Goal: Information Seeking & Learning: Learn about a topic

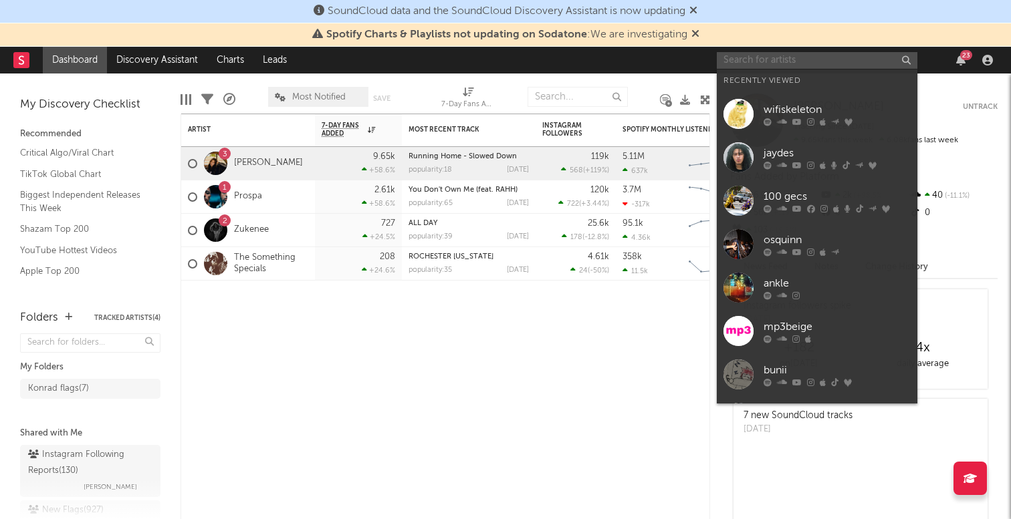
click at [733, 62] on input "text" at bounding box center [817, 60] width 201 height 17
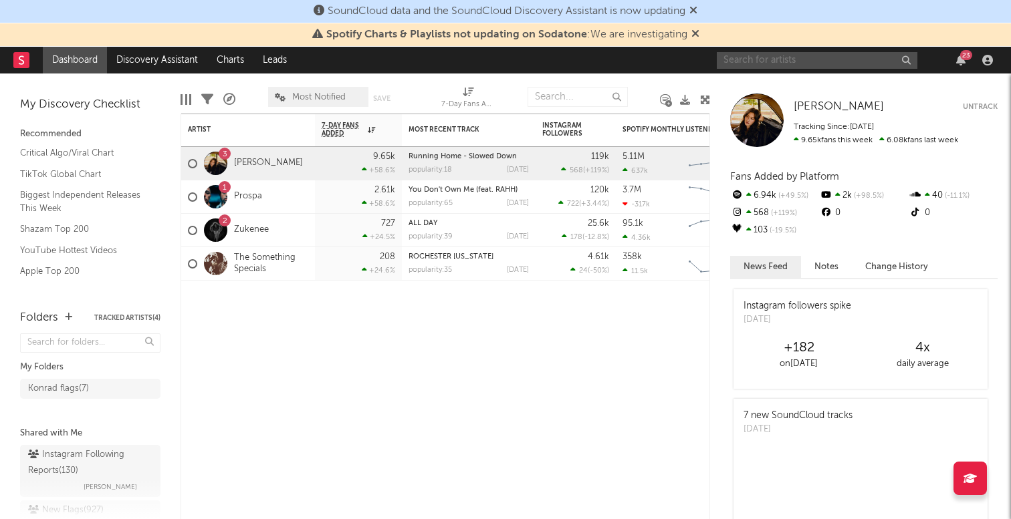
click at [755, 66] on input "text" at bounding box center [817, 60] width 201 height 17
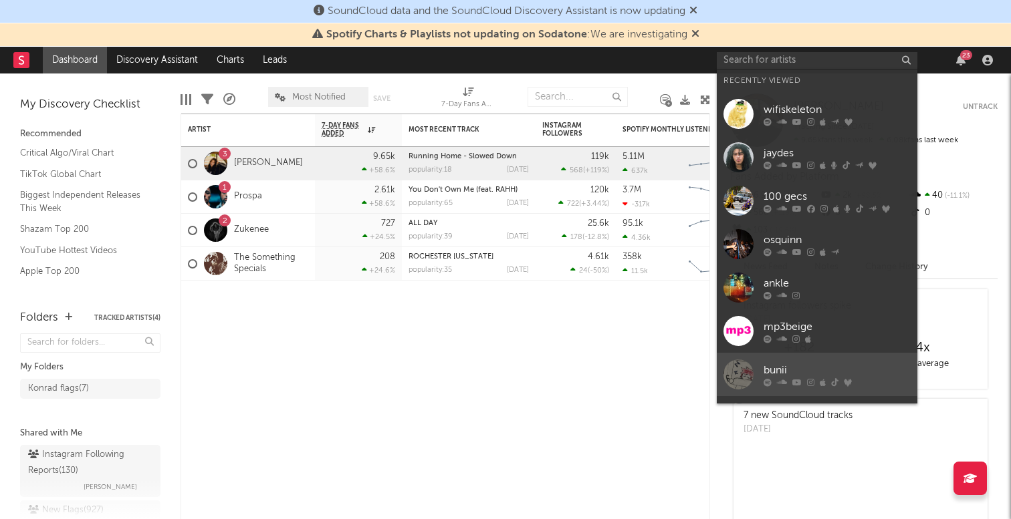
click at [774, 364] on div "bunii" at bounding box center [837, 370] width 147 height 16
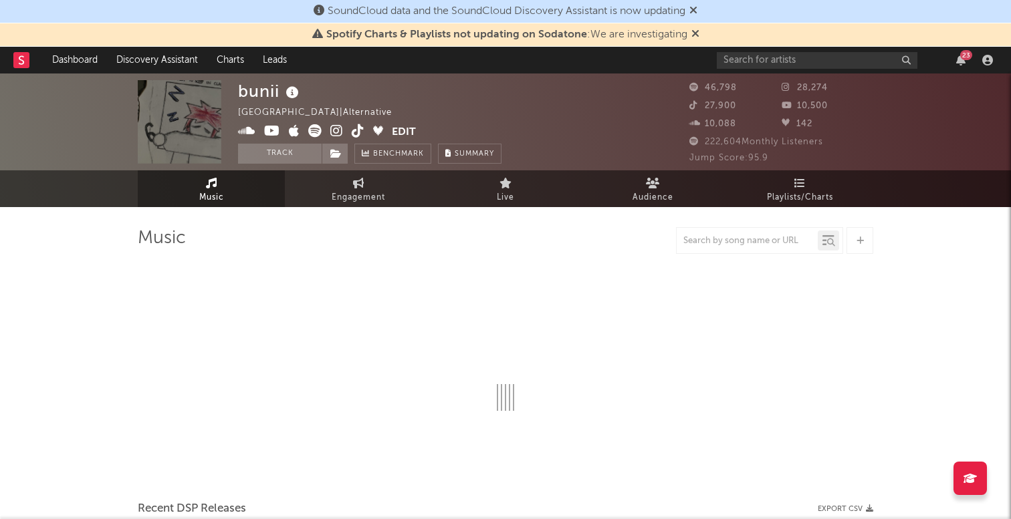
select select "6m"
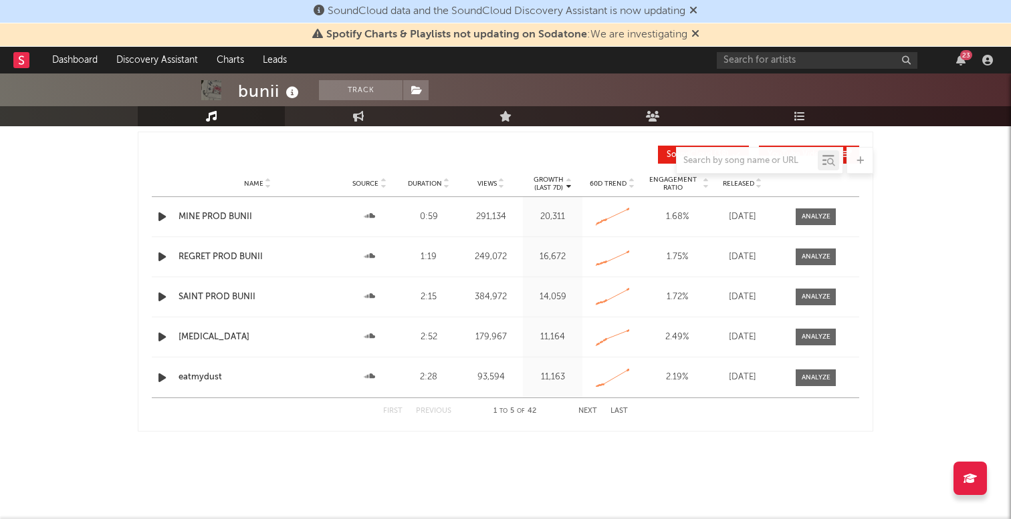
scroll to position [1507, 0]
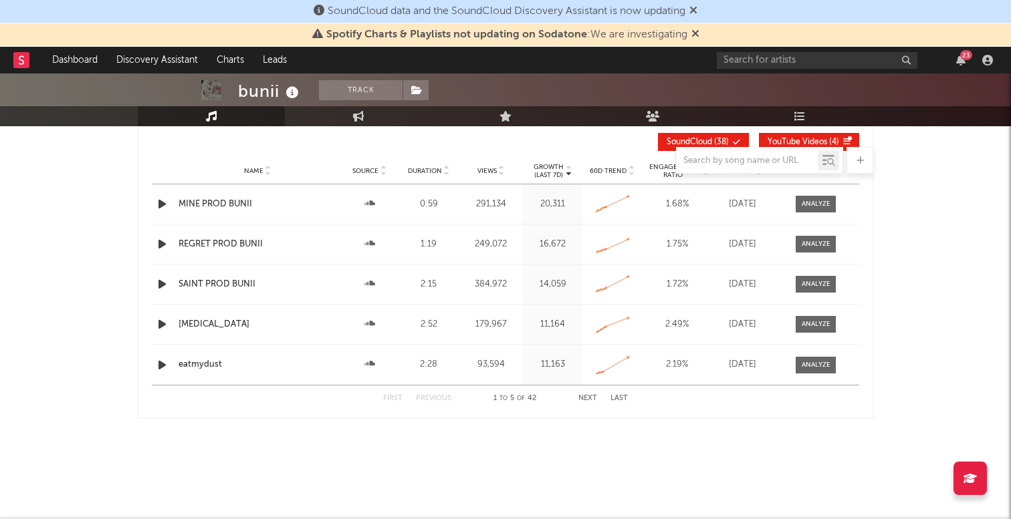
click at [594, 400] on button "Next" at bounding box center [587, 398] width 19 height 7
click at [616, 406] on div "First Previous 6 to 10 of 42 Next Last" at bounding box center [505, 399] width 245 height 26
click at [616, 404] on div "First Previous 6 to 10 of 42 Next Last" at bounding box center [505, 399] width 245 height 26
click at [618, 390] on div "First Previous 6 to 10 of 42 Next Last" at bounding box center [505, 399] width 245 height 26
click at [616, 396] on button "Last" at bounding box center [618, 398] width 17 height 7
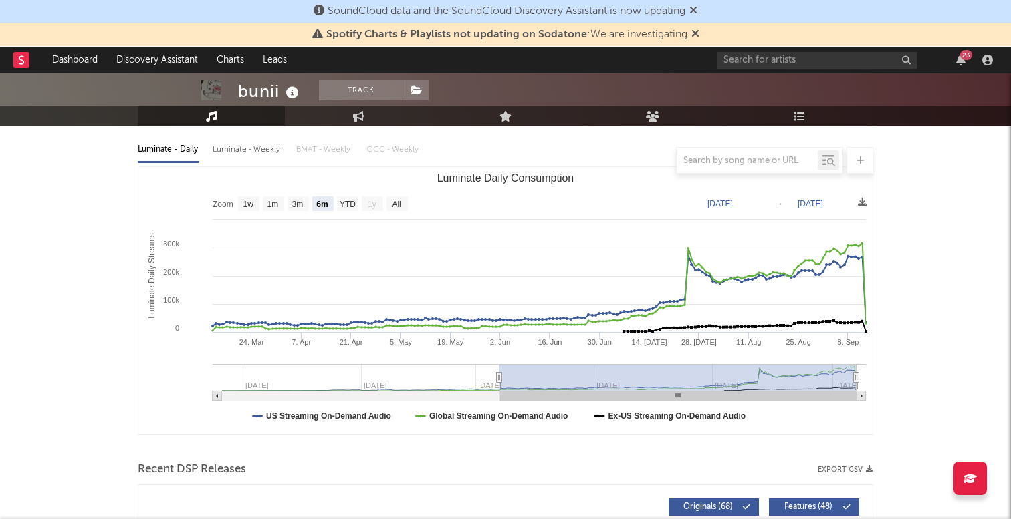
scroll to position [105, 0]
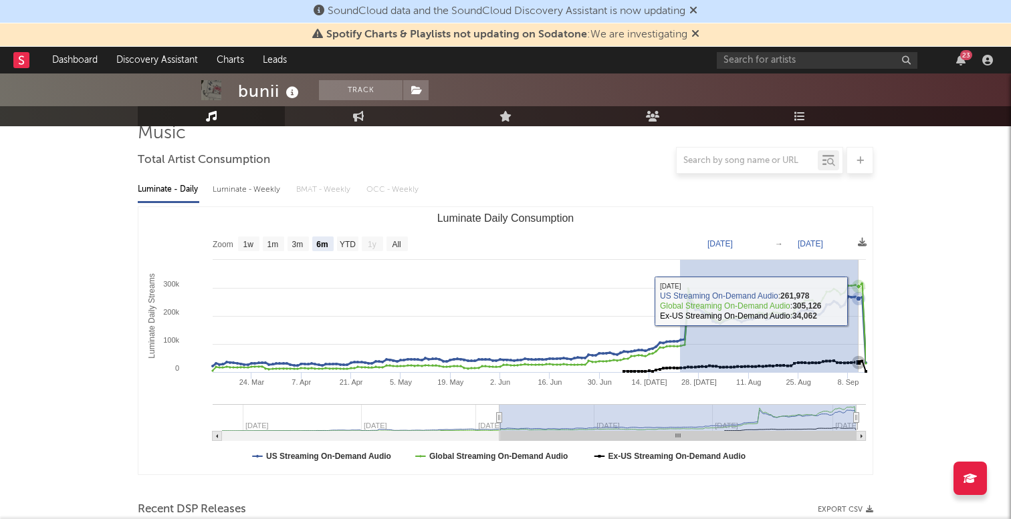
drag, startPoint x: 680, startPoint y: 321, endPoint x: 861, endPoint y: 298, distance: 182.6
click at [861, 298] on icon "Luminate Daily Consumption" at bounding box center [537, 326] width 657 height 87
type input "2025-07-22"
type input "[DATE]"
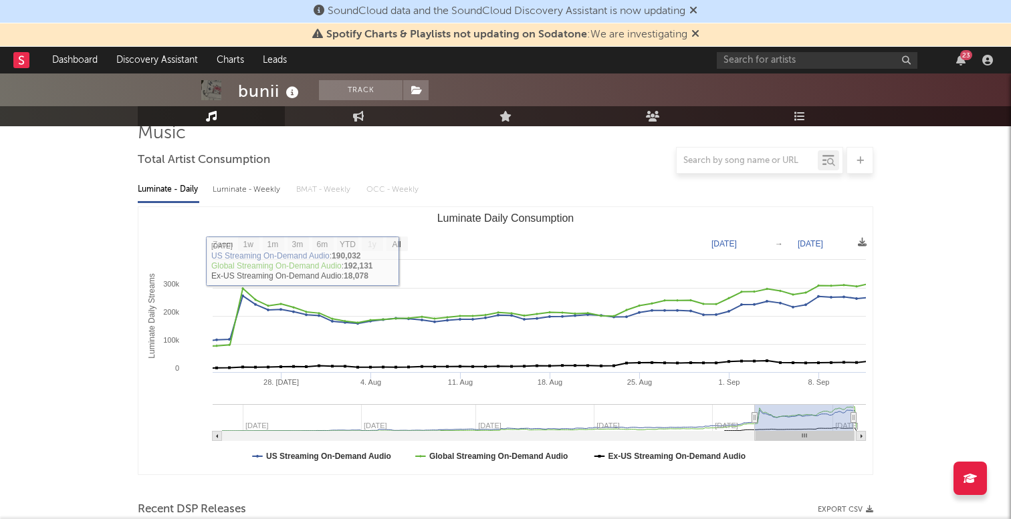
click at [267, 243] on text "1m" at bounding box center [272, 244] width 11 height 9
select select "1m"
type input "2025-08-11"
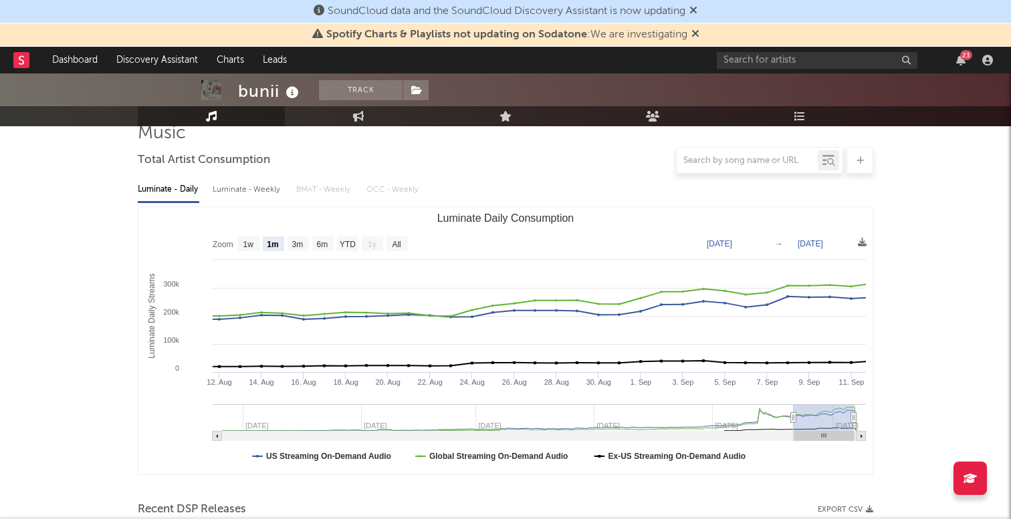
click at [237, 244] on rect "Luminate Daily Consumption" at bounding box center [505, 340] width 734 height 267
click at [291, 245] on rect "Luminate Daily Consumption" at bounding box center [297, 244] width 21 height 15
select select "3m"
type input "2025-06-11"
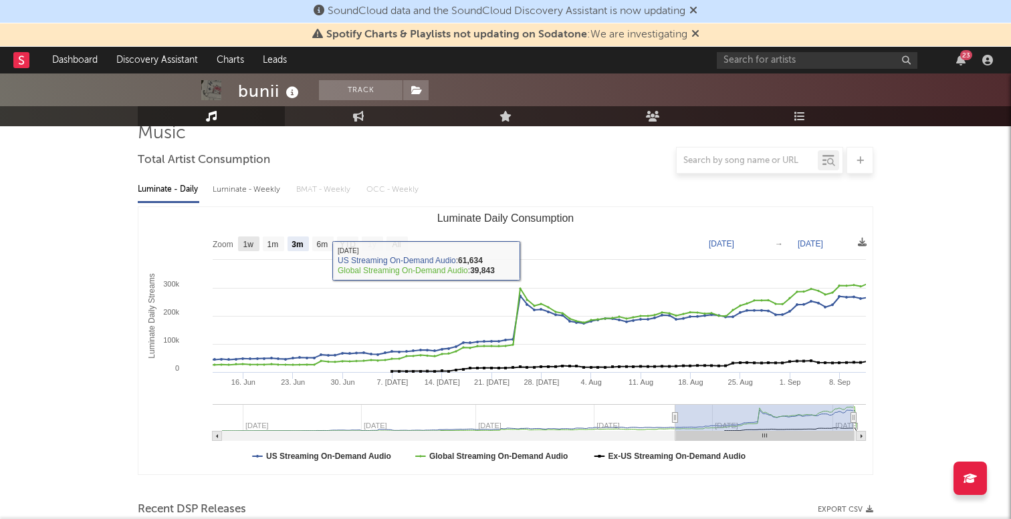
click at [245, 246] on text "1w" at bounding box center [248, 244] width 11 height 9
select select "1w"
type input "2025-09-05"
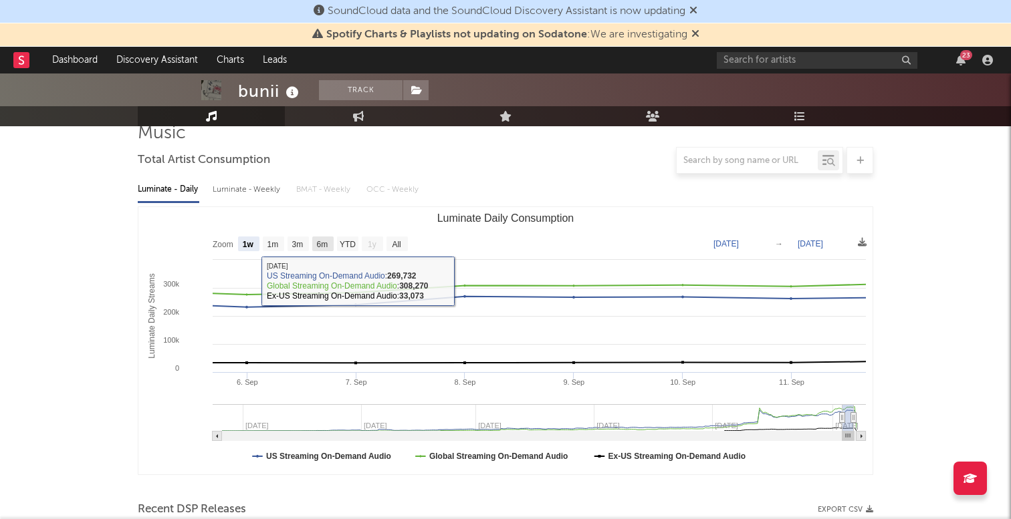
click at [327, 247] on text "6m" at bounding box center [322, 244] width 11 height 9
select select "6m"
type input "2025-03-11"
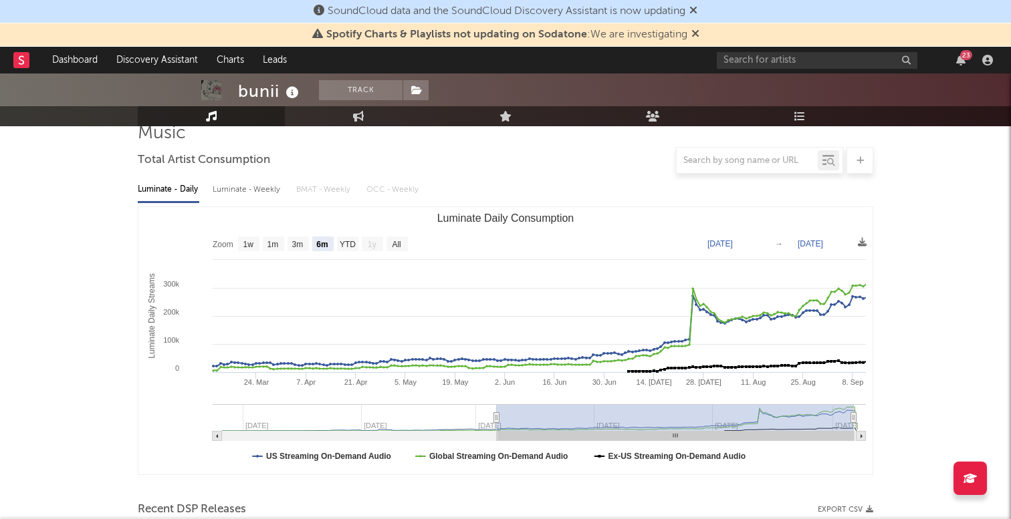
scroll to position [128, 0]
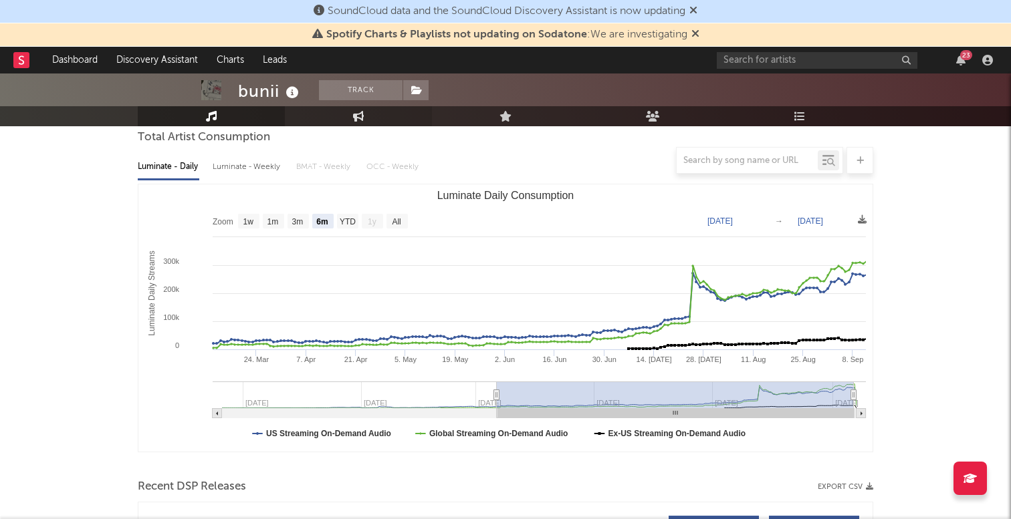
click at [354, 119] on icon at bounding box center [358, 116] width 11 height 11
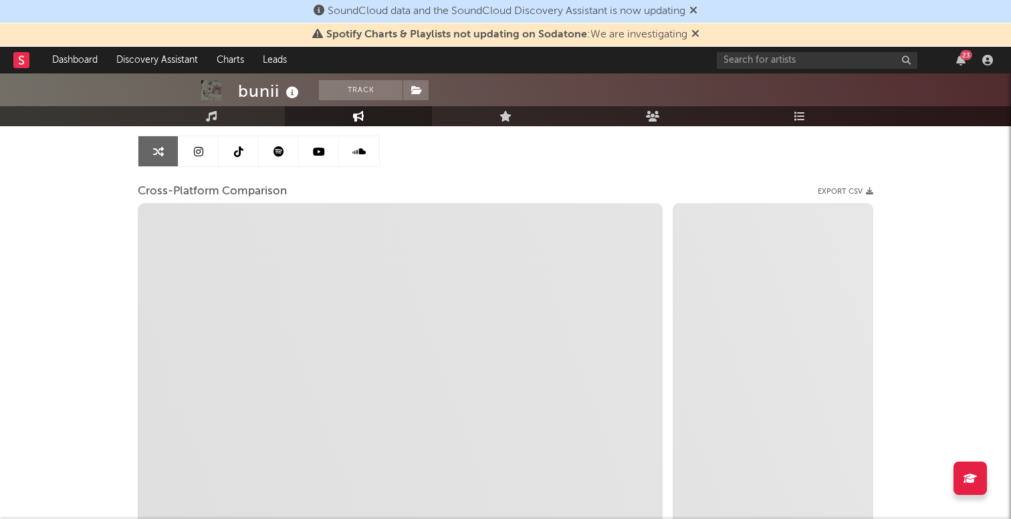
select select "1w"
select select "1m"
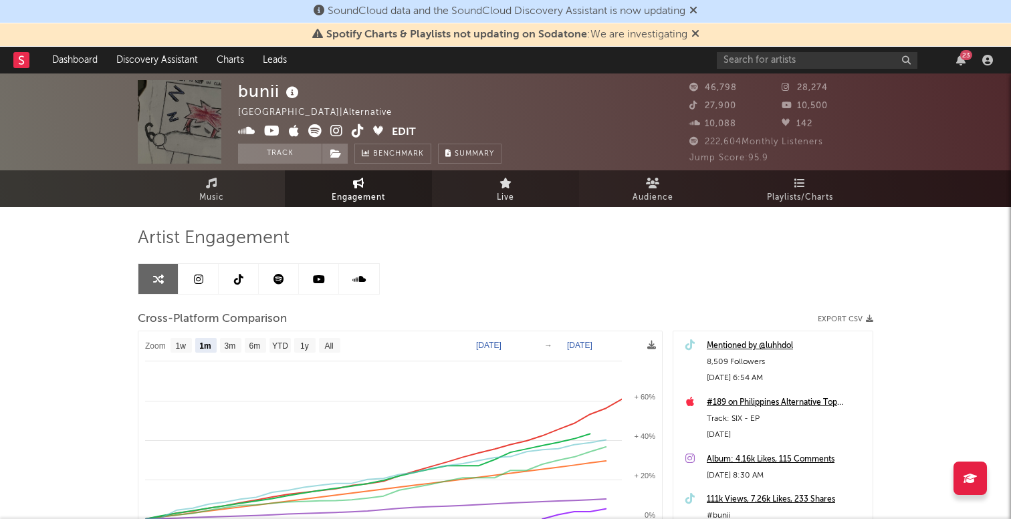
click at [489, 187] on link "Live" at bounding box center [505, 188] width 147 height 37
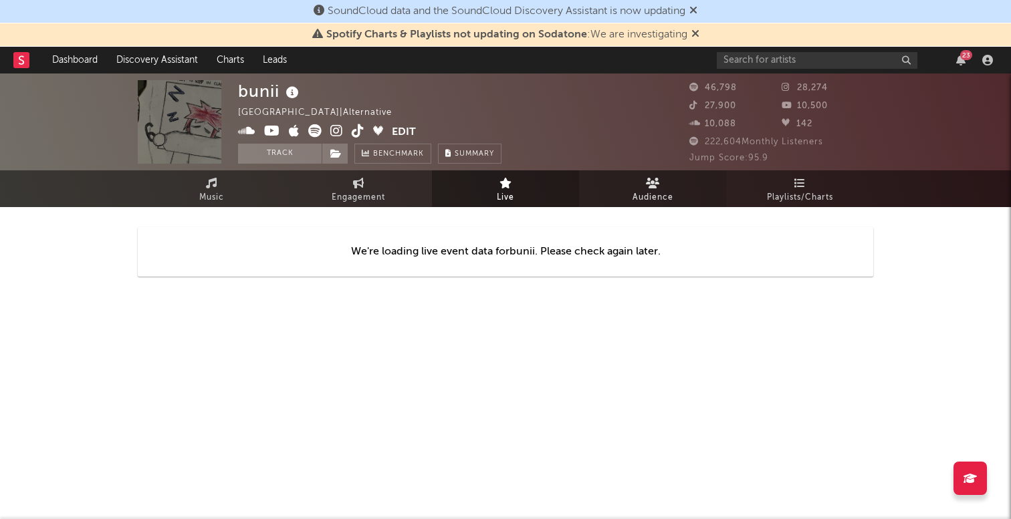
click at [633, 193] on span "Audience" at bounding box center [652, 198] width 41 height 16
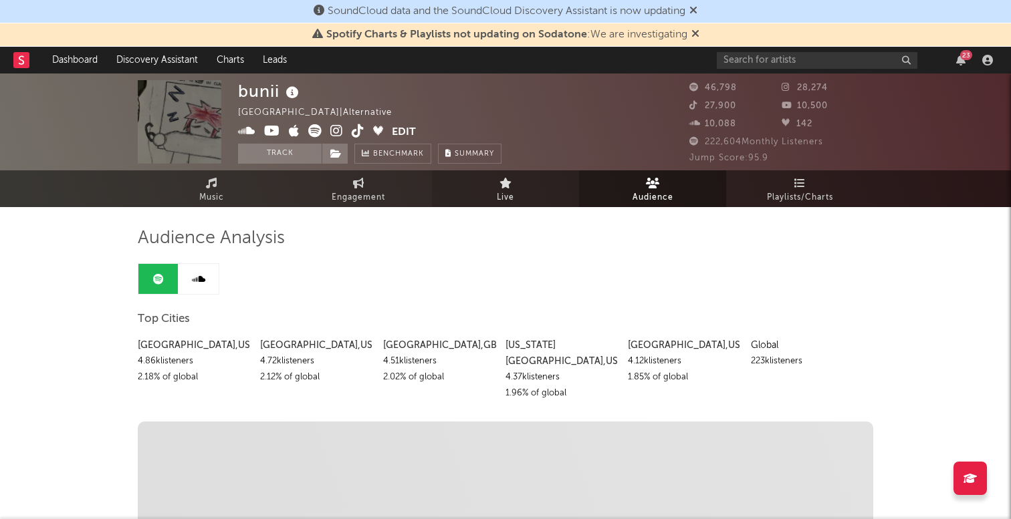
click at [558, 195] on link "Live" at bounding box center [505, 188] width 147 height 37
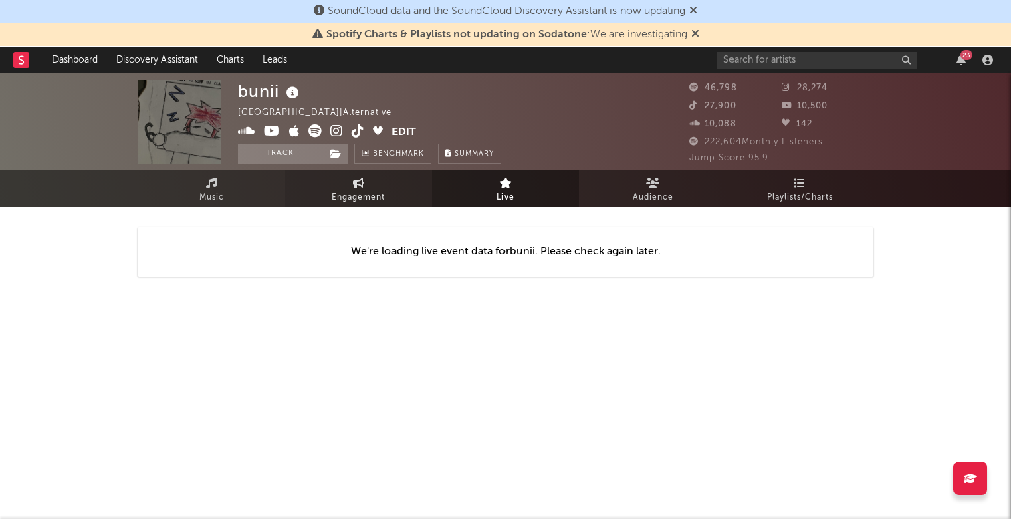
click at [392, 177] on link "Engagement" at bounding box center [358, 188] width 147 height 37
select select "1w"
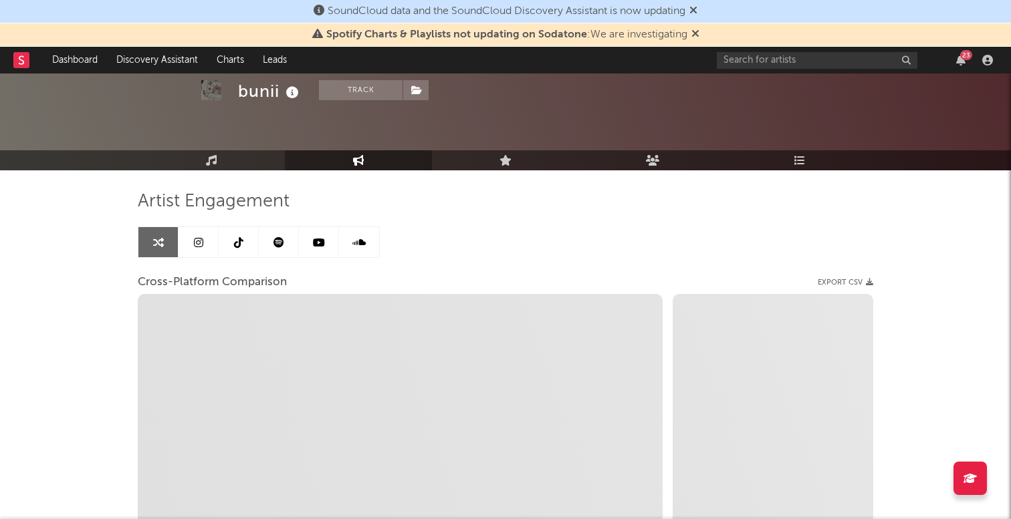
scroll to position [13, 0]
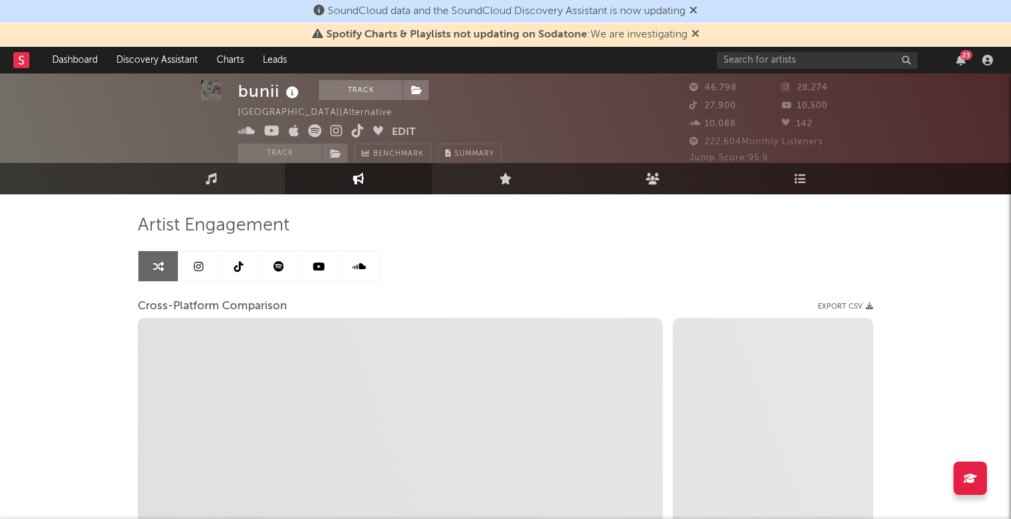
select select "1m"
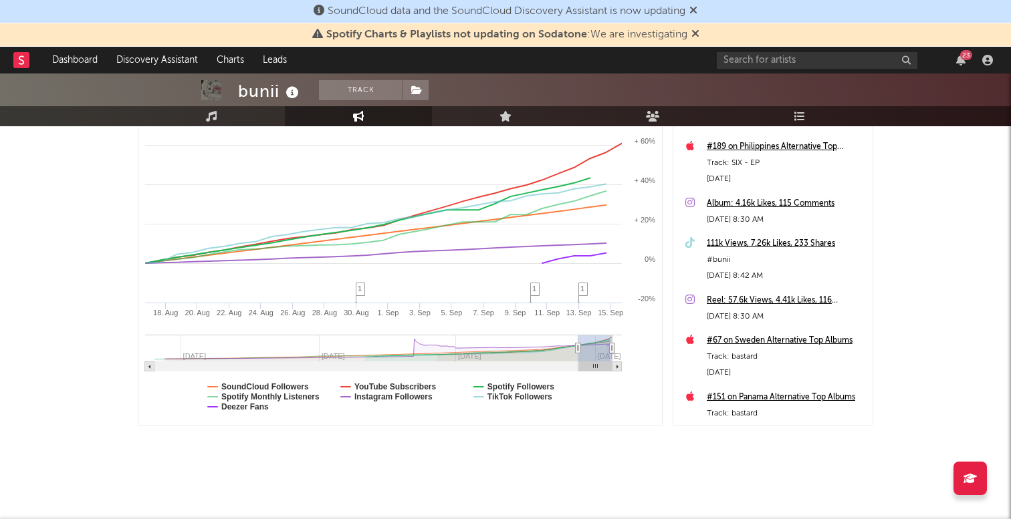
scroll to position [0, 0]
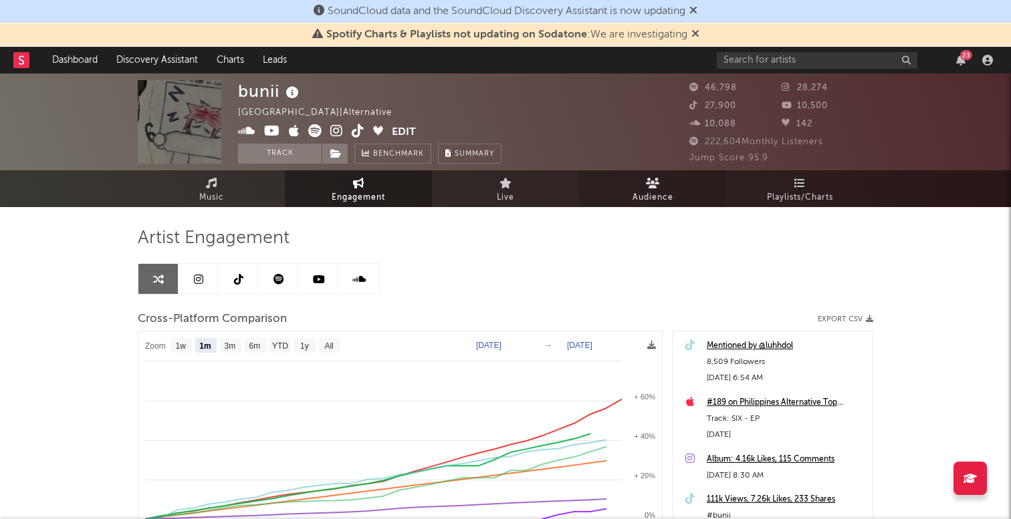
click at [630, 185] on link "Audience" at bounding box center [652, 188] width 147 height 37
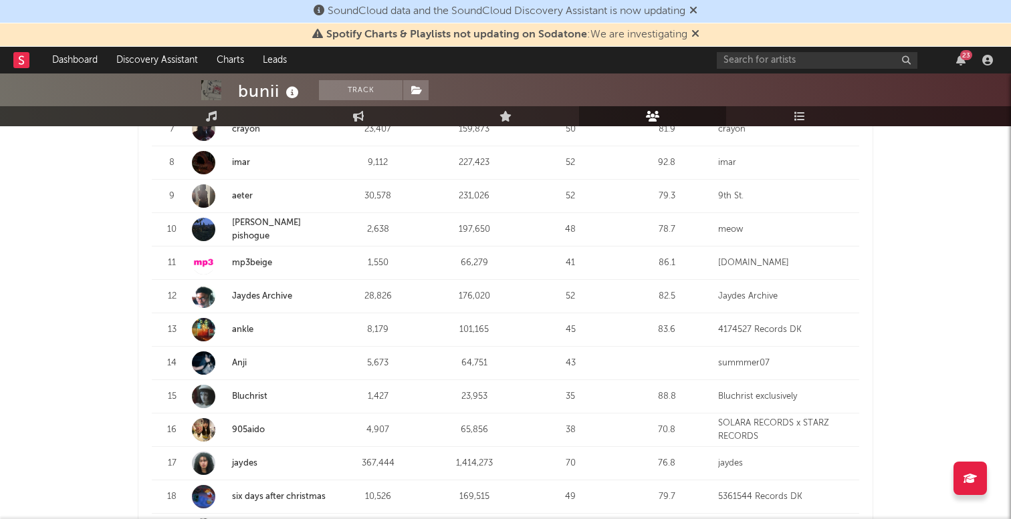
scroll to position [801, 0]
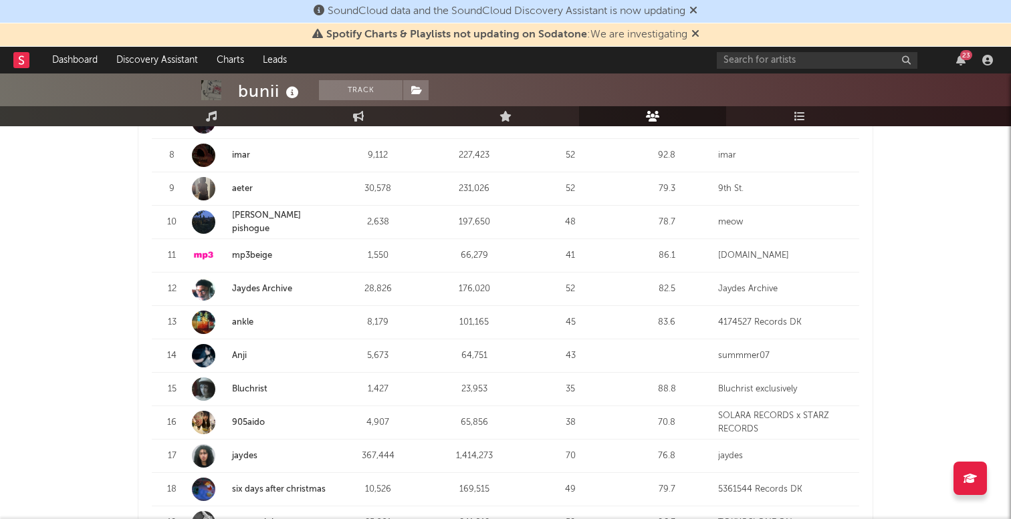
click at [233, 352] on link "Anji" at bounding box center [239, 356] width 15 height 9
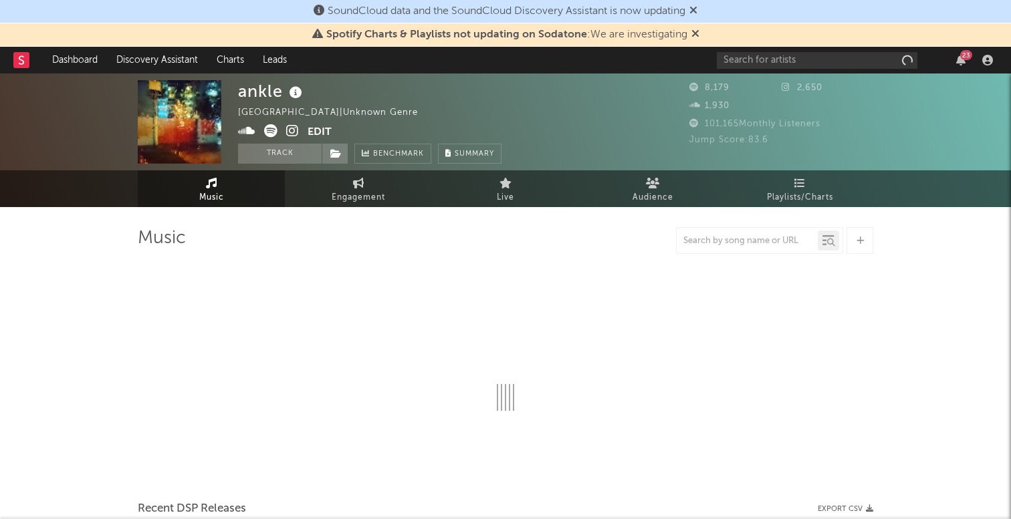
select select "6m"
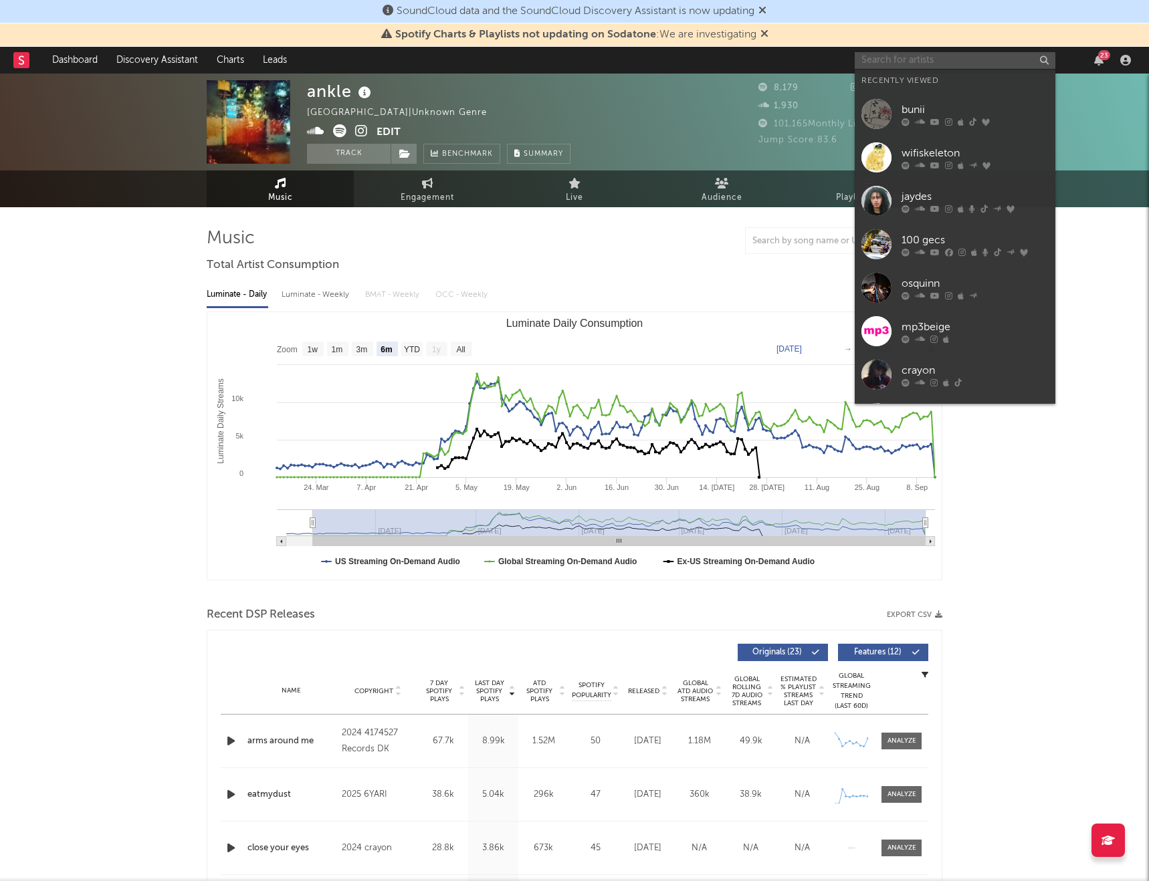
click at [882, 64] on input "text" at bounding box center [954, 60] width 201 height 17
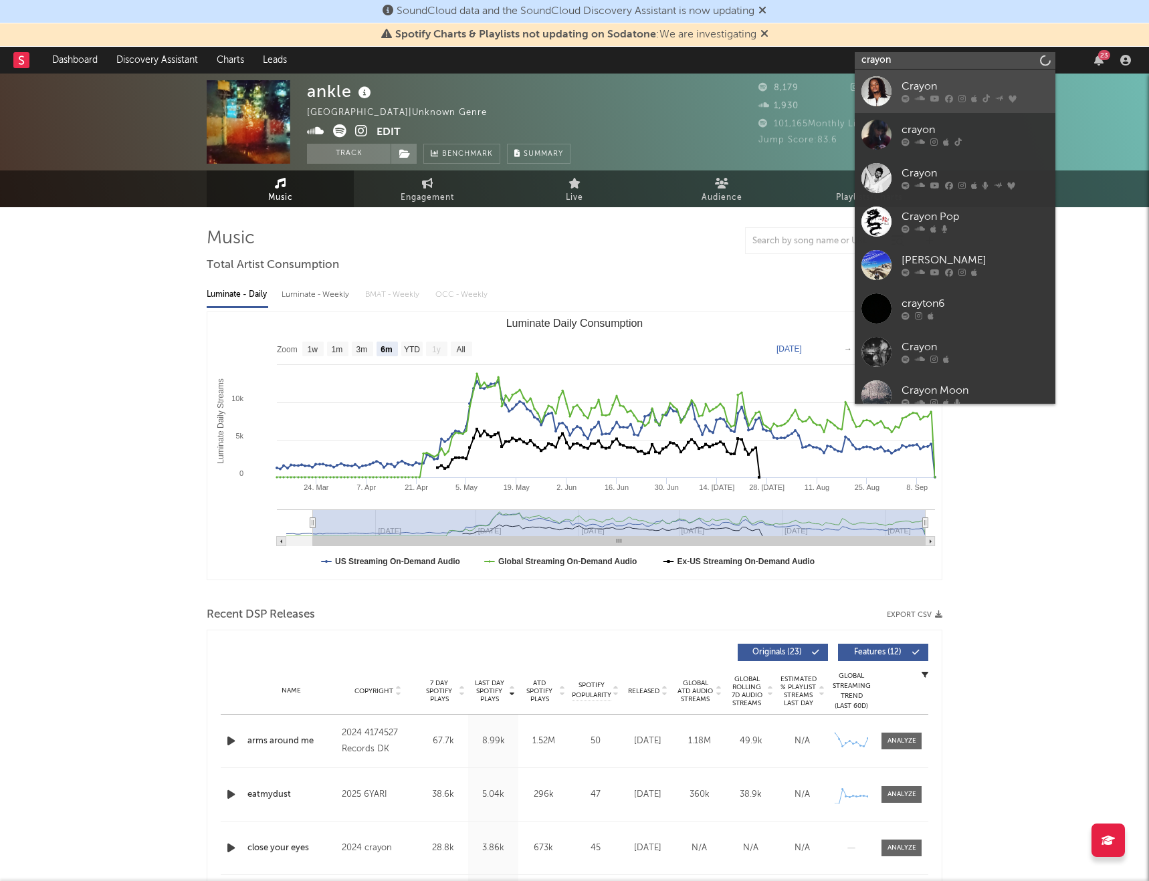
type input "crayon"
click at [911, 80] on div "Crayon" at bounding box center [974, 87] width 147 height 16
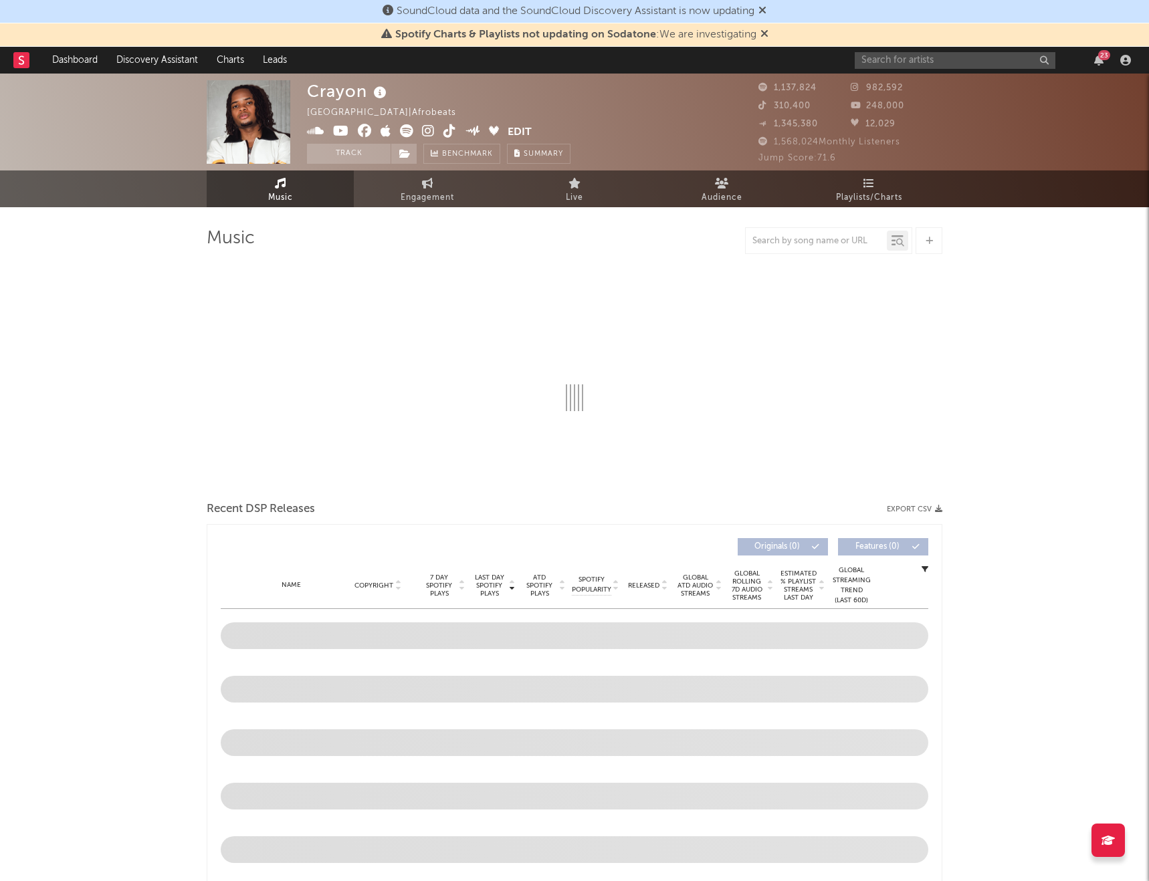
select select "6m"
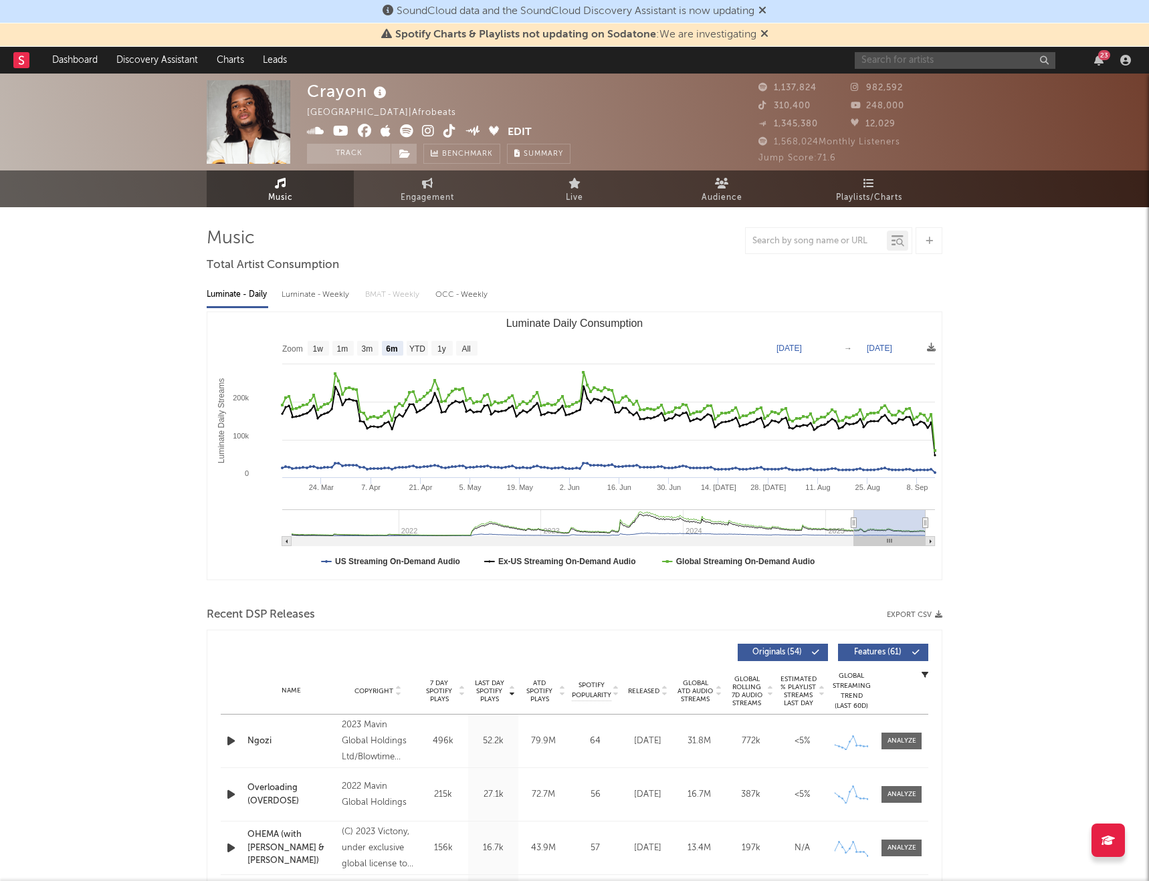
click at [885, 62] on input "text" at bounding box center [954, 60] width 201 height 17
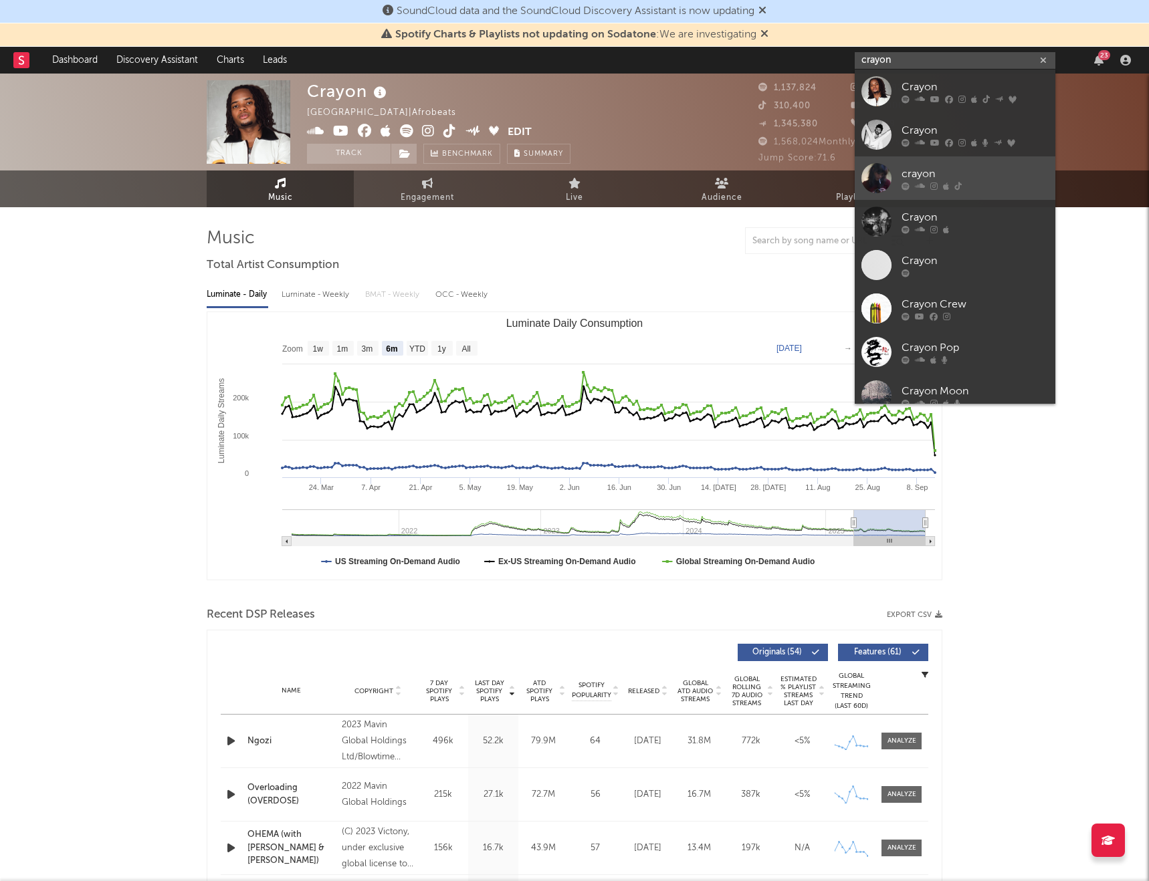
type input "crayon"
click at [986, 172] on div "crayon" at bounding box center [974, 174] width 147 height 16
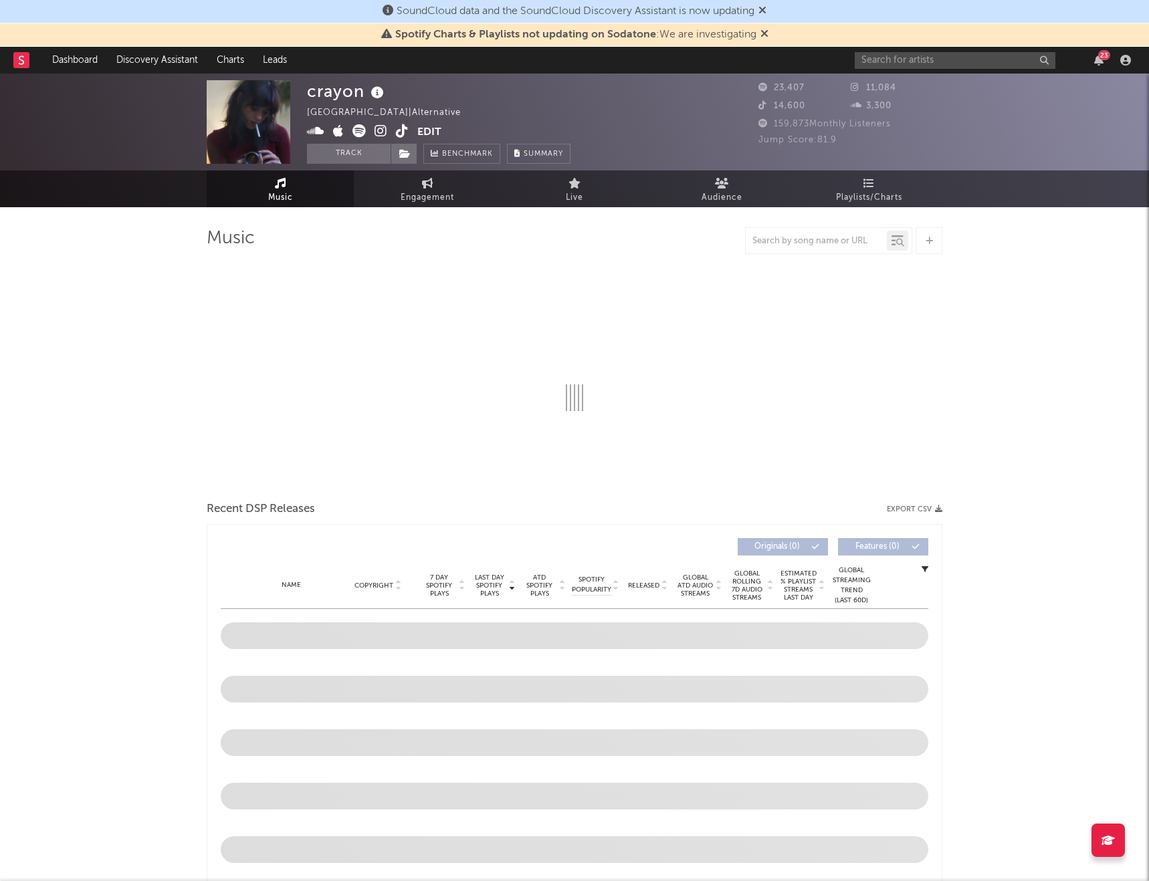
select select "6m"
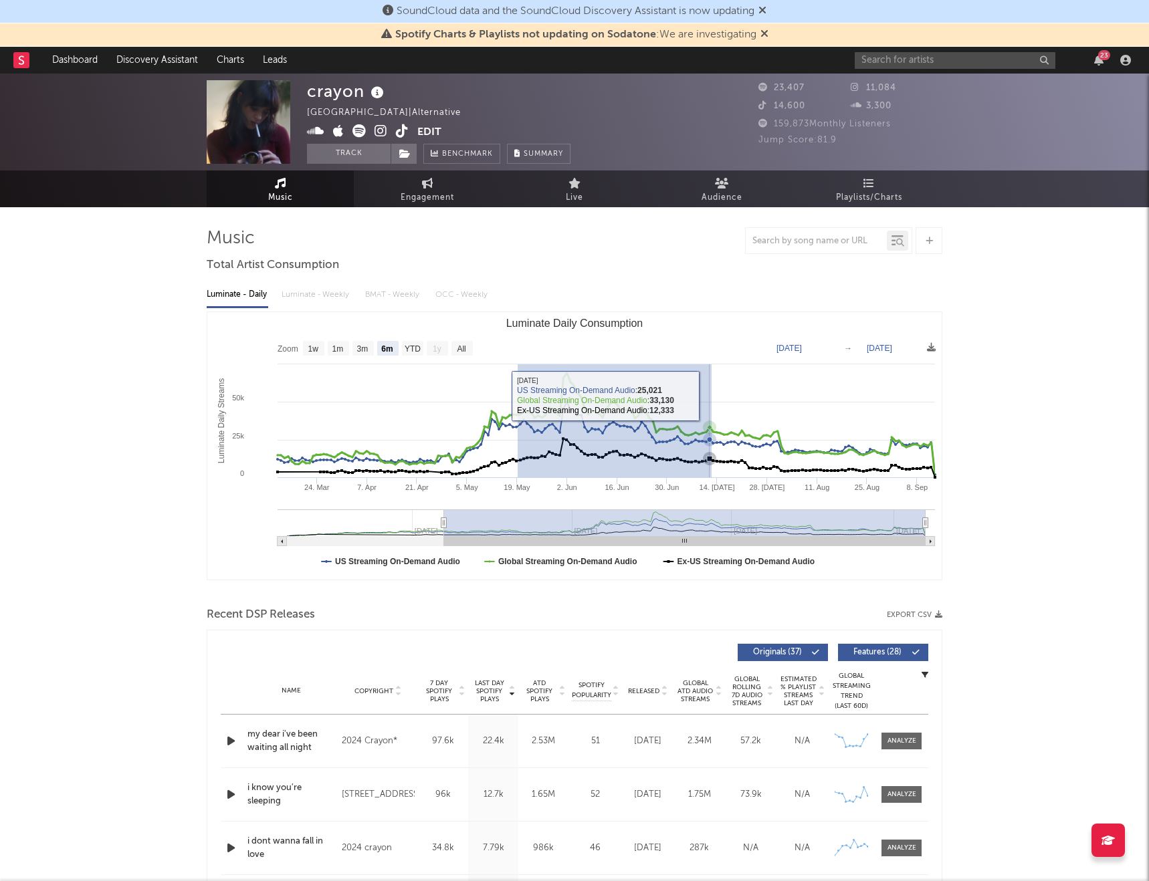
drag, startPoint x: 517, startPoint y: 421, endPoint x: 711, endPoint y: 395, distance: 195.5
click at [711, 395] on icon "Created with Highcharts 10.3.3 Luminate Daily Streams Luminate Daily Consumptio…" at bounding box center [574, 445] width 734 height 267
type input "2025-05-19"
type input "2025-07-12"
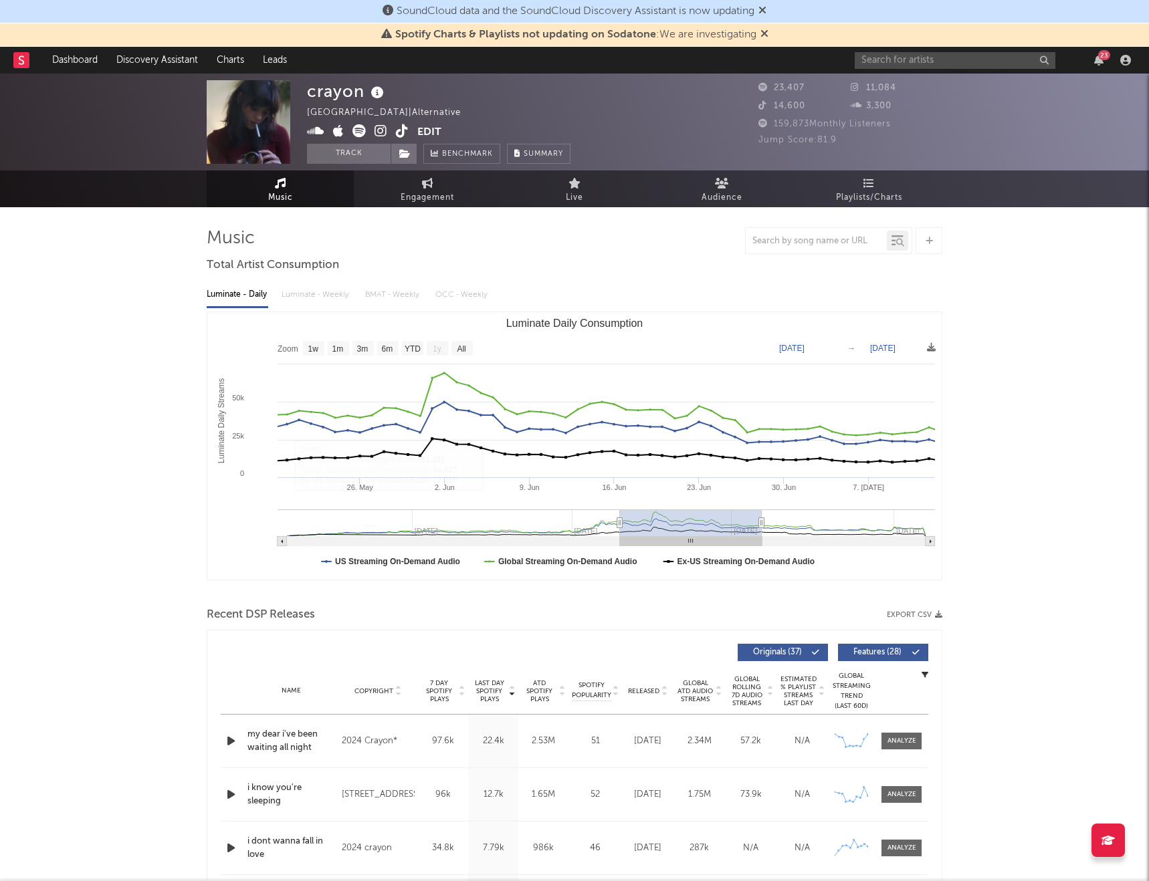
click at [231, 519] on icon "button" at bounding box center [231, 741] width 14 height 17
click at [341, 344] on text "1m" at bounding box center [337, 348] width 11 height 9
select select "1m"
type input "2025-06-12"
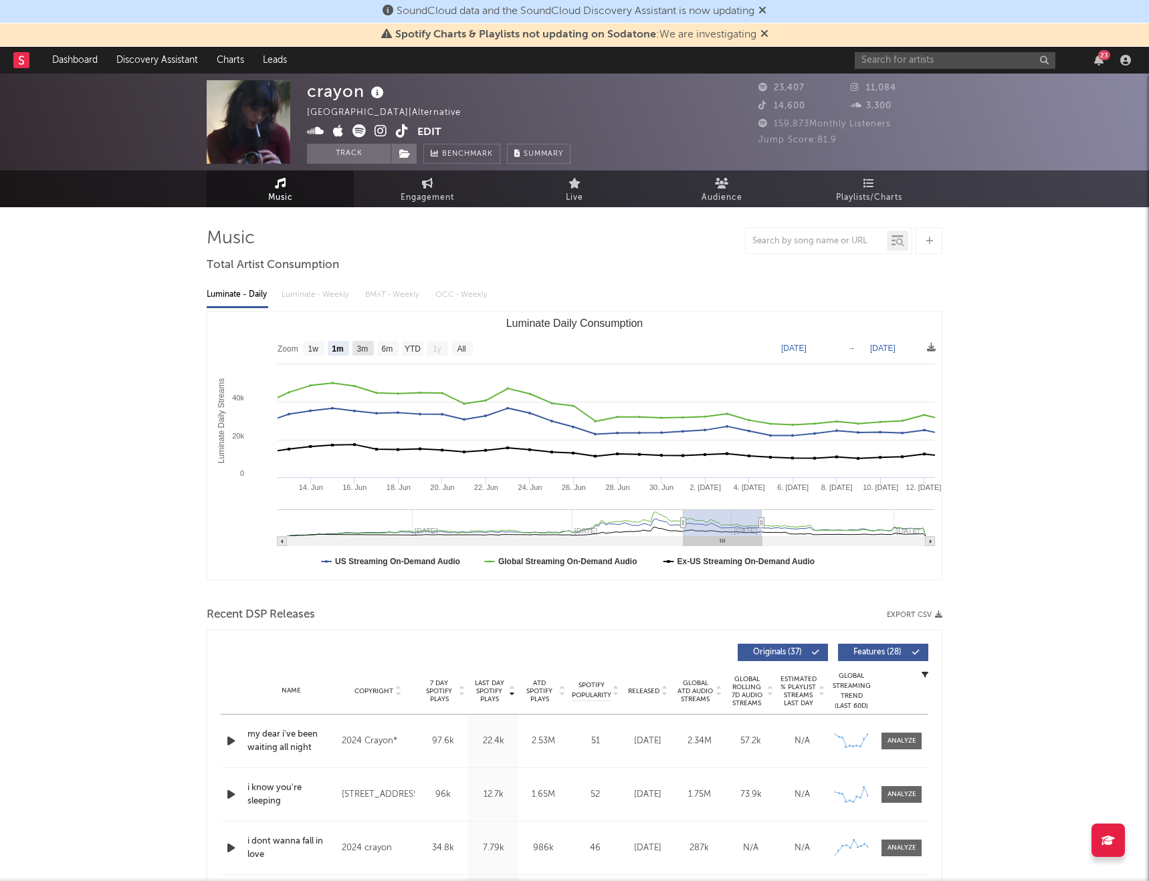
click at [362, 344] on text "3m" at bounding box center [362, 348] width 11 height 9
select select "3m"
type input "2025-04-12"
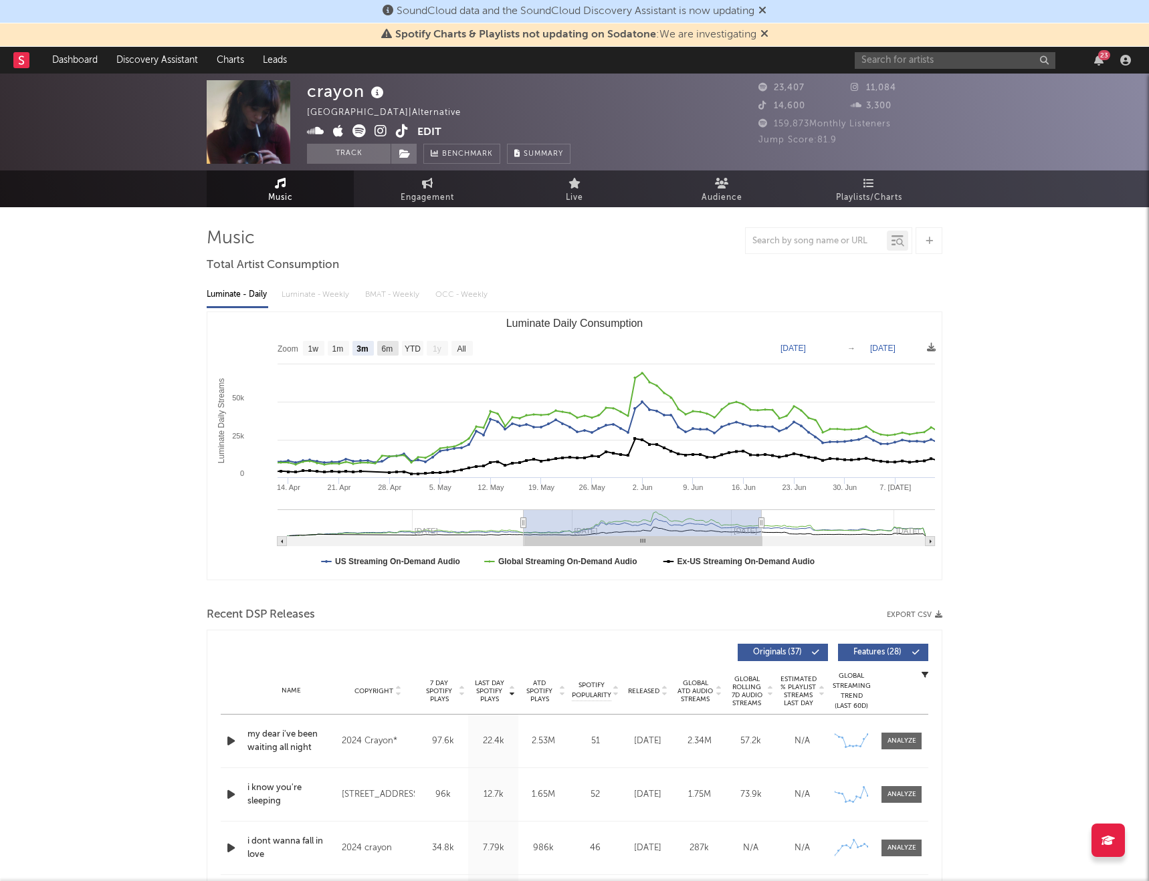
click at [393, 347] on text "6m" at bounding box center [387, 348] width 11 height 9
select select "6m"
type input "2025-01-12"
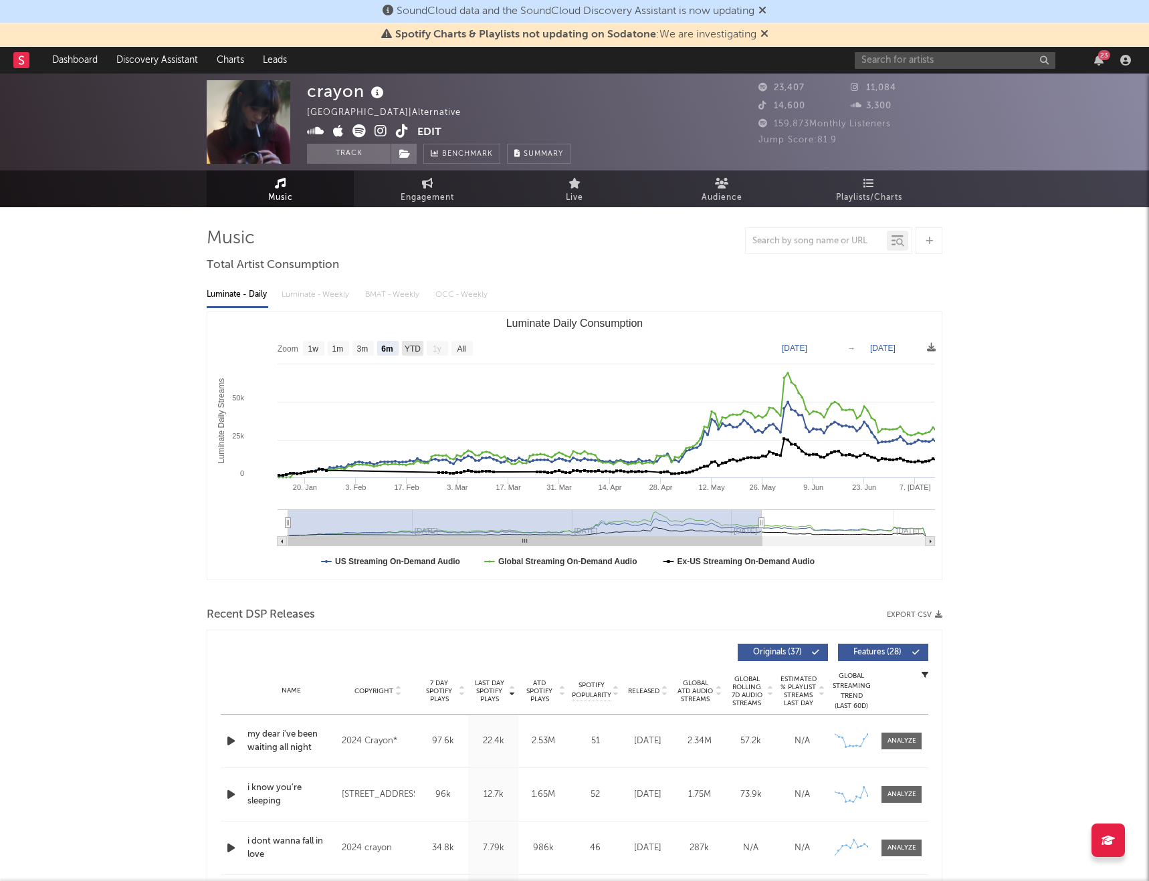
click at [409, 348] on text "YTD" at bounding box center [412, 348] width 16 height 9
select select "YTD"
type input "2025-09-13"
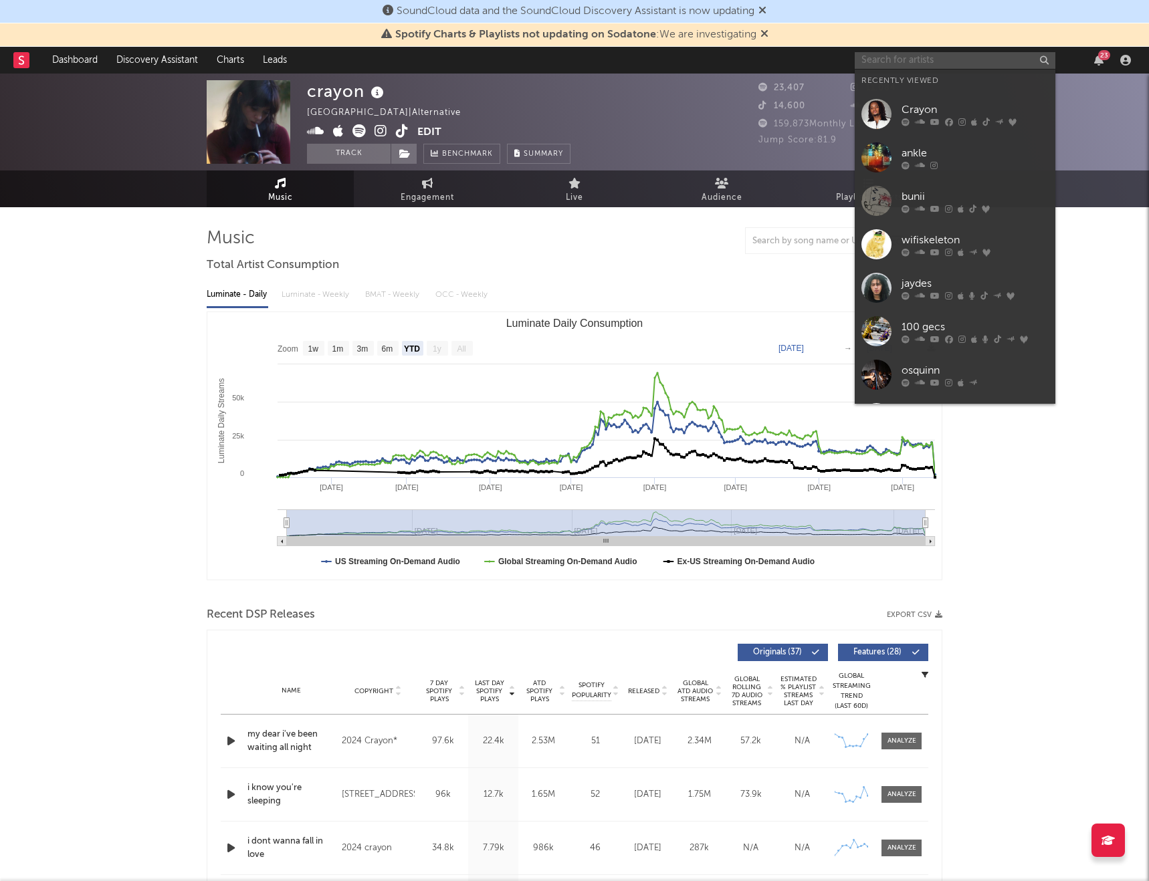
click at [878, 60] on input "text" at bounding box center [954, 60] width 201 height 17
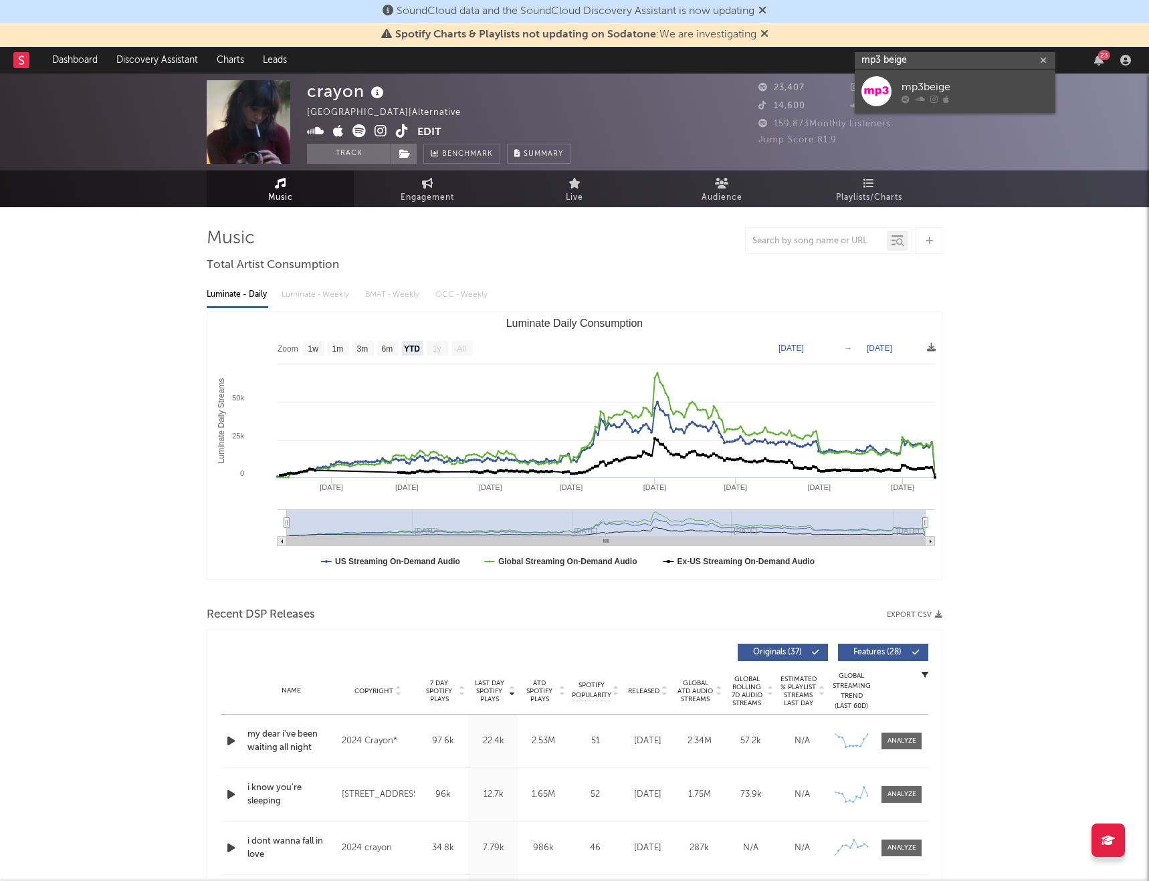
type input "mp3 beige"
click at [953, 88] on div "mp3beige" at bounding box center [974, 87] width 147 height 16
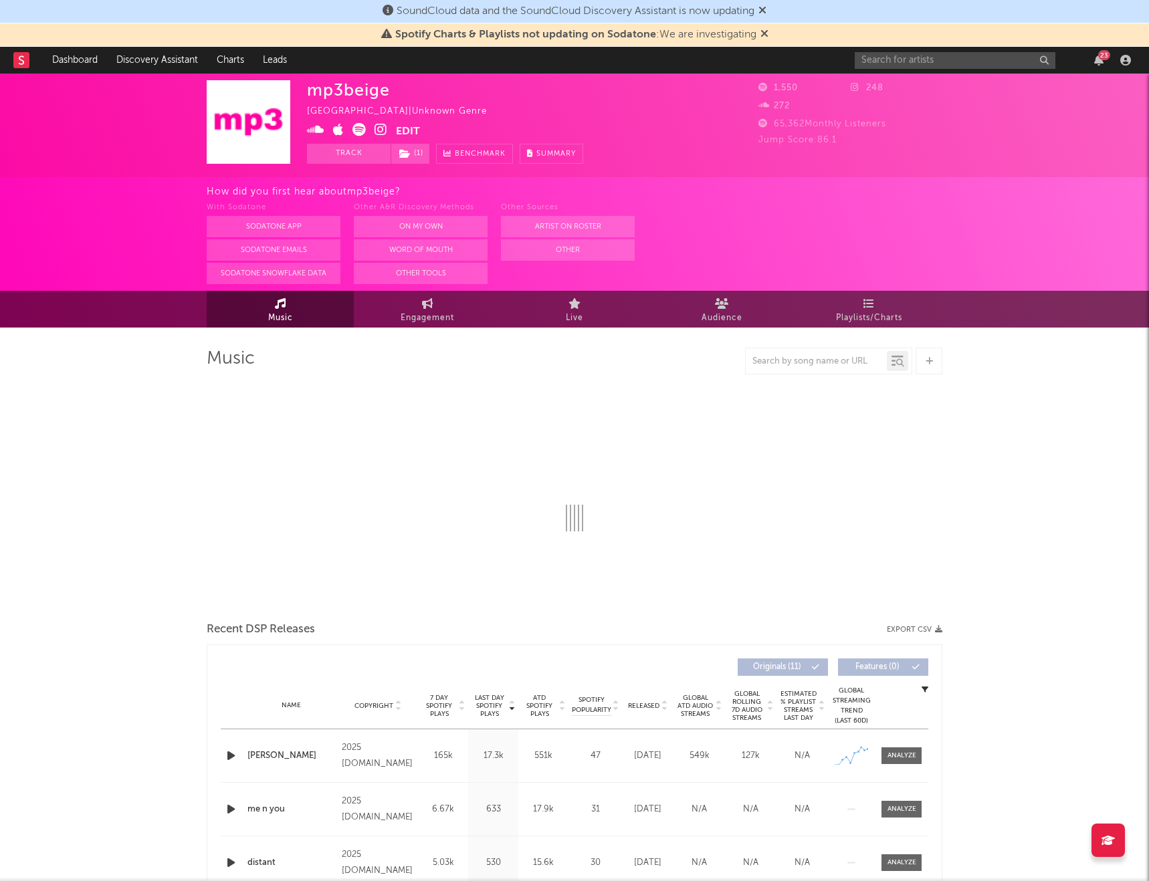
select select "1w"
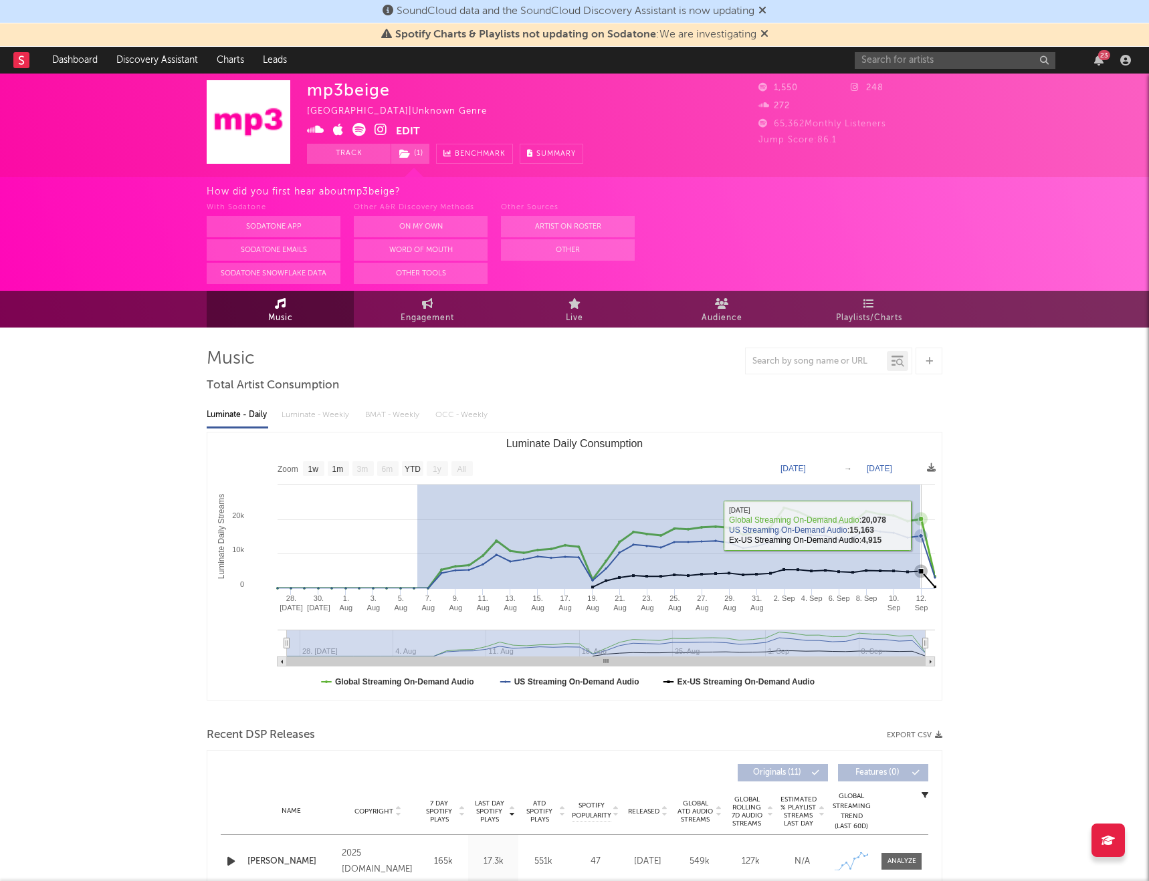
drag, startPoint x: 417, startPoint y: 572, endPoint x: 920, endPoint y: 525, distance: 504.9
click at [920, 519] on icon "Created with Highcharts 10.3.3 Luminate Daily Streams Luminate Daily Consumptio…" at bounding box center [574, 566] width 734 height 267
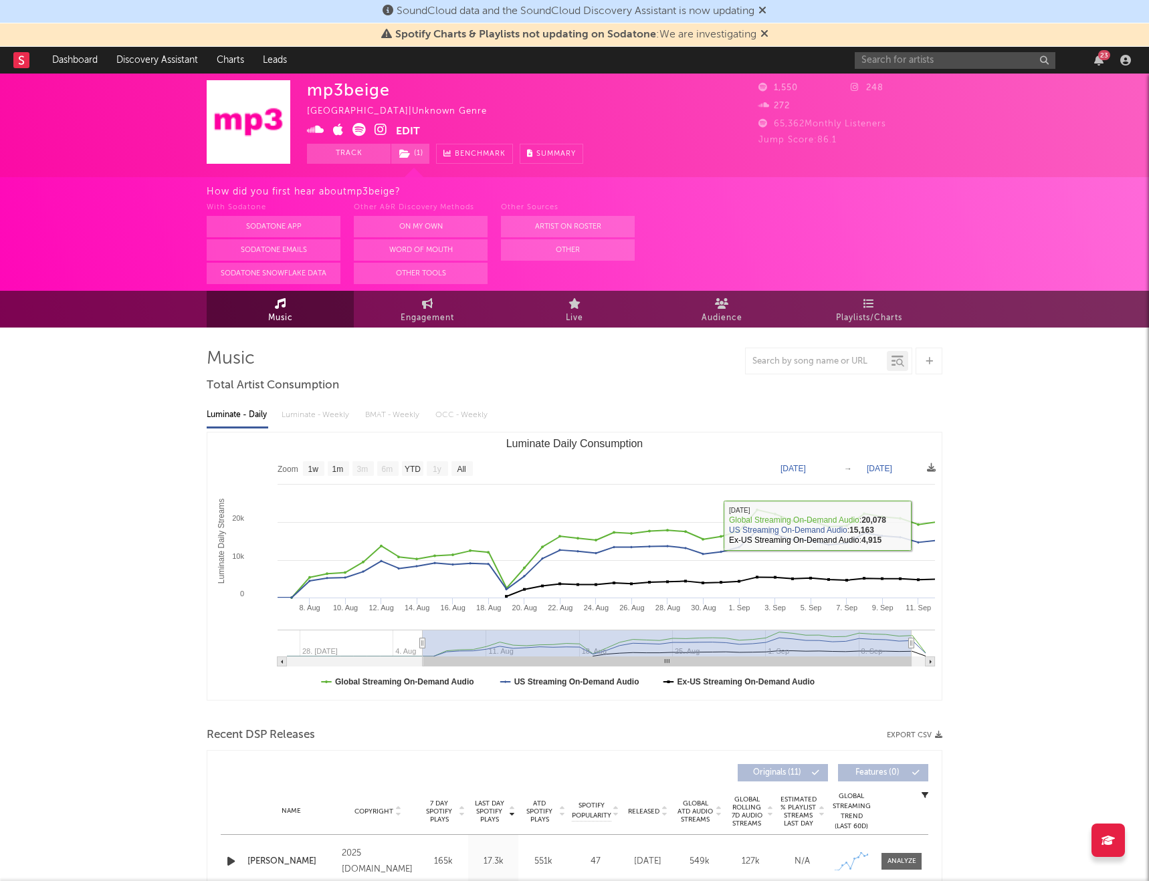
type input "2025-08-06"
type input "[DATE]"
click at [890, 60] on input "text" at bounding box center [954, 60] width 201 height 17
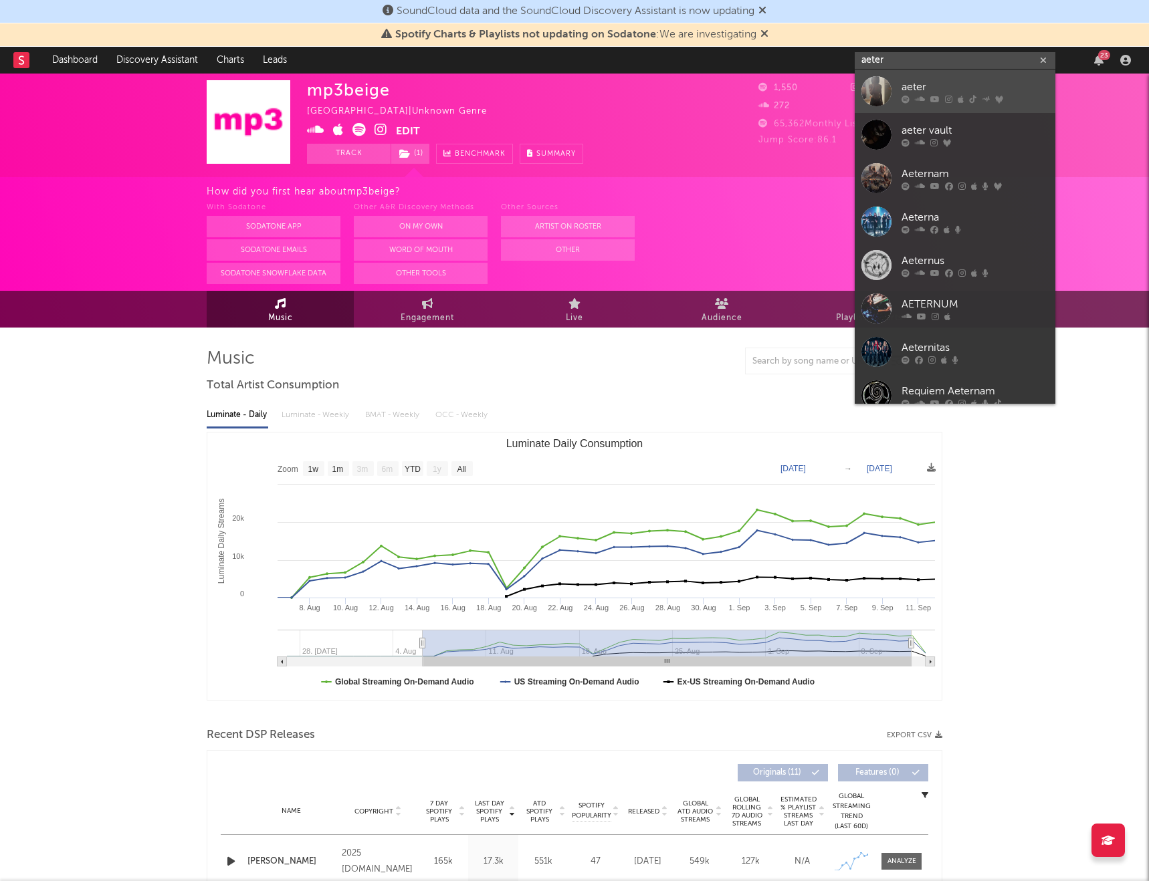
type input "aeter"
click at [937, 86] on div "aeter" at bounding box center [974, 87] width 147 height 16
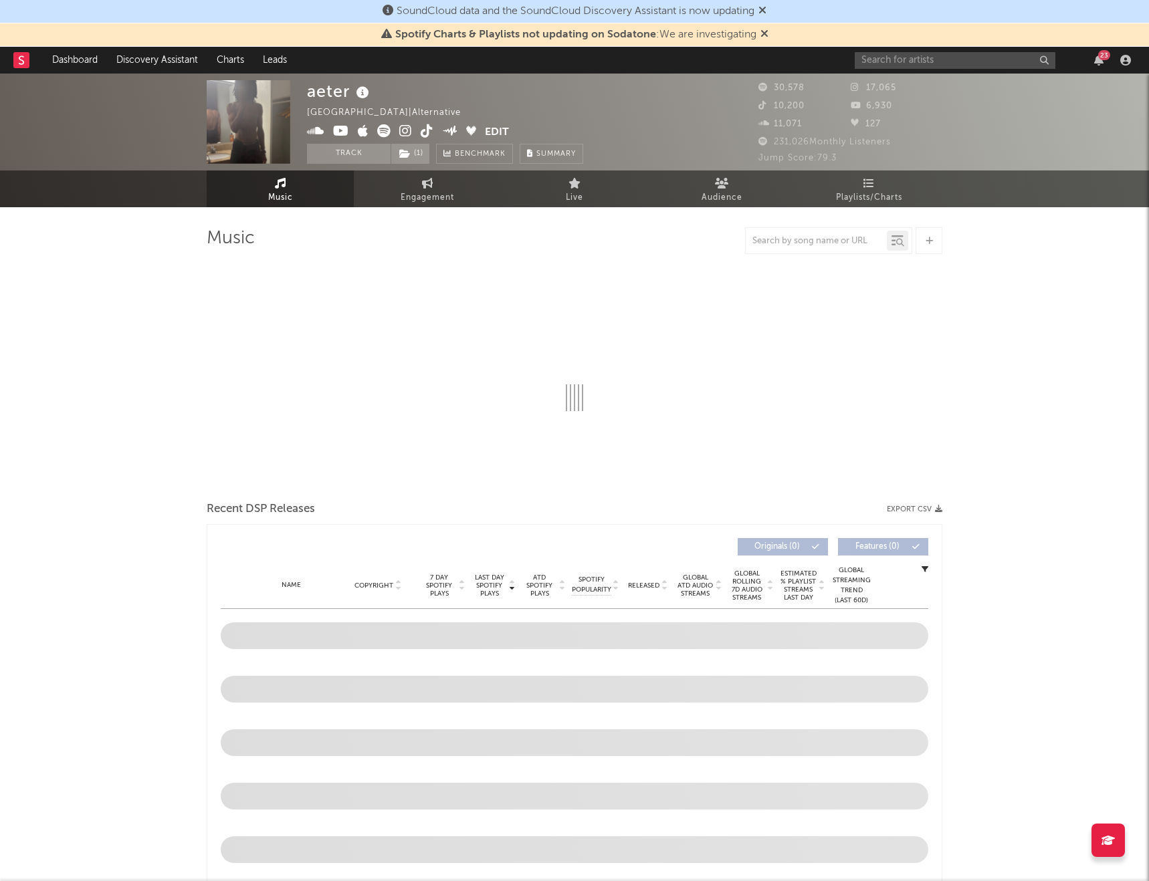
select select "6m"
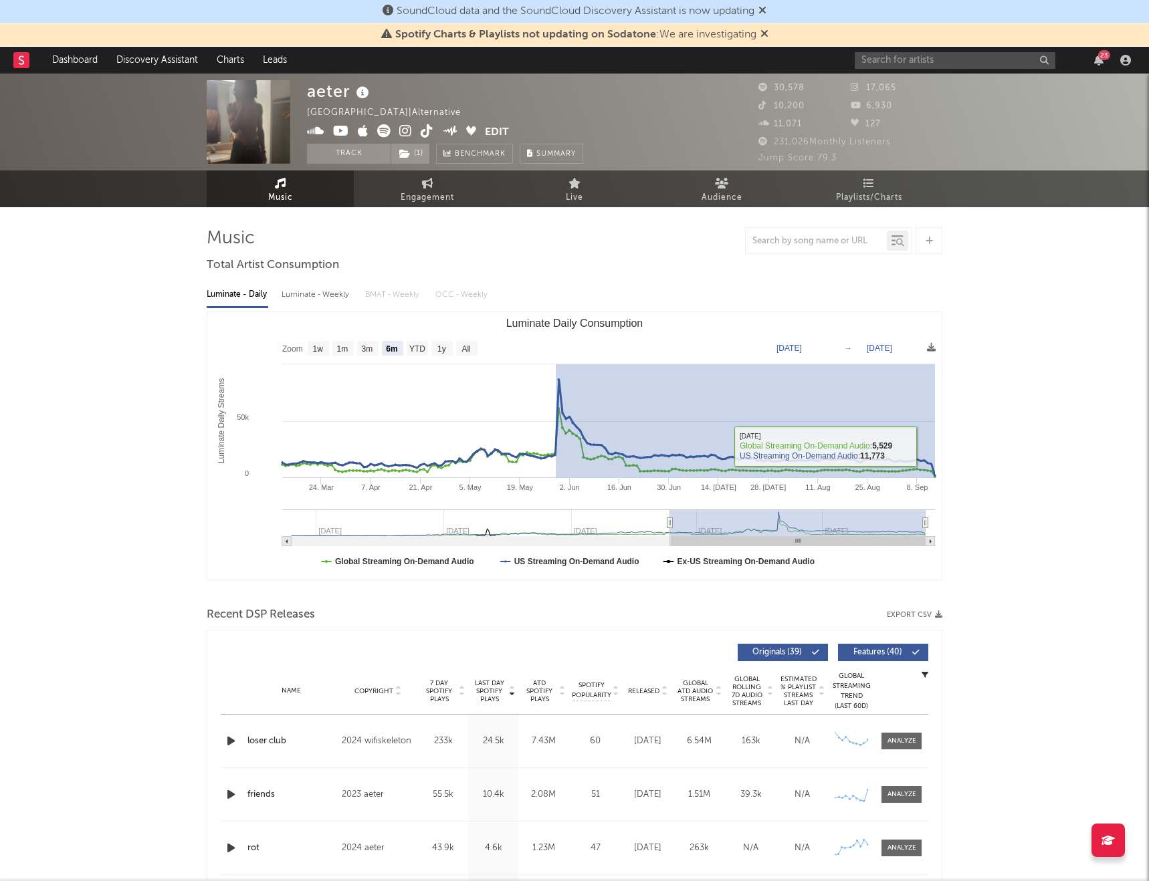
drag, startPoint x: 556, startPoint y: 443, endPoint x: 954, endPoint y: 453, distance: 398.6
type input "2025-05-29"
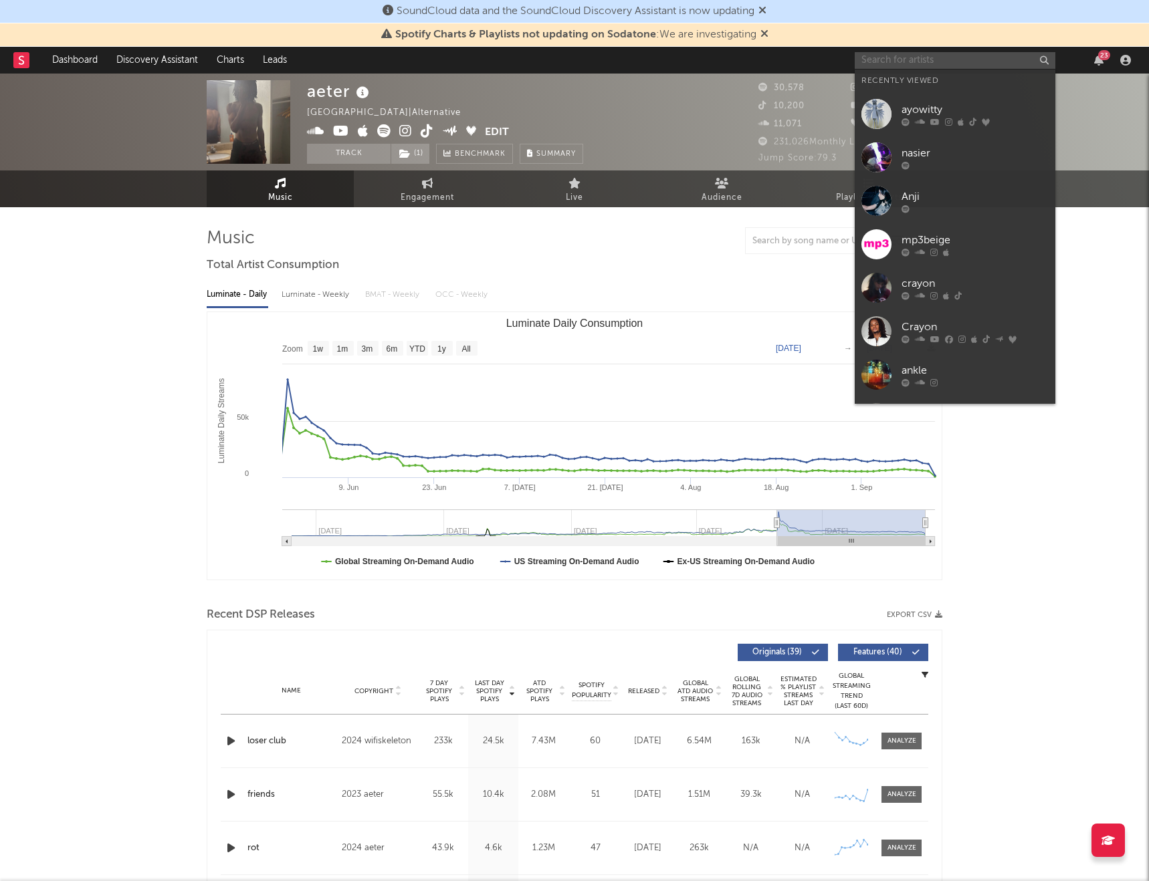
click at [895, 55] on input "text" at bounding box center [954, 60] width 201 height 17
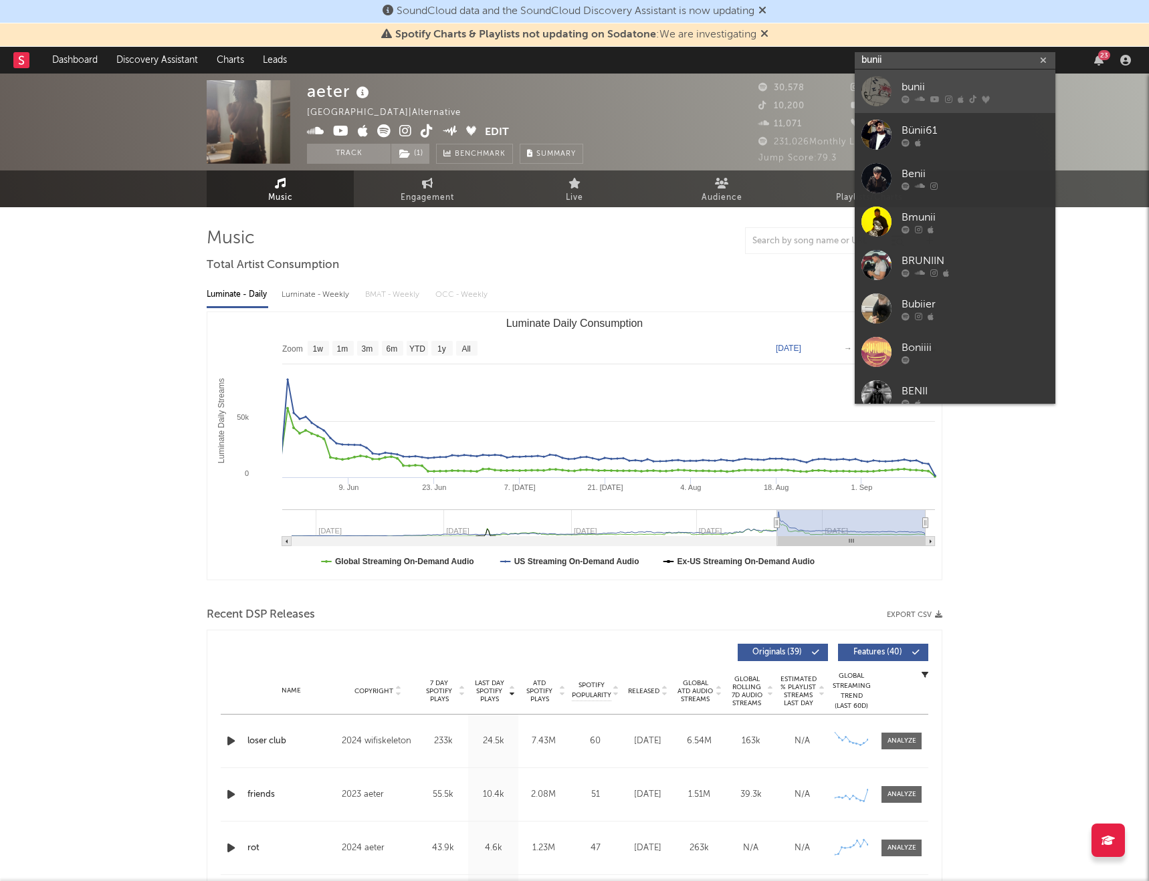
type input "bunii"
click at [943, 78] on link "bunii" at bounding box center [954, 91] width 201 height 43
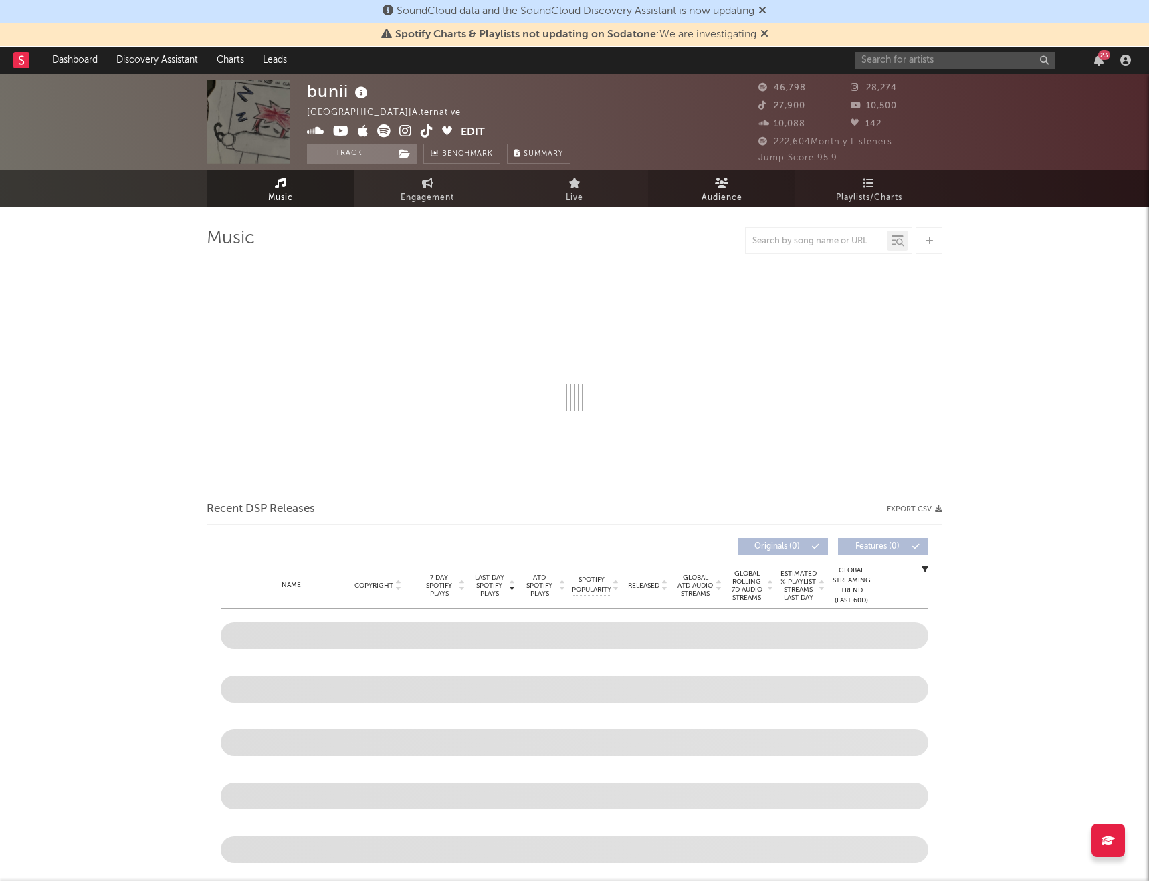
select select "6m"
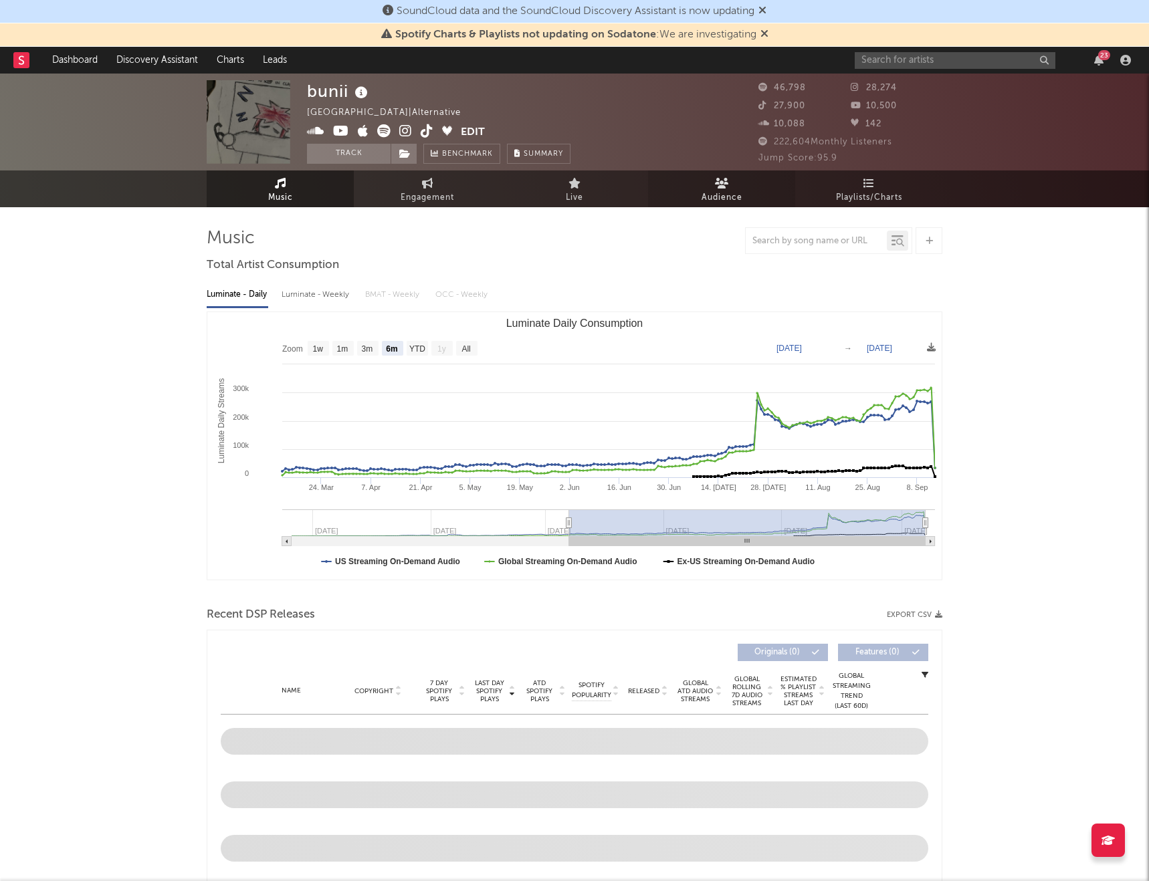
click at [715, 192] on span "Audience" at bounding box center [721, 198] width 41 height 16
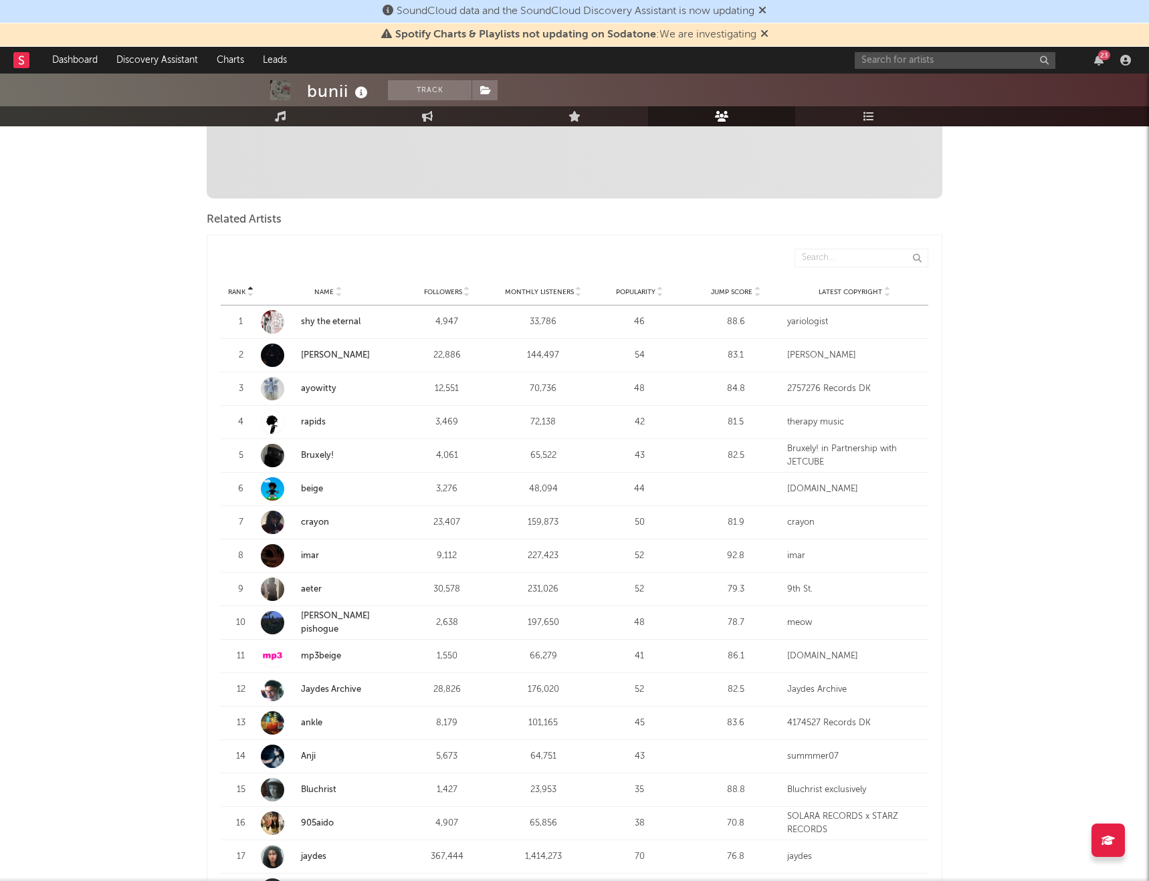
scroll to position [397, 0]
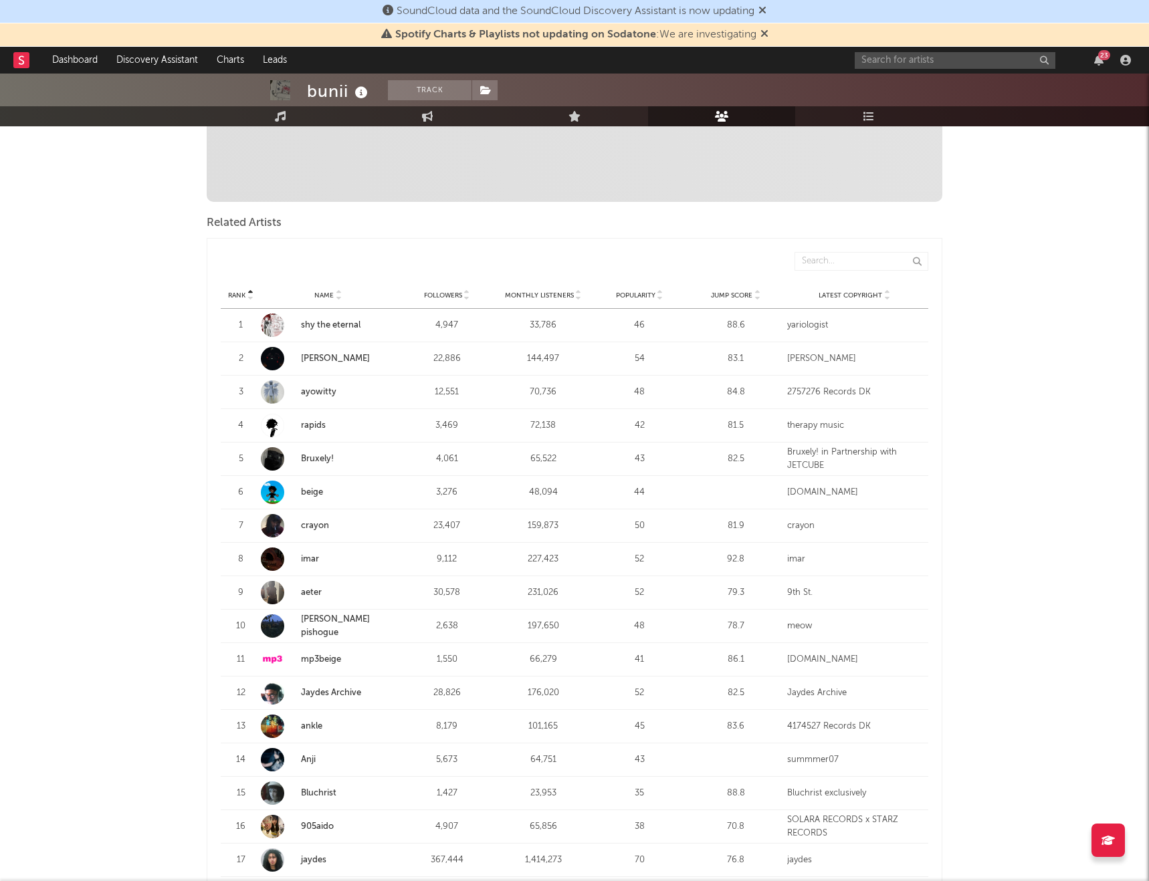
click at [307, 519] on link "imar" at bounding box center [310, 559] width 18 height 9
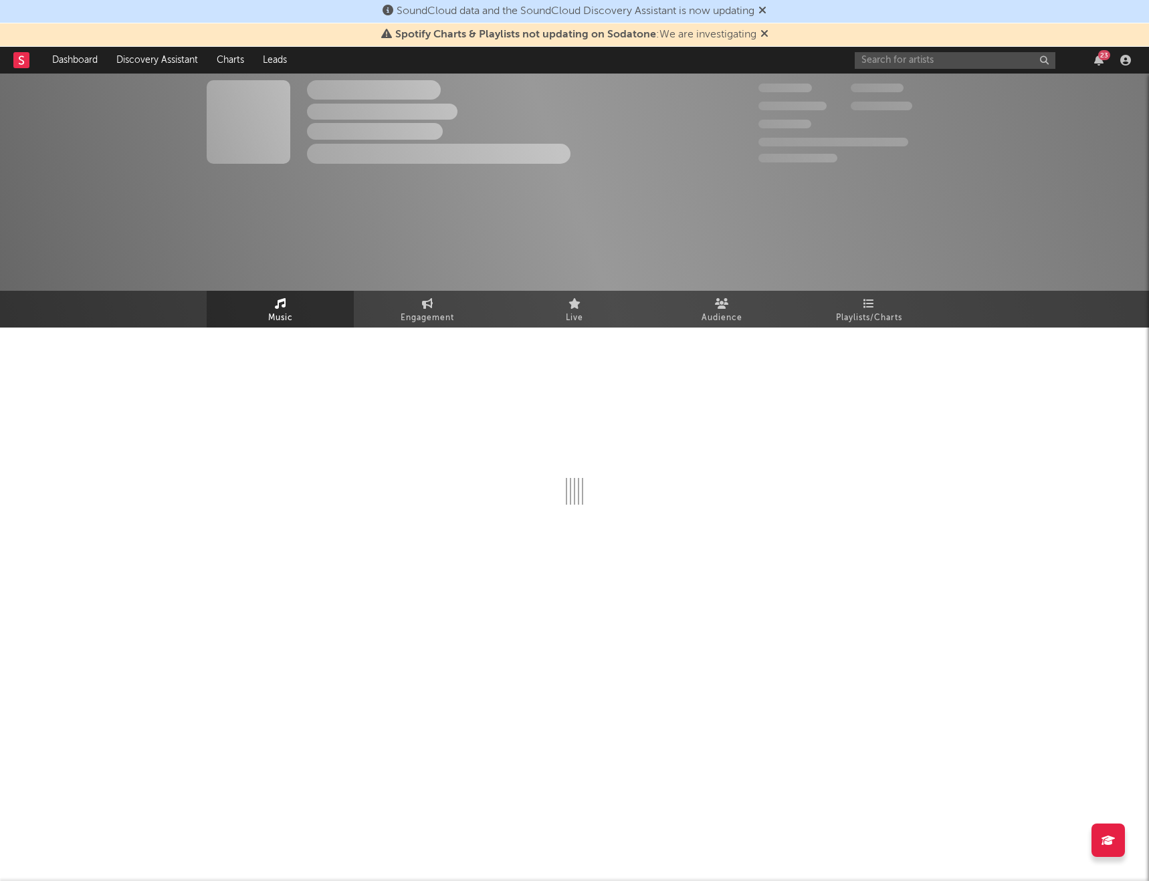
select select "6m"
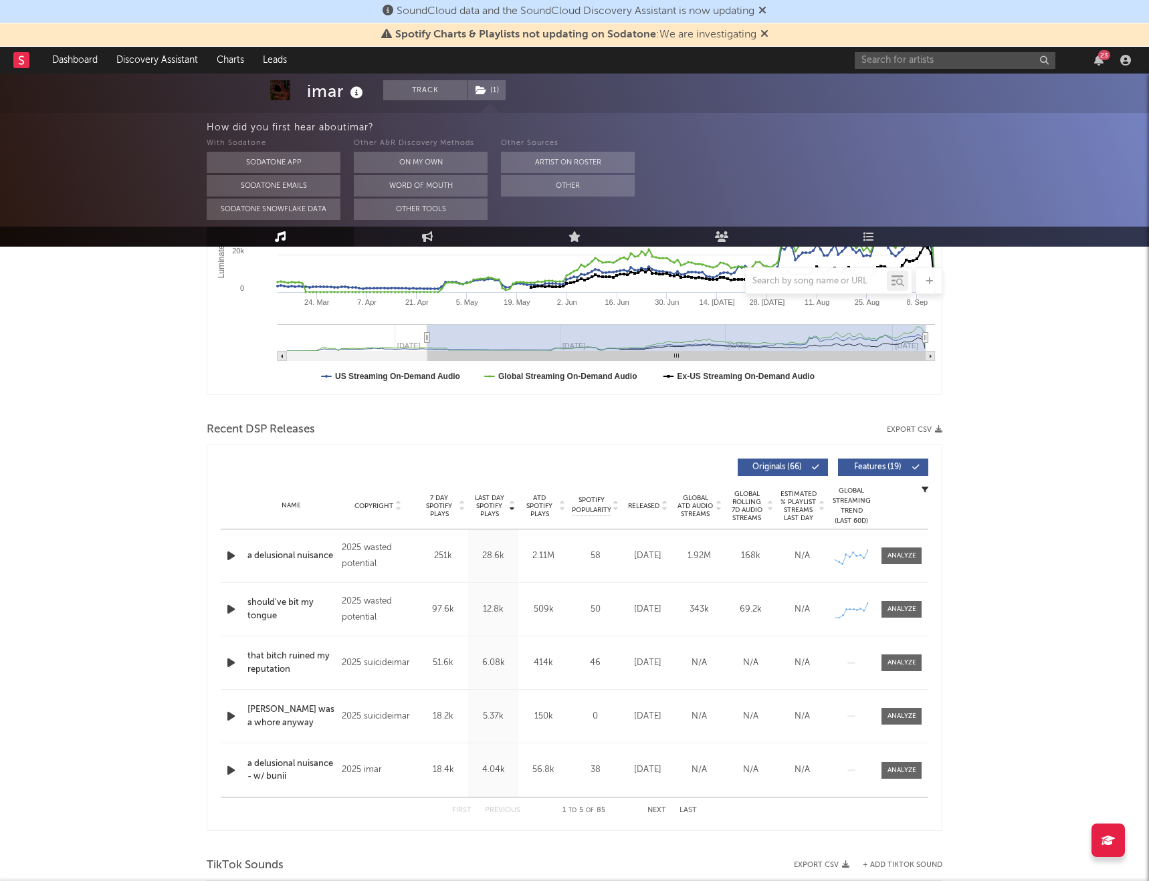
scroll to position [306, 0]
click at [887, 519] on span at bounding box center [901, 555] width 40 height 17
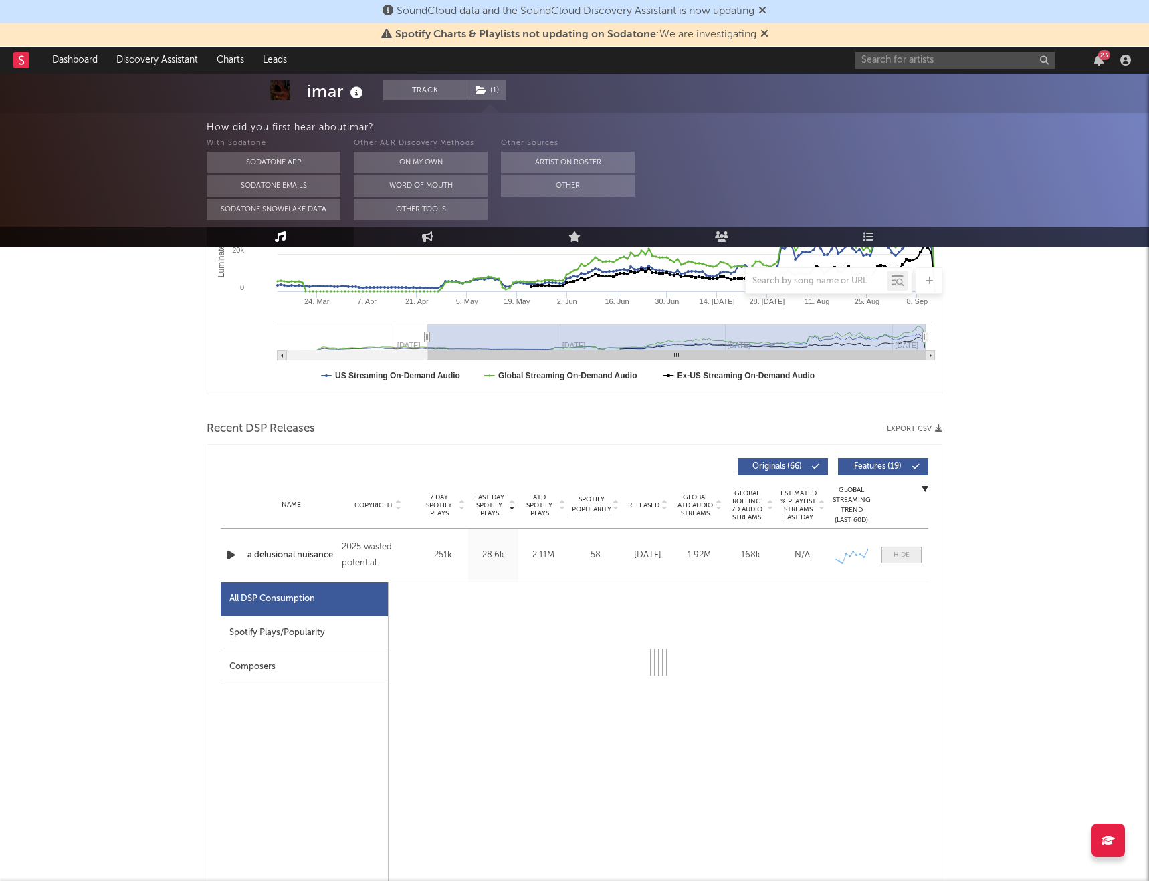
select select "1w"
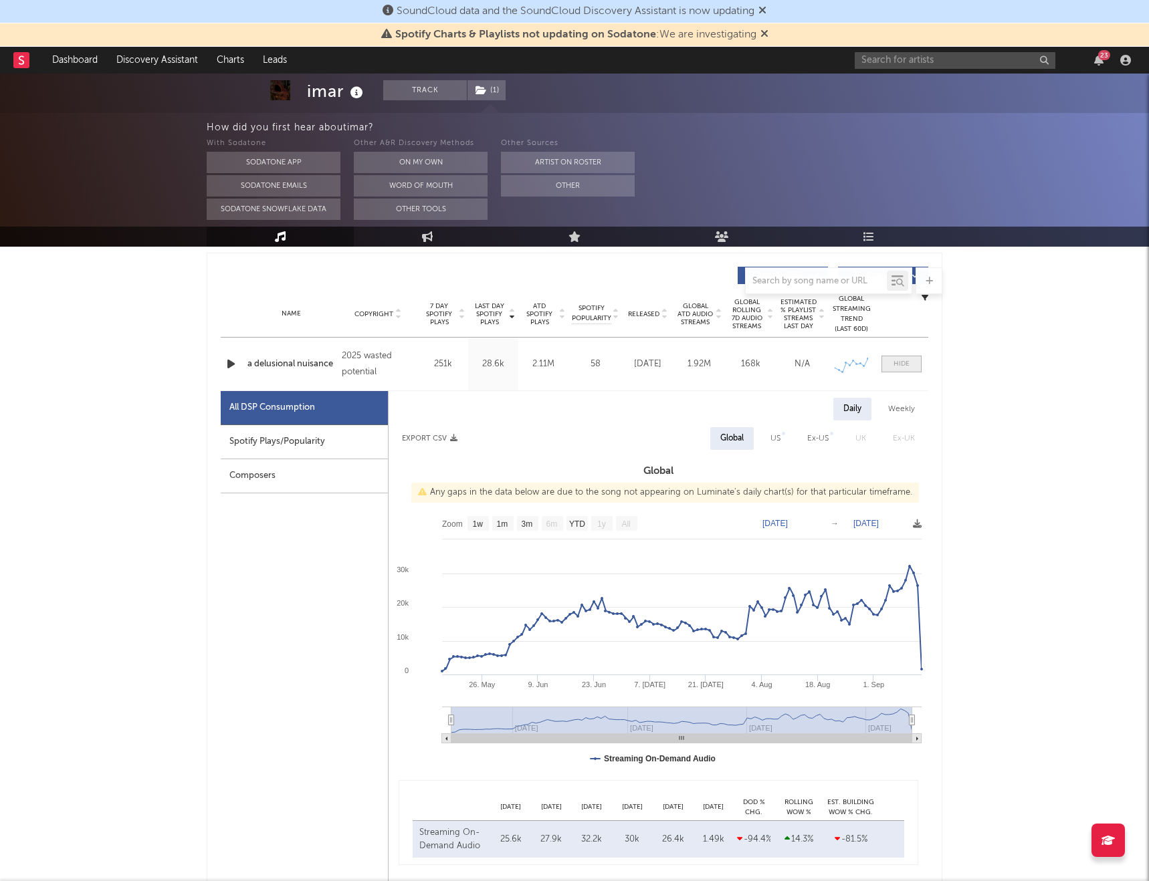
scroll to position [530, 0]
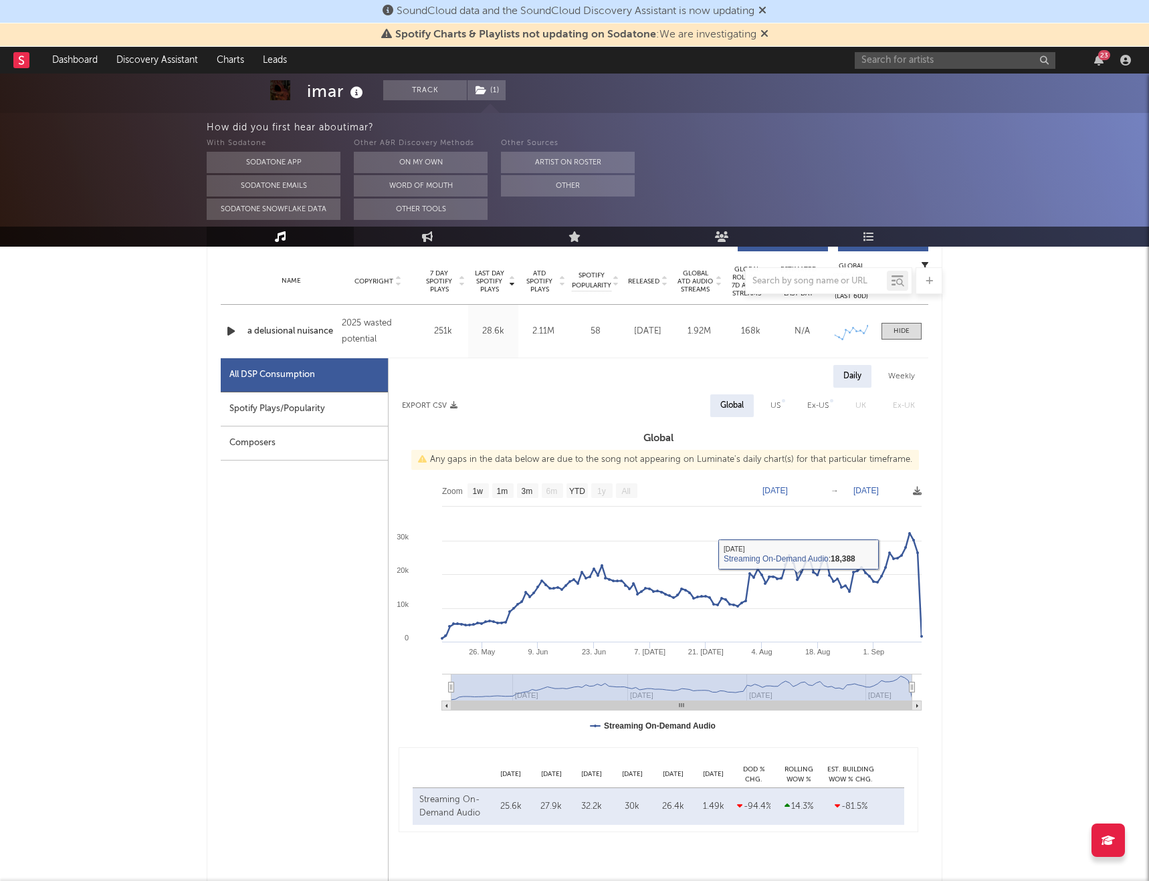
click at [776, 489] on text "May 16, 2025" at bounding box center [774, 490] width 25 height 9
type input "2025-09-16"
type input "2025-09-06"
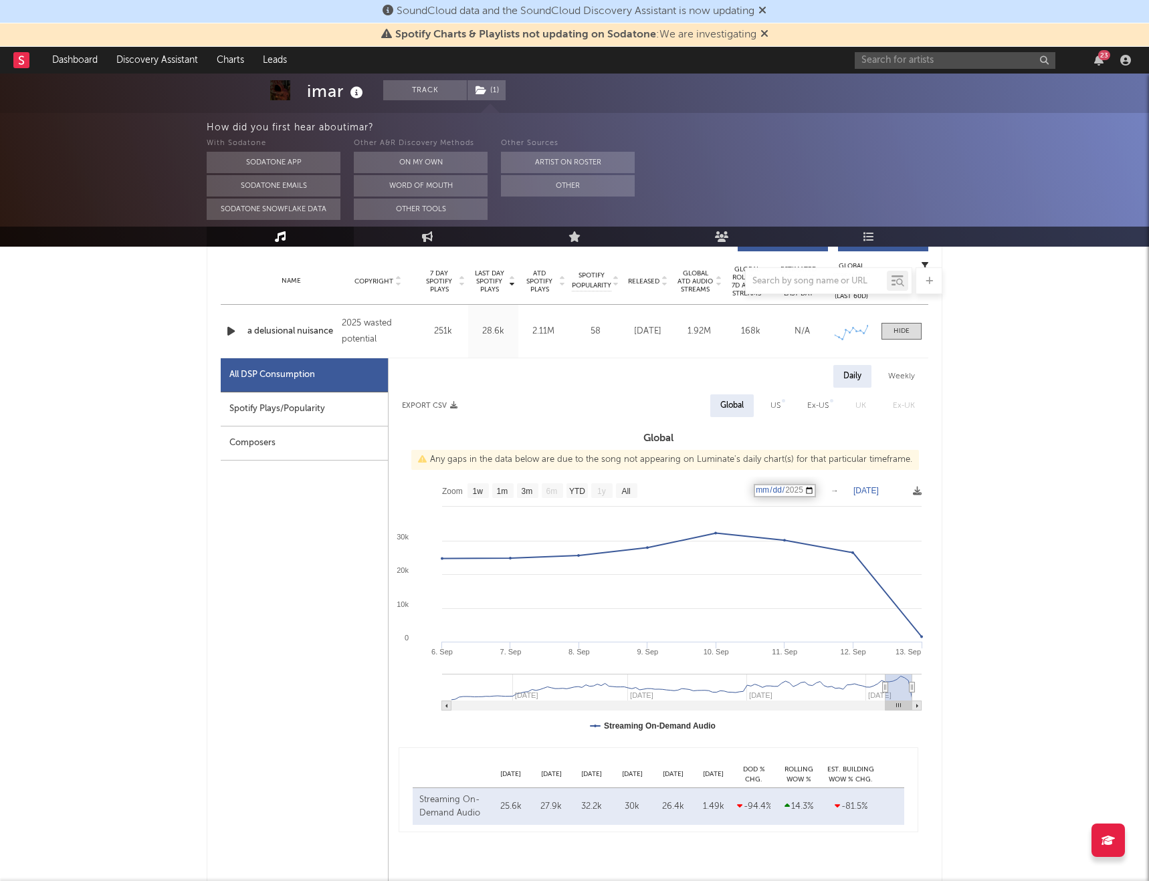
click at [870, 489] on text "Sep 13, 2025" at bounding box center [865, 490] width 25 height 9
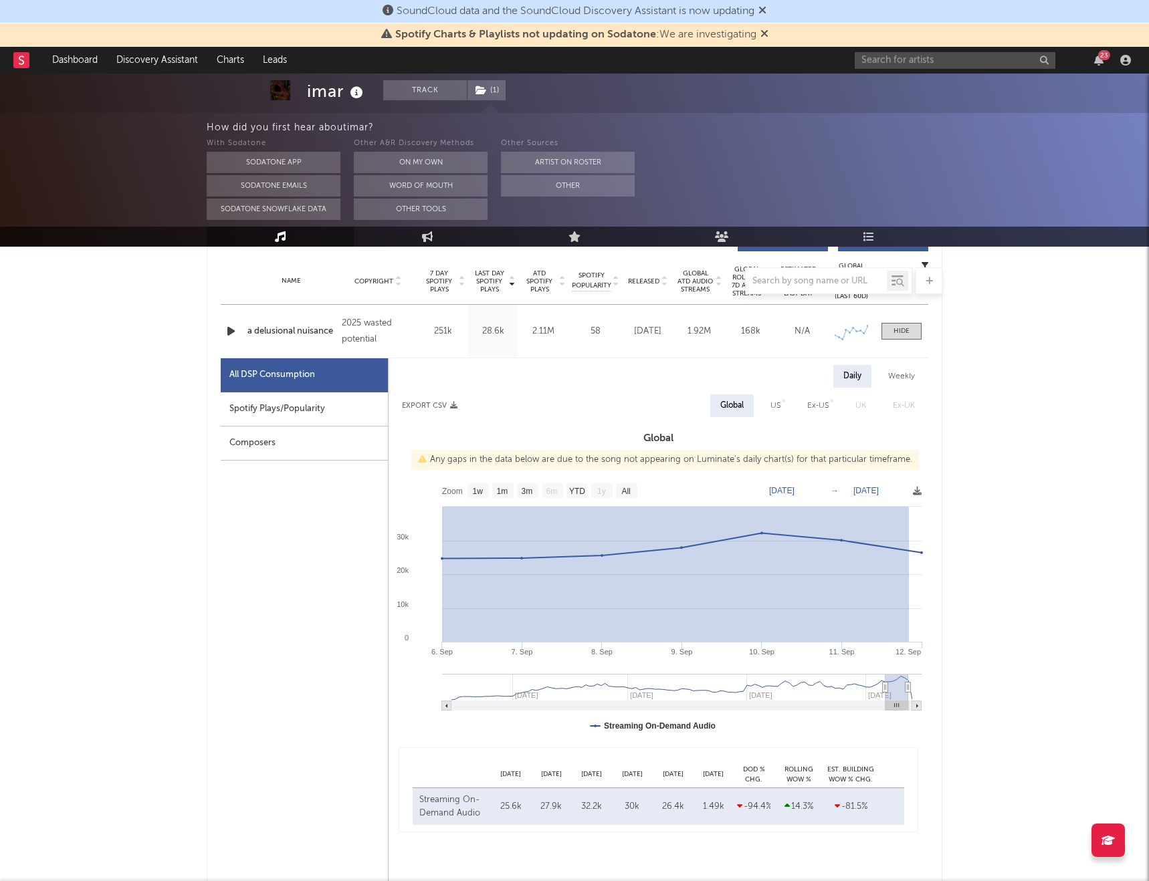
drag, startPoint x: 880, startPoint y: 564, endPoint x: 433, endPoint y: 556, distance: 447.3
click at [433, 519] on rect at bounding box center [658, 610] width 540 height 267
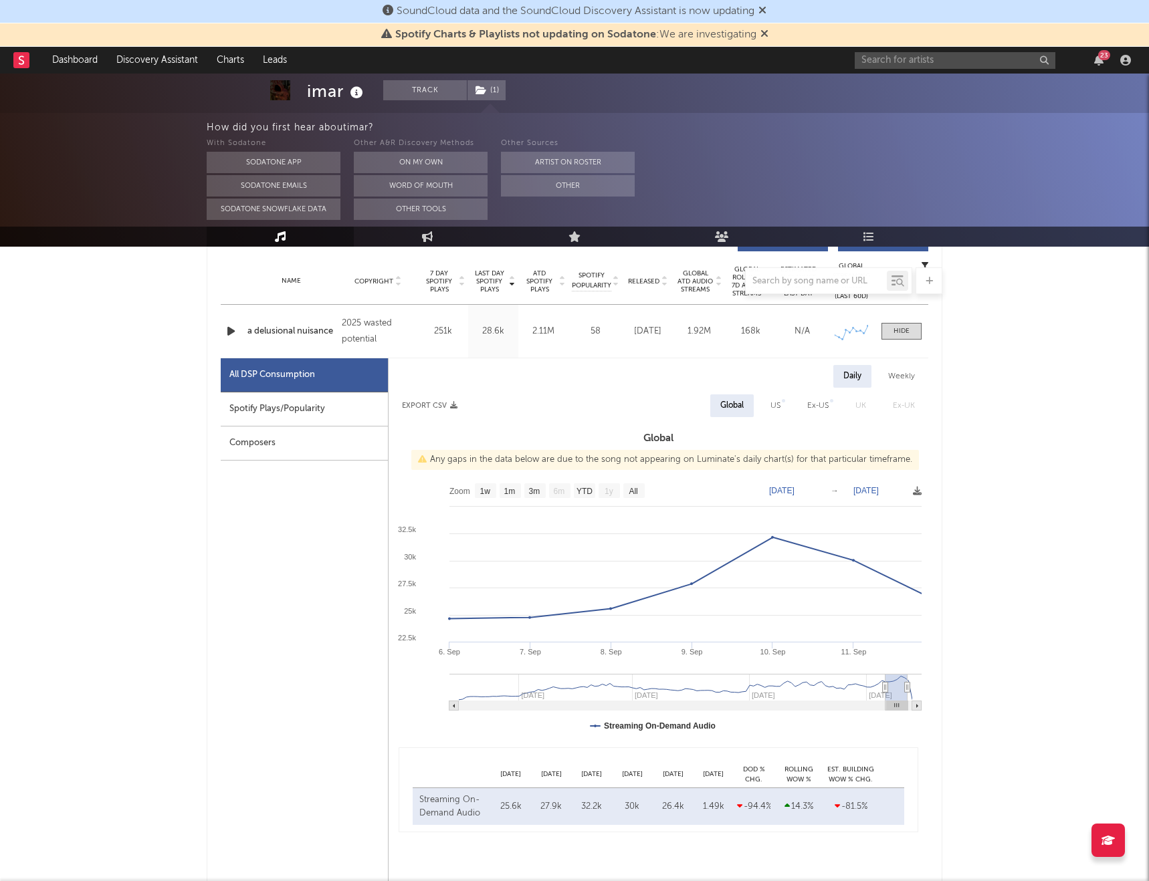
click at [870, 489] on text "Sep 11, 2025" at bounding box center [865, 490] width 25 height 9
type input "2025-09-12"
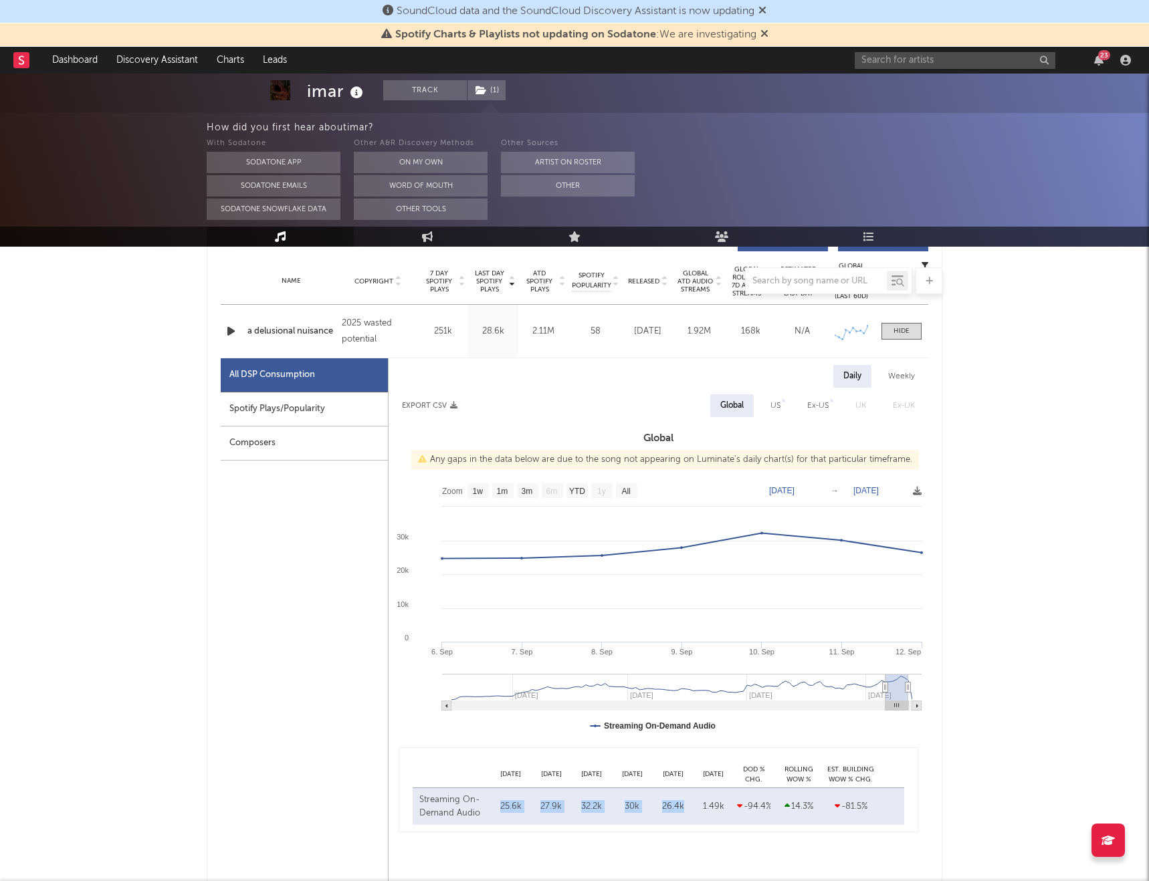
drag, startPoint x: 685, startPoint y: 807, endPoint x: 470, endPoint y: 828, distance: 216.3
click at [470, 519] on div "Sep 08 Sep 09 Sep 10 Sep 11 Sep 12 Sep 13 DoD % Chg. Rolling WoW % Chg. Est. Bu…" at bounding box center [657, 789] width 519 height 85
copy div "Sep 08 25.6k Sep 09 27.9k Sep 10 32.2k Sep 11 30k Sep 12 26.4k"
click at [776, 405] on div "US" at bounding box center [775, 406] width 10 height 16
select select "1w"
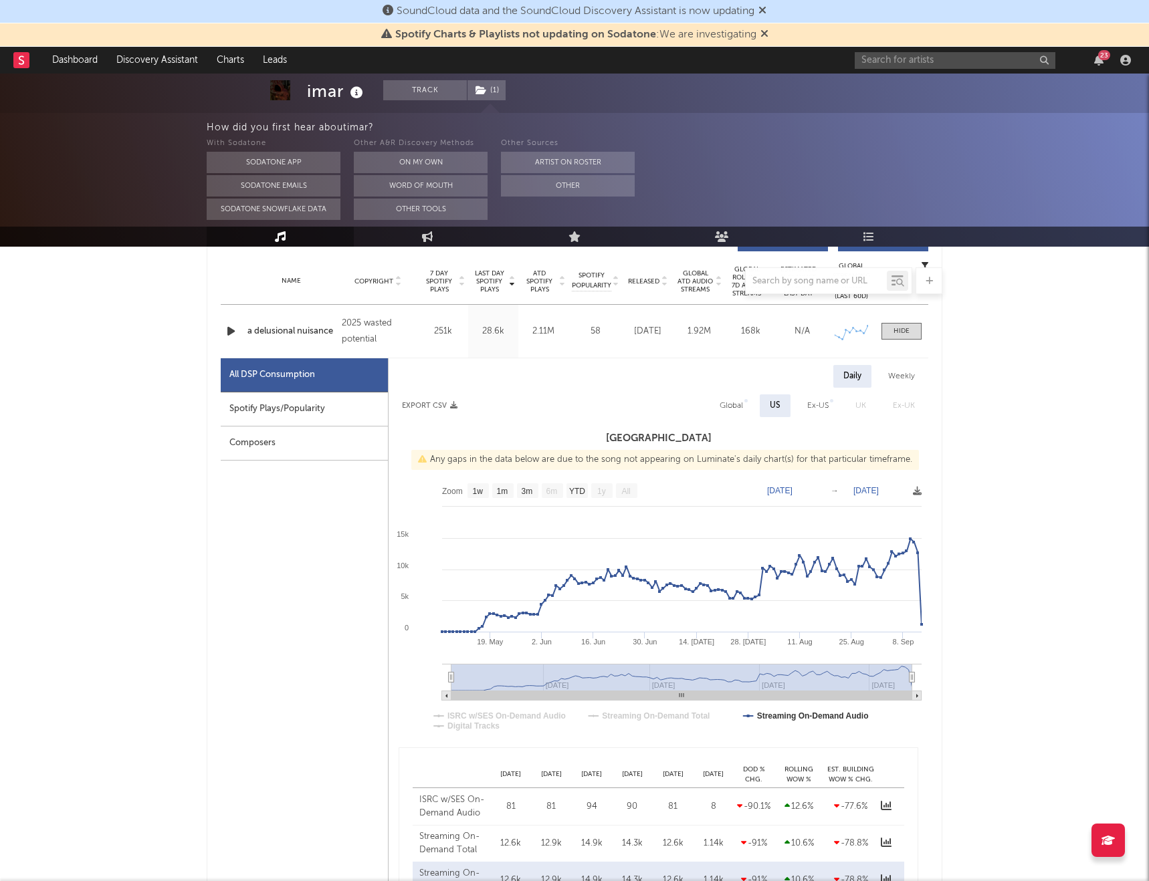
click at [776, 492] on text "May 6, 2025" at bounding box center [779, 490] width 25 height 9
type input "2025-09-06"
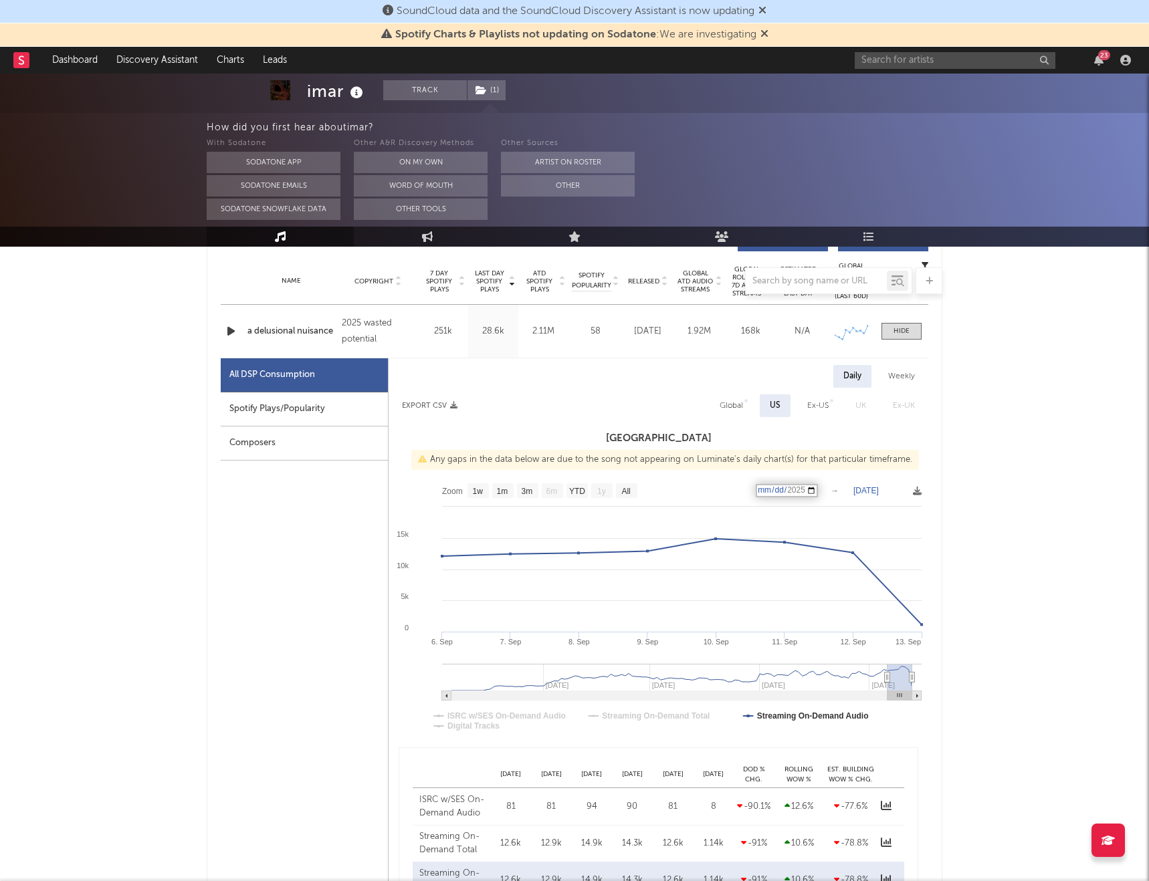
click at [869, 489] on text "[DATE]" at bounding box center [865, 490] width 25 height 9
type input "2025-09-12"
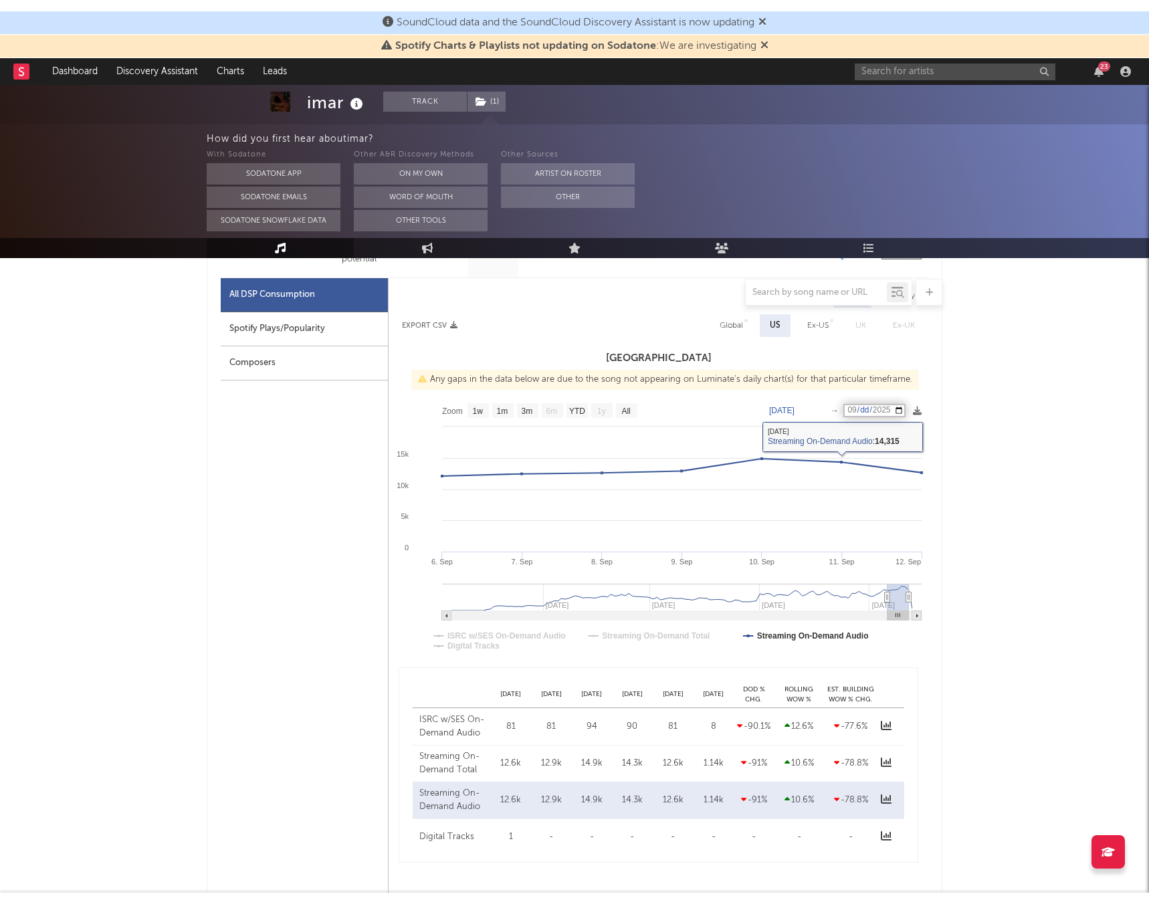
scroll to position [625, 0]
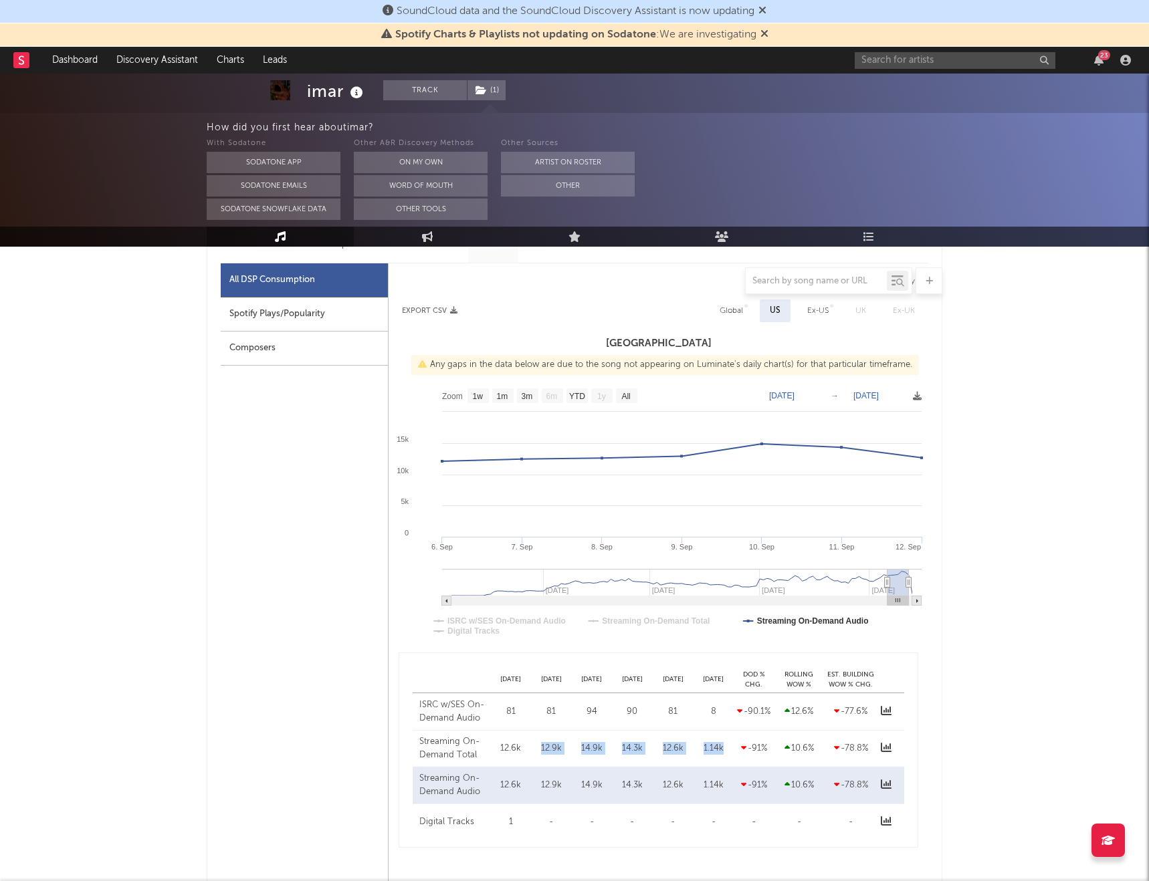
drag, startPoint x: 722, startPoint y: 751, endPoint x: 518, endPoint y: 755, distance: 203.9
click at [510, 519] on div "Streaming On-Demand Total Sep 08 12.6k Sep 09 12.9k Sep 10 14.9k Sep 11 14.3k S…" at bounding box center [658, 748] width 491 height 37
click at [675, 519] on div "12.6k" at bounding box center [673, 748] width 34 height 13
drag, startPoint x: 691, startPoint y: 746, endPoint x: 499, endPoint y: 747, distance: 191.9
click at [499, 519] on div "Streaming On-Demand Total Sep 08 12.6k Sep 09 12.9k Sep 10 14.9k Sep 11 14.3k S…" at bounding box center [658, 748] width 491 height 37
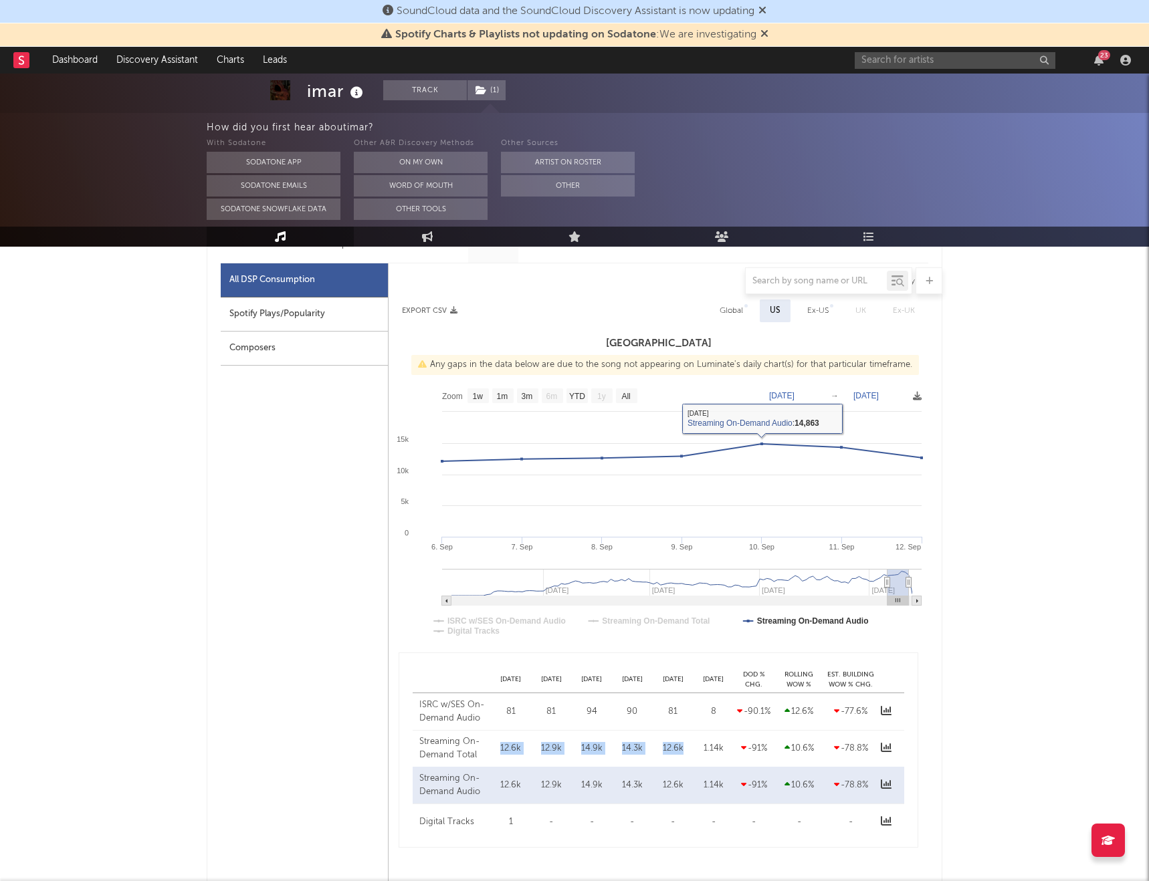
copy div "12.6k Sep 09 12.9k Sep 10 14.9k Sep 11 14.3k Sep 12 12.6k"
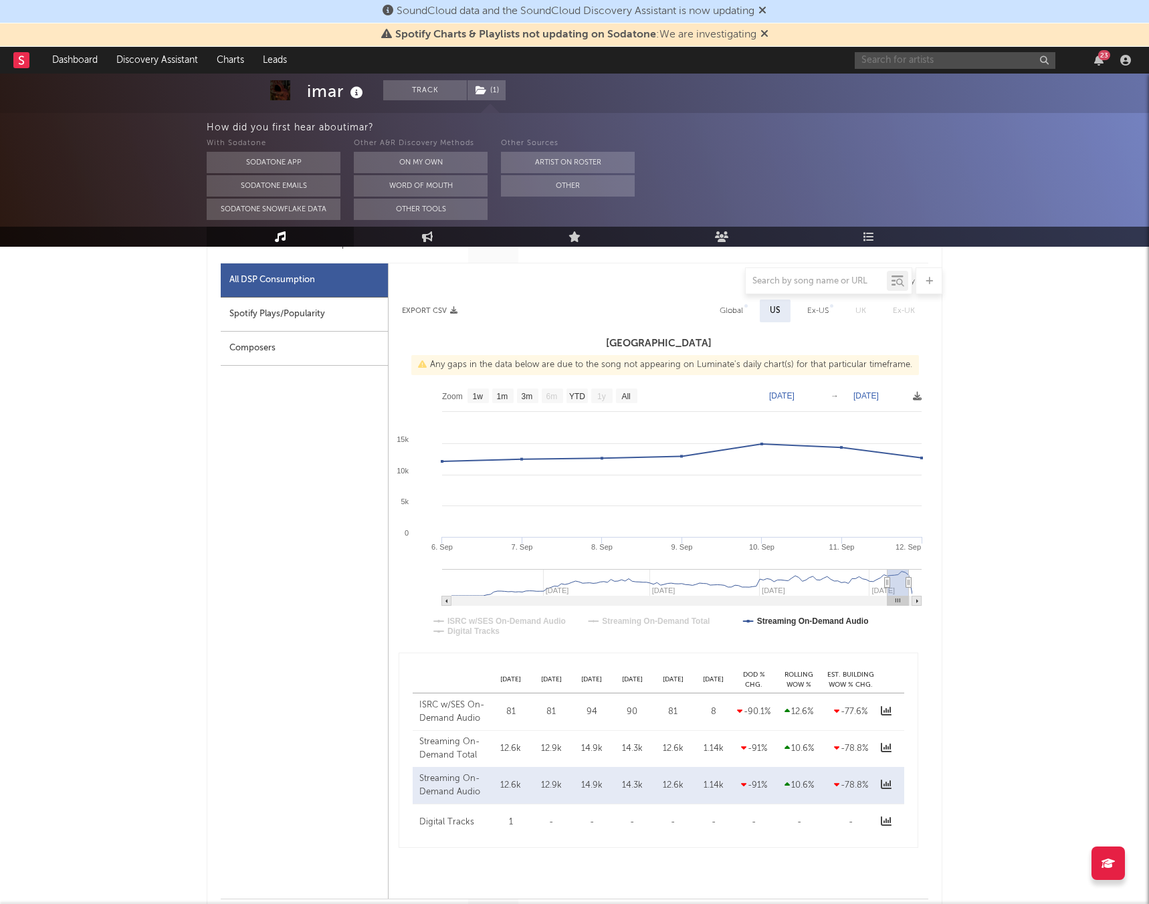
click at [894, 68] on div "23" at bounding box center [994, 60] width 281 height 27
click at [901, 65] on input "text" at bounding box center [954, 60] width 201 height 17
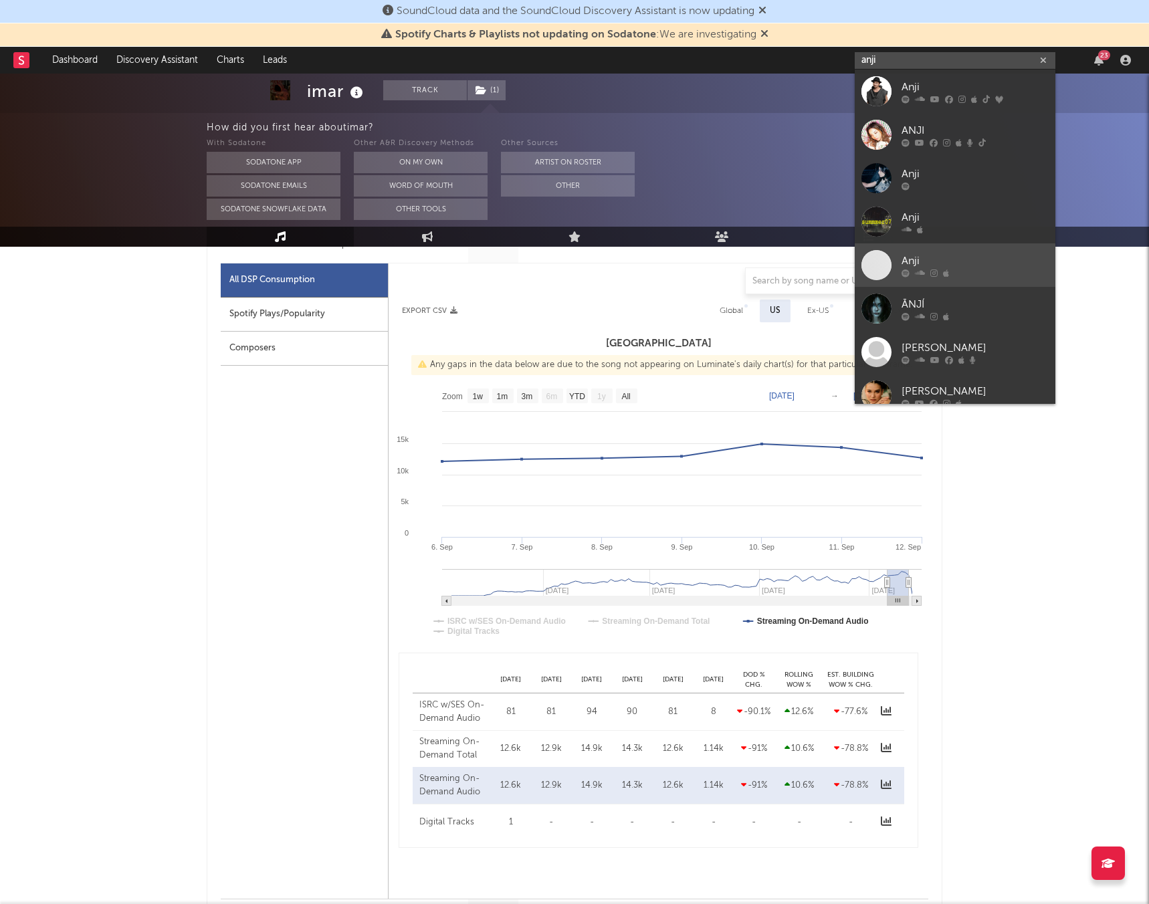
scroll to position [5, 0]
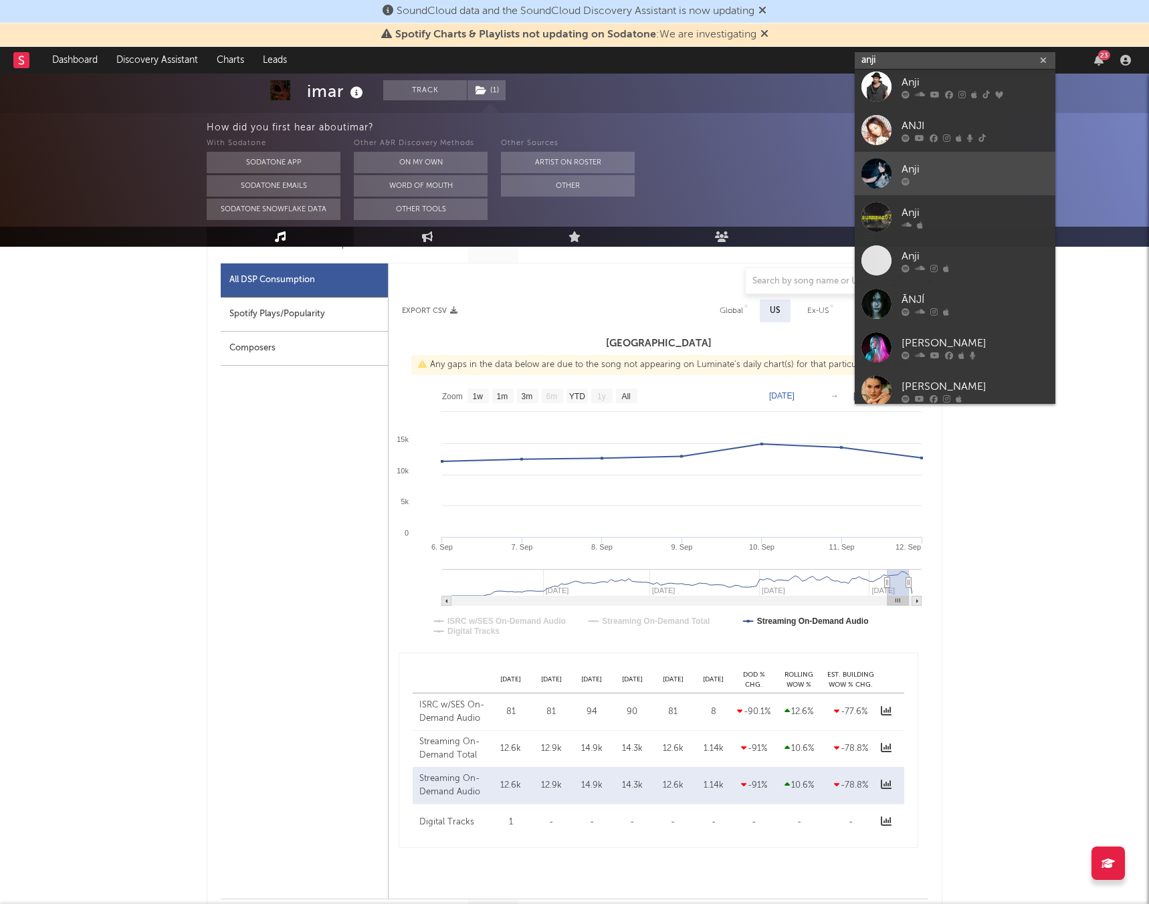
type input "anji"
click at [893, 174] on link "Anji" at bounding box center [954, 173] width 201 height 43
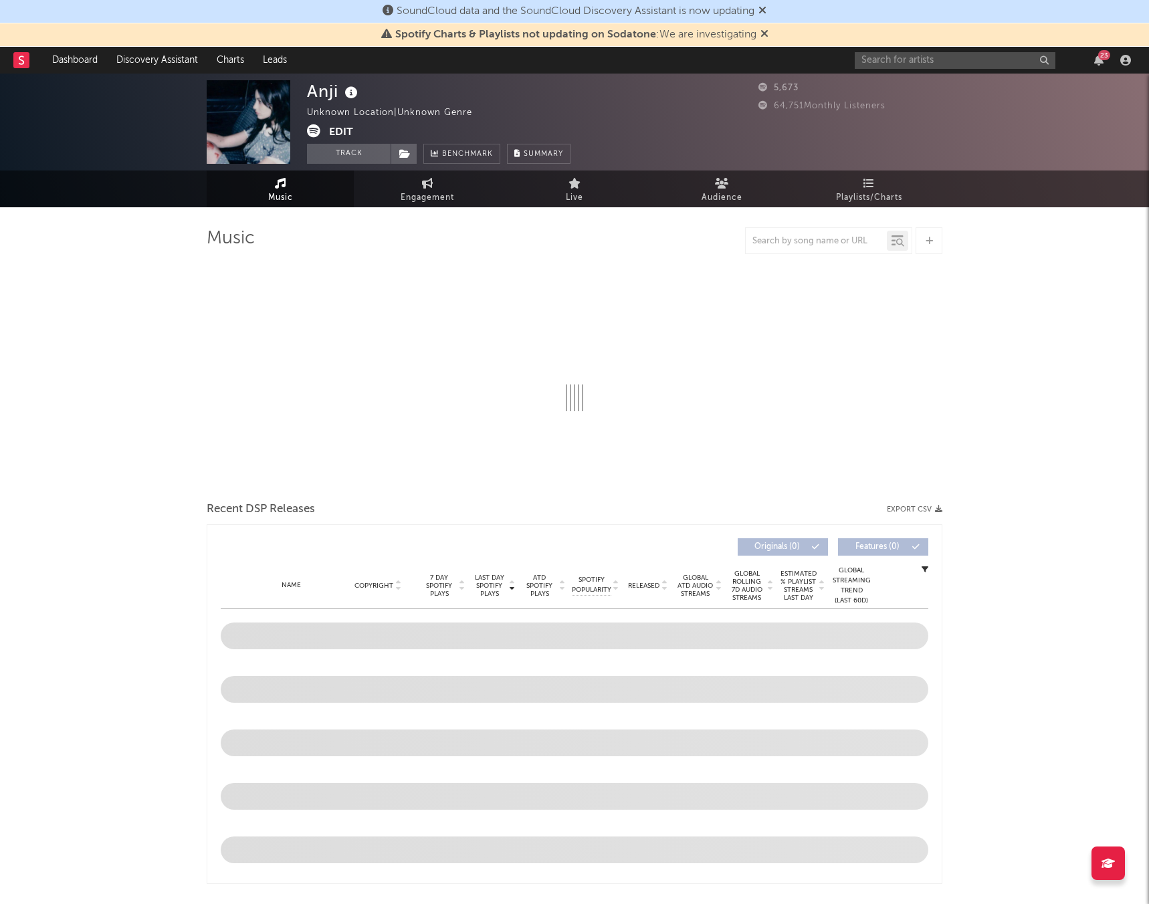
select select "1w"
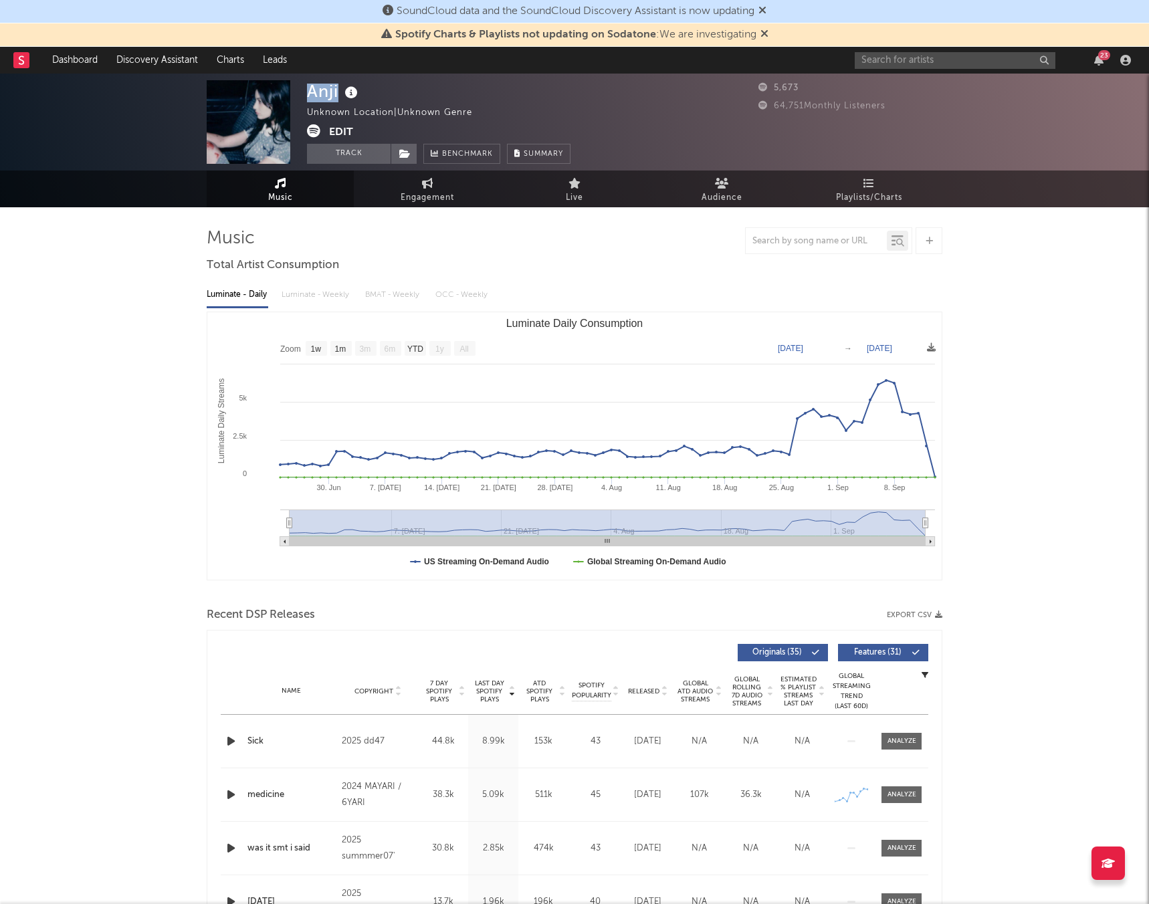
drag, startPoint x: 340, startPoint y: 88, endPoint x: 304, endPoint y: 88, distance: 36.1
click at [304, 88] on div "Anji Unknown Location | Unknown Genre Edit Track Benchmark Summary 5,673 64,751…" at bounding box center [574, 122] width 1149 height 97
copy div "Anji"
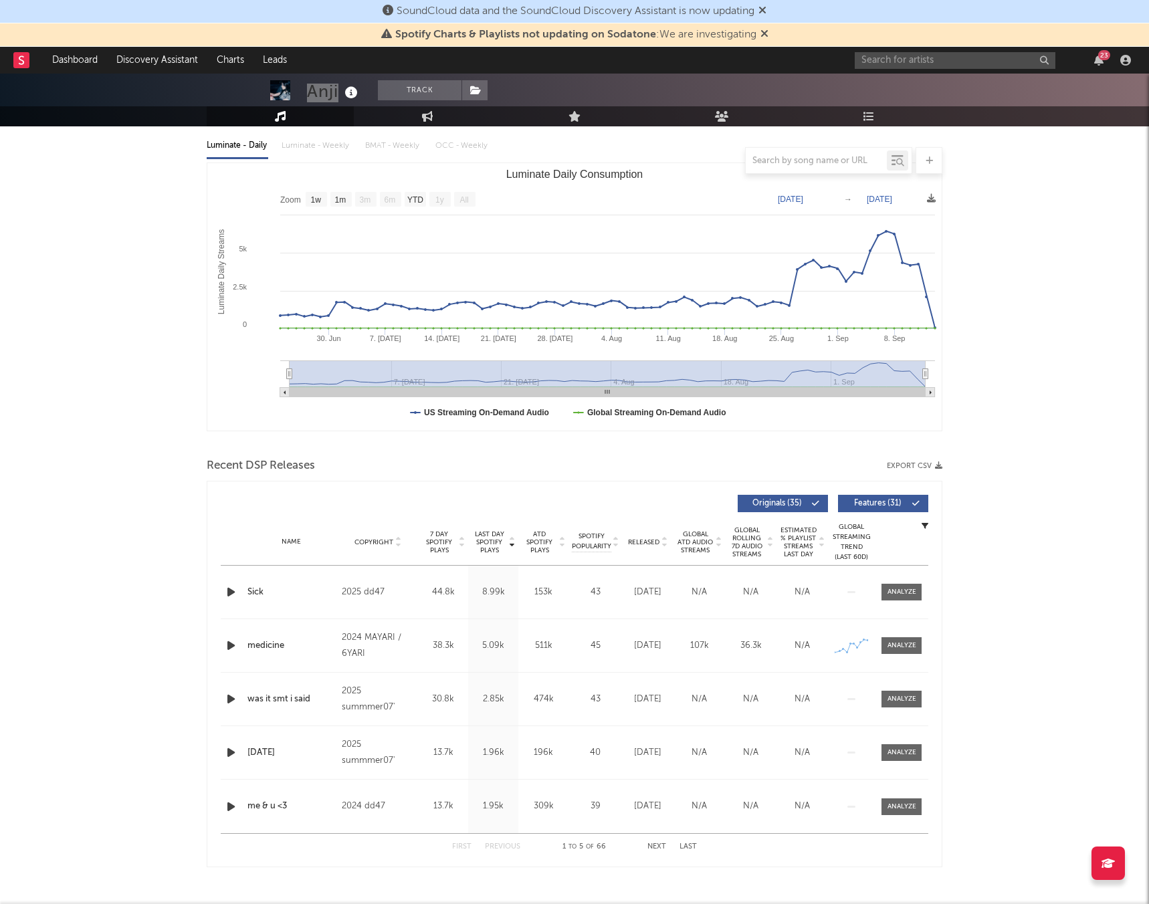
scroll to position [176, 0]
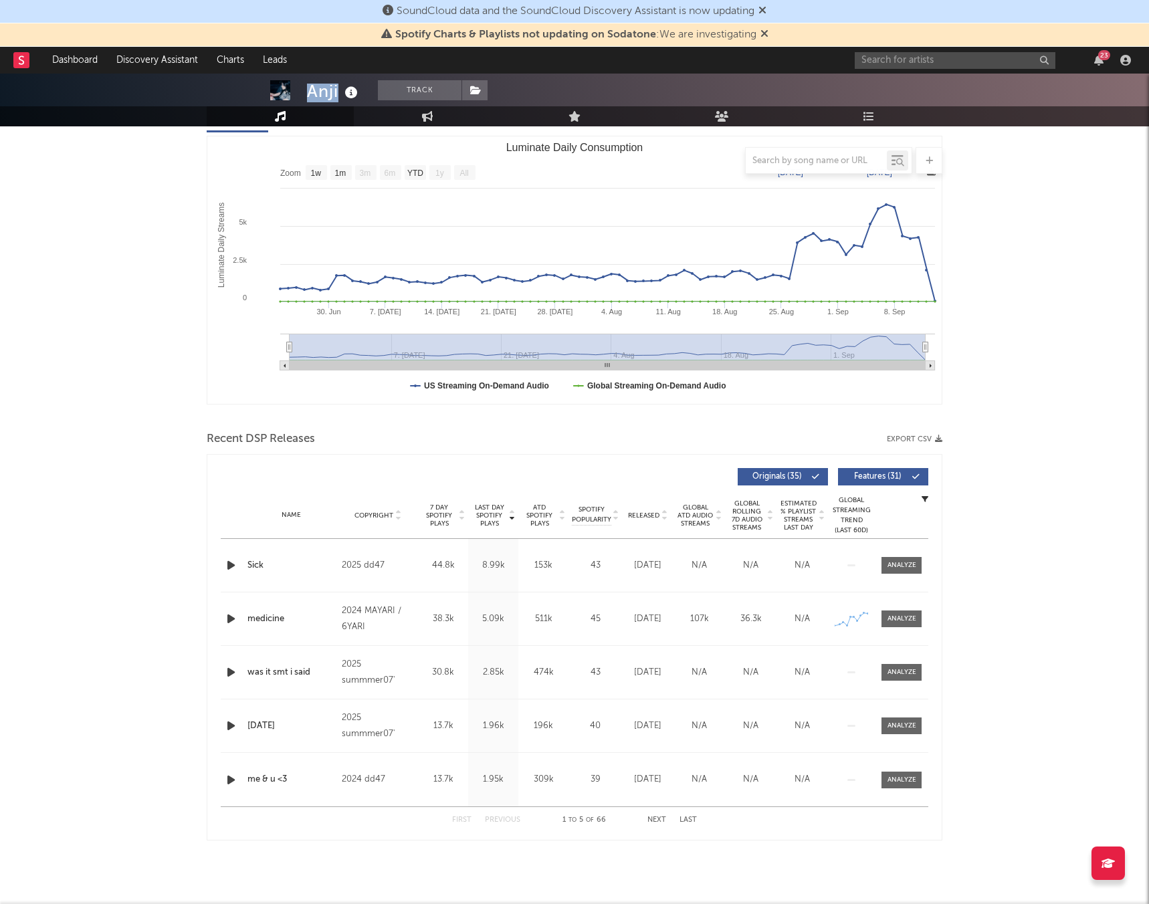
click at [657, 519] on button "Next" at bounding box center [656, 819] width 19 height 7
click at [654, 519] on button "Next" at bounding box center [656, 819] width 19 height 7
click at [660, 519] on button "Next" at bounding box center [656, 819] width 19 height 7
click at [687, 519] on button "Last" at bounding box center [687, 819] width 17 height 7
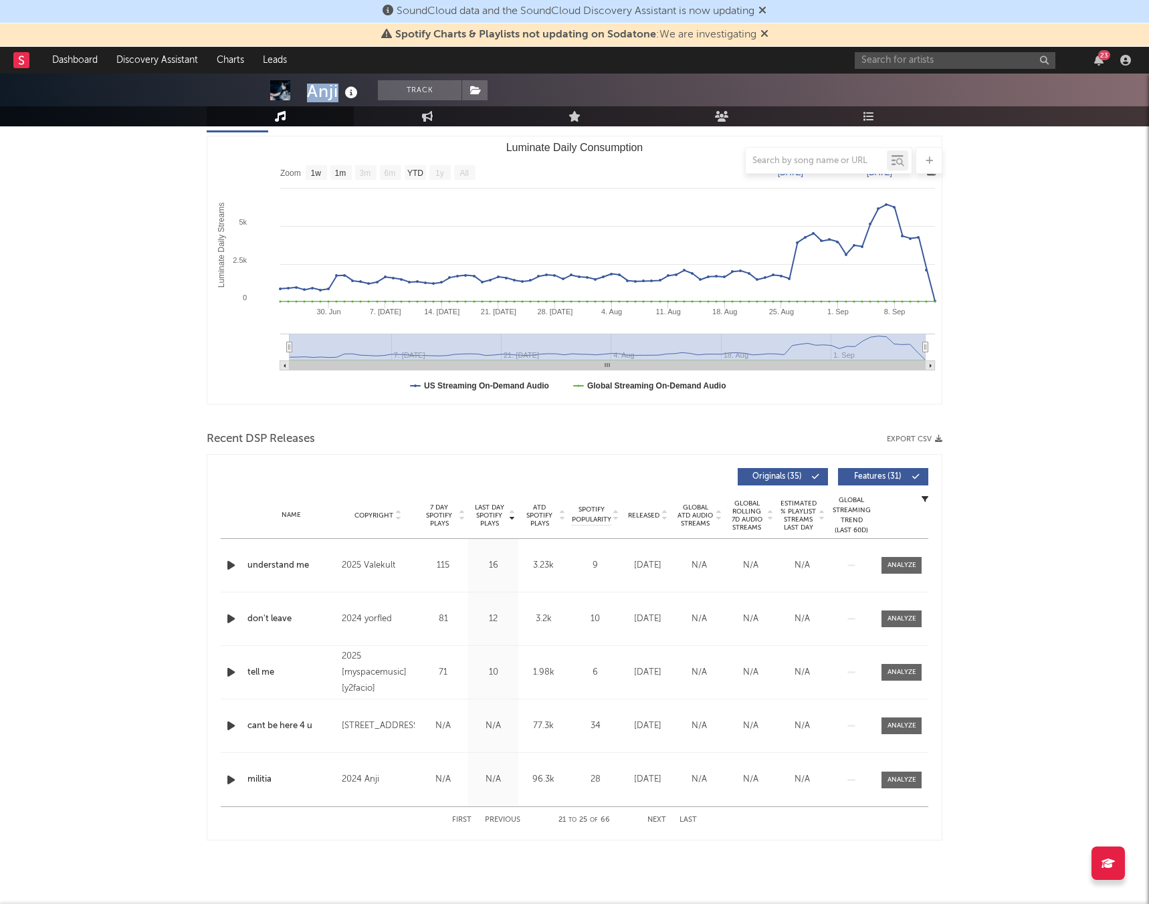
scroll to position [0, 0]
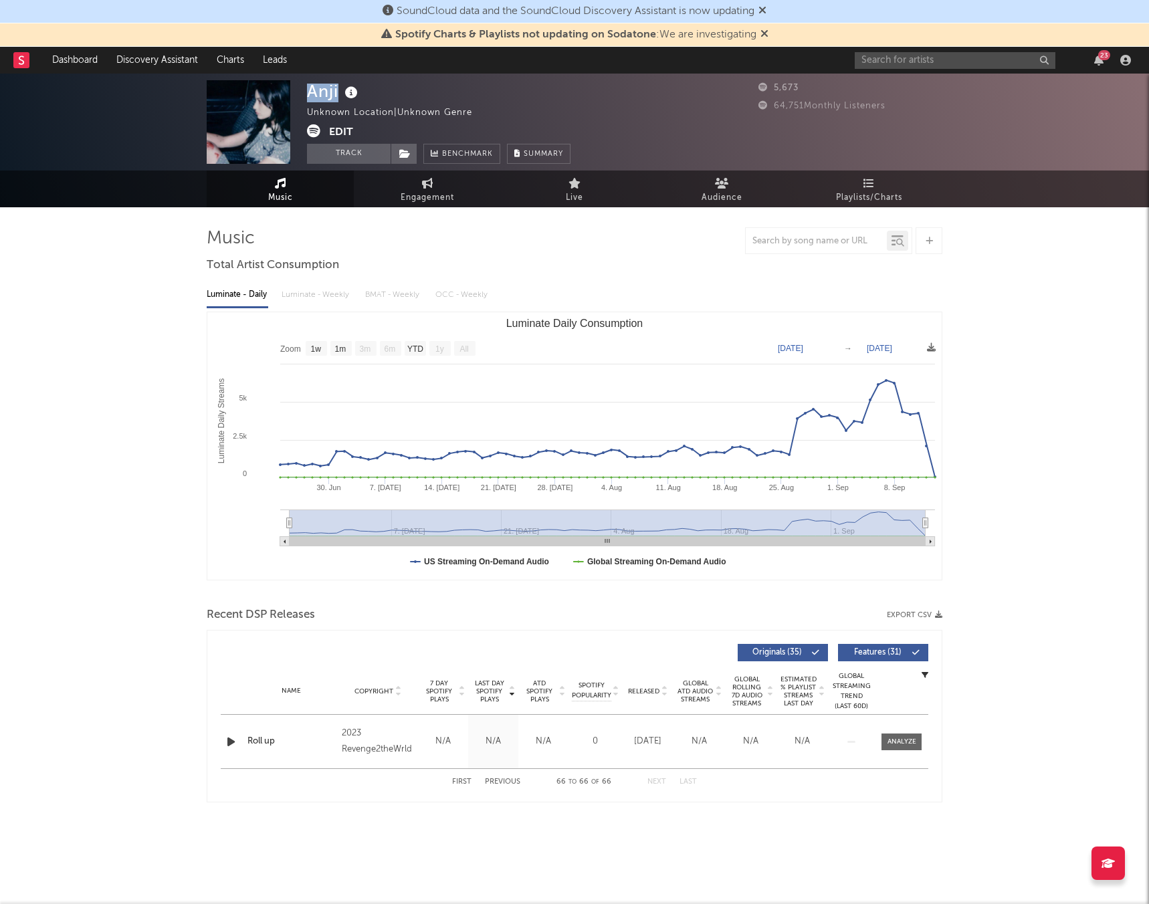
click at [687, 519] on div "Music Total Artist Consumption Luminate - Daily Luminate - Weekly BMAT - Weekly…" at bounding box center [574, 516] width 735 height 618
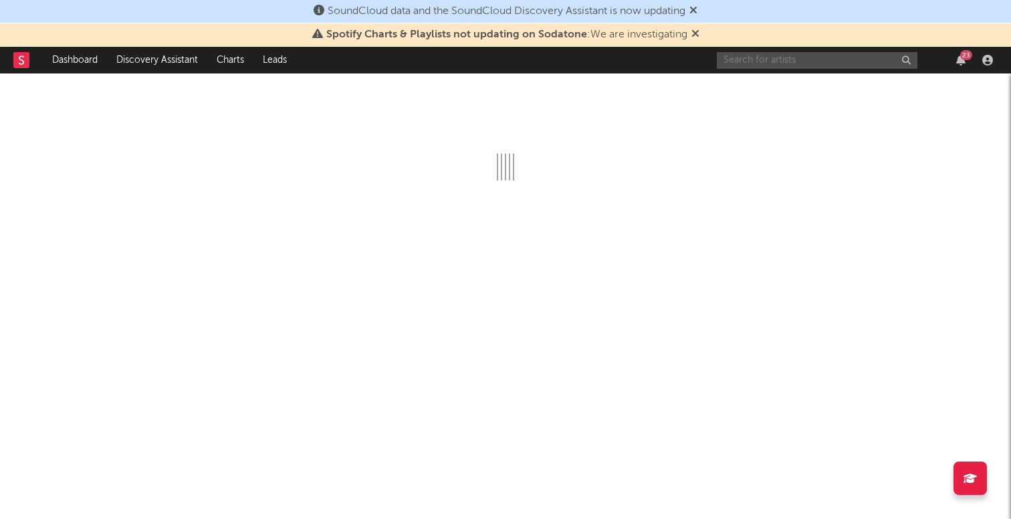
click at [857, 59] on input "text" at bounding box center [817, 60] width 201 height 17
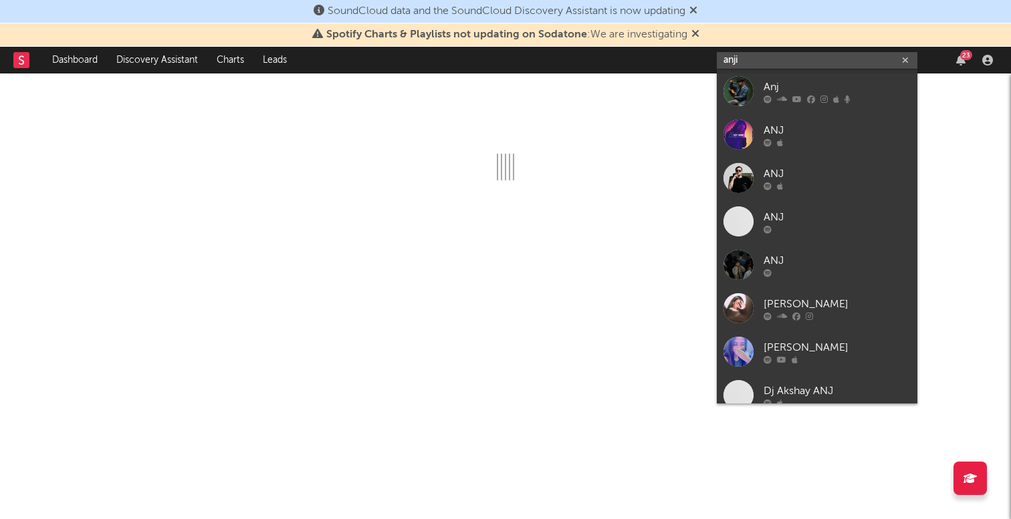
drag, startPoint x: 759, startPoint y: 64, endPoint x: 613, endPoint y: 64, distance: 146.4
click at [613, 64] on nav "Dashboard Discovery Assistant Charts Leads anji 23" at bounding box center [505, 60] width 1011 height 27
paste input "https://open.spotify.com/artist/2ot0ASIJfp6bmYrZEzA4hI?si=XlG6vNf9SHuZGsDYu9ymIg"
type input "https://open.spotify.com/artist/2ot0ASIJfp6bmYrZEzA4hI?si=XlG6vNf9SHuZGsDYu9ymIg"
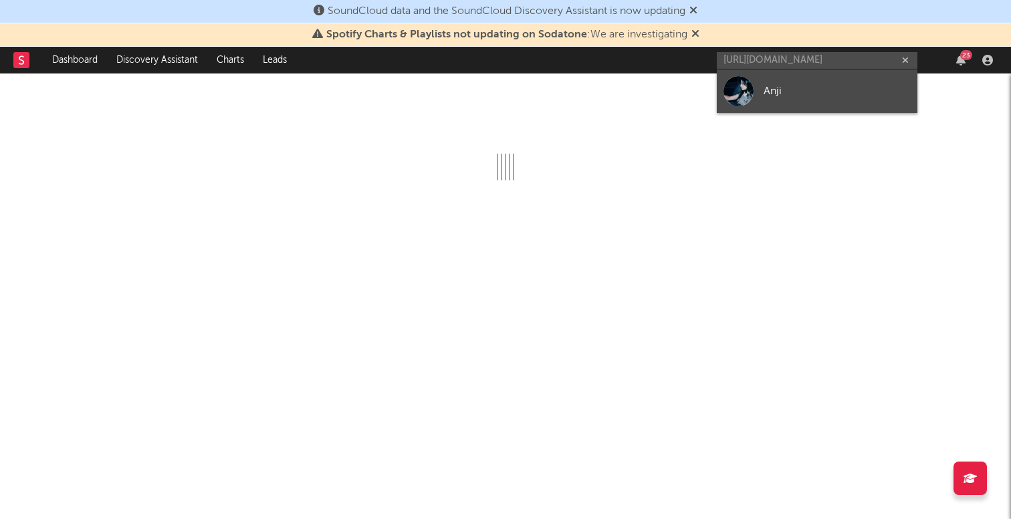
click at [782, 86] on div "Anji" at bounding box center [837, 91] width 147 height 16
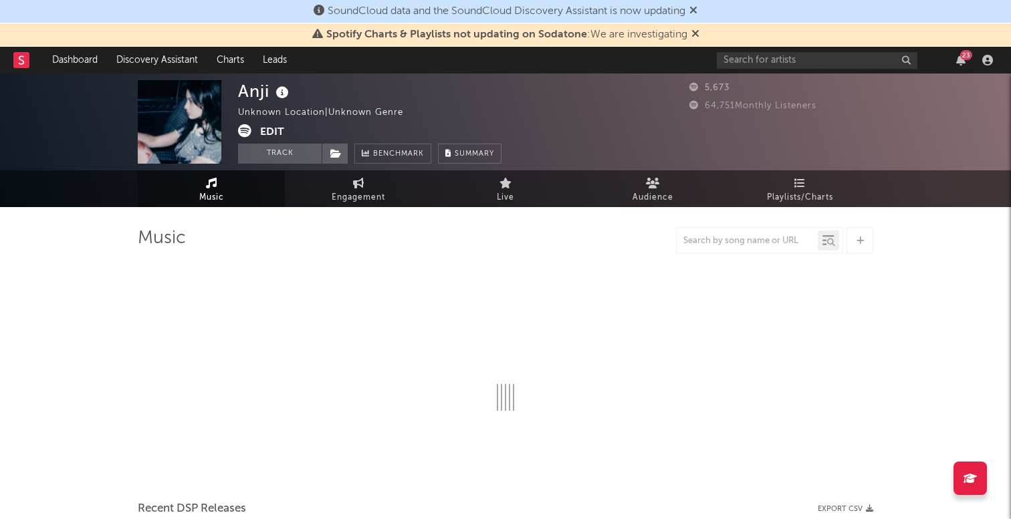
select select "1w"
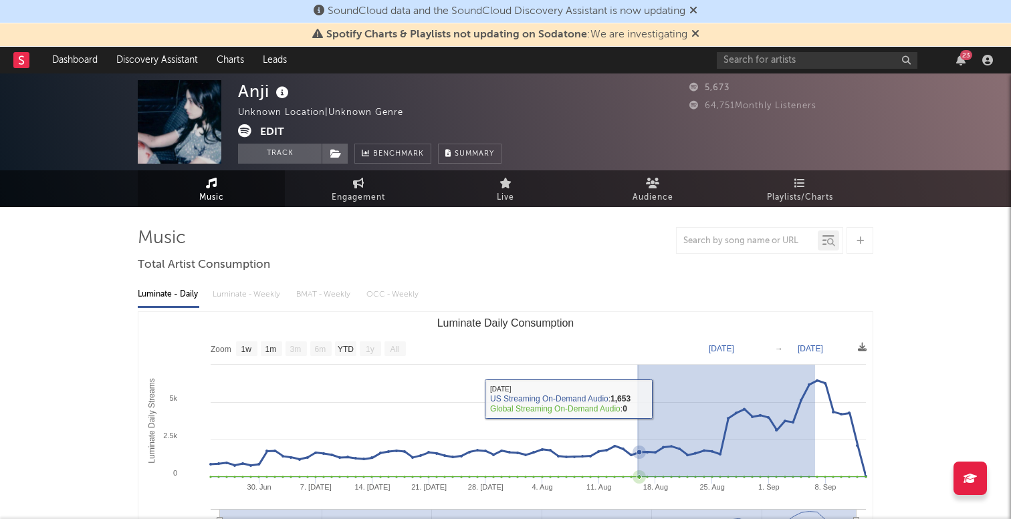
drag, startPoint x: 815, startPoint y: 389, endPoint x: 477, endPoint y: 362, distance: 339.4
click at [477, 362] on icon "Created with Highcharts 10.3.3 Luminate Daily Streams Luminate Daily Consumptio…" at bounding box center [505, 445] width 734 height 267
type input "2025-07-26"
type input "2025-09-06"
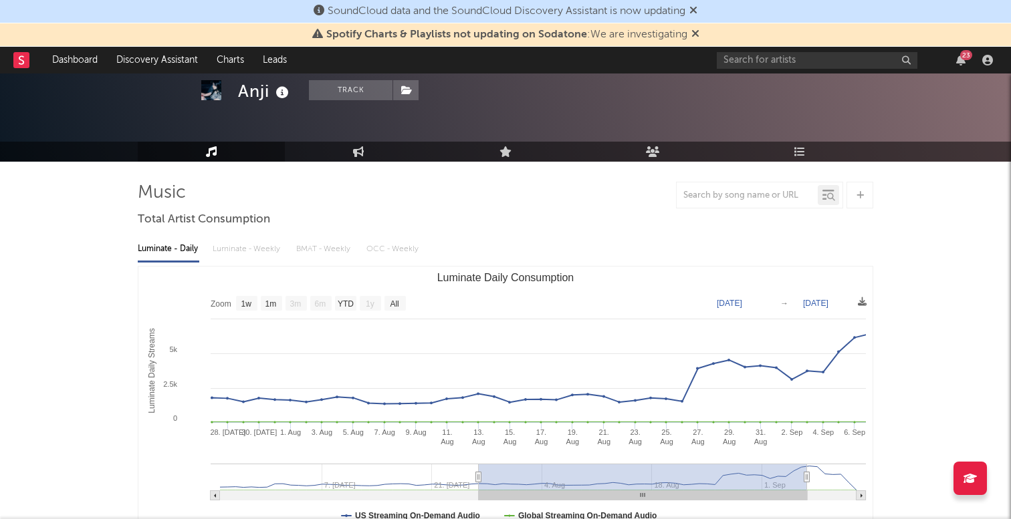
scroll to position [47, 0]
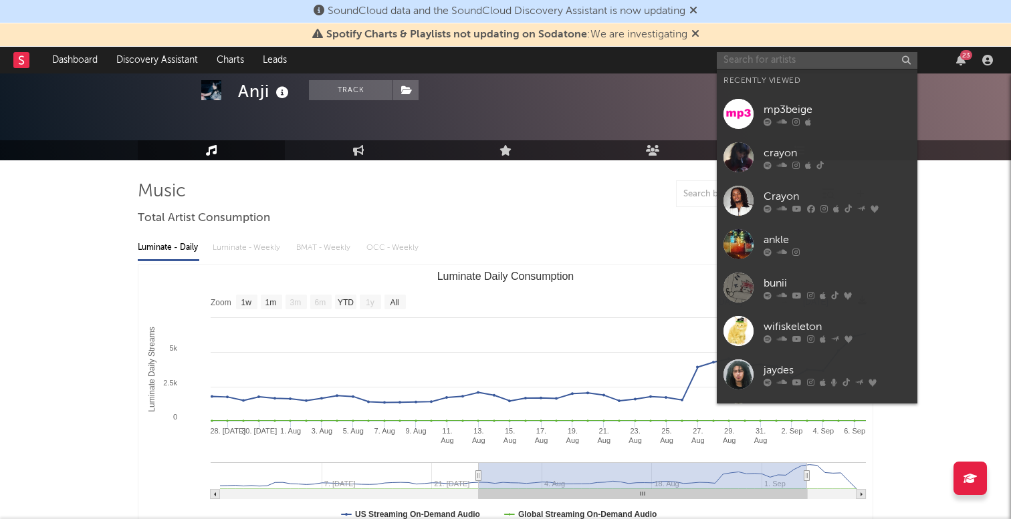
click at [822, 61] on input "text" at bounding box center [817, 60] width 201 height 17
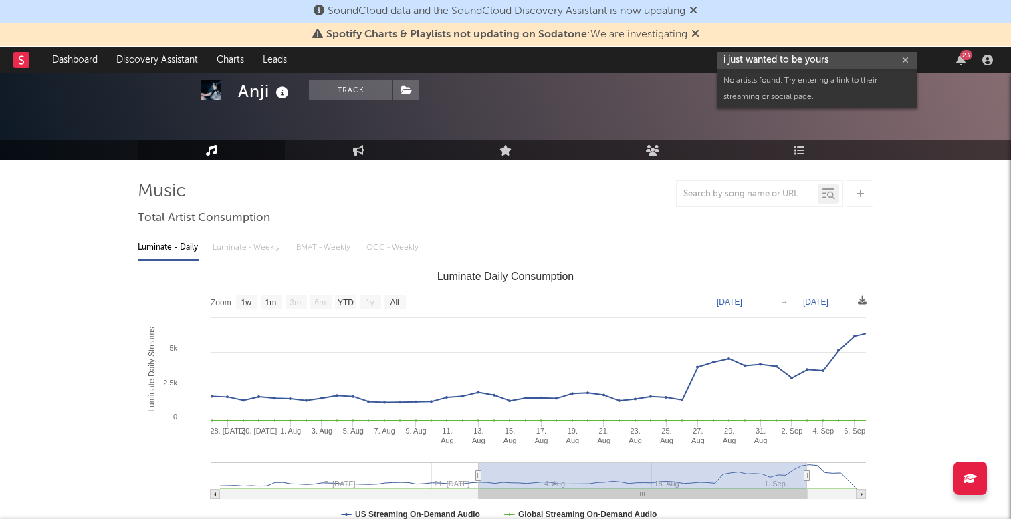
type input "i just wanted to be yours"
drag, startPoint x: 873, startPoint y: 56, endPoint x: 657, endPoint y: 33, distance: 217.9
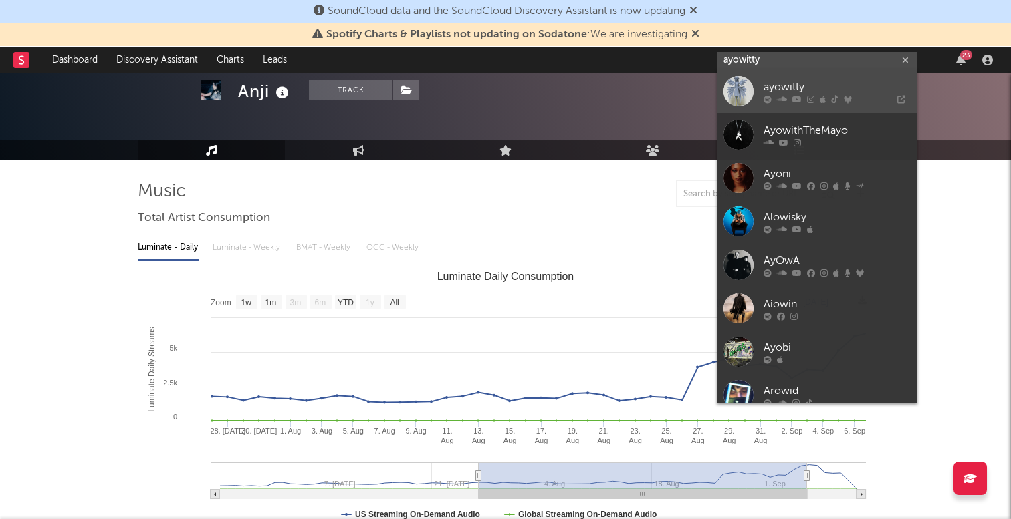
type input "ayowitty"
click at [822, 88] on div "ayowitty" at bounding box center [837, 87] width 147 height 16
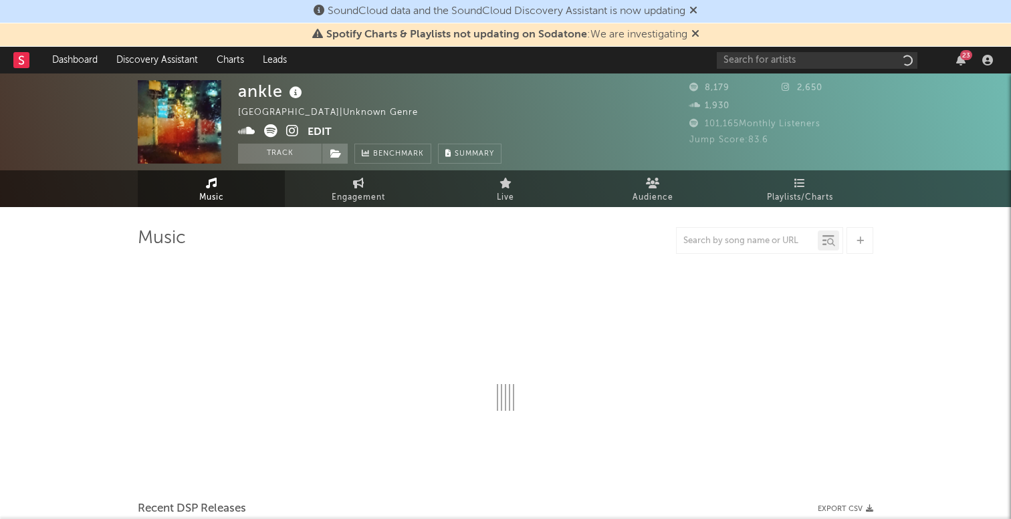
select select "6m"
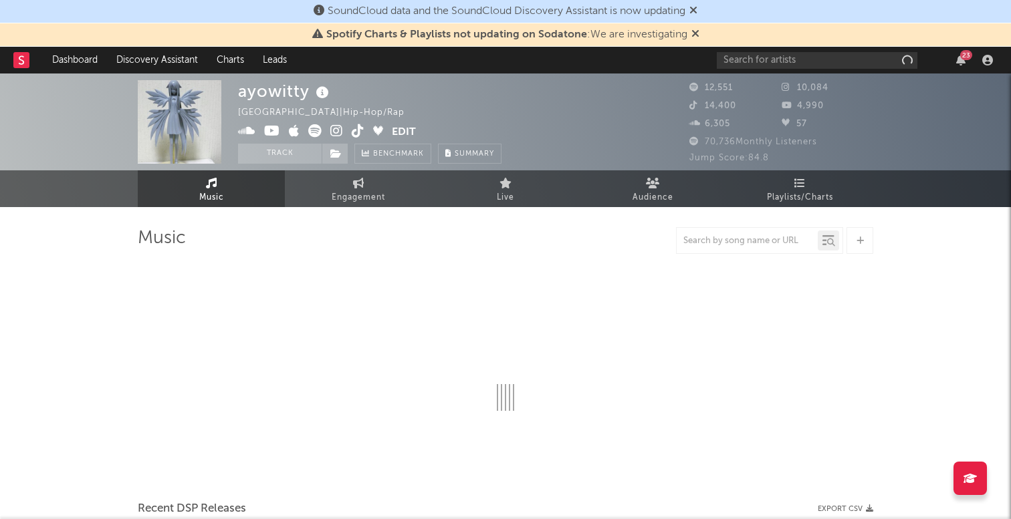
select select "6m"
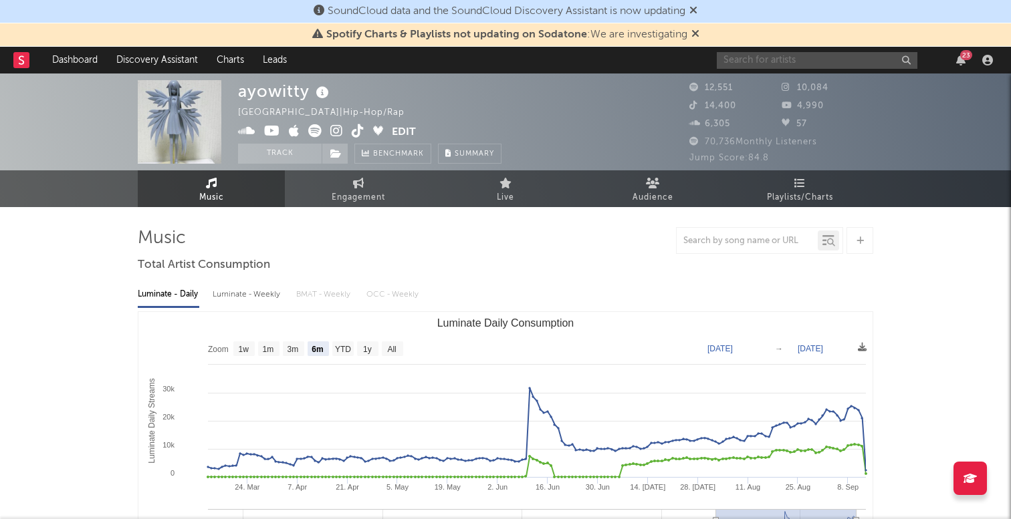
click at [762, 62] on input "text" at bounding box center [817, 60] width 201 height 17
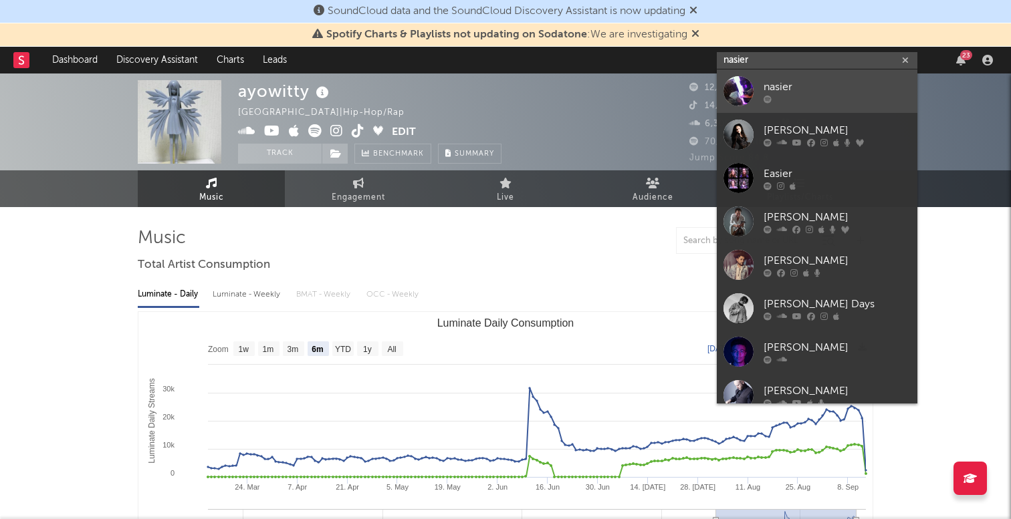
type input "nasier"
click at [768, 83] on div "nasier" at bounding box center [837, 87] width 147 height 16
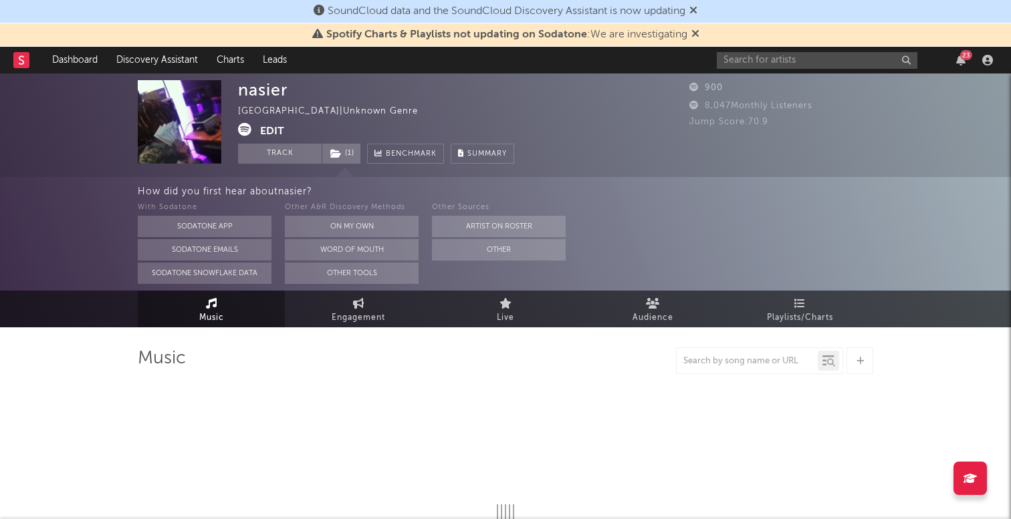
select select "1w"
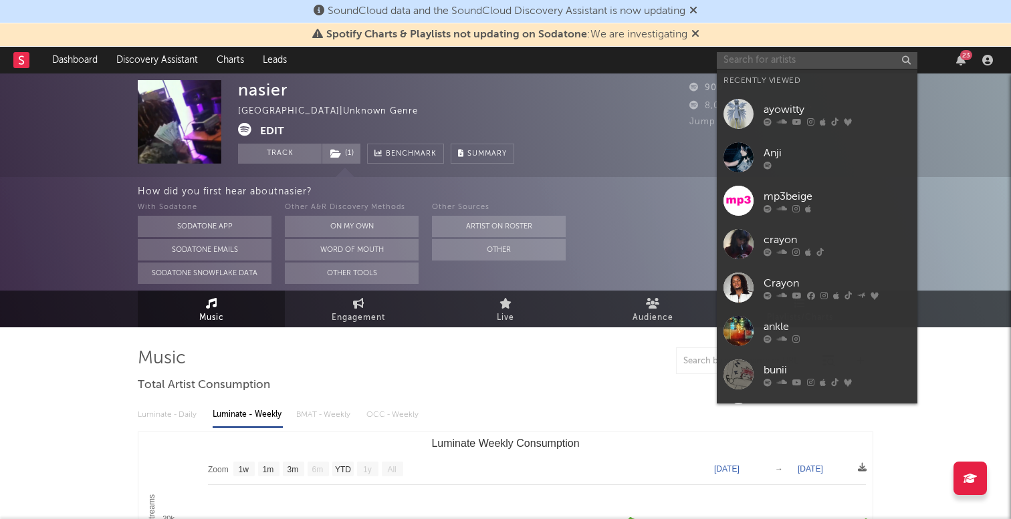
click at [775, 60] on input "text" at bounding box center [817, 60] width 201 height 17
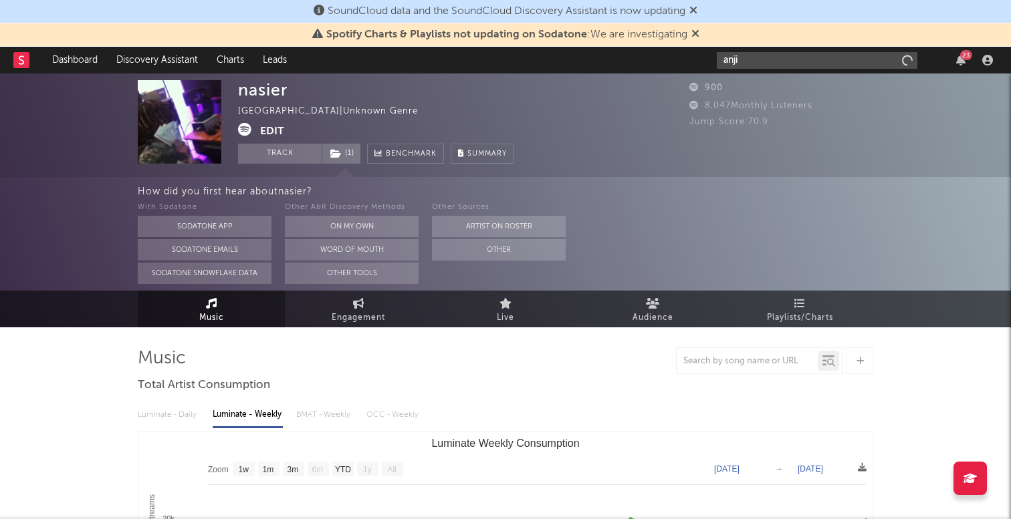
type input "anji"
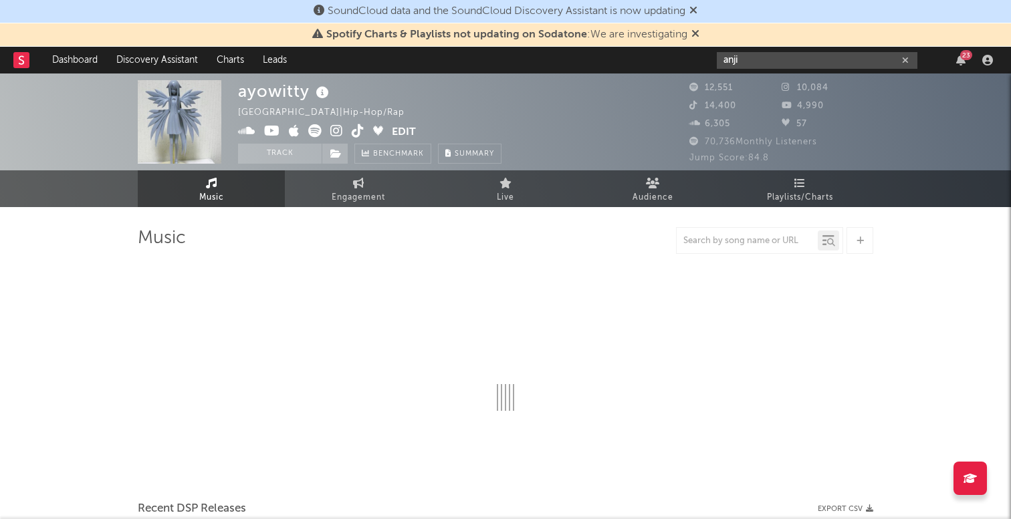
select select "6m"
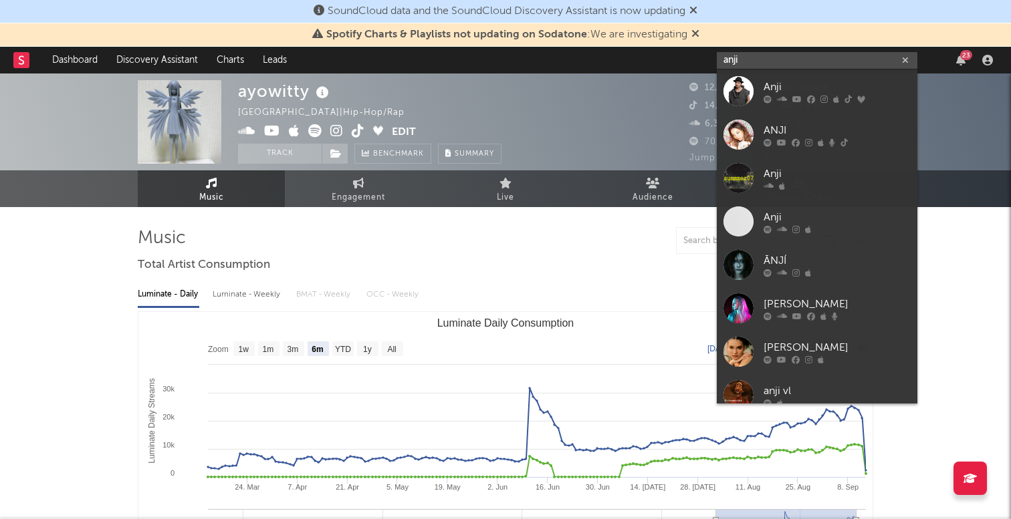
drag, startPoint x: 763, startPoint y: 62, endPoint x: 638, endPoint y: 60, distance: 124.4
click at [638, 60] on nav "Dashboard Discovery Assistant Charts Leads anji 23" at bounding box center [505, 60] width 1011 height 27
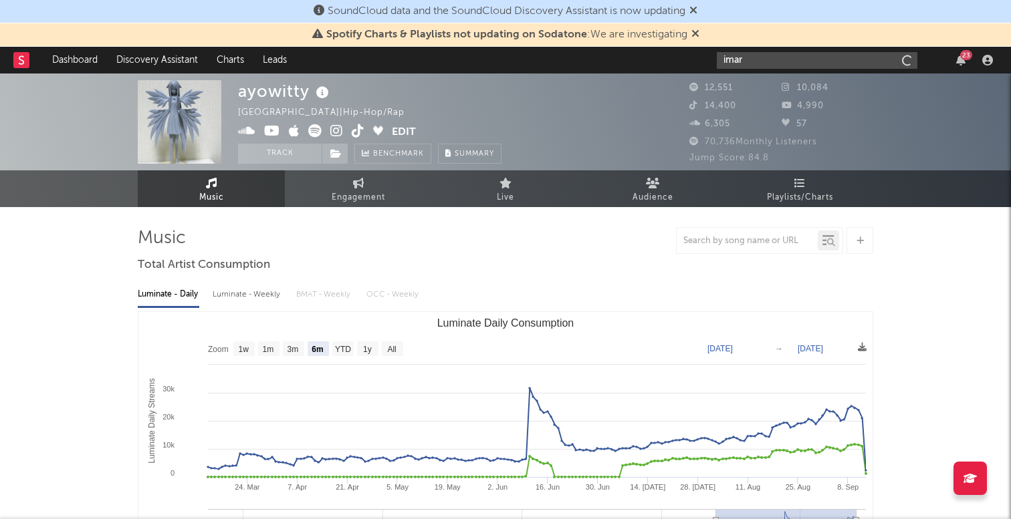
type input "imar"
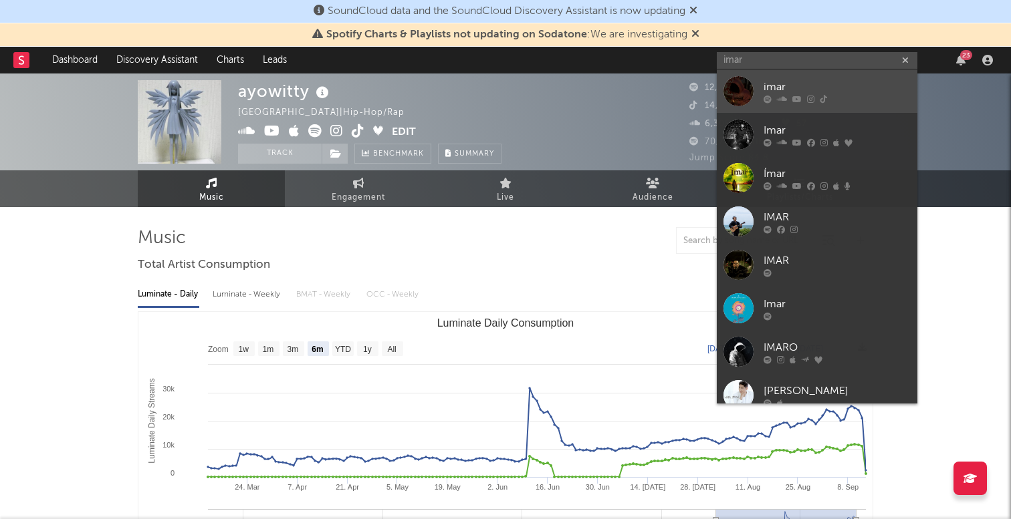
click at [769, 86] on div "imar" at bounding box center [837, 87] width 147 height 16
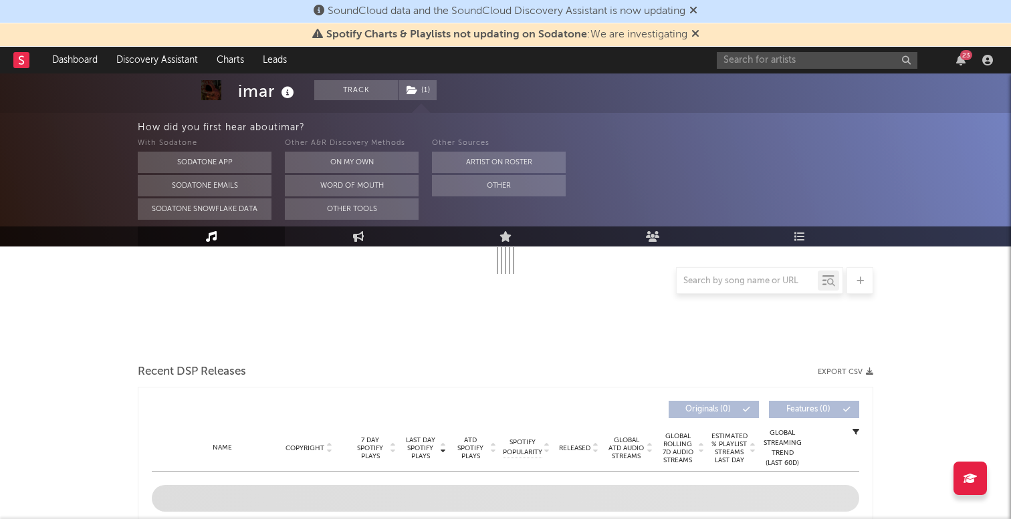
select select "6m"
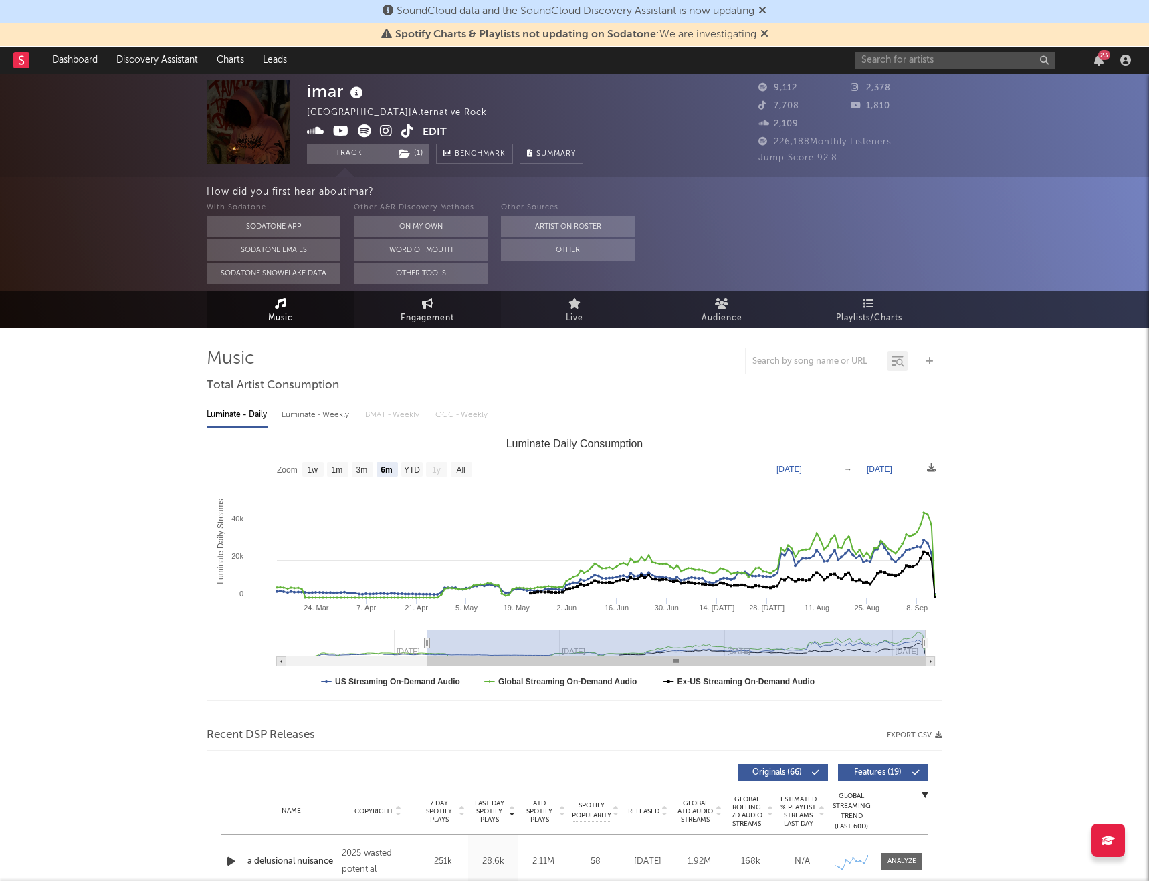
click at [413, 316] on span "Engagement" at bounding box center [426, 318] width 53 height 16
select select "1w"
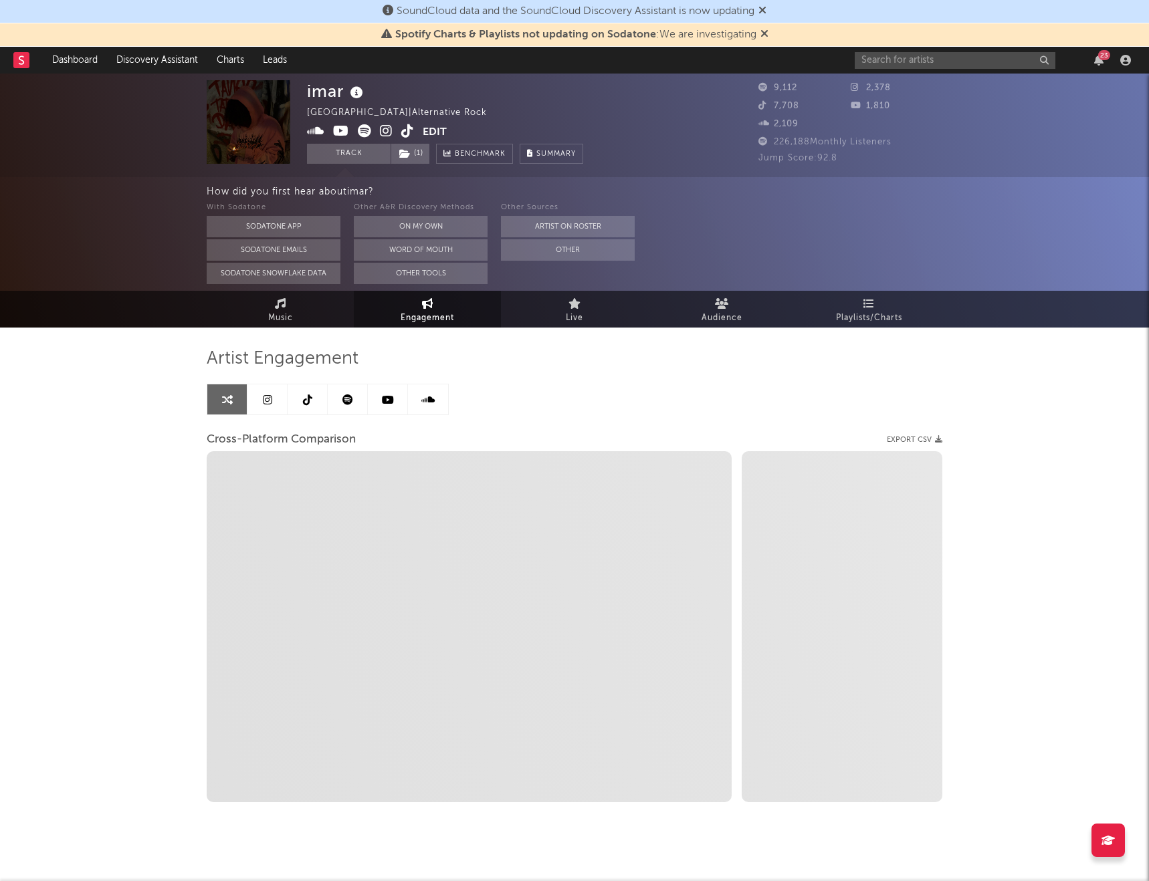
click at [413, 316] on span "Engagement" at bounding box center [426, 318] width 53 height 16
click at [304, 393] on link at bounding box center [307, 399] width 40 height 30
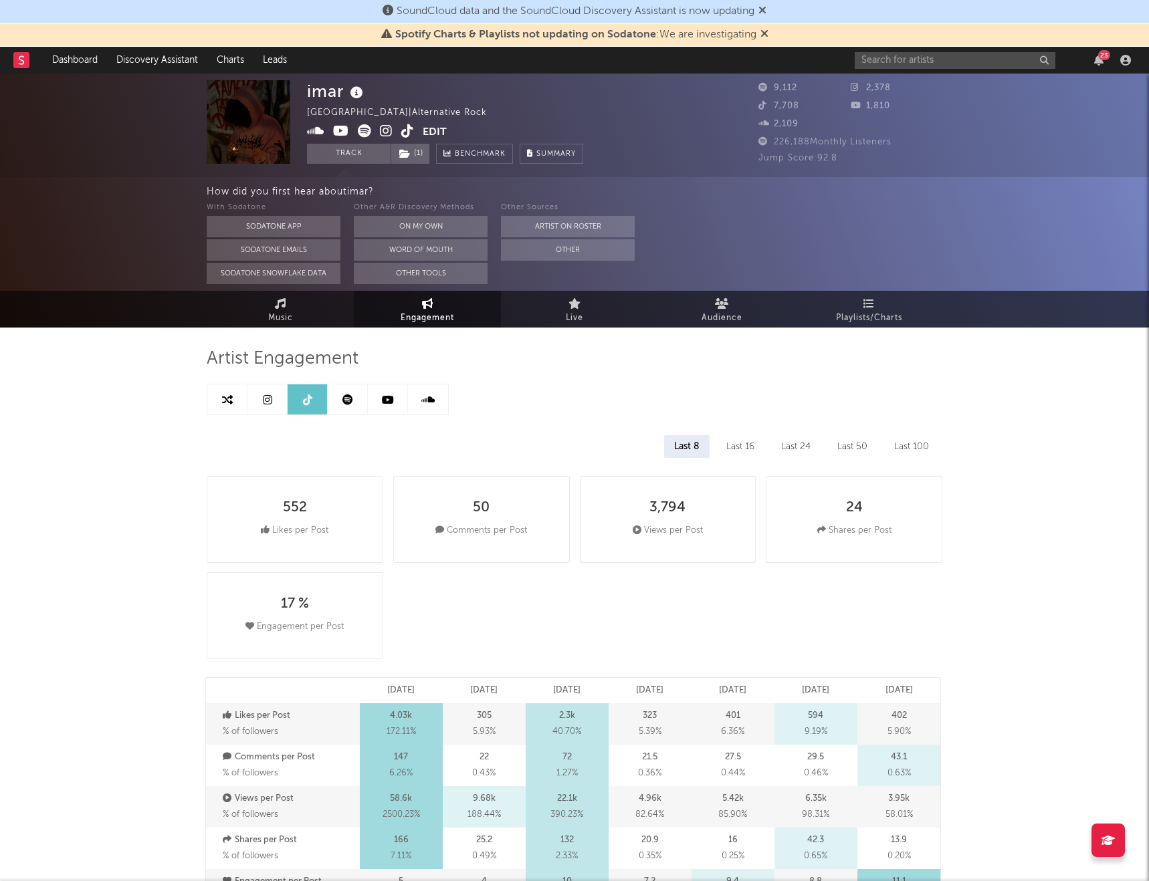
select select "6m"
click at [384, 126] on icon at bounding box center [386, 130] width 13 height 13
click at [399, 127] on span at bounding box center [365, 132] width 116 height 17
click at [405, 129] on icon at bounding box center [407, 130] width 13 height 13
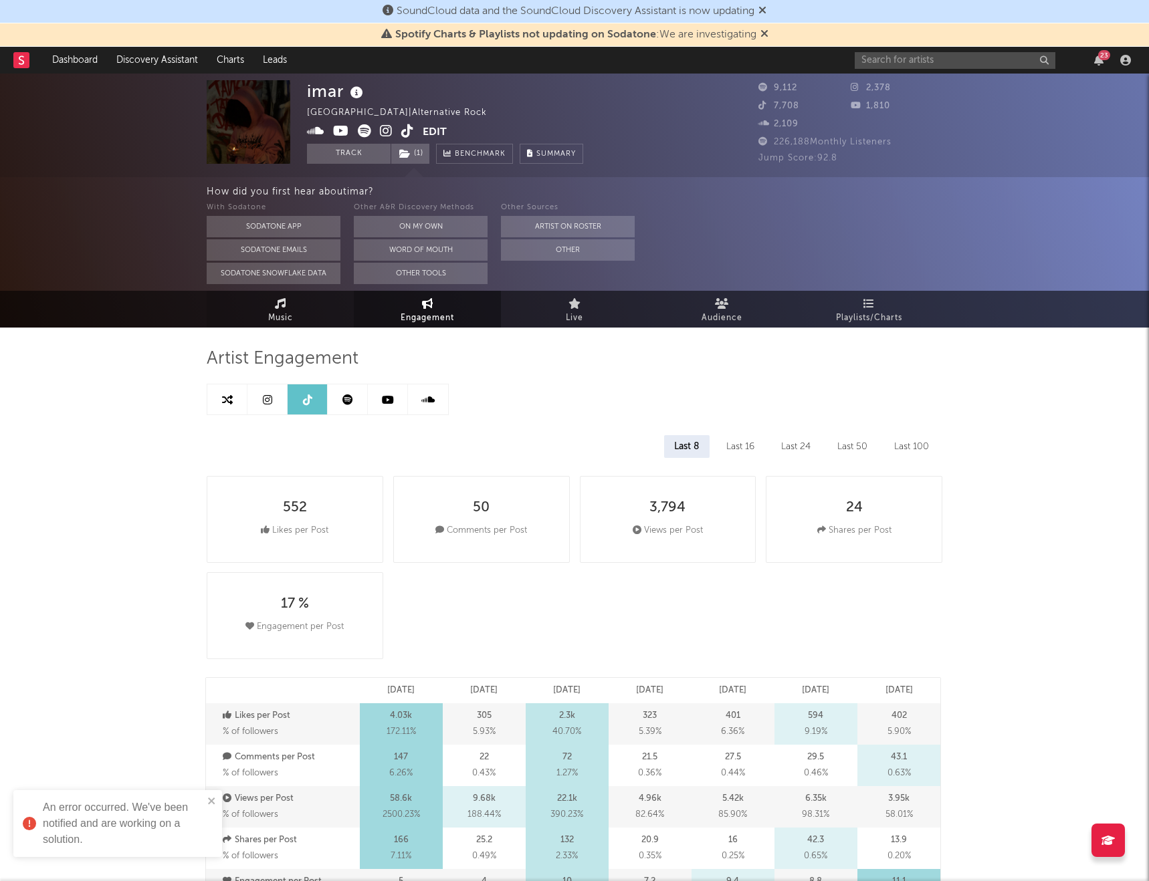
click at [294, 314] on link "Music" at bounding box center [280, 309] width 147 height 37
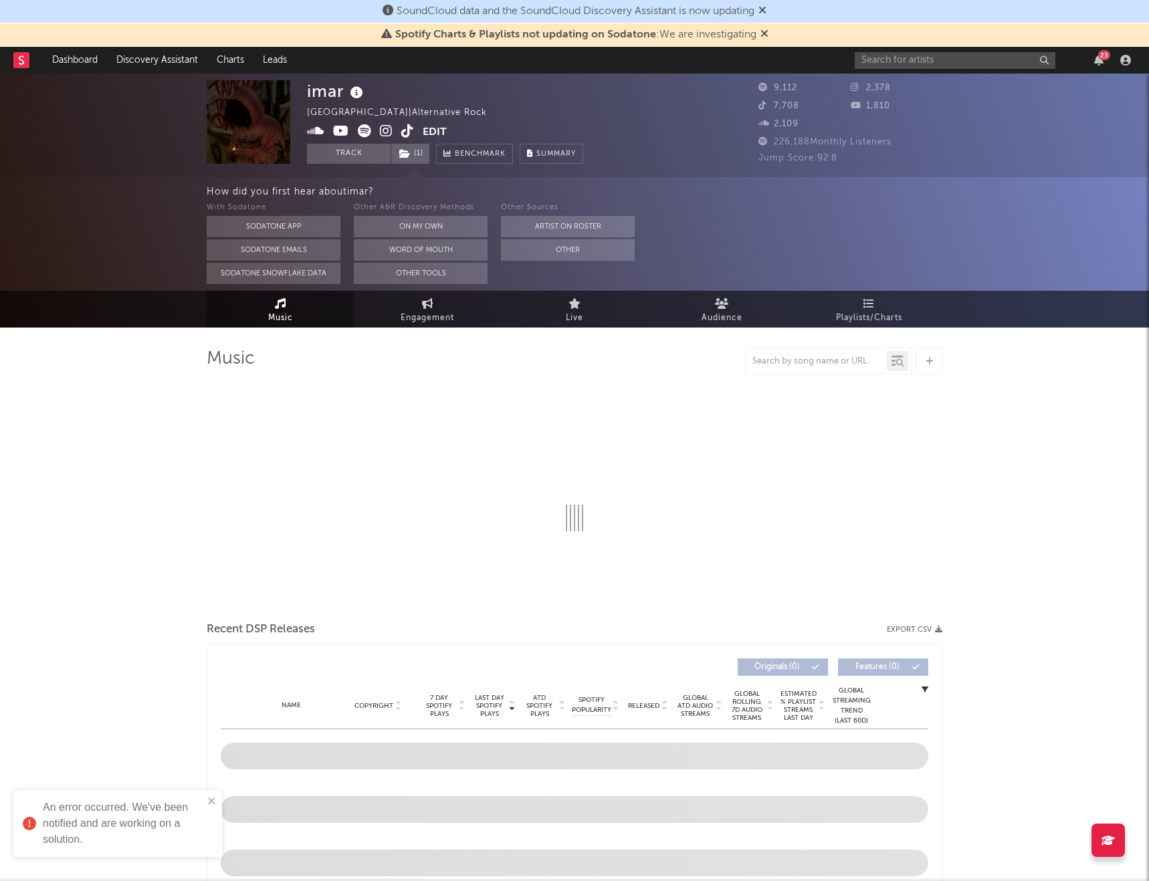
select select "6m"
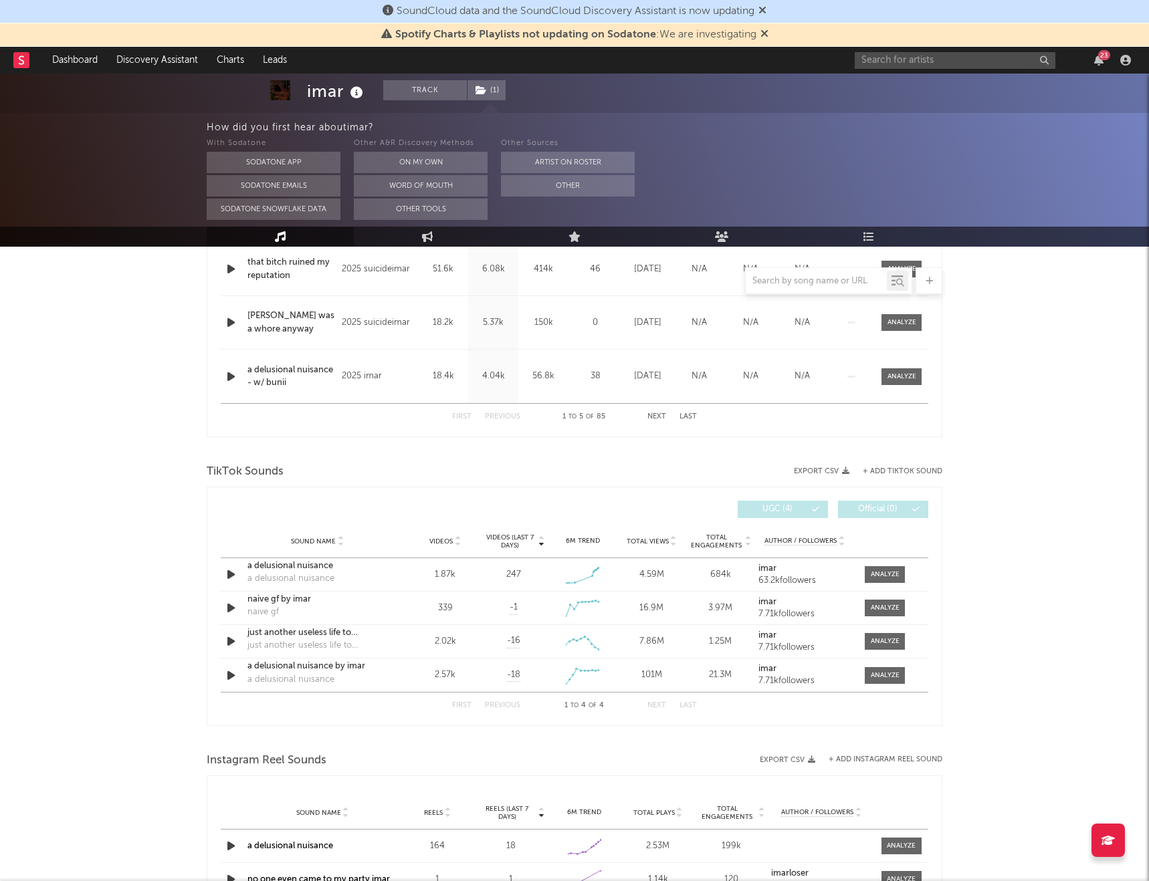
scroll to position [701, 0]
drag, startPoint x: 460, startPoint y: 571, endPoint x: 419, endPoint y: 571, distance: 40.8
click at [419, 519] on div "1.87k" at bounding box center [445, 572] width 62 height 13
copy div "1.87k"
click at [269, 519] on div "a delusional nuisance" at bounding box center [317, 564] width 140 height 13
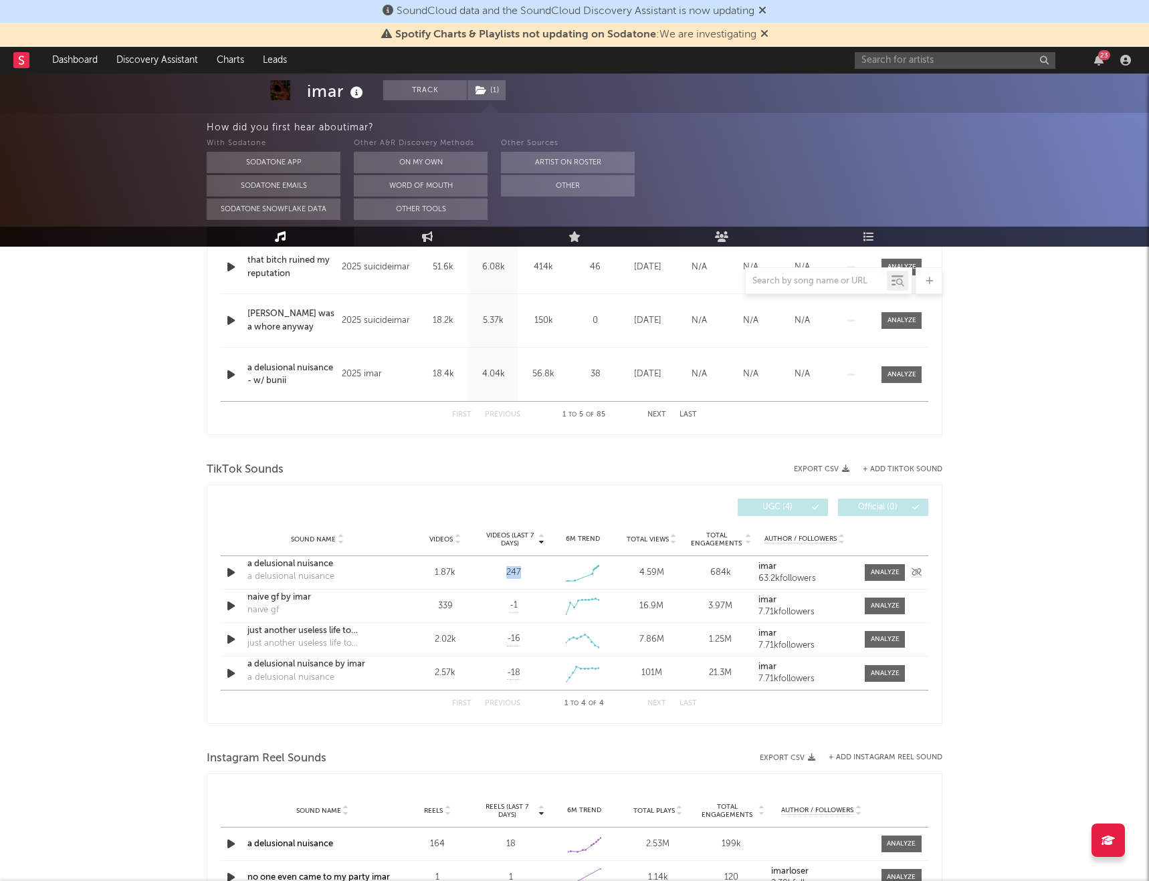
drag, startPoint x: 526, startPoint y: 570, endPoint x: 503, endPoint y: 570, distance: 22.7
click at [503, 519] on div "247" at bounding box center [514, 572] width 62 height 13
copy div "247"
click at [404, 244] on link "Engagement" at bounding box center [427, 237] width 147 height 20
select select "1w"
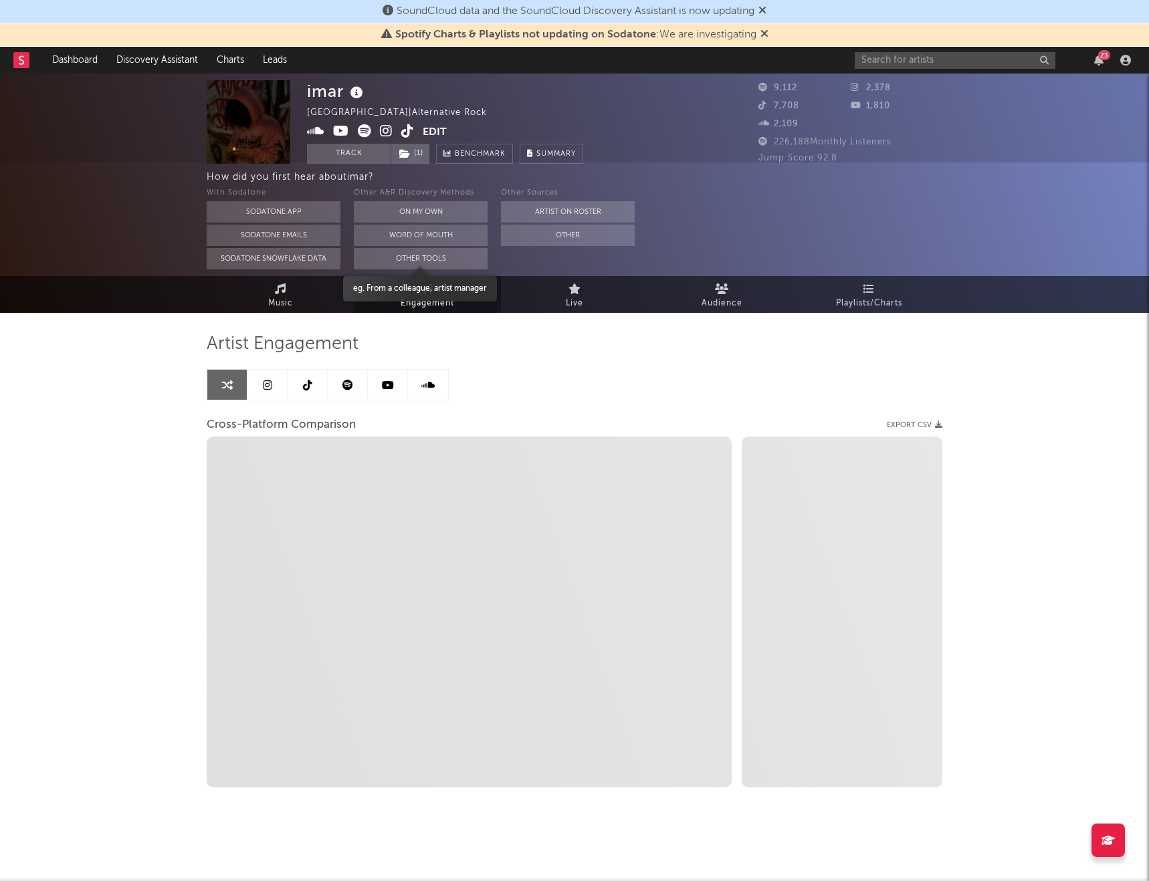
scroll to position [15, 0]
click at [270, 388] on icon at bounding box center [267, 385] width 9 height 11
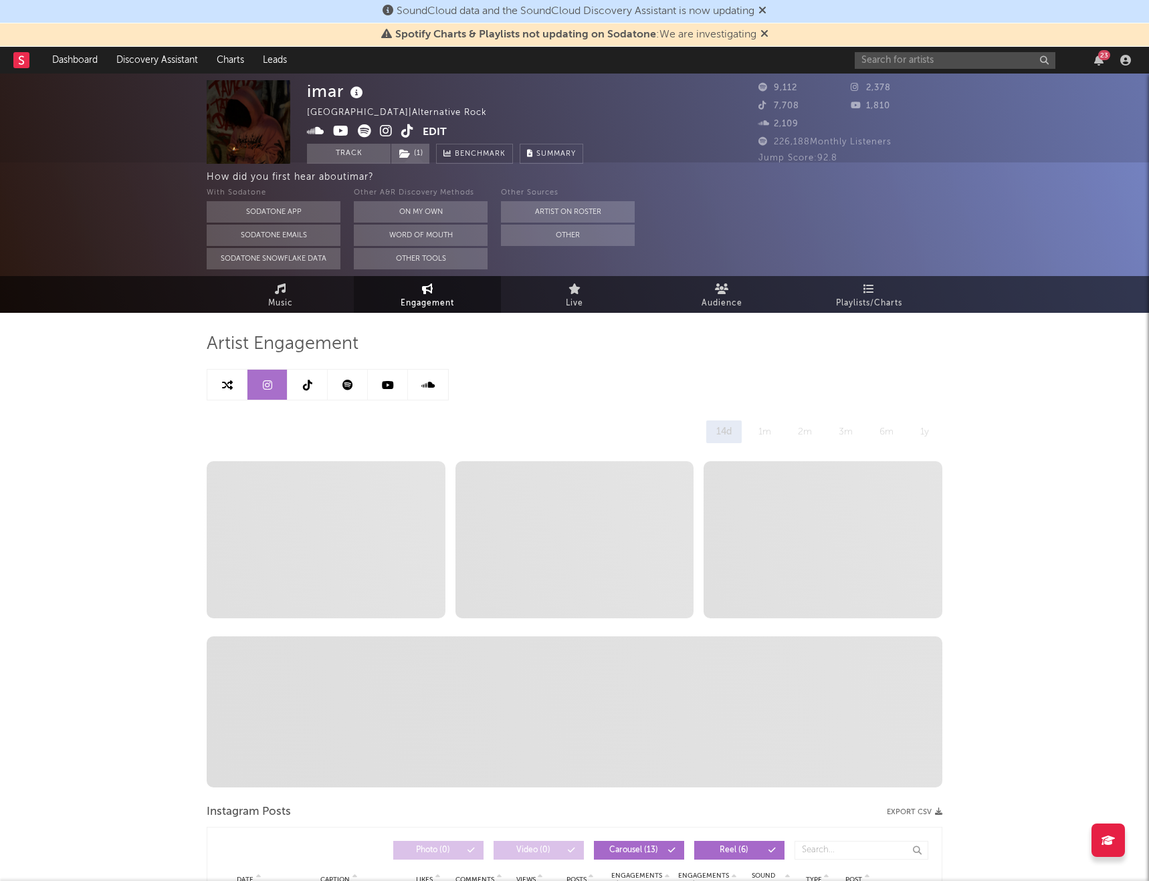
select select "1w"
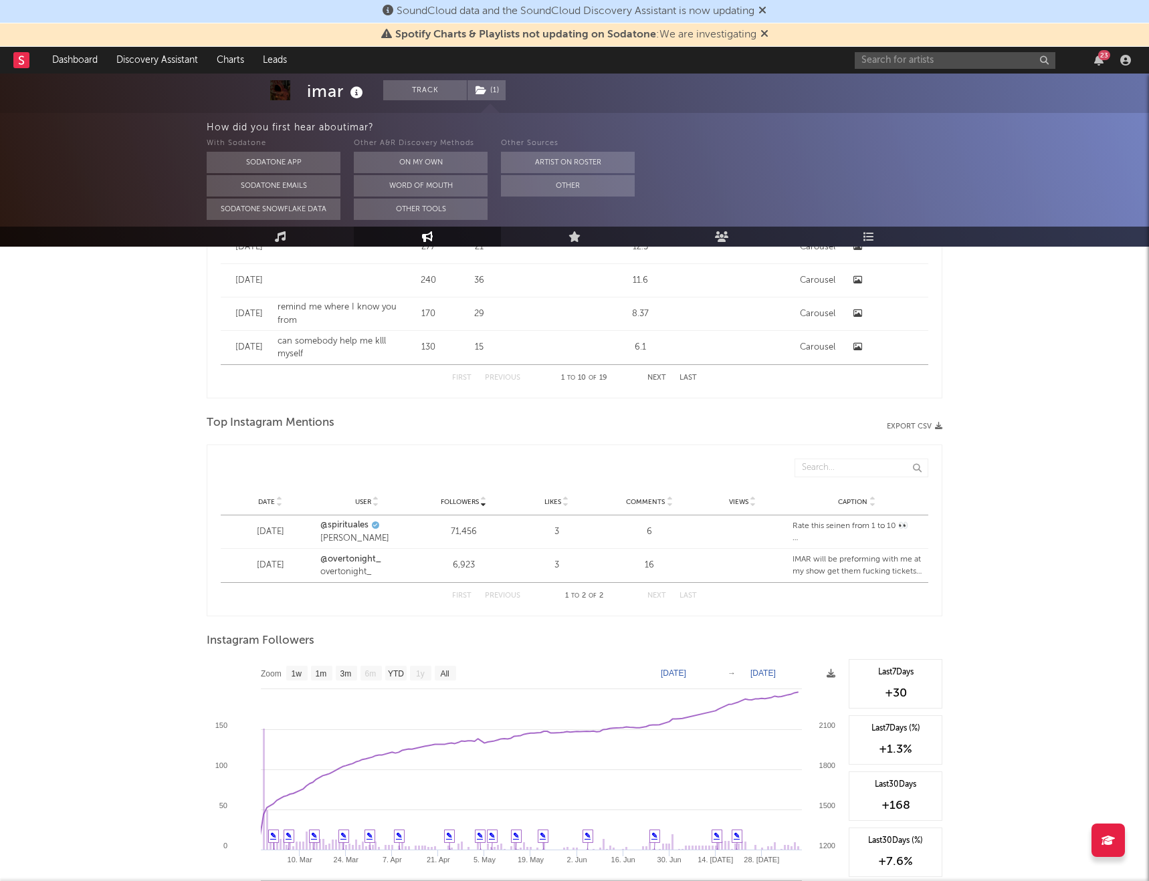
scroll to position [1423, 0]
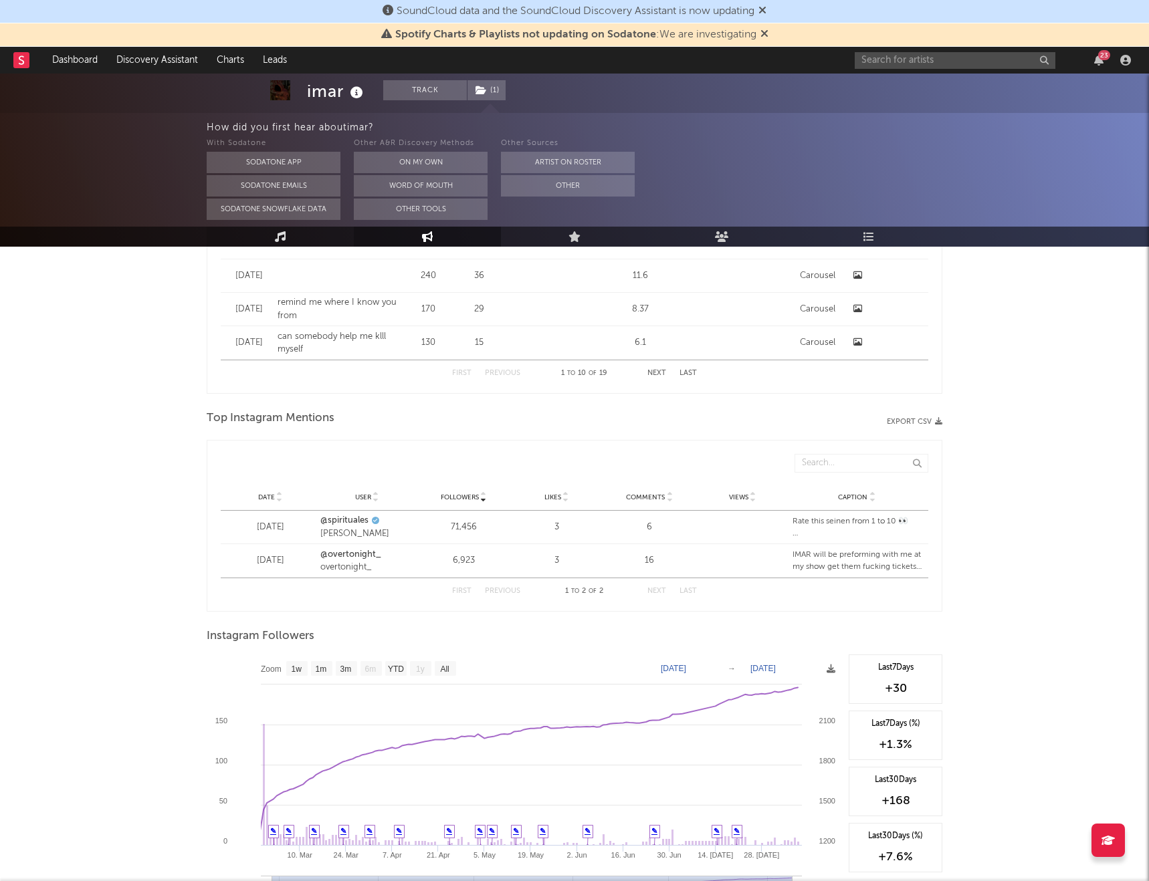
click at [275, 231] on icon at bounding box center [280, 236] width 11 height 11
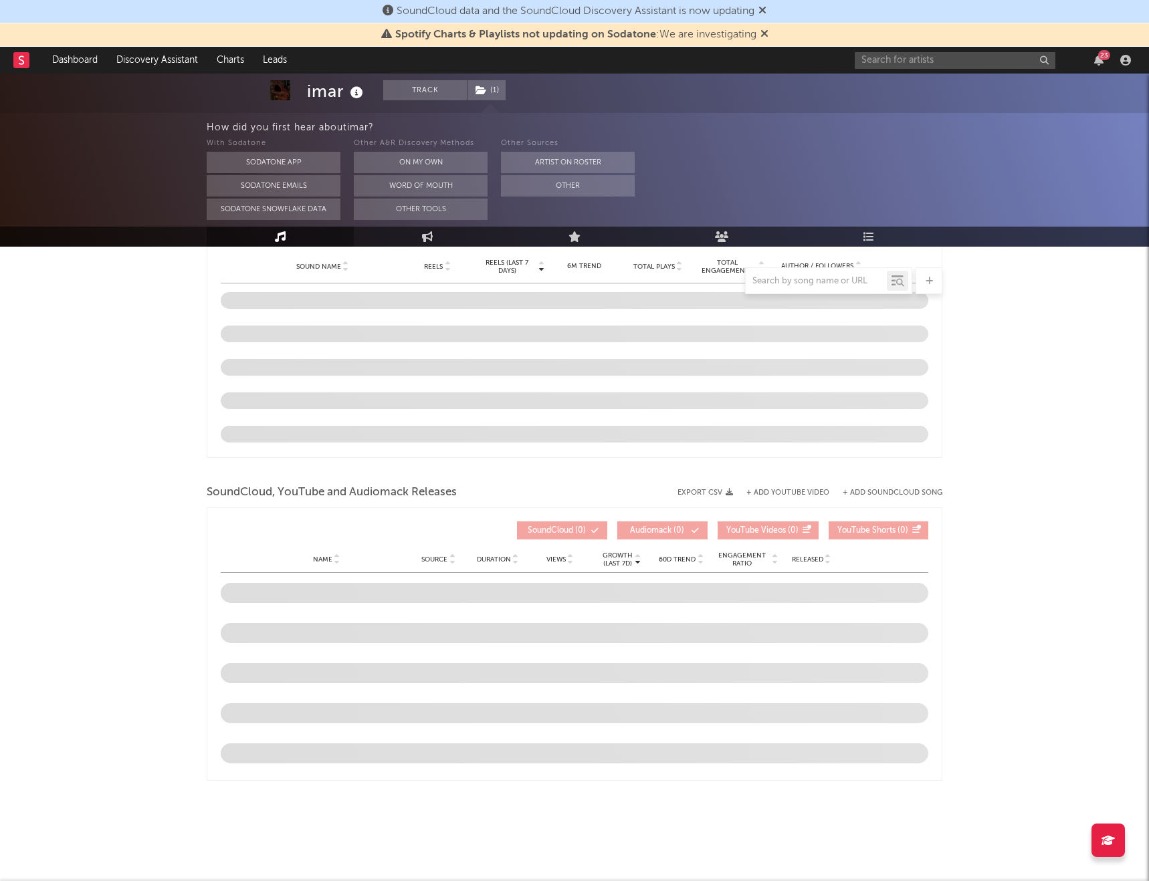
select select "6m"
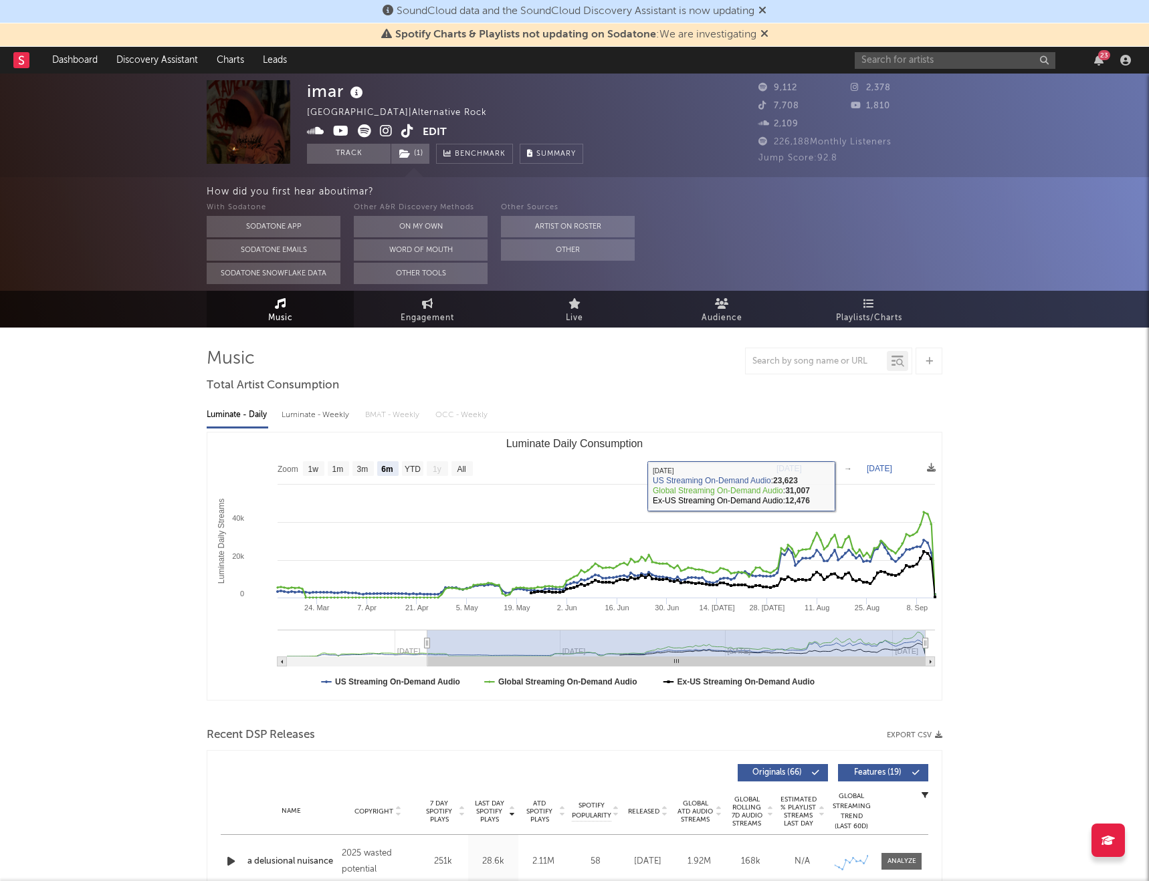
click at [882, 471] on text "Sep 13, 2025" at bounding box center [878, 468] width 25 height 9
click at [796, 467] on text "[DATE]" at bounding box center [788, 468] width 25 height 9
type input "[DATE]"
type input "2025-09-06"
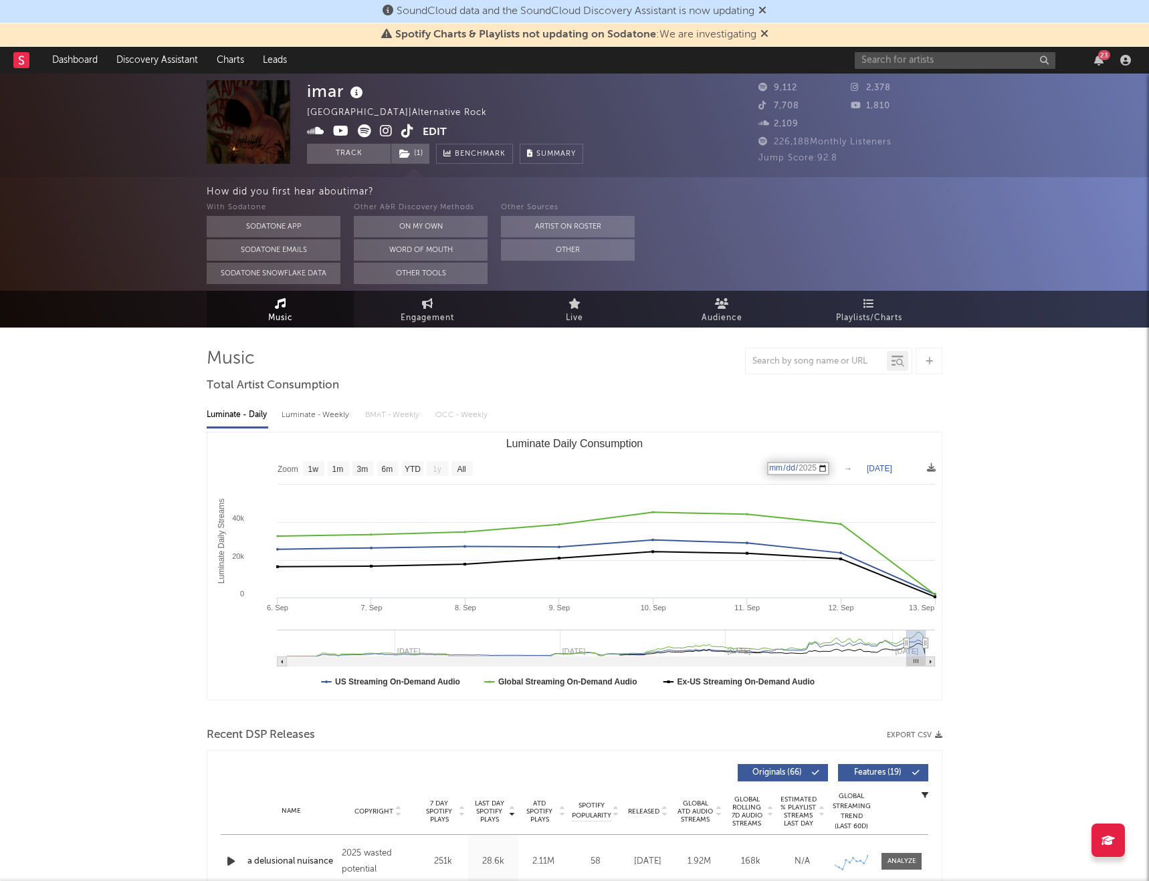
click at [885, 468] on text "[DATE]" at bounding box center [878, 468] width 25 height 9
type input "2025-09-12"
select select "1w"
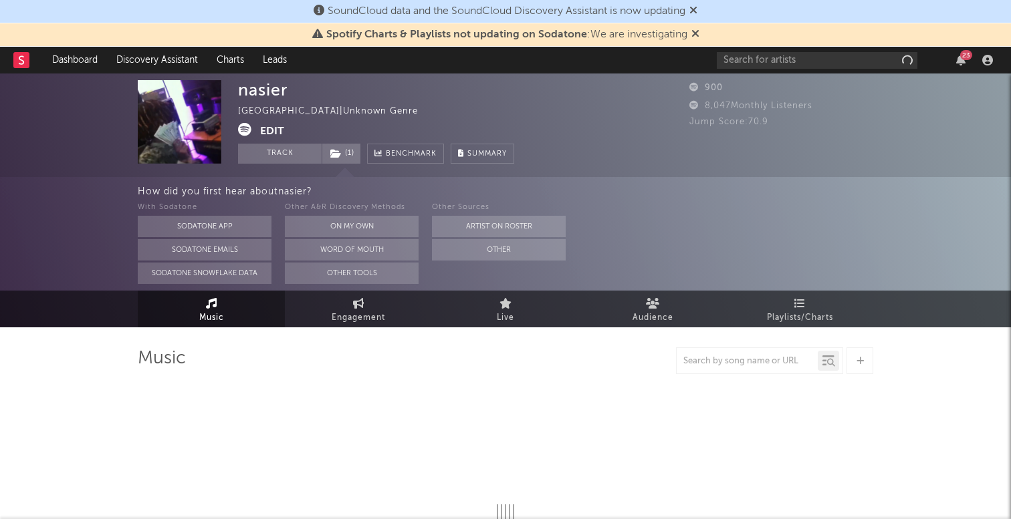
select select "1w"
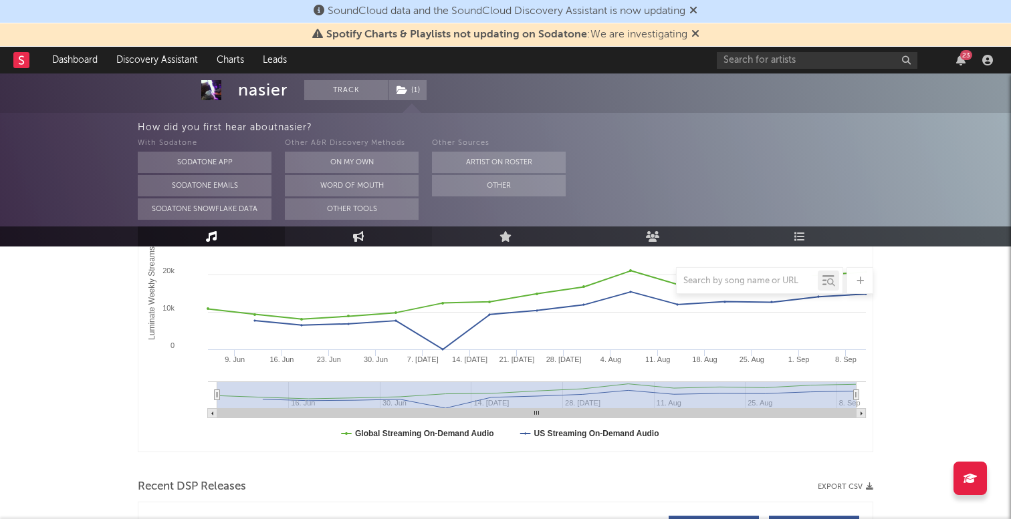
scroll to position [249, 0]
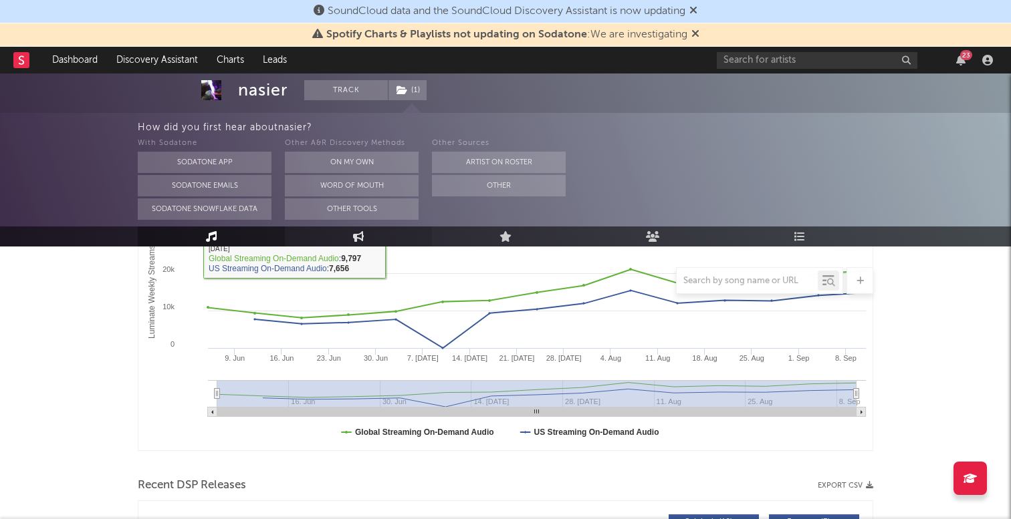
click at [354, 235] on icon at bounding box center [358, 236] width 11 height 11
select select "1w"
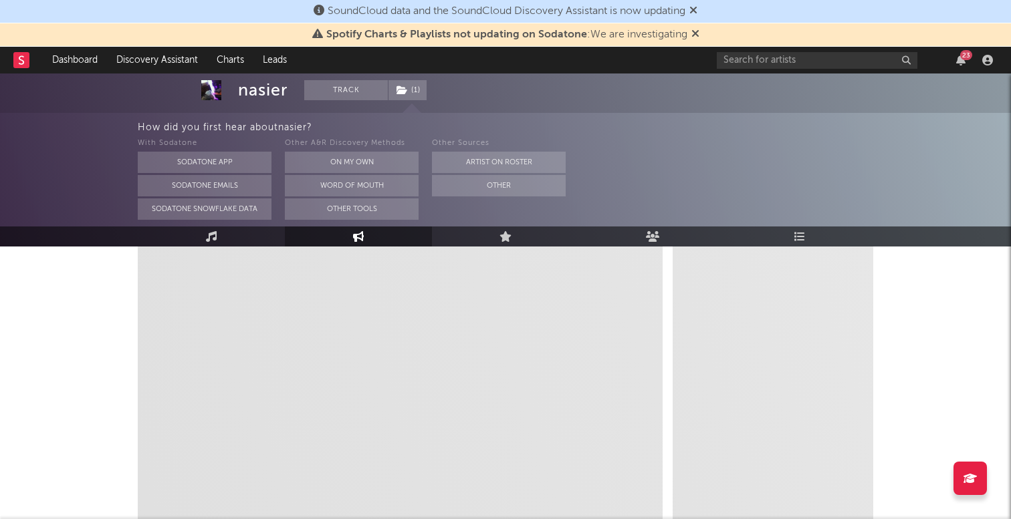
select select "1m"
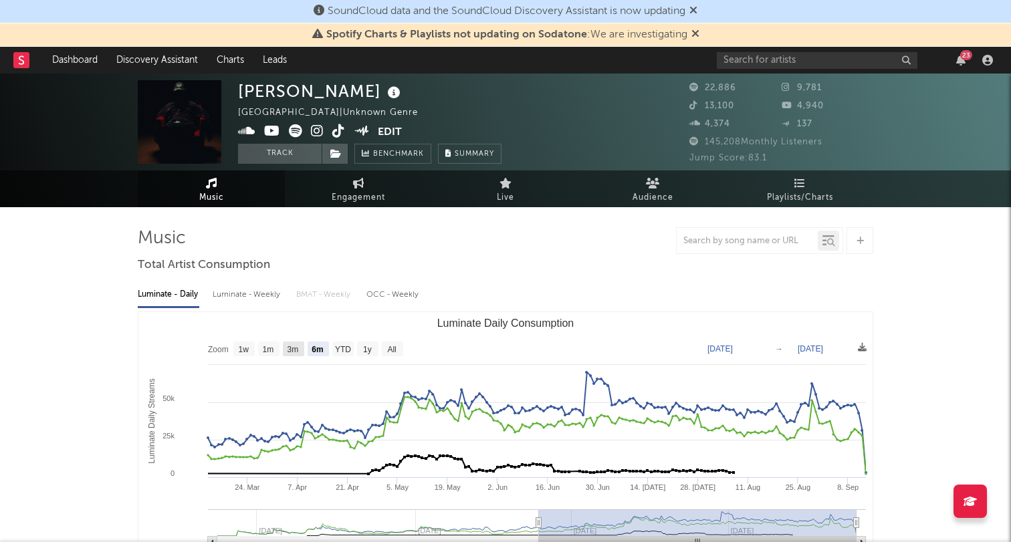
click at [294, 348] on text "3m" at bounding box center [292, 349] width 11 height 9
select select "3m"
type input "[DATE]"
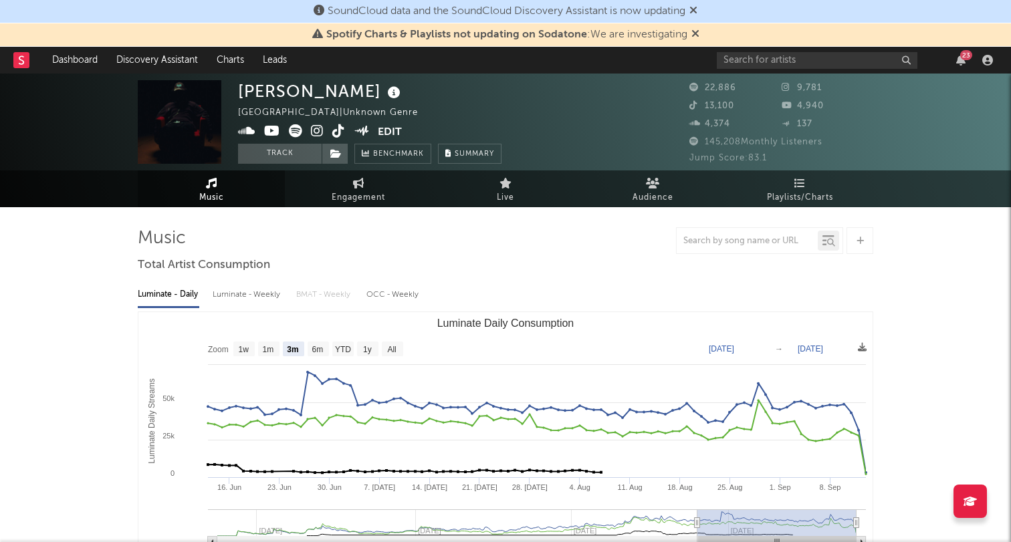
click at [255, 350] on rect "Luminate Daily Consumption" at bounding box center [505, 445] width 734 height 267
click at [326, 350] on rect "Luminate Daily Consumption" at bounding box center [318, 349] width 21 height 15
select select "6m"
type input "[DATE]"
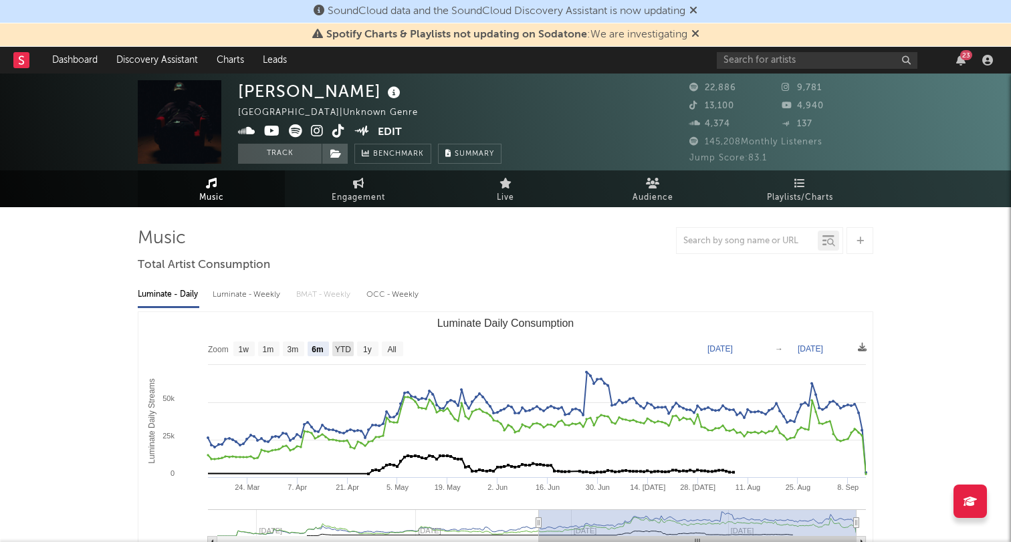
click at [335, 350] on text "YTD" at bounding box center [343, 349] width 16 height 9
select select "YTD"
type input "[DATE]"
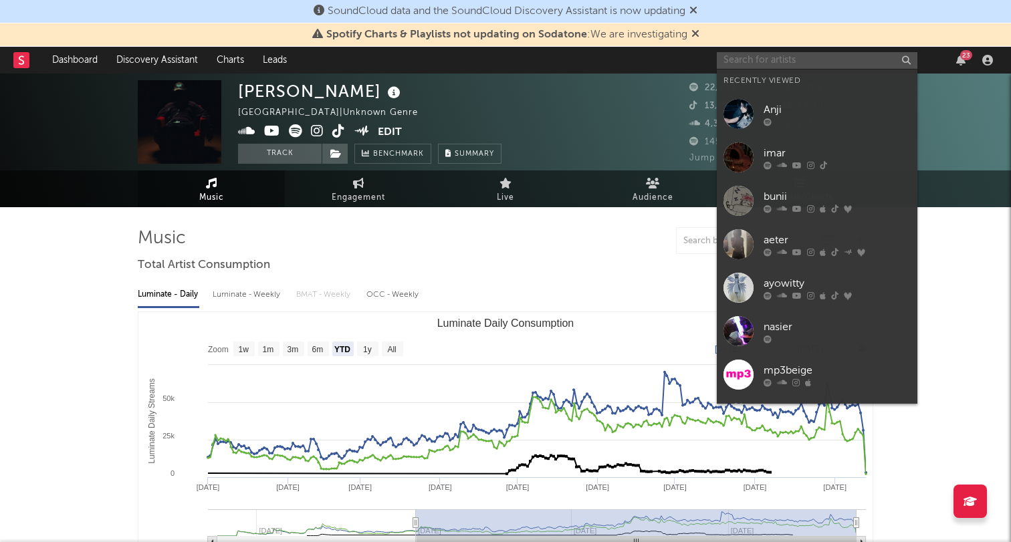
click at [761, 58] on input "text" at bounding box center [817, 60] width 201 height 17
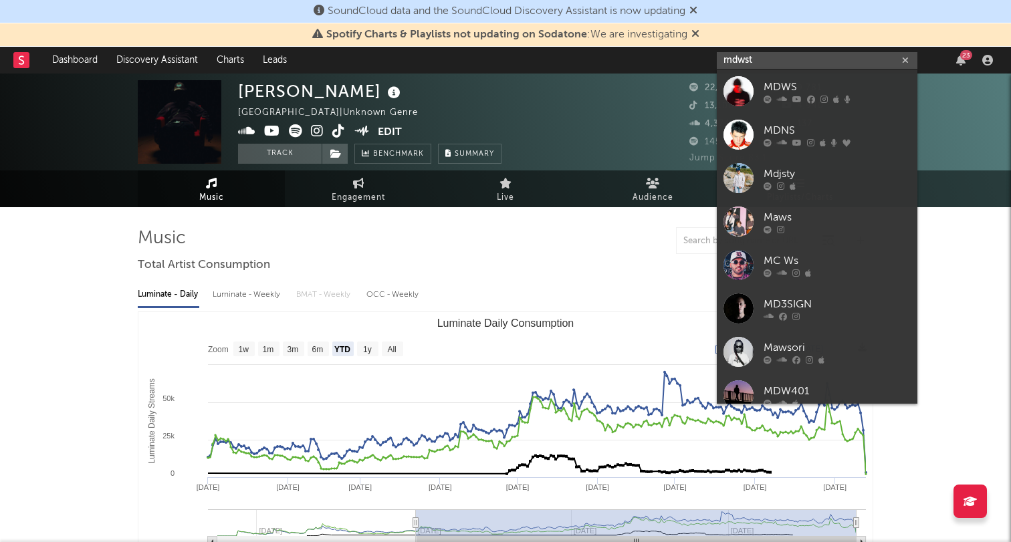
click at [730, 63] on input "mdwst" at bounding box center [817, 60] width 201 height 17
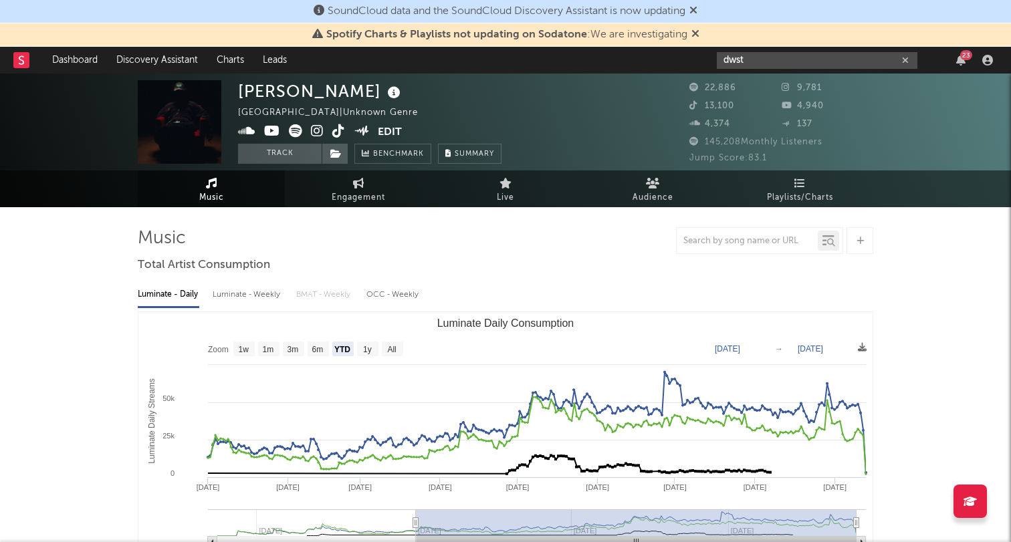
type input "dwst"
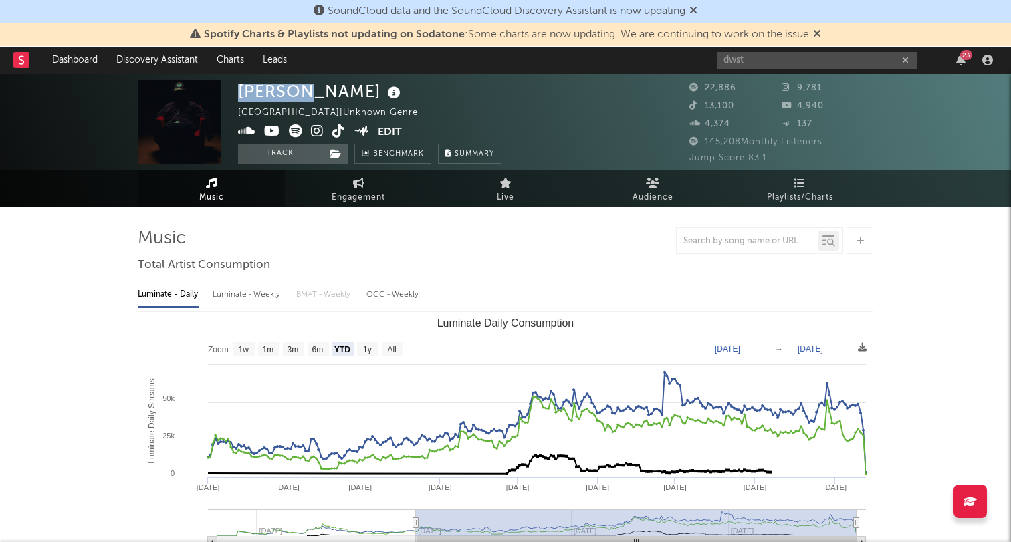
drag, startPoint x: 287, startPoint y: 90, endPoint x: 233, endPoint y: 90, distance: 53.5
click at [233, 90] on div "[PERSON_NAME] [GEOGRAPHIC_DATA] | Unknown Genre Edit Track Benchmark Summary 22…" at bounding box center [505, 122] width 1011 height 97
drag, startPoint x: 768, startPoint y: 64, endPoint x: 505, endPoint y: 62, distance: 262.1
click at [505, 63] on nav "Dashboard Discovery Assistant Charts Leads dwst 23" at bounding box center [505, 60] width 1011 height 27
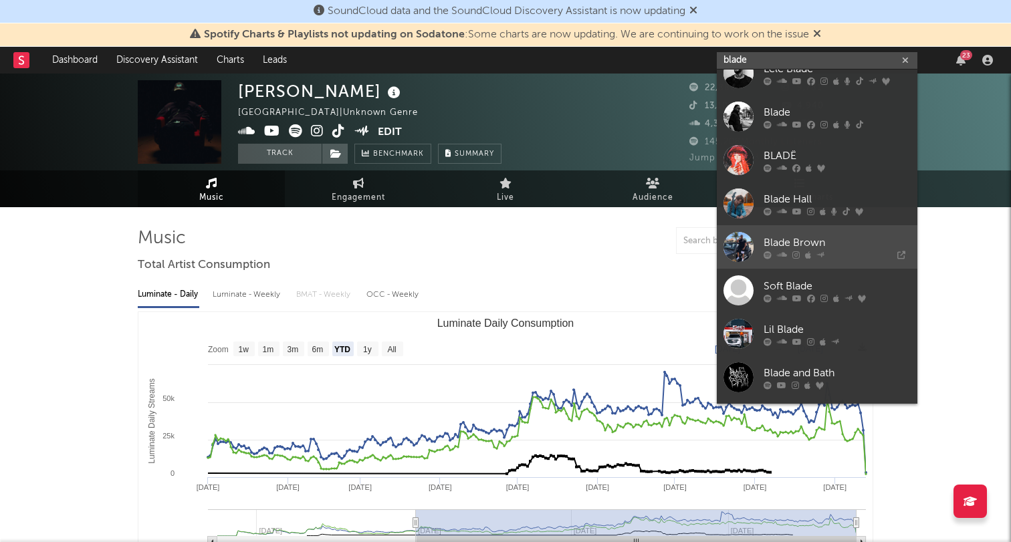
scroll to position [19, 0]
type input "blade"
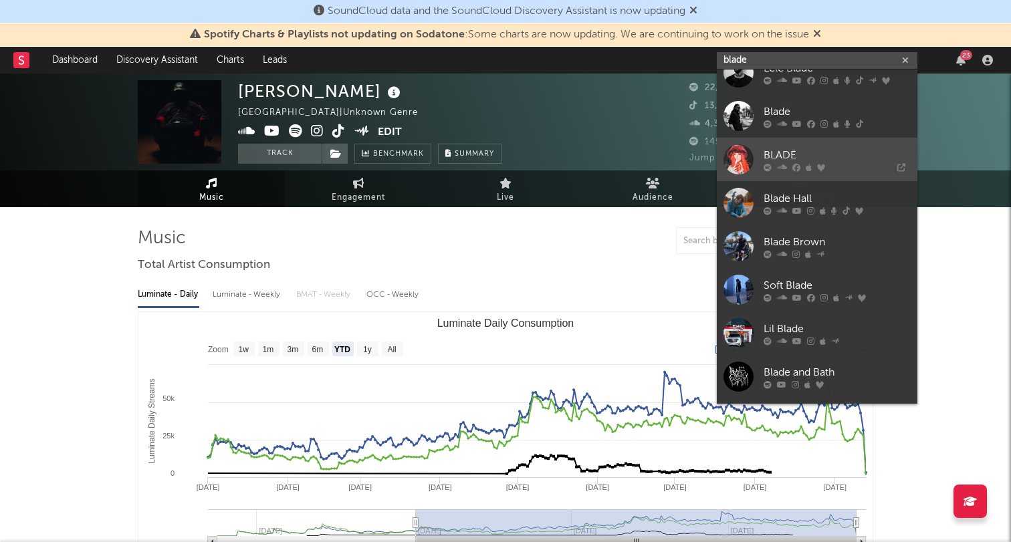
scroll to position [0, 0]
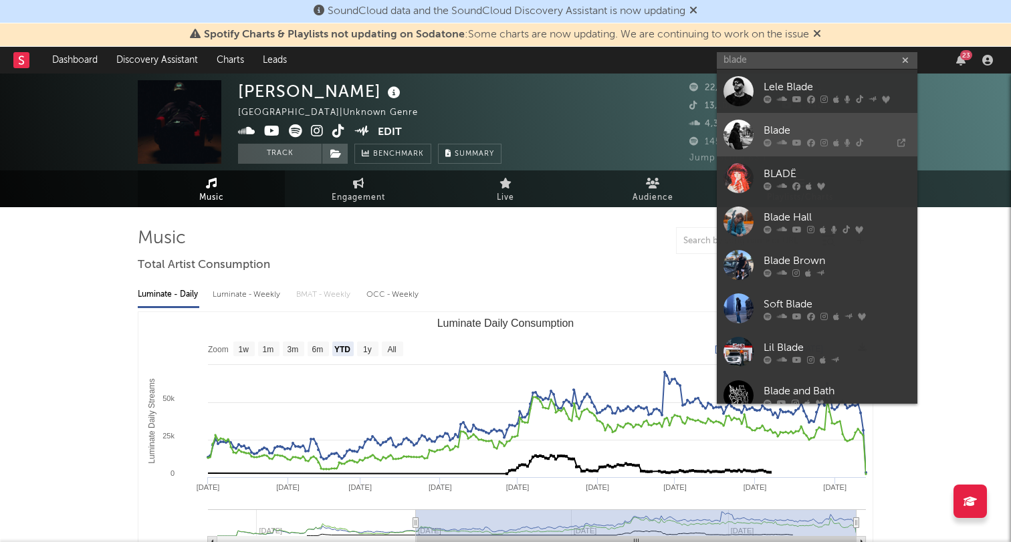
click at [783, 126] on div "Blade" at bounding box center [837, 130] width 147 height 16
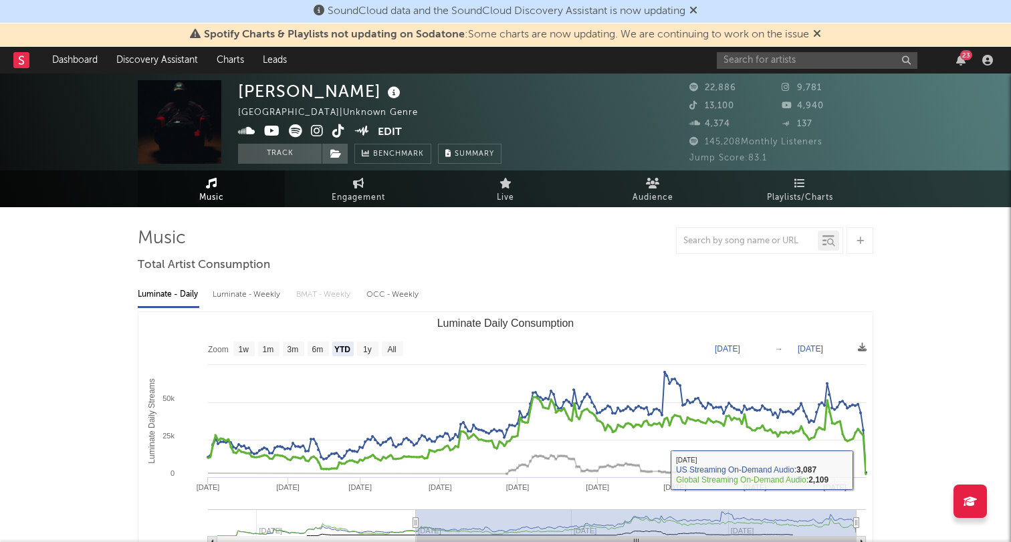
click at [864, 447] on icon "Luminate Daily Consumption" at bounding box center [535, 435] width 661 height 77
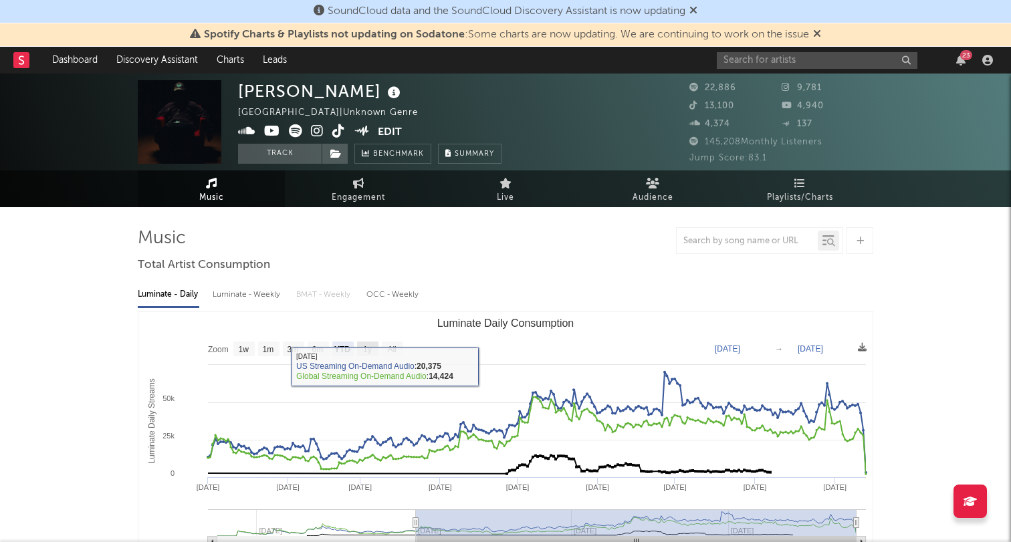
click at [372, 348] on rect "Luminate Daily Consumption" at bounding box center [367, 349] width 21 height 15
select select "1y"
type input "2024-09-13"
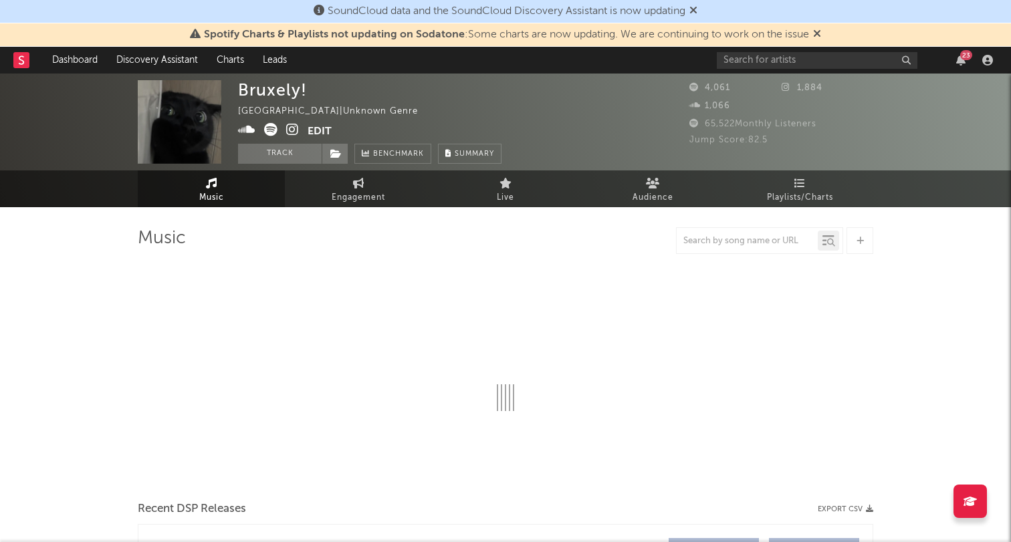
select select "1w"
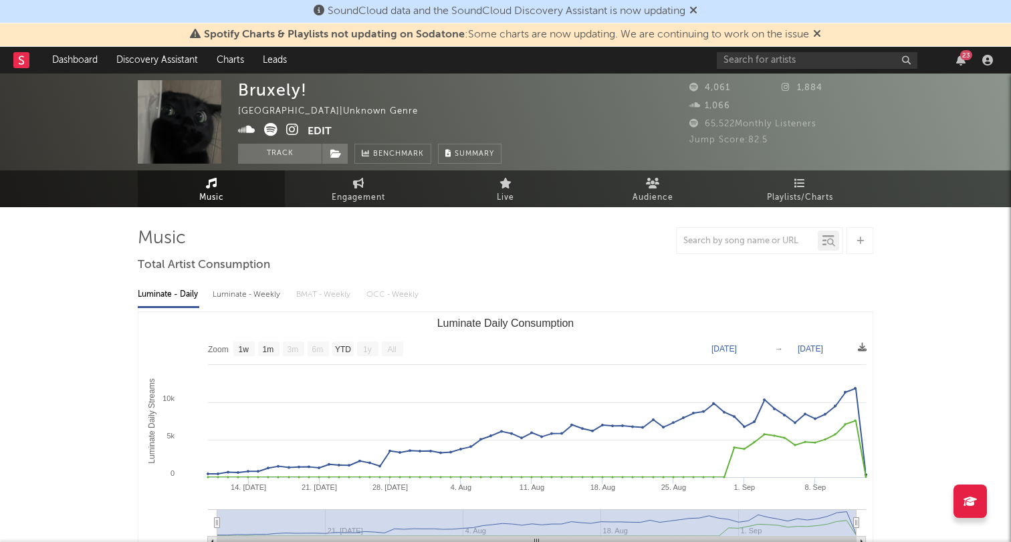
click at [289, 130] on icon at bounding box center [292, 129] width 13 height 13
click at [318, 189] on link "Engagement" at bounding box center [358, 188] width 147 height 37
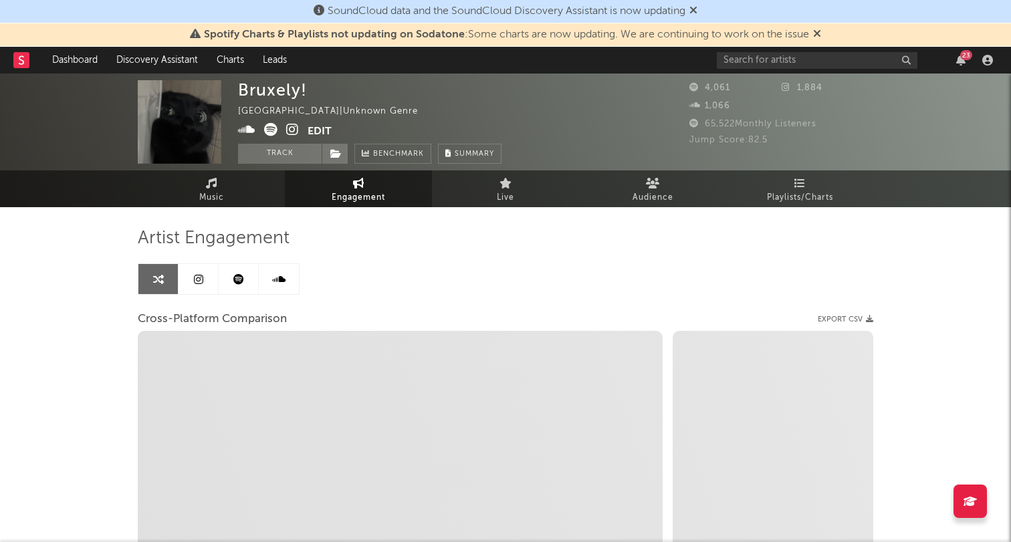
select select "1w"
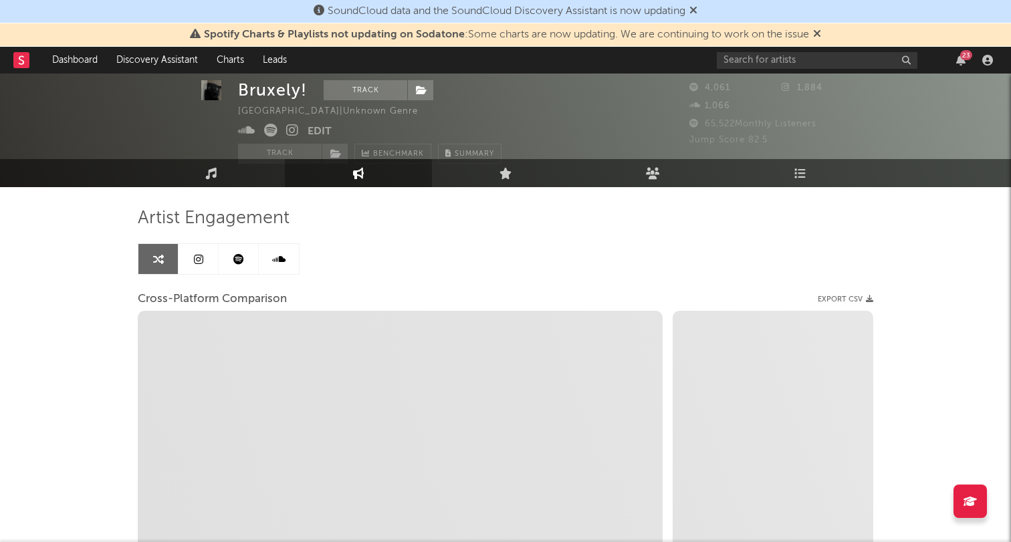
select select "1m"
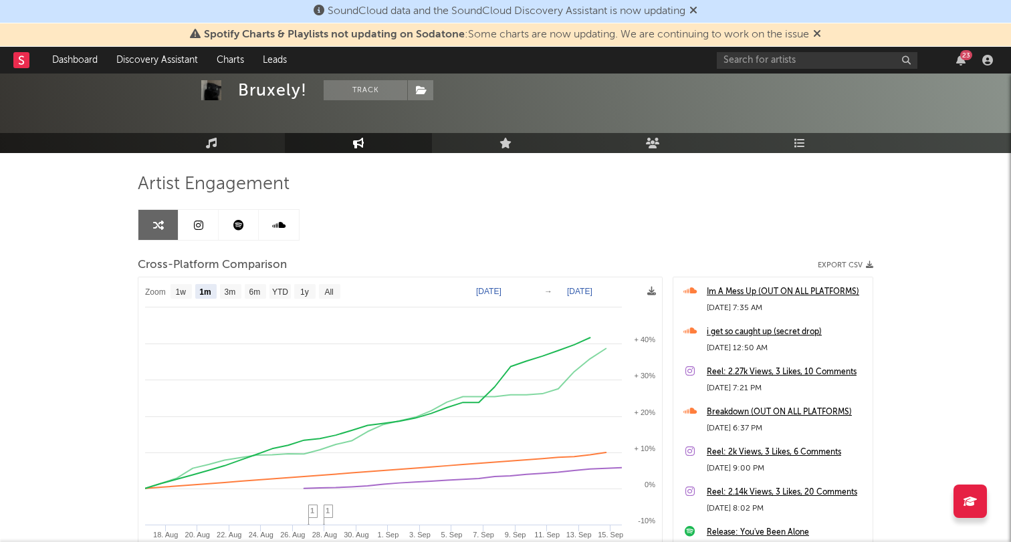
scroll to position [233, 0]
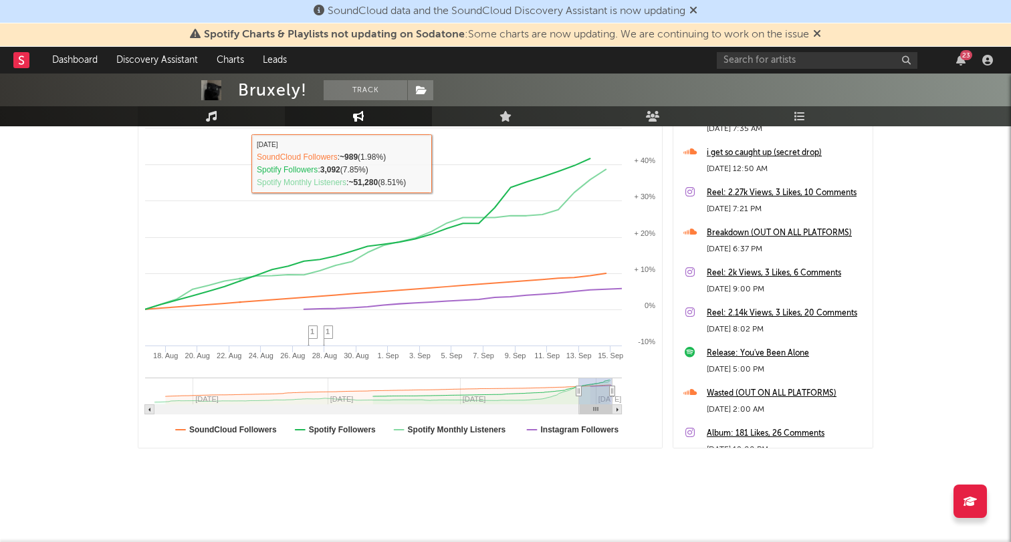
click at [207, 115] on icon at bounding box center [211, 116] width 11 height 11
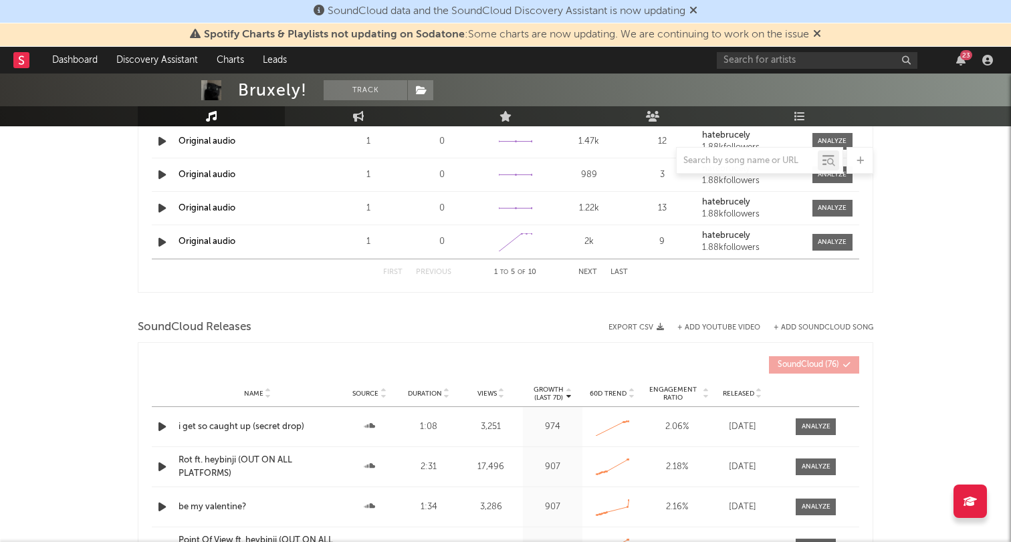
select select "1w"
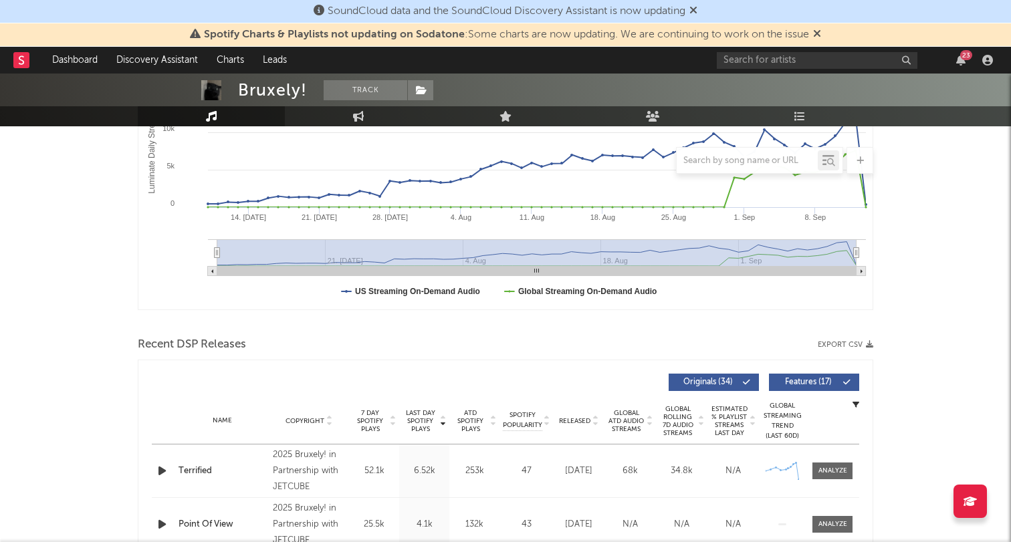
scroll to position [373, 0]
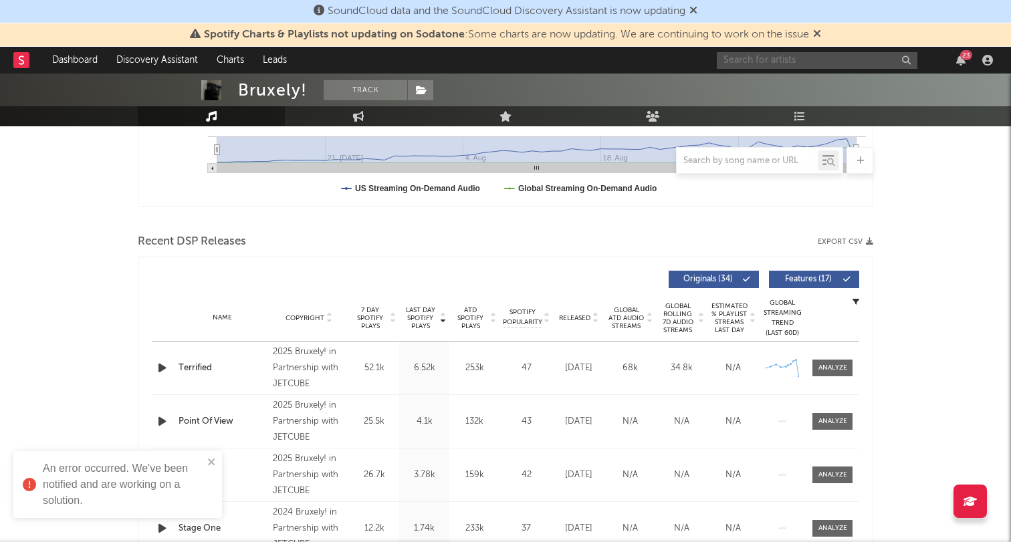
click at [753, 60] on input "text" at bounding box center [817, 60] width 201 height 17
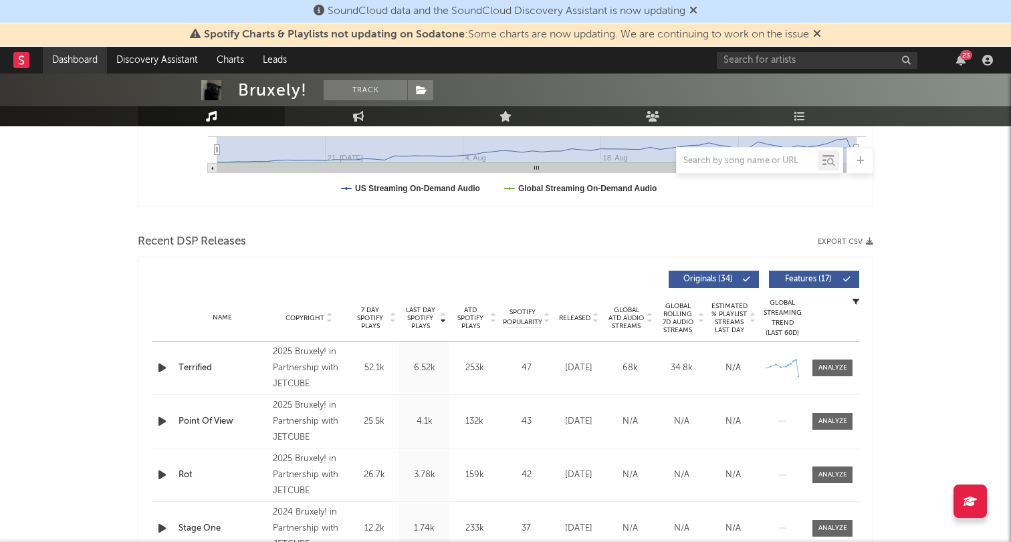
click at [89, 60] on link "Dashboard" at bounding box center [75, 60] width 64 height 27
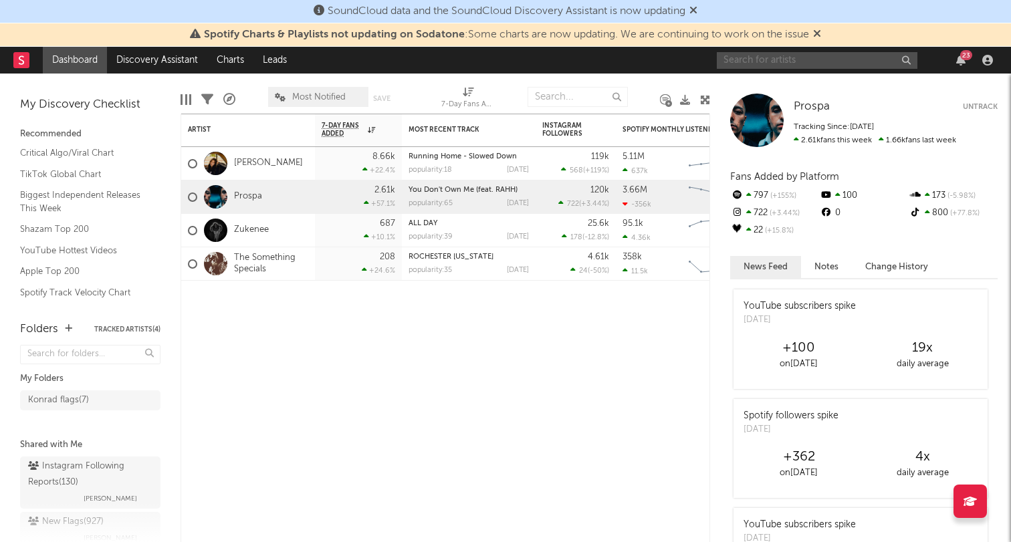
click at [755, 60] on input "text" at bounding box center [817, 60] width 201 height 17
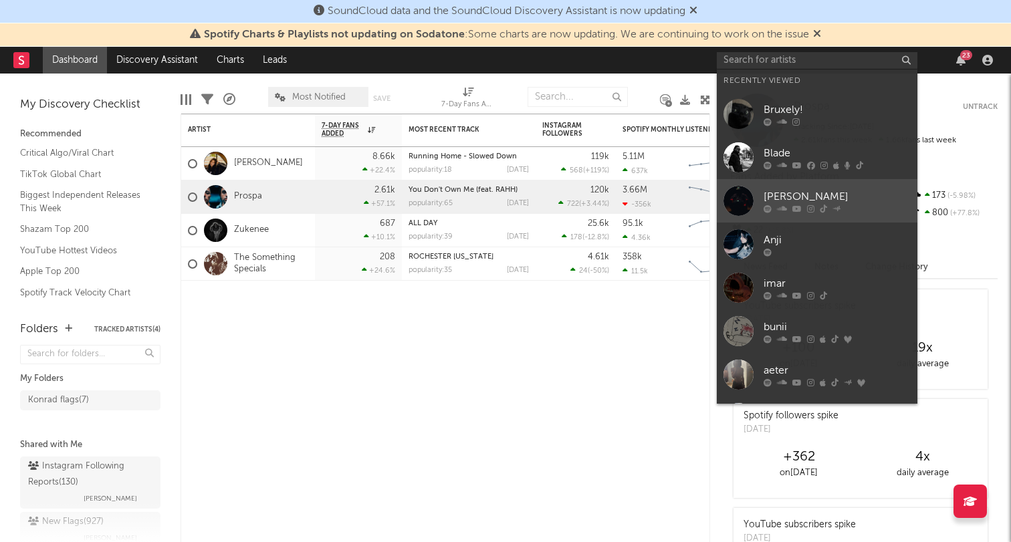
click at [789, 193] on div "lucille" at bounding box center [837, 197] width 147 height 16
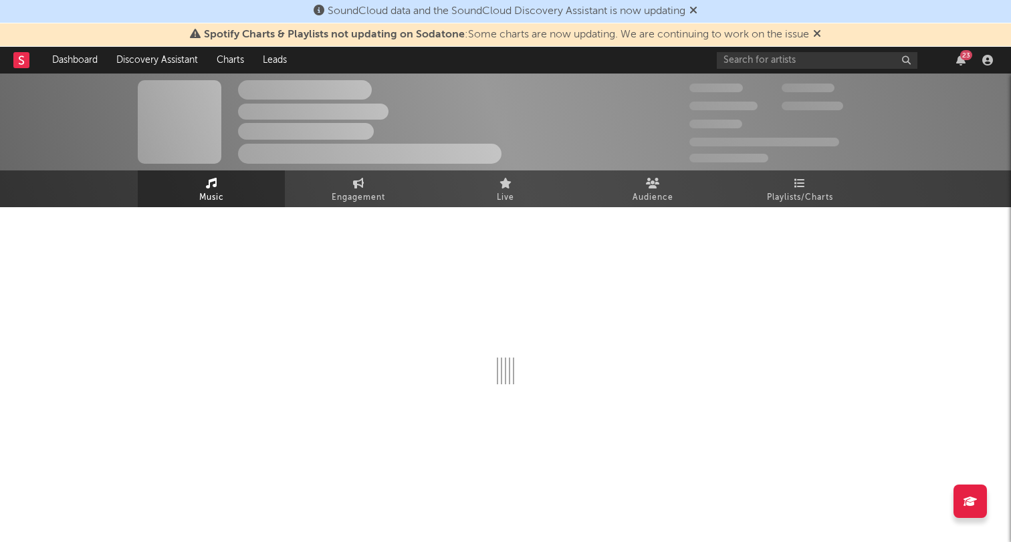
select select "6m"
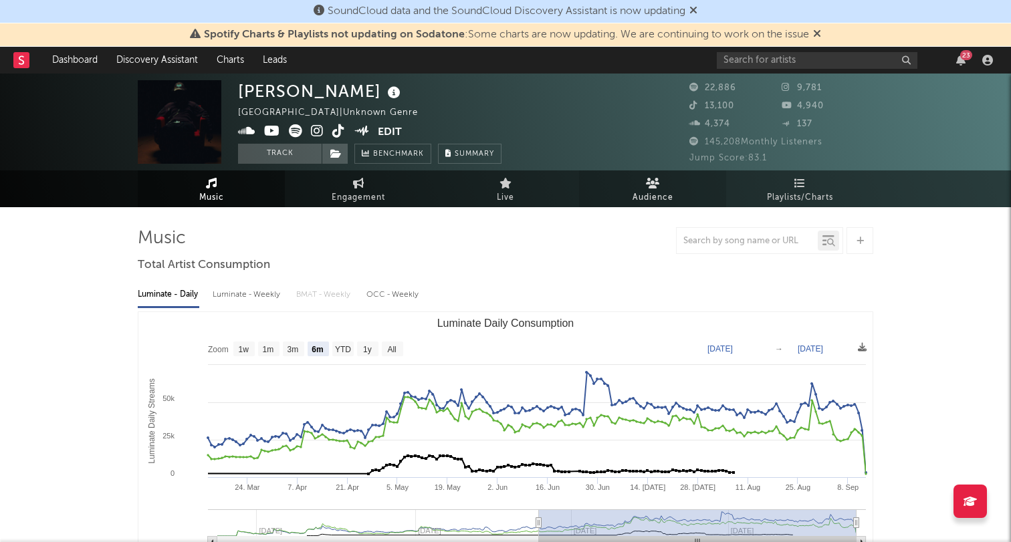
click at [644, 193] on span "Audience" at bounding box center [652, 198] width 41 height 16
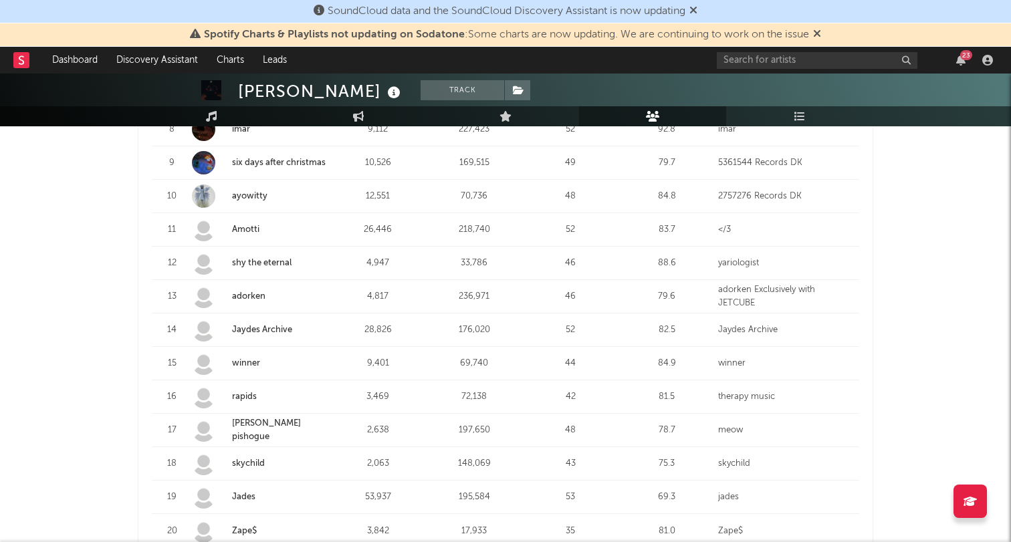
scroll to position [819, 0]
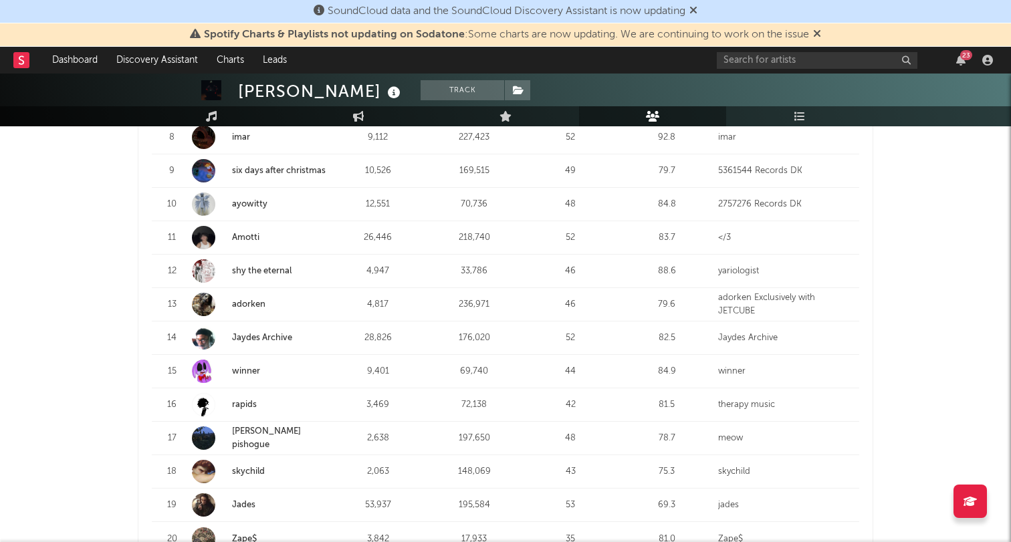
click at [257, 267] on link "shy the eternal" at bounding box center [262, 271] width 60 height 9
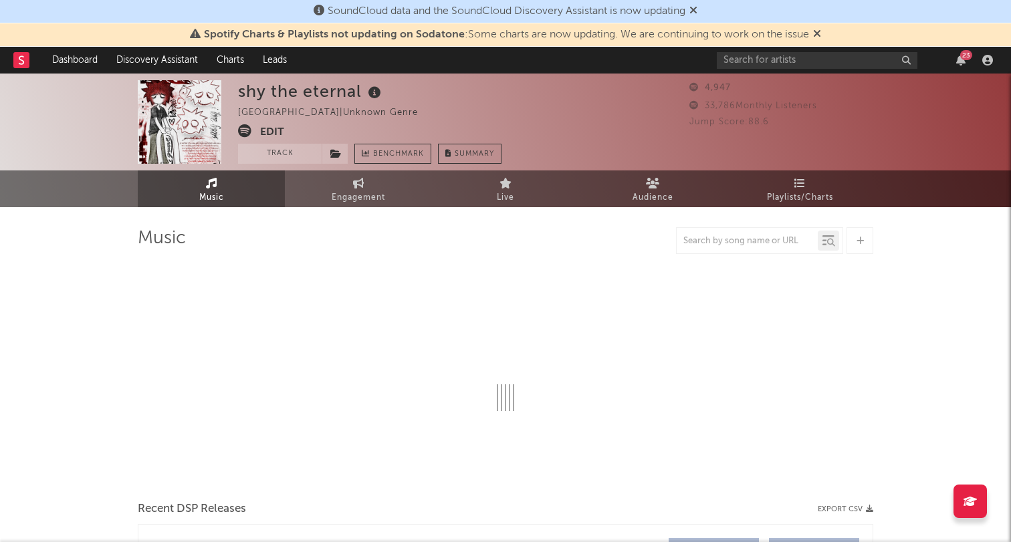
select select "1w"
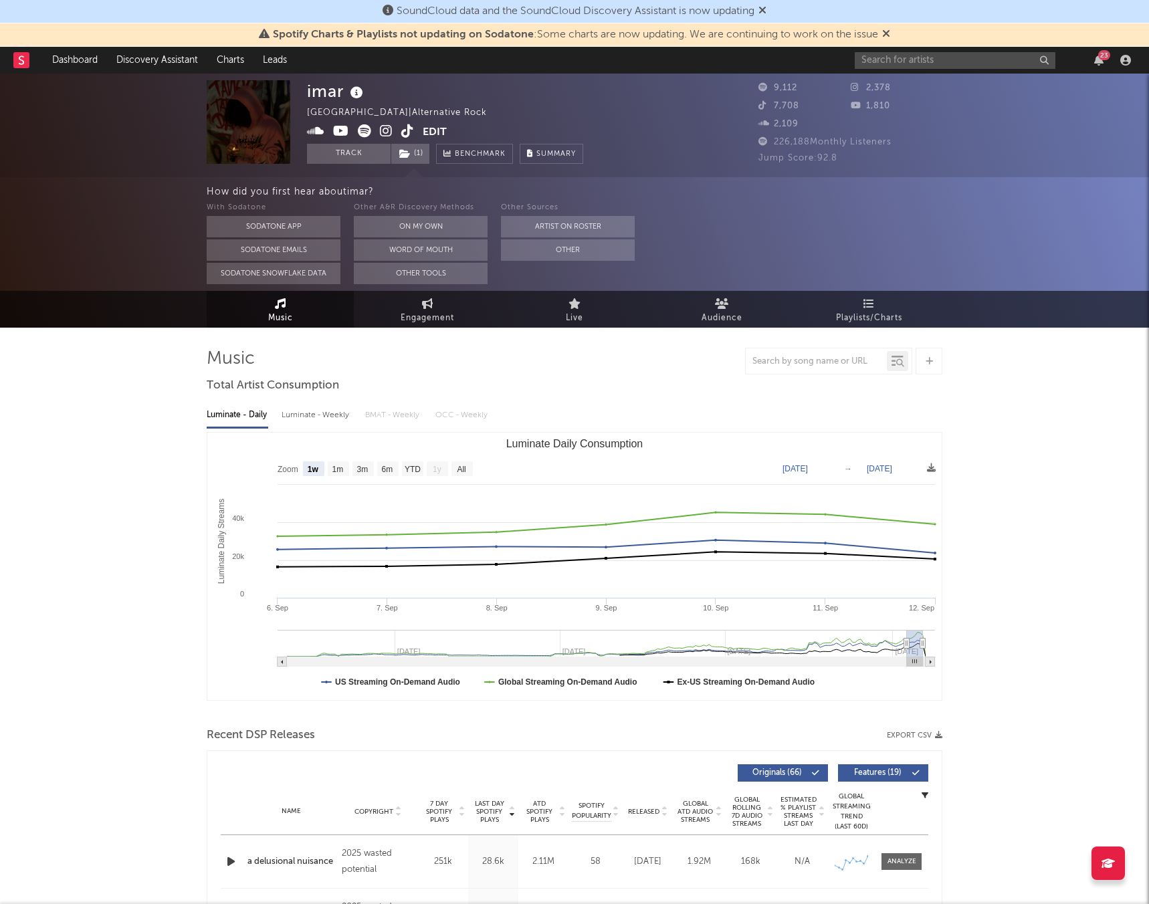
select select "1w"
click at [82, 62] on link "Dashboard" at bounding box center [75, 60] width 64 height 27
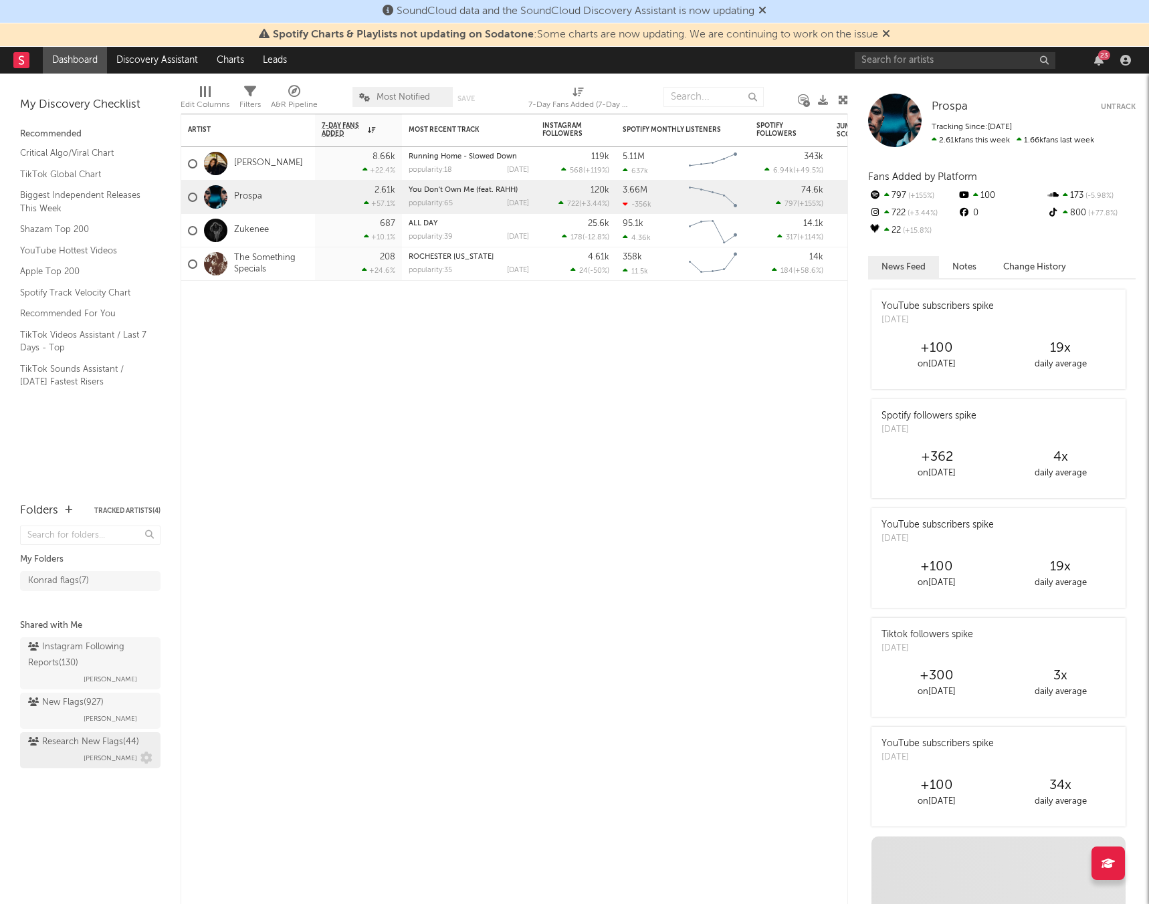
click at [101, 761] on span "Emeka Obiorah" at bounding box center [110, 758] width 53 height 16
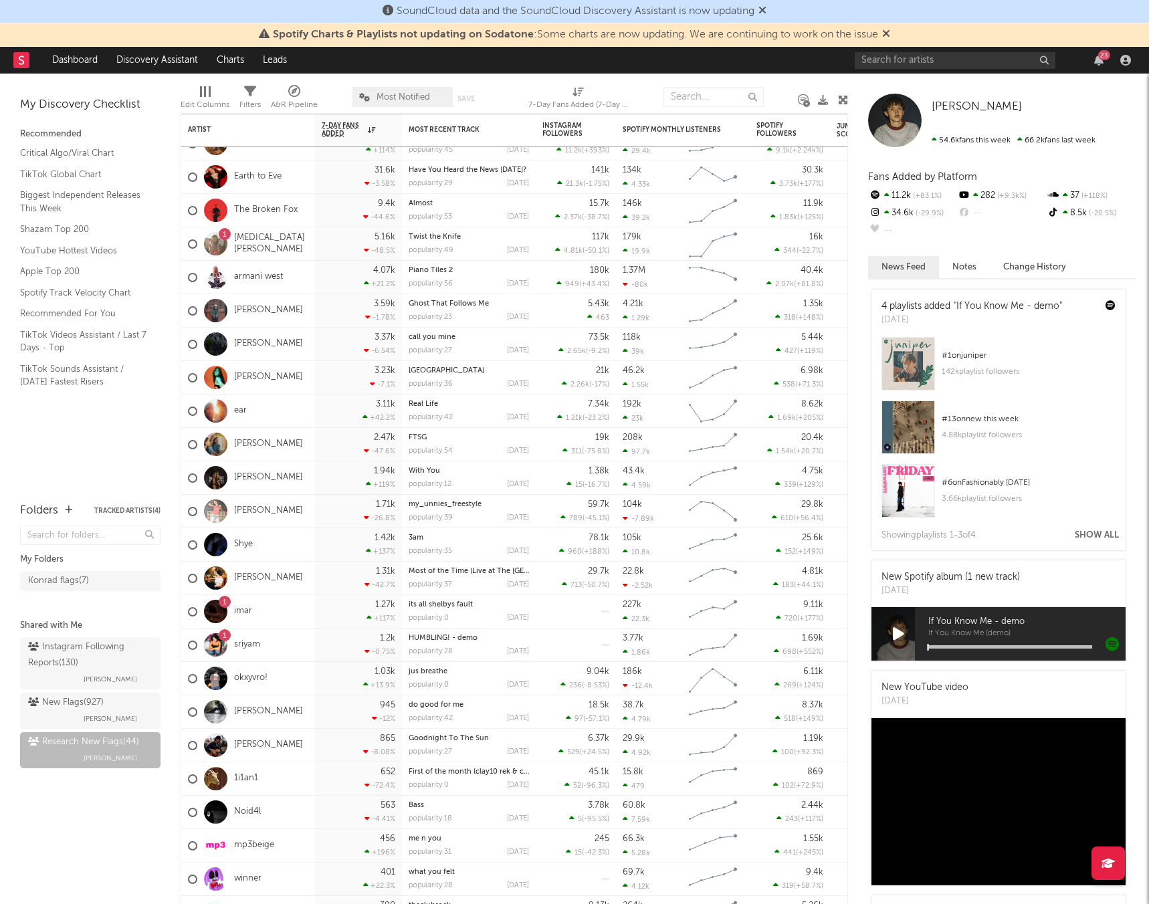
click at [74, 596] on div "Konrad flags ( 7 )" at bounding box center [90, 593] width 140 height 50
click at [60, 583] on div "Konrad flags ( 7 )" at bounding box center [58, 581] width 61 height 16
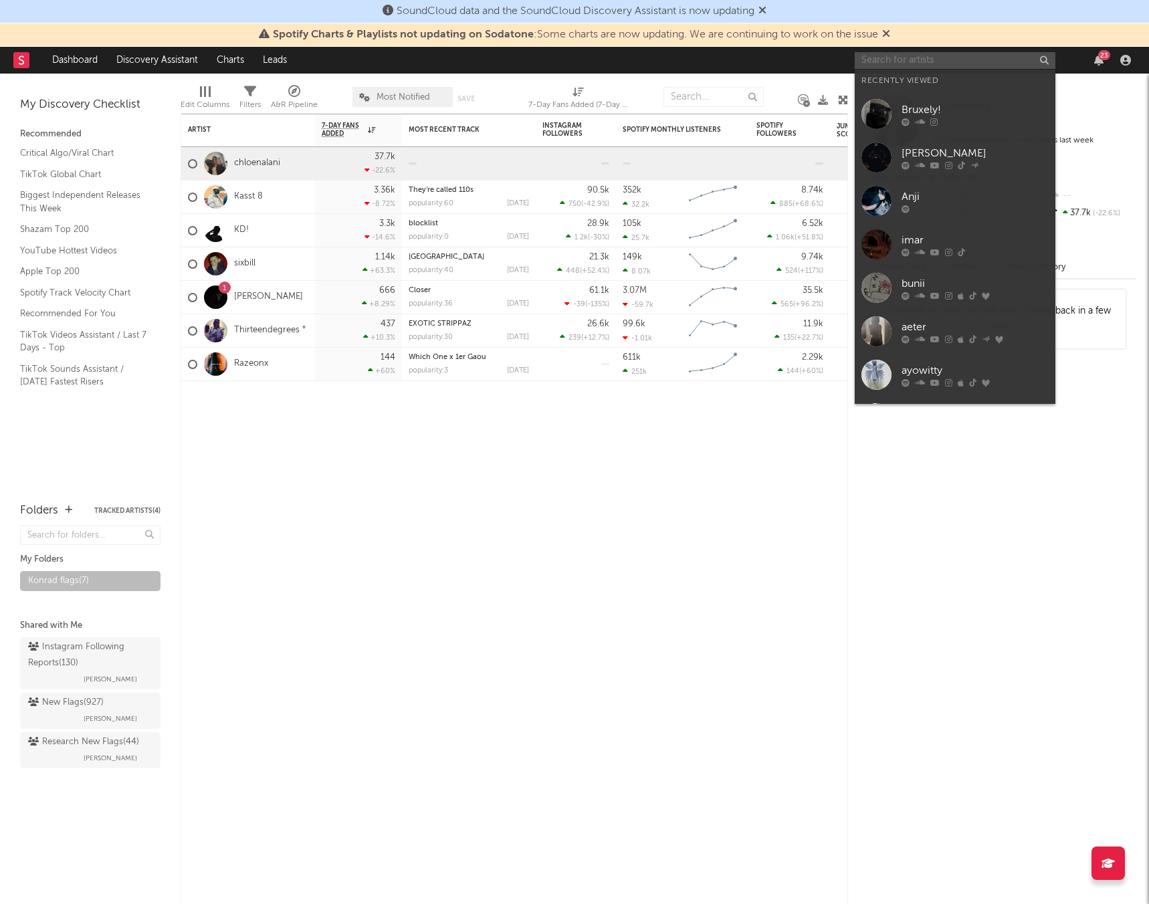
click at [905, 62] on input "text" at bounding box center [954, 60] width 201 height 17
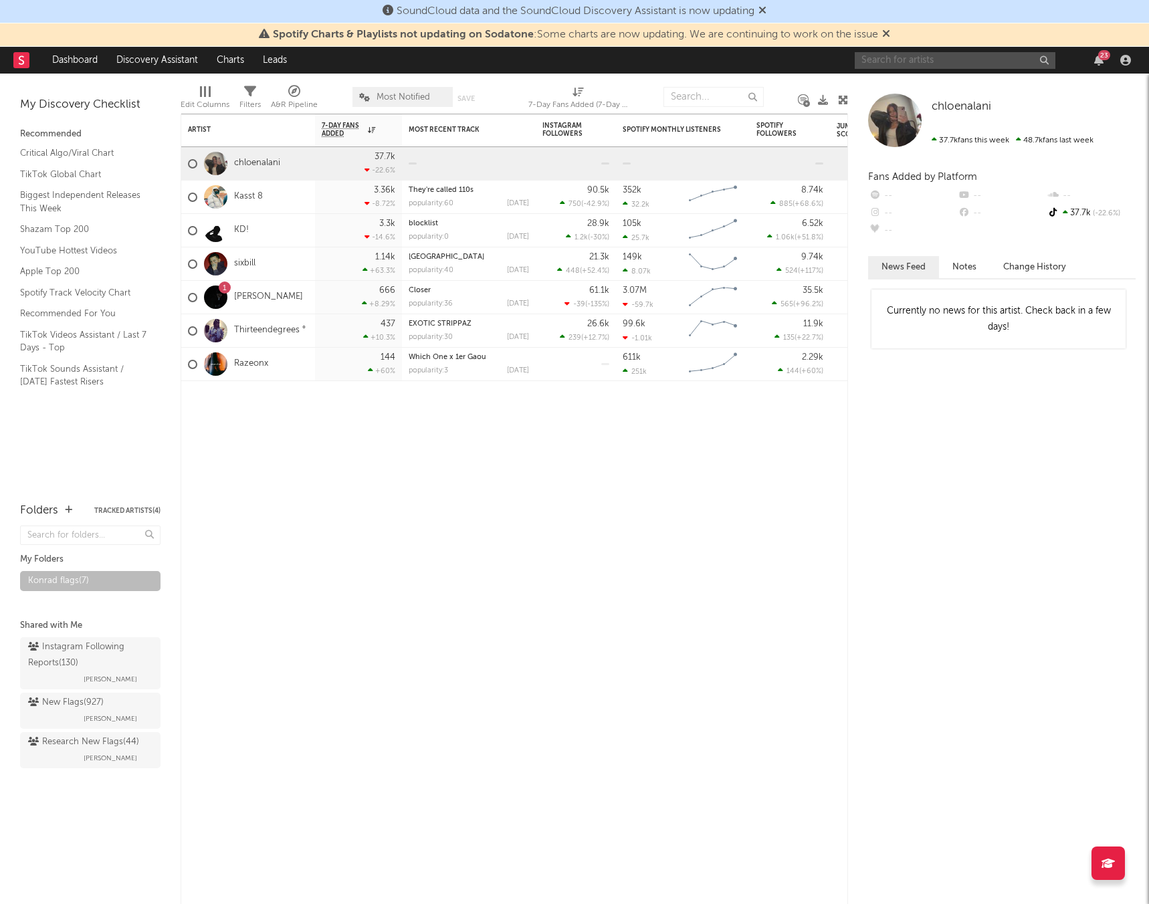
click at [881, 64] on input "text" at bounding box center [954, 60] width 201 height 17
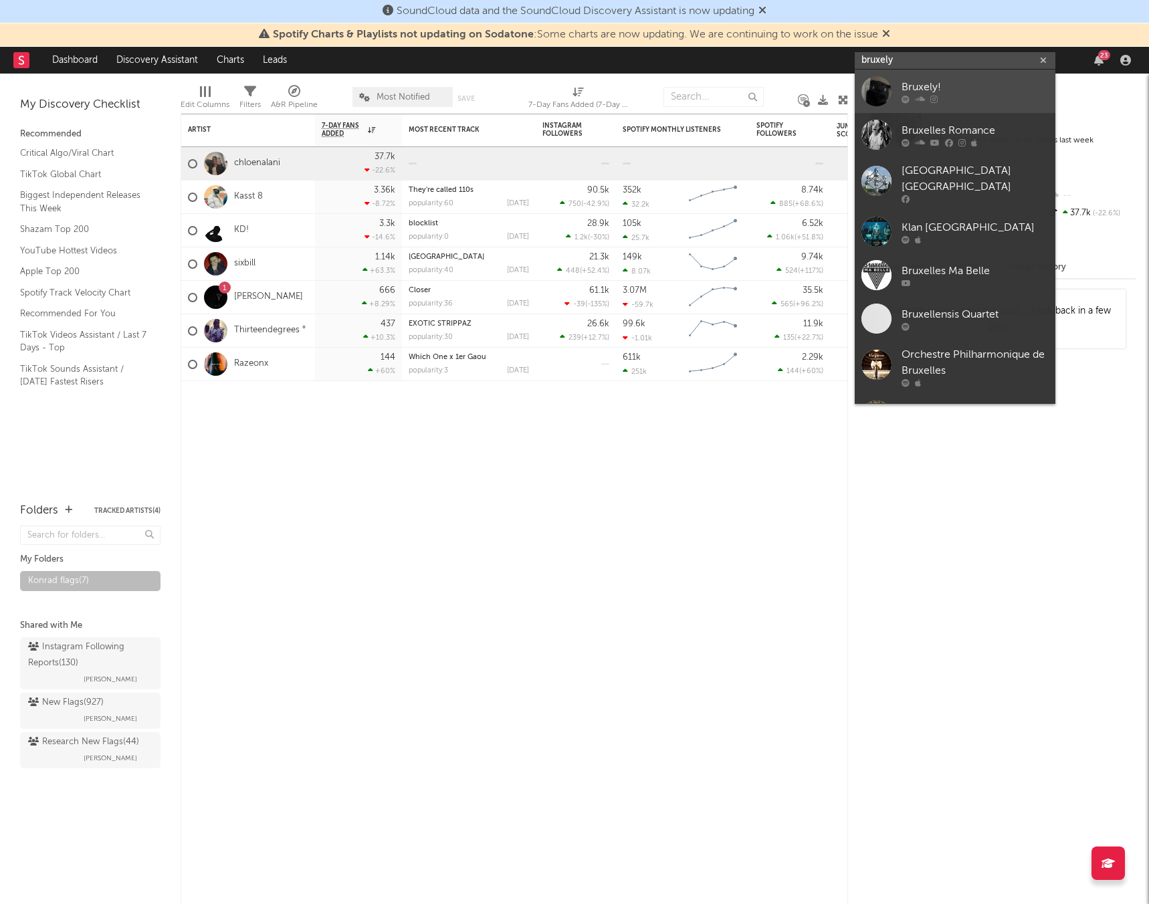
type input "bruxely"
click at [952, 88] on div "Bruxely!" at bounding box center [974, 87] width 147 height 16
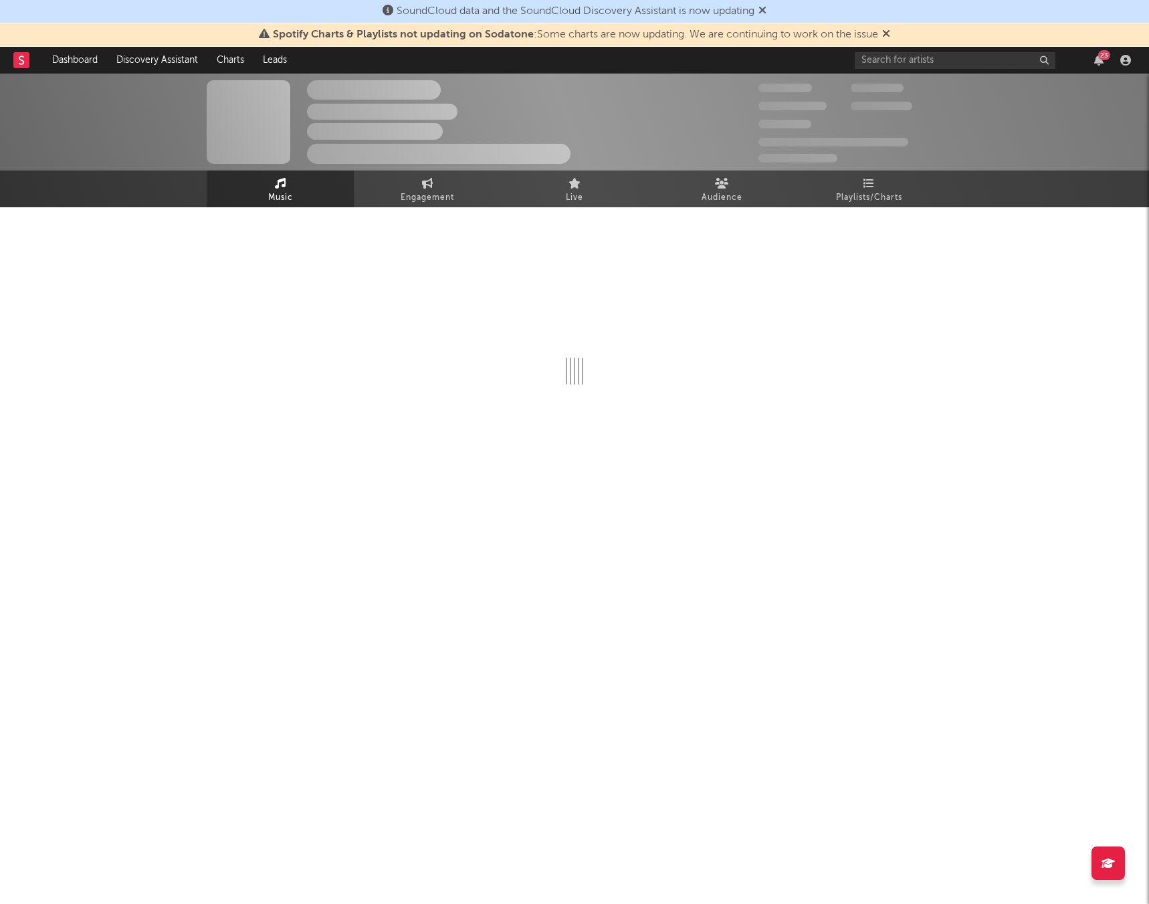
select select "1w"
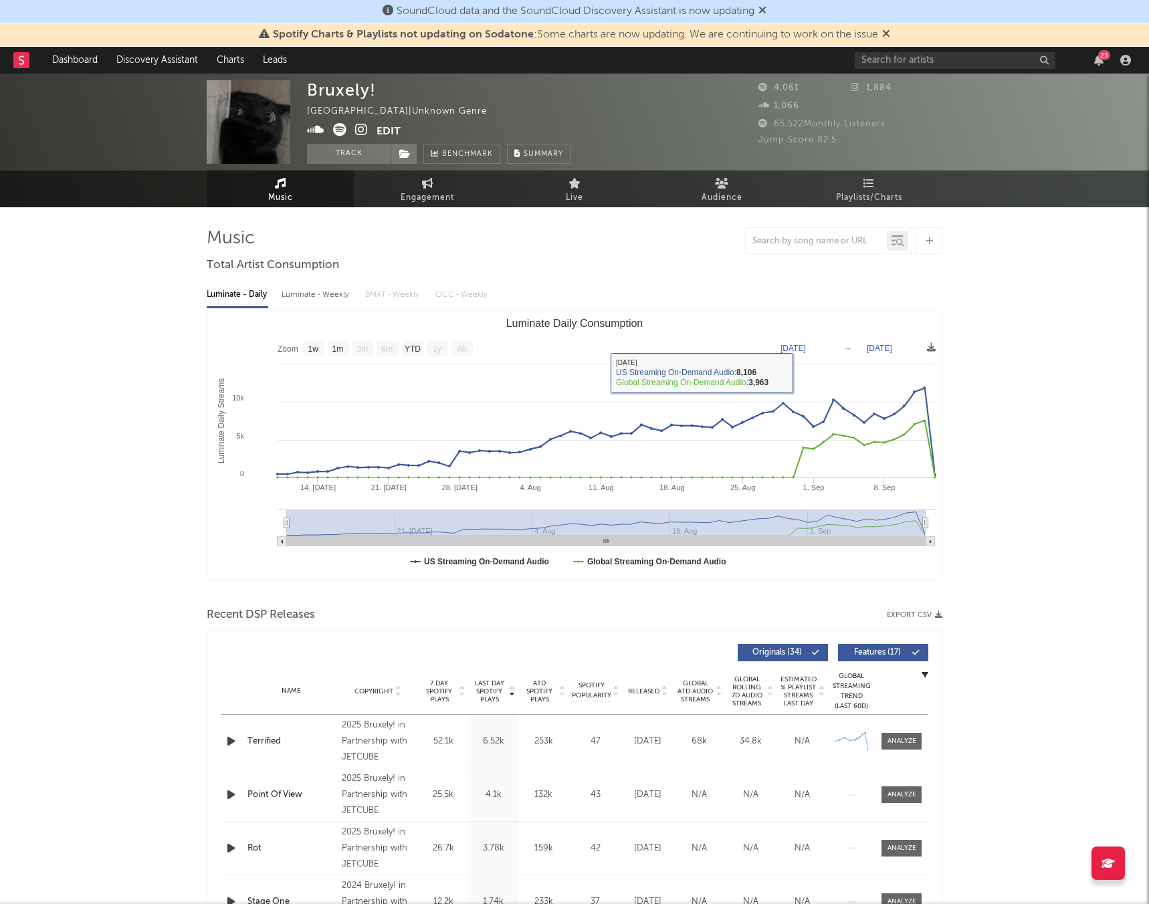
click at [806, 344] on text "Jul 10, 2025" at bounding box center [792, 348] width 25 height 9
type input "2025-07-06"
type input "2025-08-06"
type input "[DATE]"
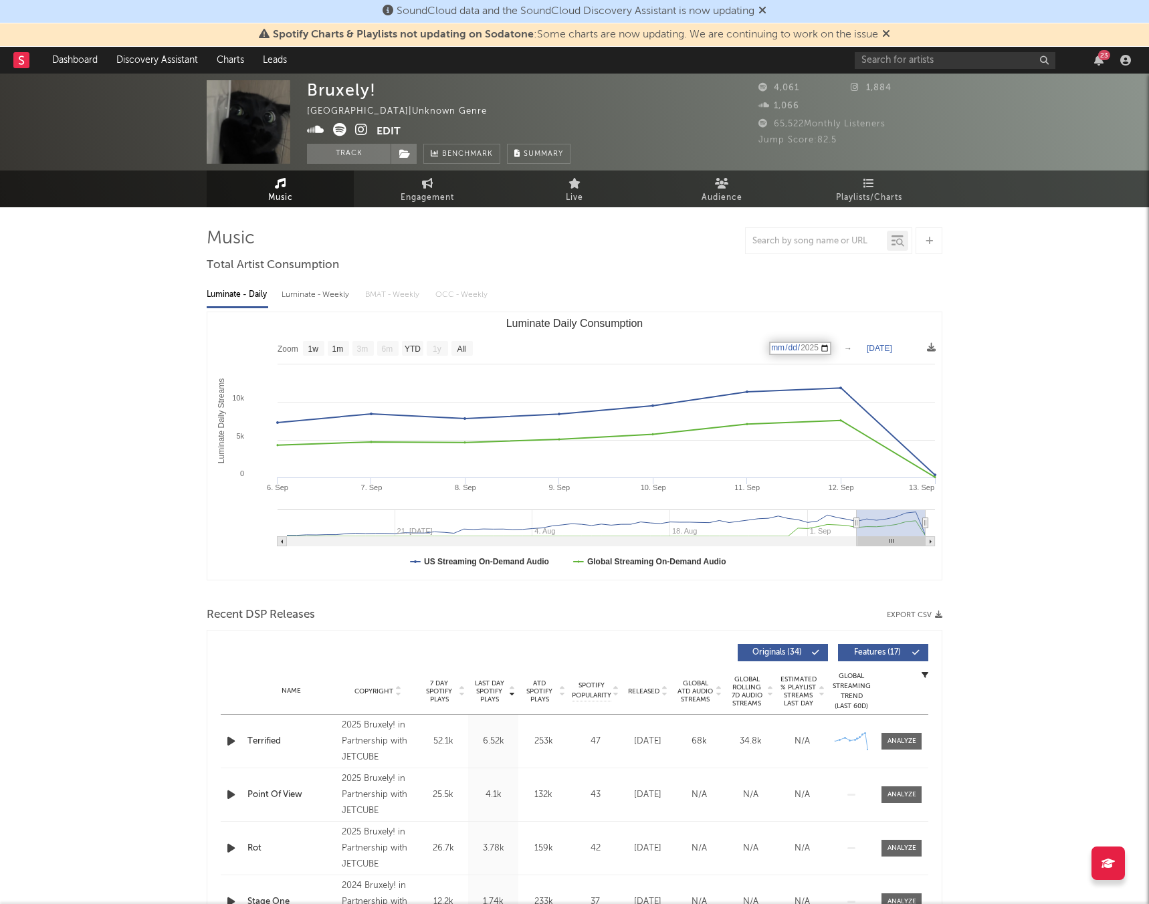
click at [883, 352] on text "[DATE]" at bounding box center [878, 348] width 25 height 9
type input "2025-09-12"
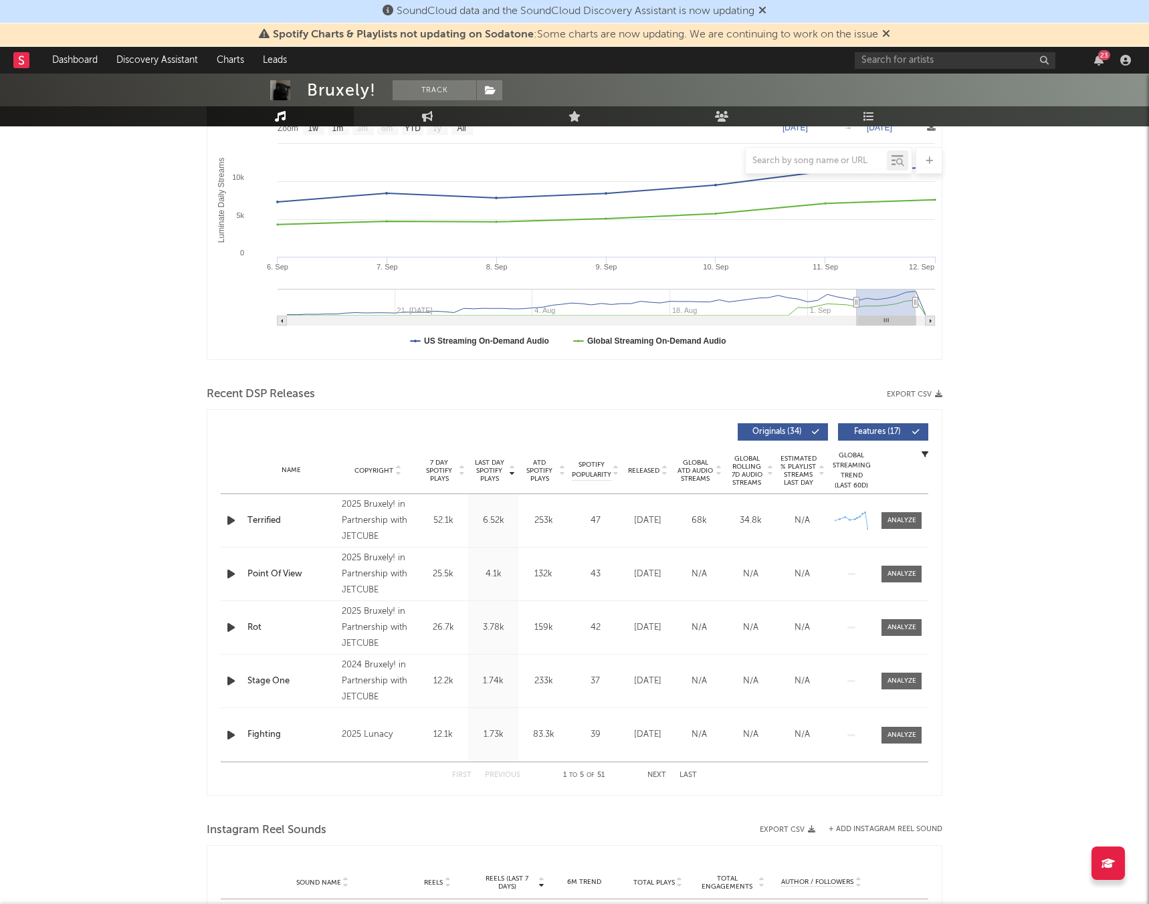
scroll to position [221, 0]
click at [899, 525] on span at bounding box center [901, 519] width 40 height 17
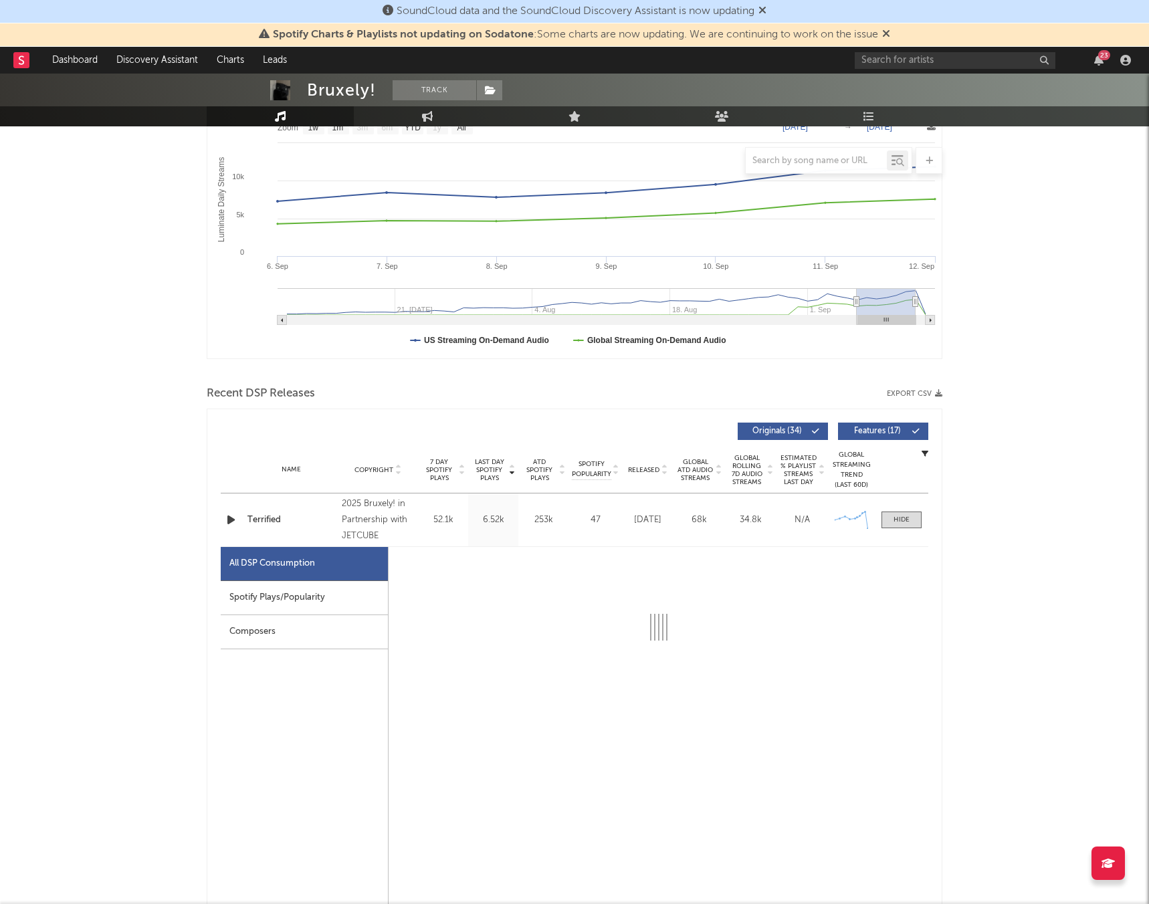
scroll to position [341, 0]
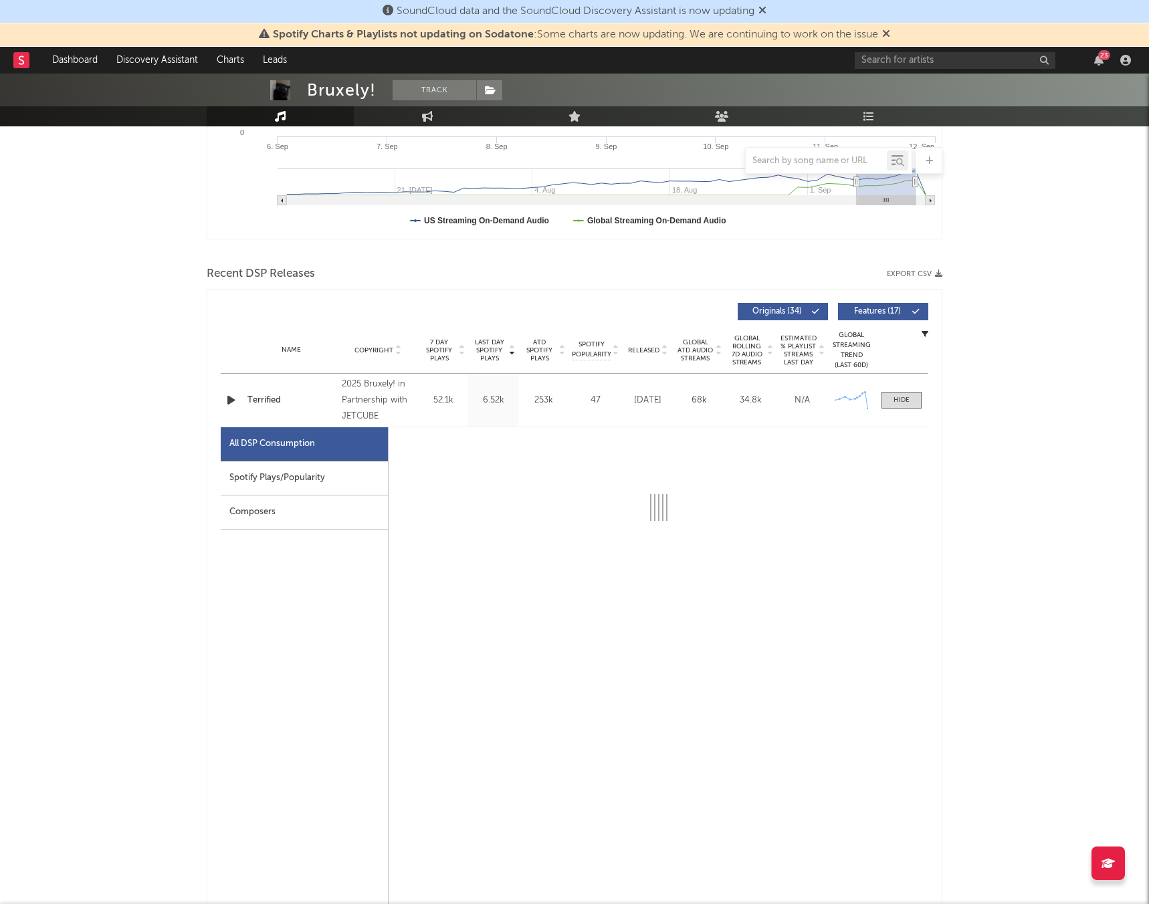
select select "1w"
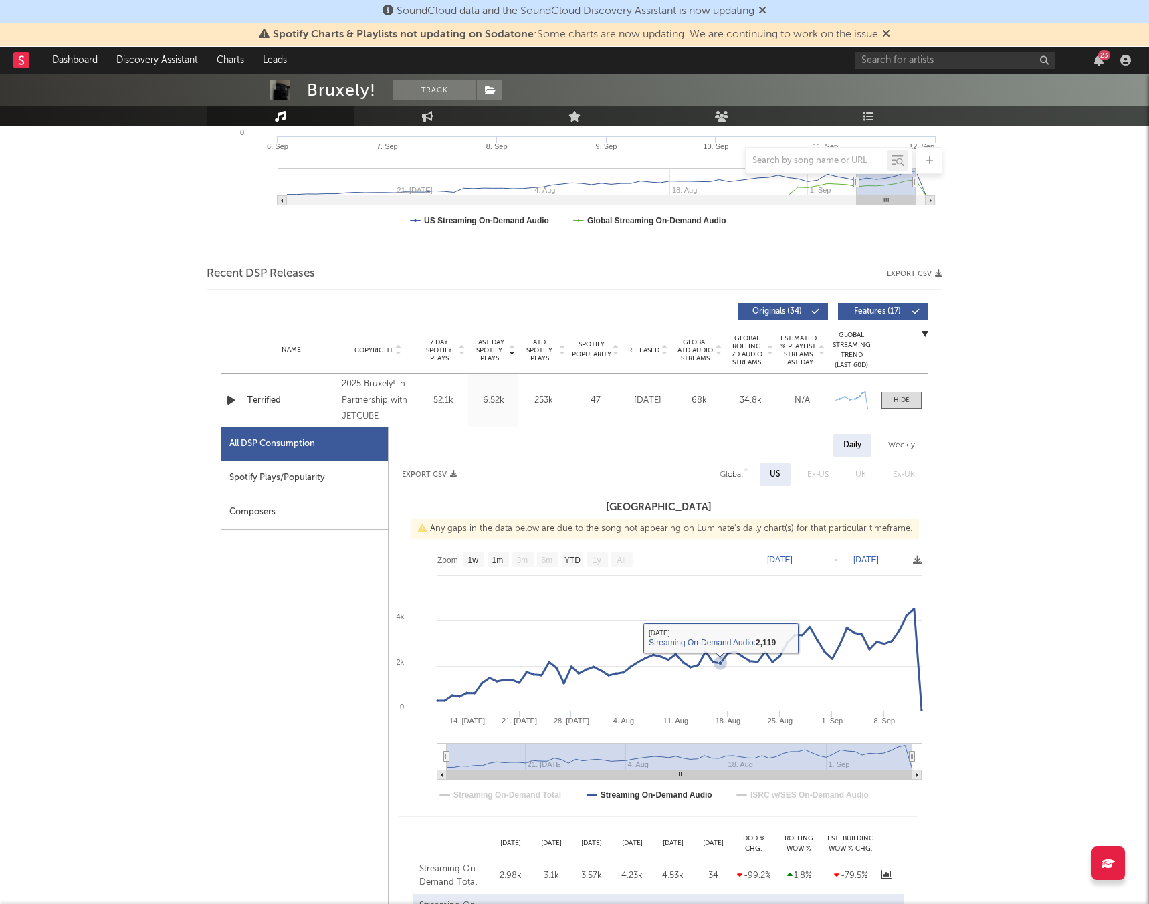
scroll to position [589, 0]
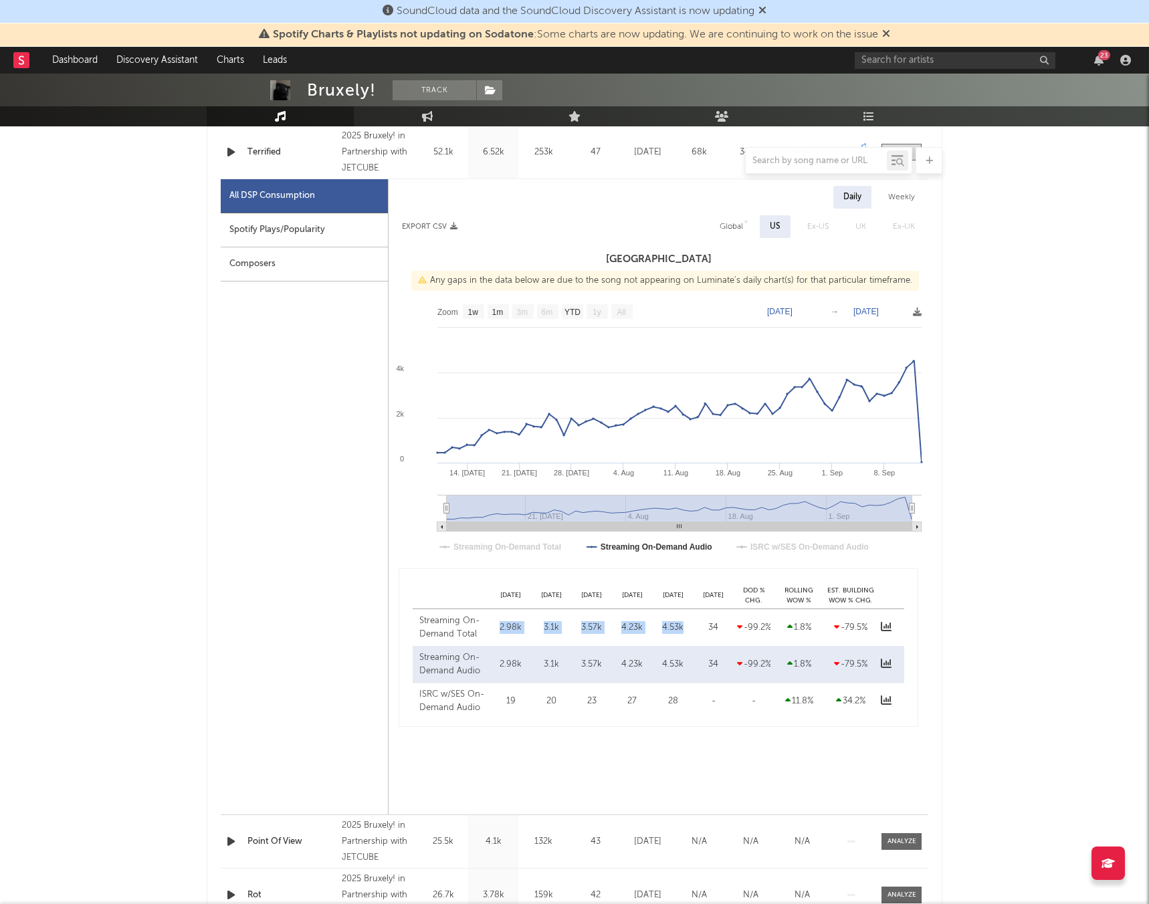
drag, startPoint x: 684, startPoint y: 624, endPoint x: 495, endPoint y: 625, distance: 189.2
click at [495, 625] on div "Streaming On-Demand Total Sep 08 2.98k Sep 09 3.1k Sep 10 3.57k Sep 11 4.23k Se…" at bounding box center [658, 627] width 491 height 37
drag, startPoint x: 636, startPoint y: 663, endPoint x: 494, endPoint y: 661, distance: 141.8
click at [494, 661] on div "Streaming On-Demand Audio Sep 08 2.98k Sep 09 3.1k Sep 10 3.57k Sep 11 4.23k Se…" at bounding box center [658, 664] width 491 height 37
copy div "2.98k Sep 09 3.1k Sep 10 3.57k Sep 11 4.23k Sep 12 4.53k"
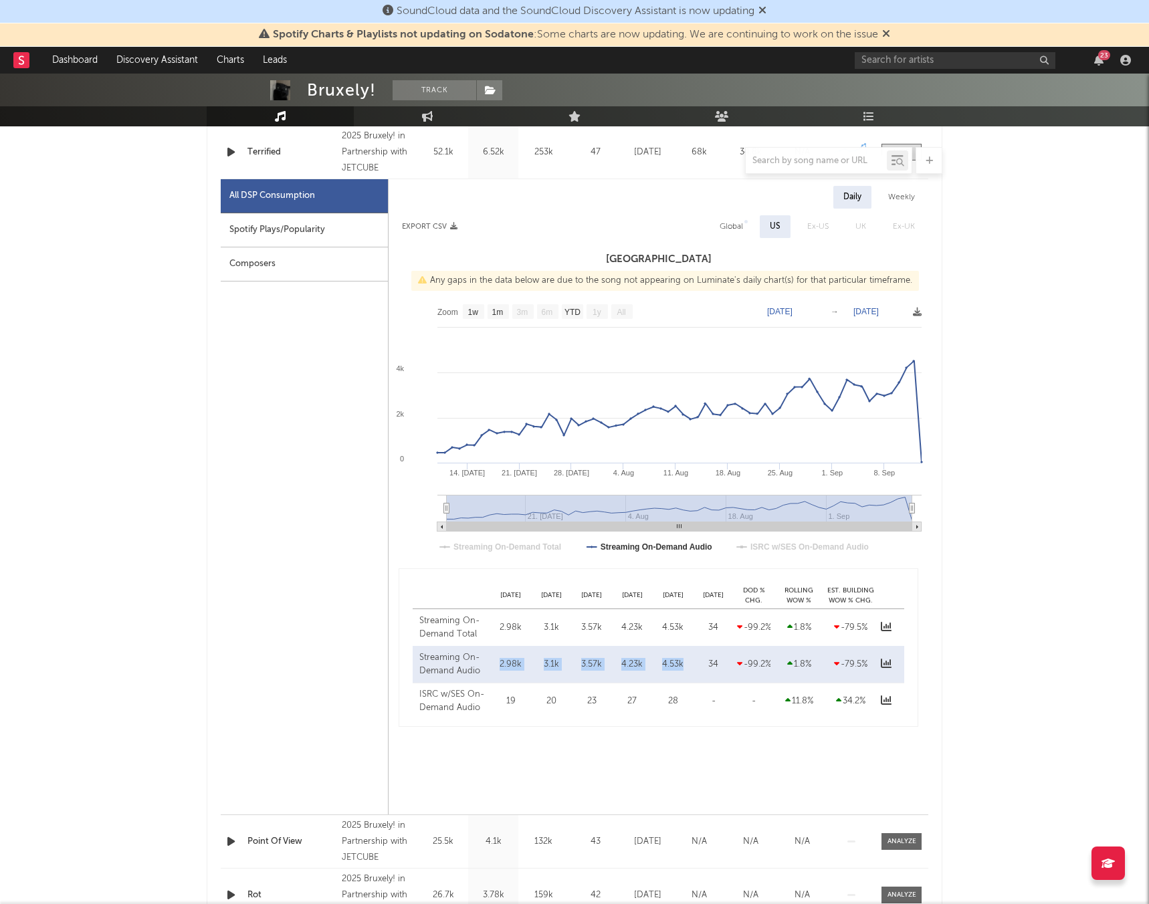
click at [788, 322] on rect at bounding box center [658, 431] width 540 height 267
click at [784, 316] on icon "Created with Highcharts 10.3.3 14. Jul 21. Jul 28. Jul 4. Aug 11. Aug 18. Aug 2…" at bounding box center [658, 431] width 540 height 267
click at [783, 311] on text "Jul 10, 2025" at bounding box center [779, 311] width 25 height 9
type input "2025-07-06"
type input "[DATE]"
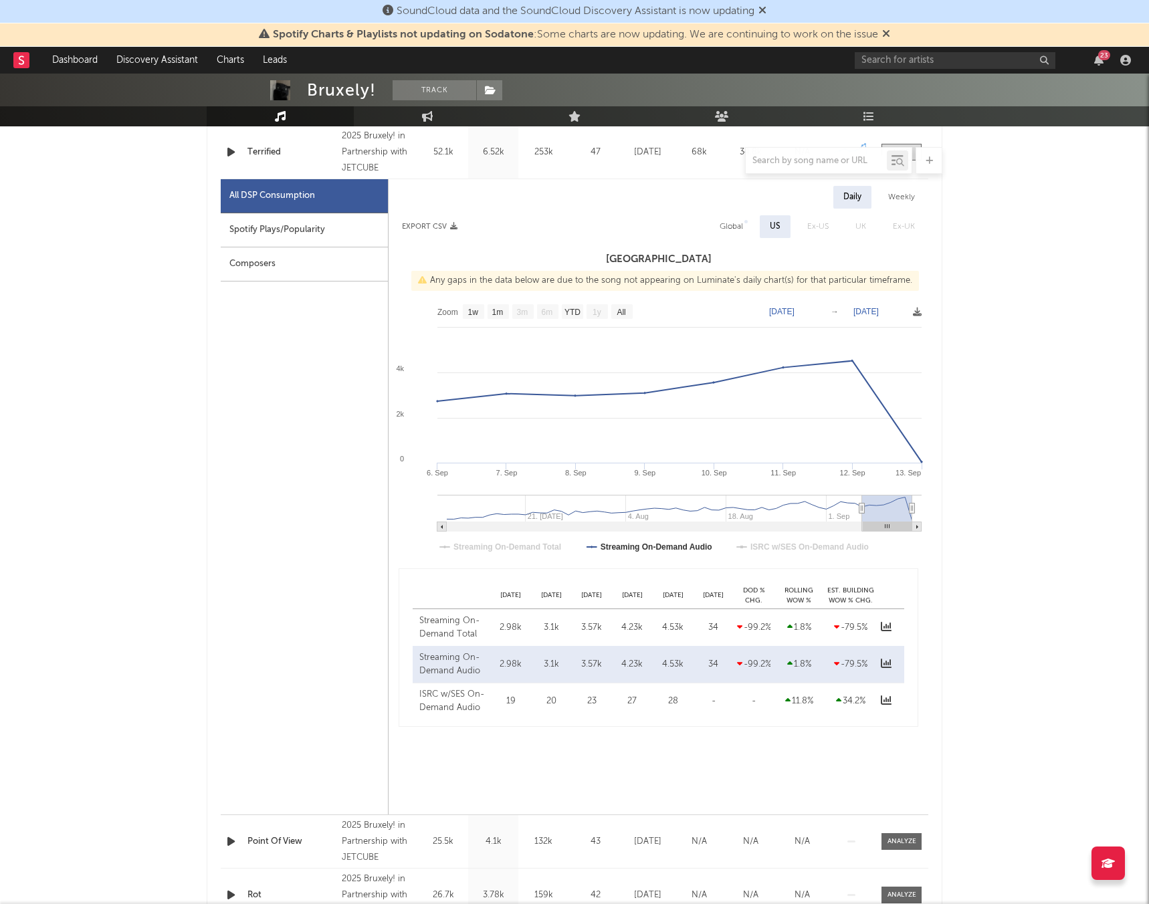
click at [868, 310] on text "[DATE]" at bounding box center [865, 311] width 25 height 9
type input "2025-09-12"
click at [733, 226] on div "Global" at bounding box center [730, 227] width 23 height 16
select select "1w"
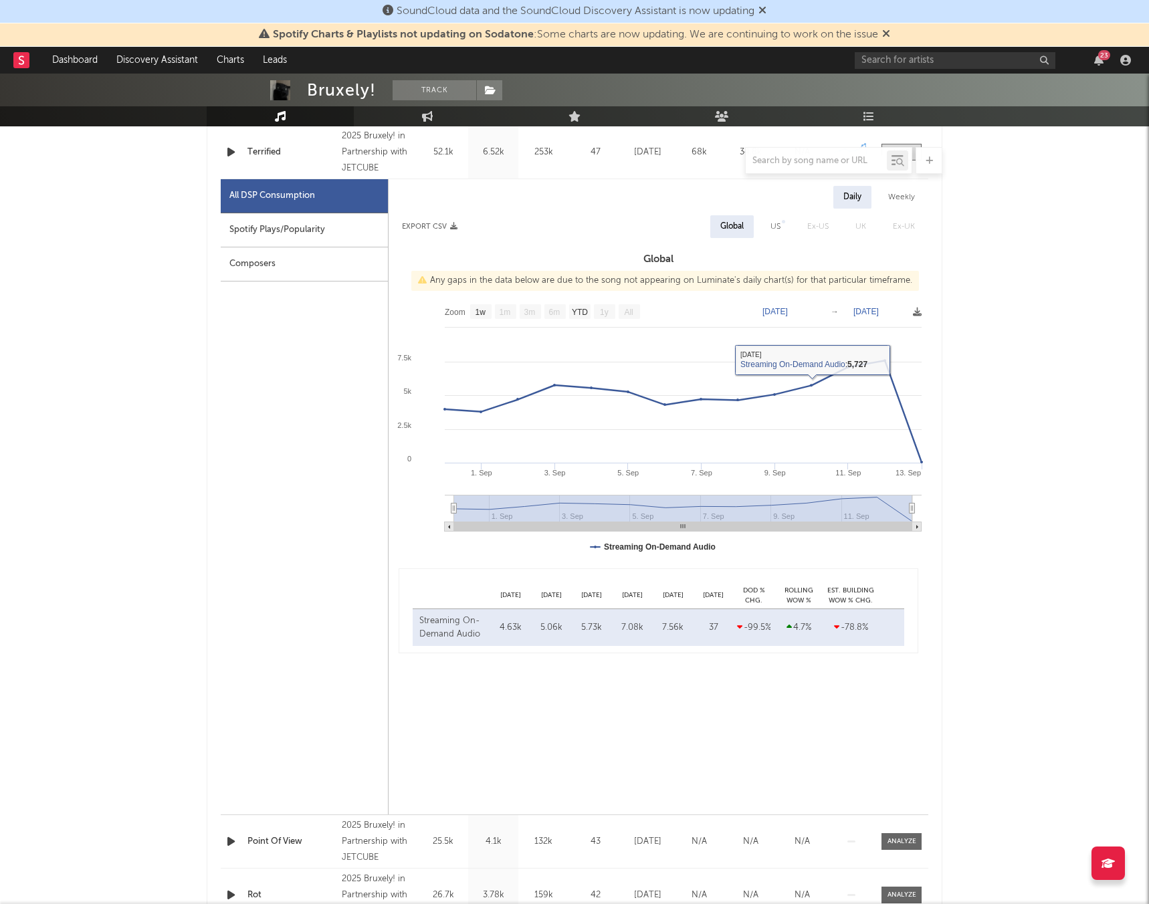
click at [776, 308] on text "[DATE]" at bounding box center [774, 311] width 25 height 9
type input "[DATE]"
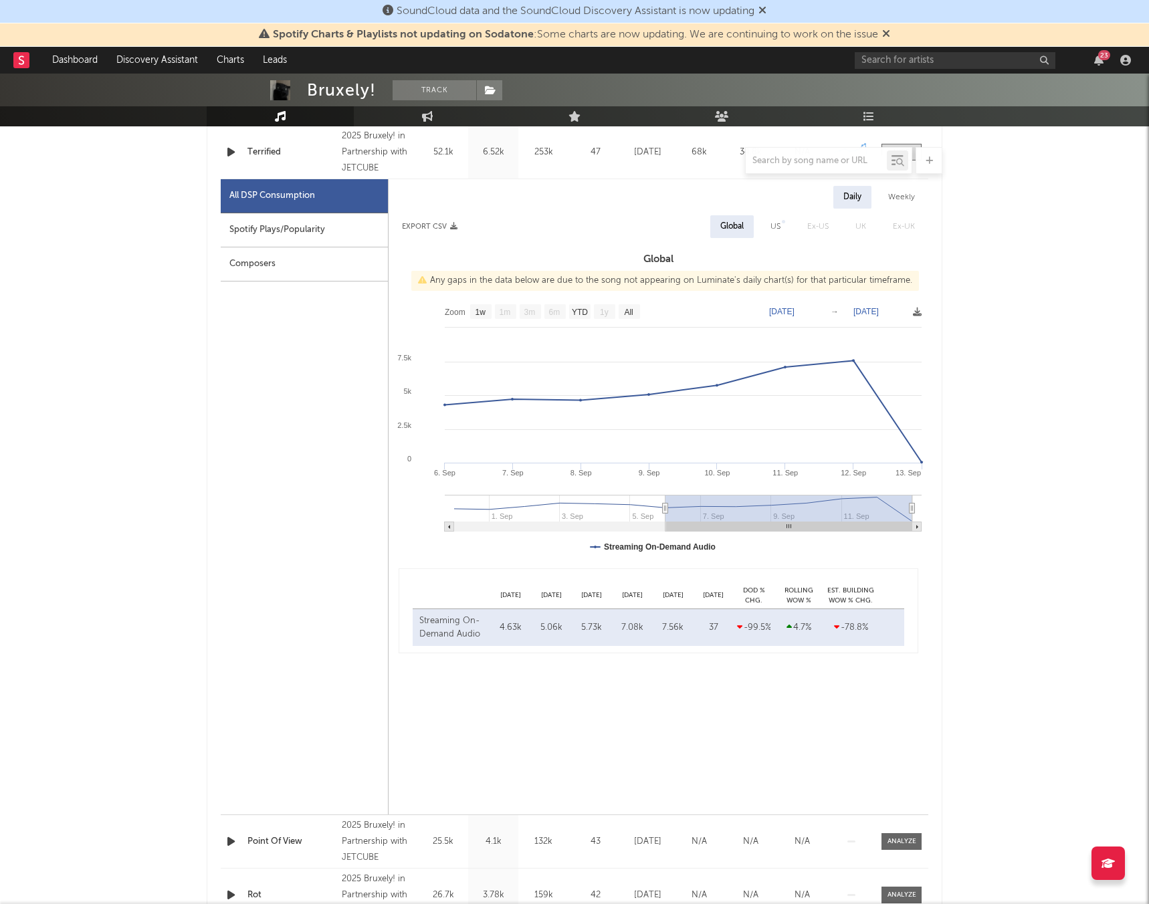
click at [871, 310] on text "[DATE]" at bounding box center [865, 311] width 25 height 9
type input "2025-09-12"
click at [673, 636] on div "Streaming On-Demand Audio Sep 08 4.63k Sep 09 5.06k Sep 10 5.73k Sep 11 7.08k S…" at bounding box center [658, 627] width 491 height 37
drag, startPoint x: 680, startPoint y: 625, endPoint x: 494, endPoint y: 630, distance: 185.9
click at [494, 630] on div "Streaming On-Demand Audio Sep 08 4.63k Sep 09 5.06k Sep 10 5.73k Sep 11 7.08k S…" at bounding box center [658, 627] width 491 height 37
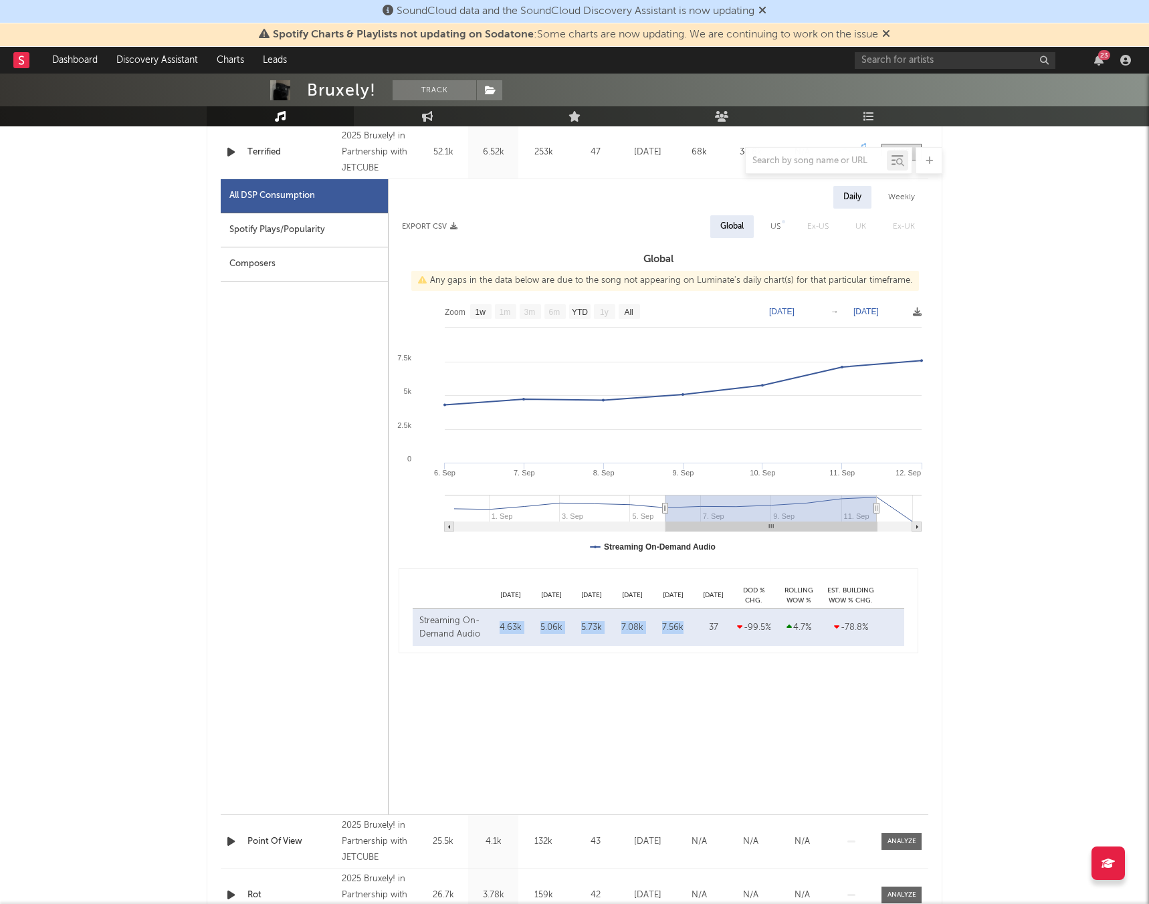
copy div "4.63k Sep 09 5.06k Sep 10 5.73k Sep 11 7.08k Sep 12 7.56k"
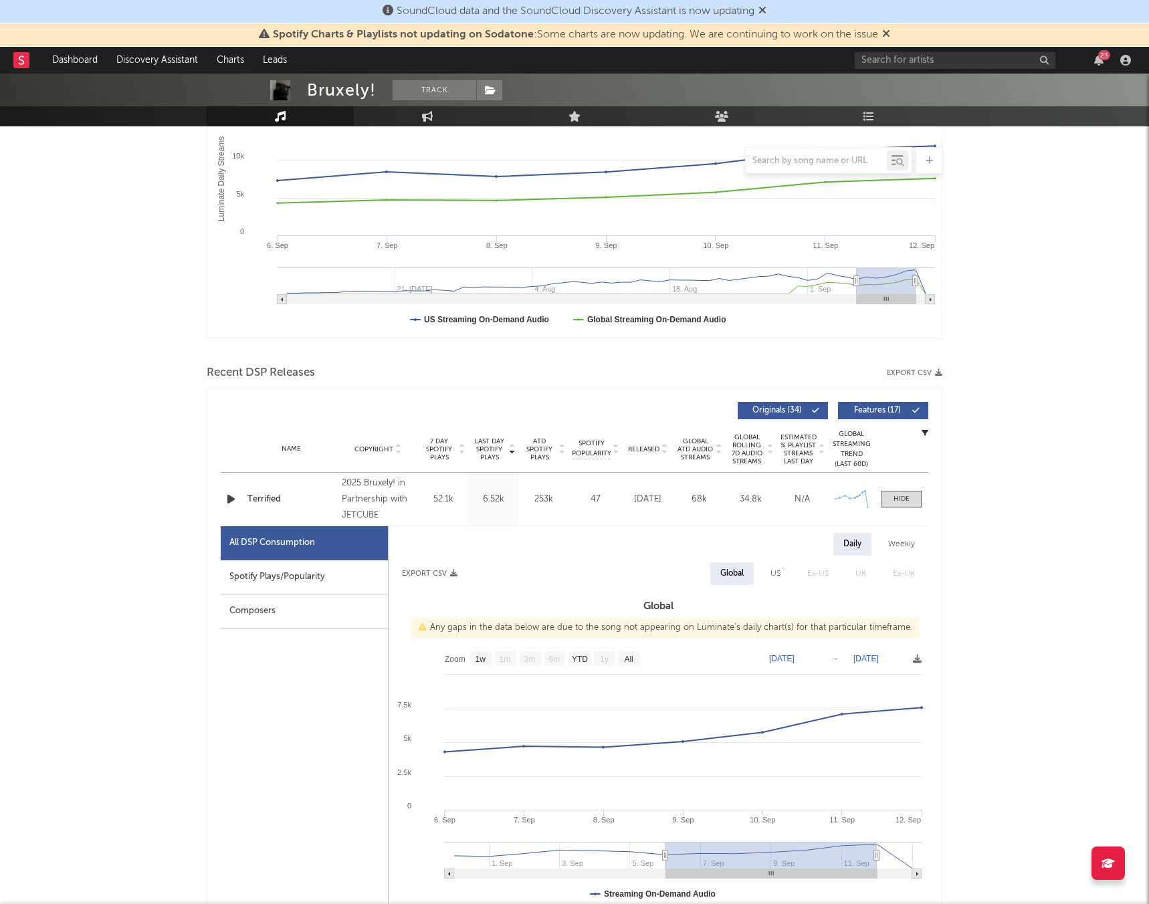
scroll to position [0, 0]
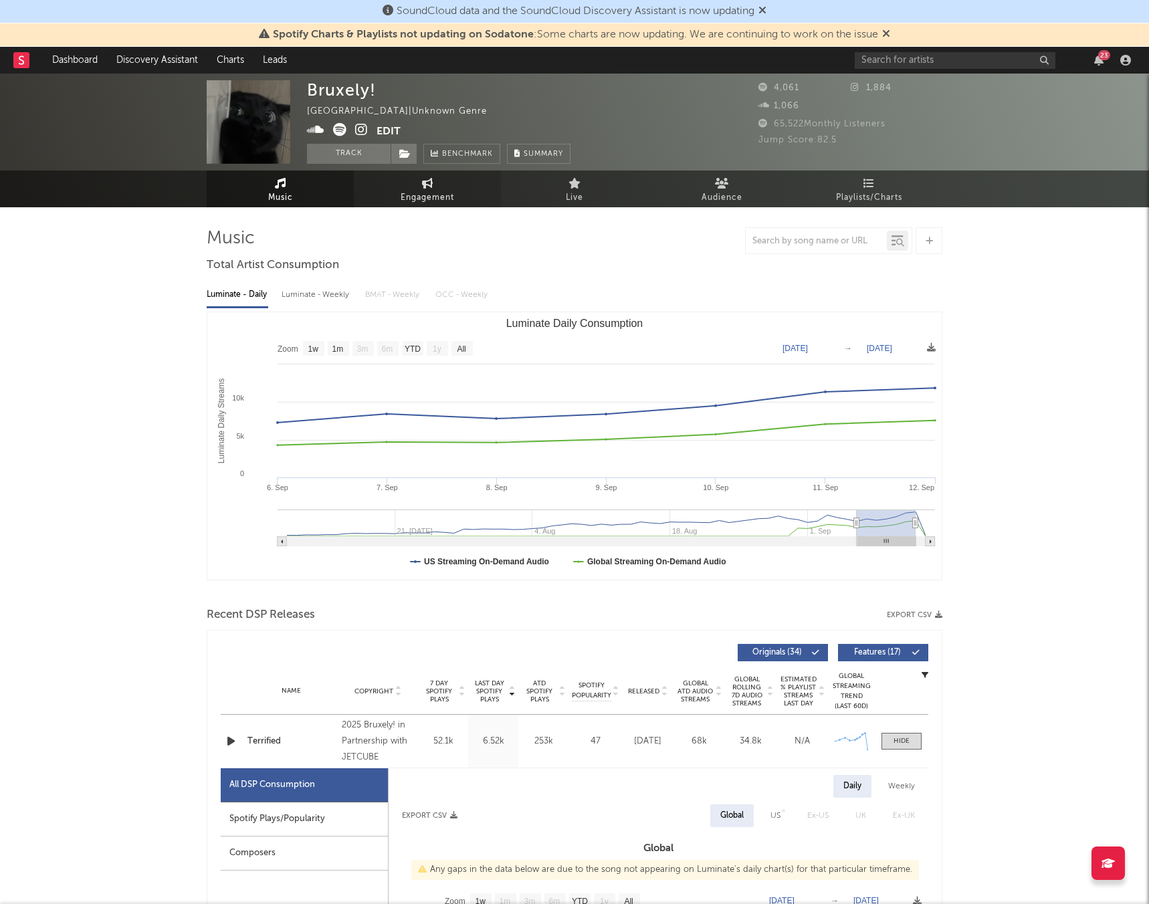
click at [435, 192] on span "Engagement" at bounding box center [426, 198] width 53 height 16
select select "1w"
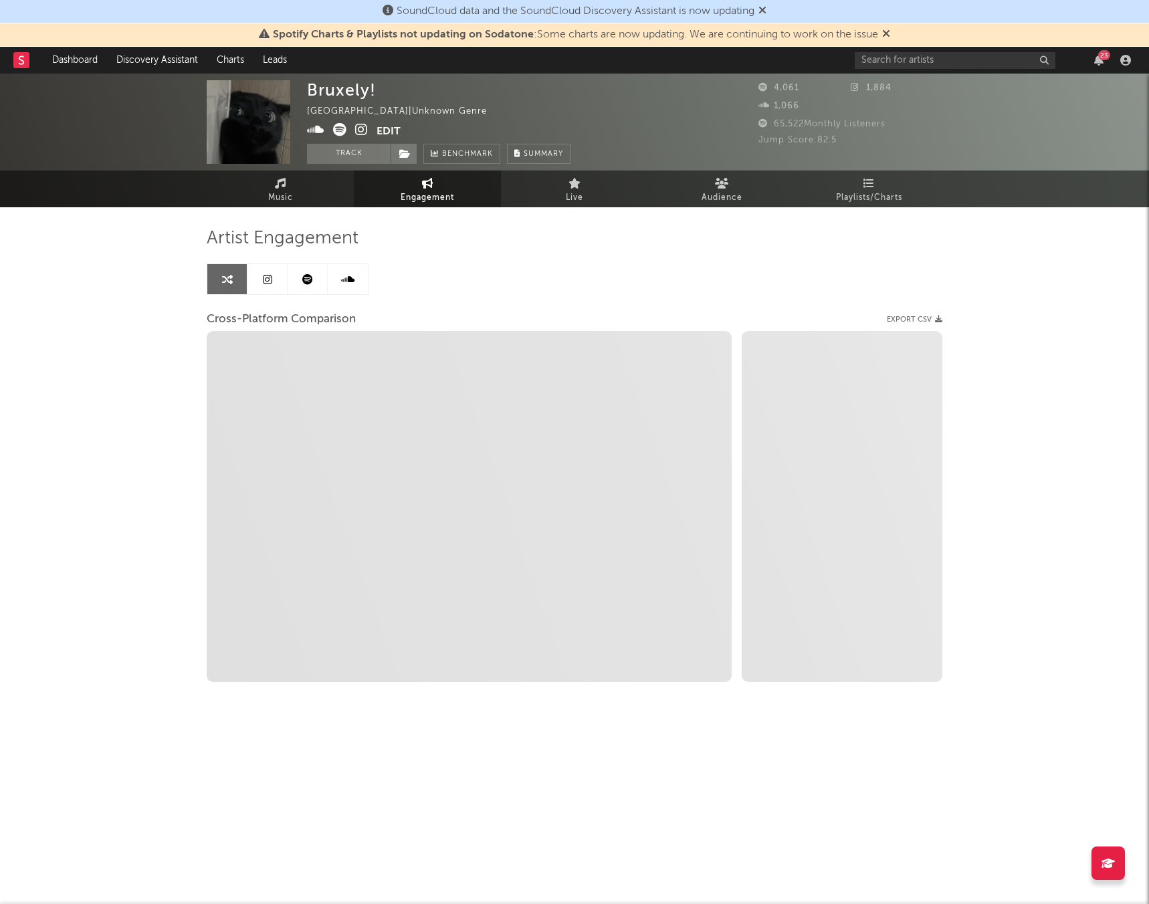
click at [268, 291] on link at bounding box center [267, 279] width 40 height 30
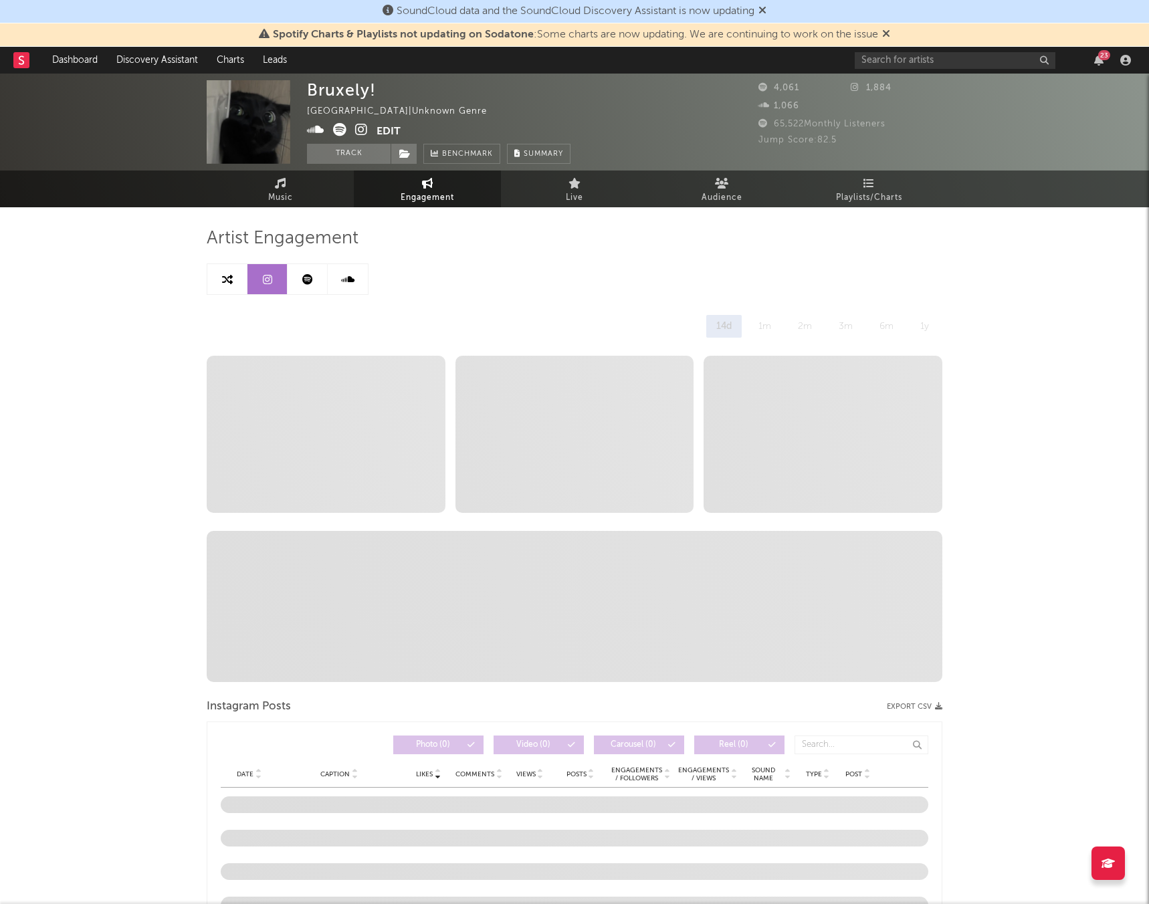
select select "1w"
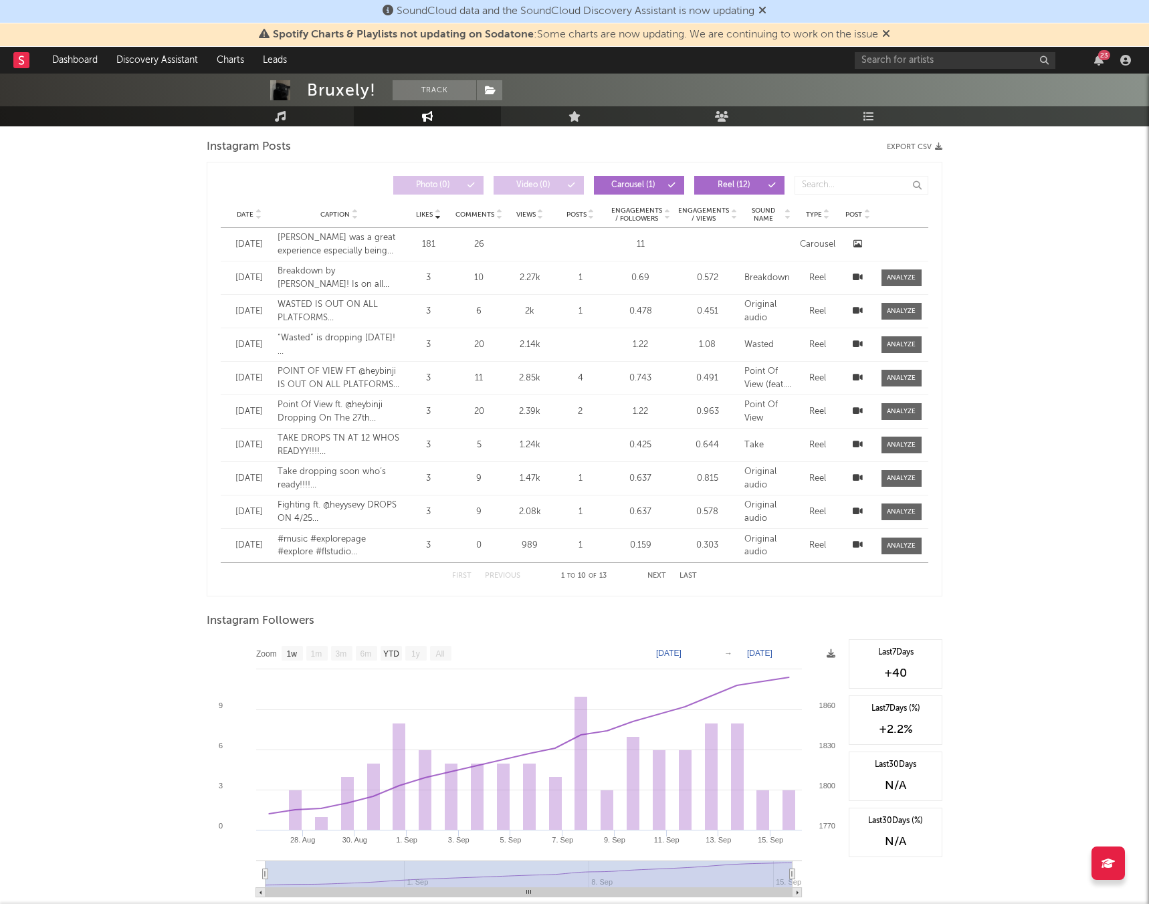
scroll to position [1196, 0]
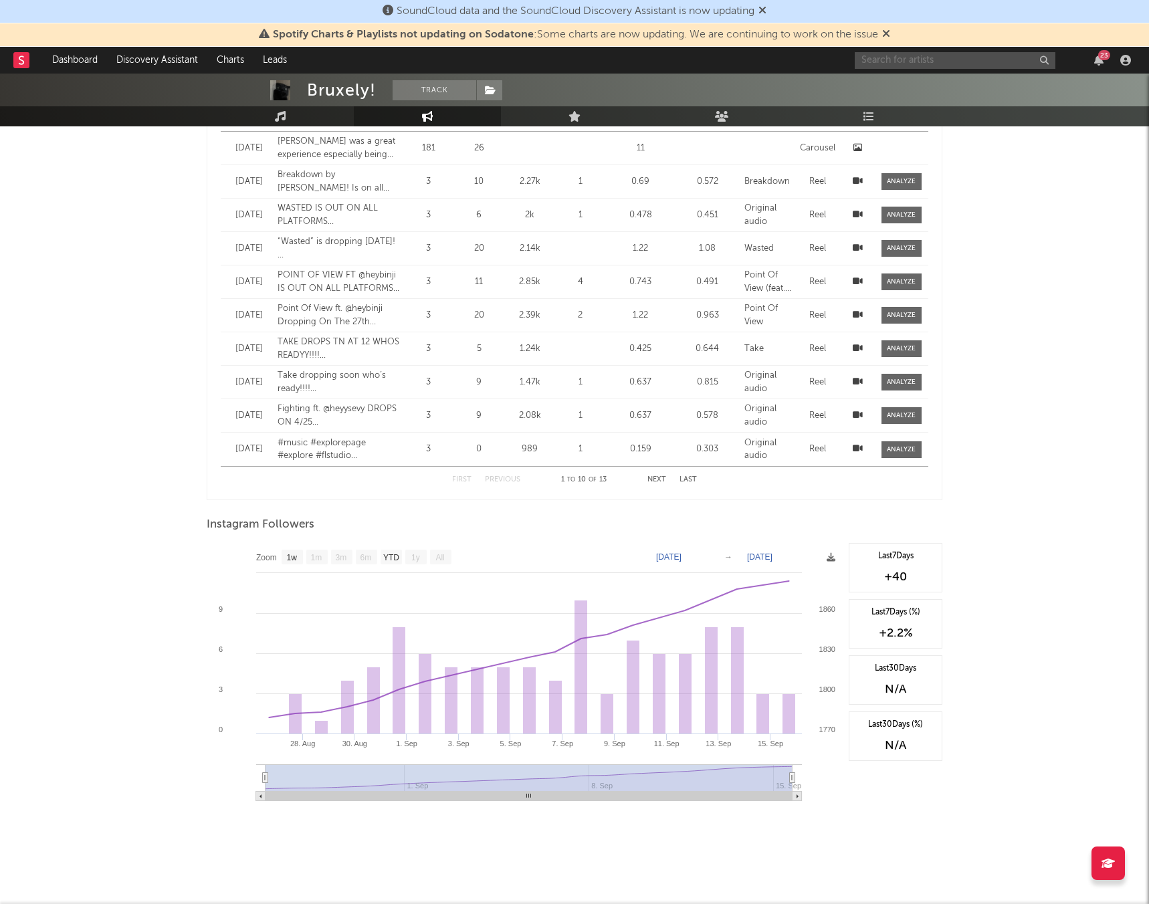
click at [870, 64] on input "text" at bounding box center [954, 60] width 201 height 17
type input "mp3 beiege"
click at [895, 82] on link "mp3beige" at bounding box center [954, 91] width 201 height 43
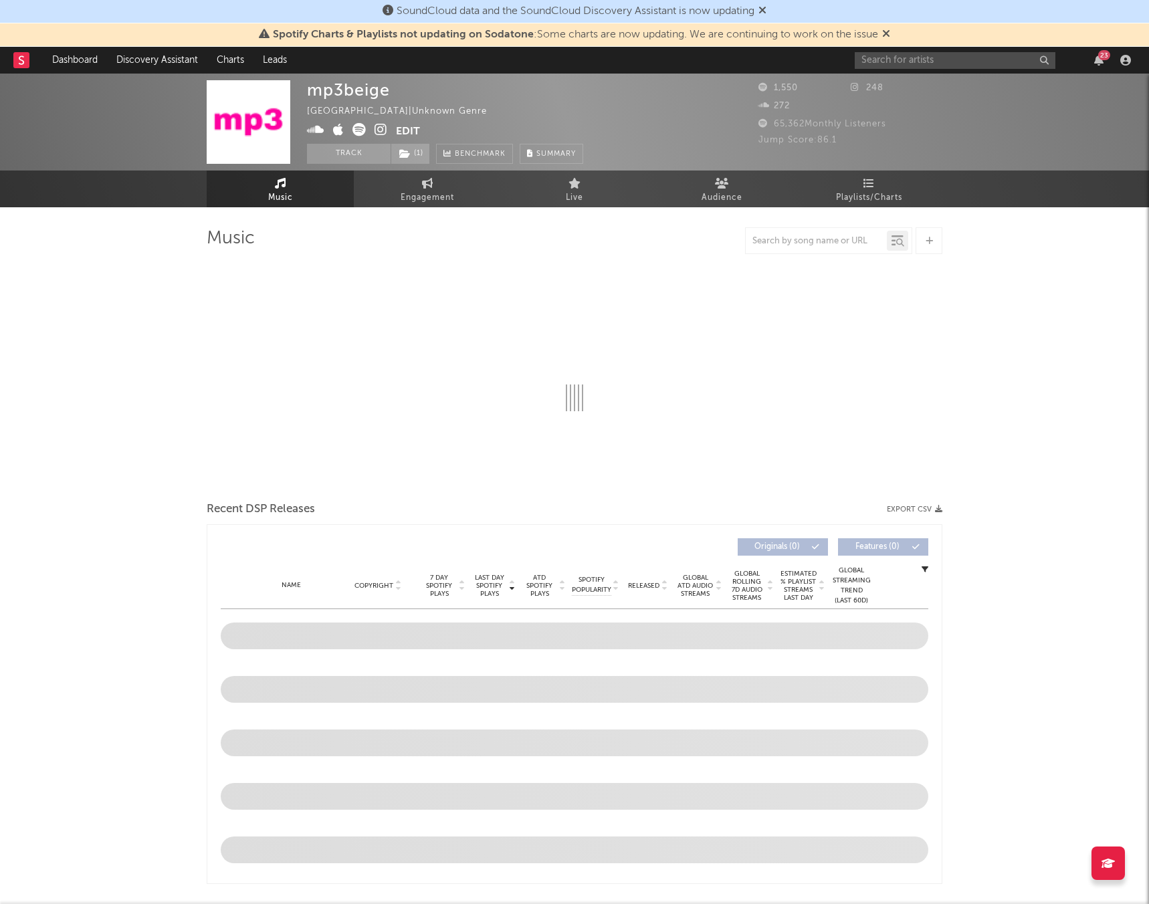
select select "1w"
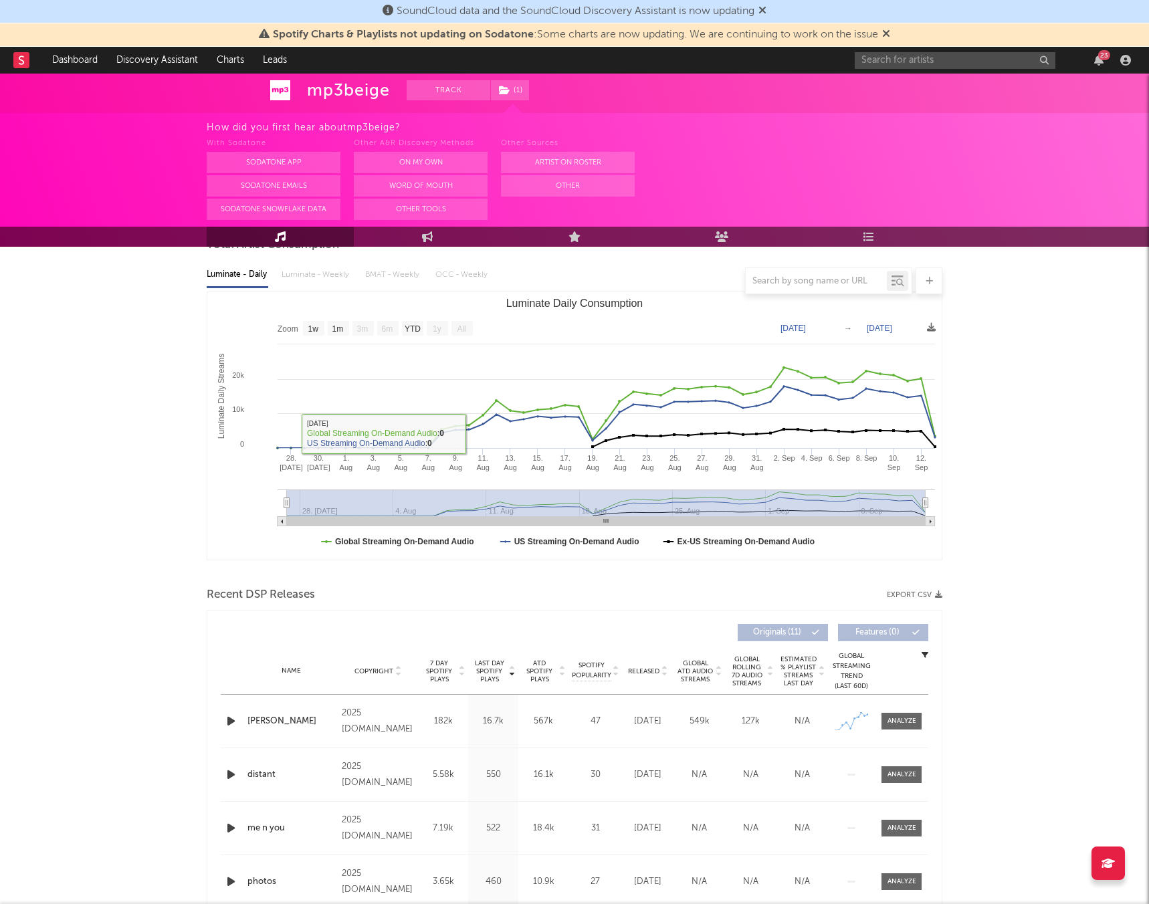
scroll to position [143, 0]
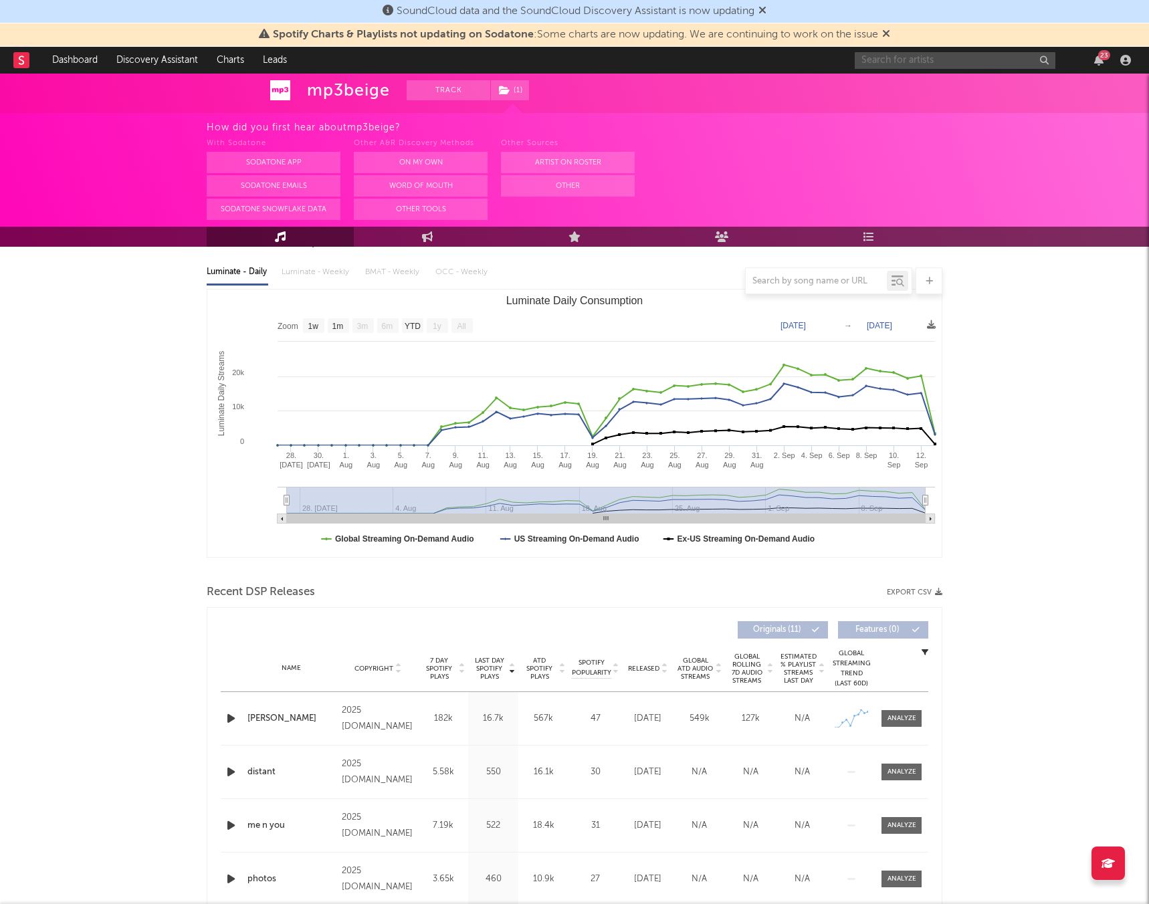
click at [917, 64] on input "text" at bounding box center [954, 60] width 201 height 17
click at [869, 58] on input "ay the eternal" at bounding box center [954, 60] width 201 height 17
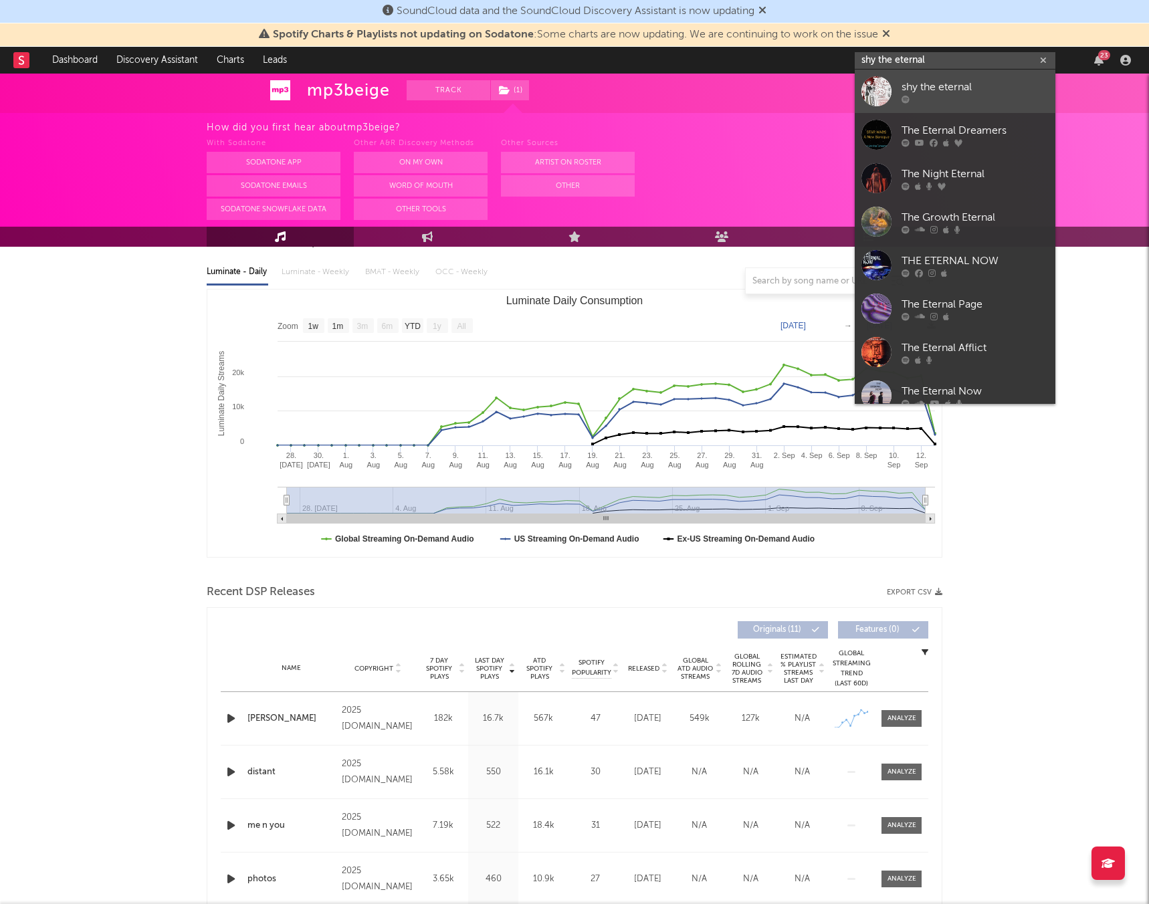
type input "shy the eternal"
click at [927, 83] on div "shy the eternal" at bounding box center [974, 87] width 147 height 16
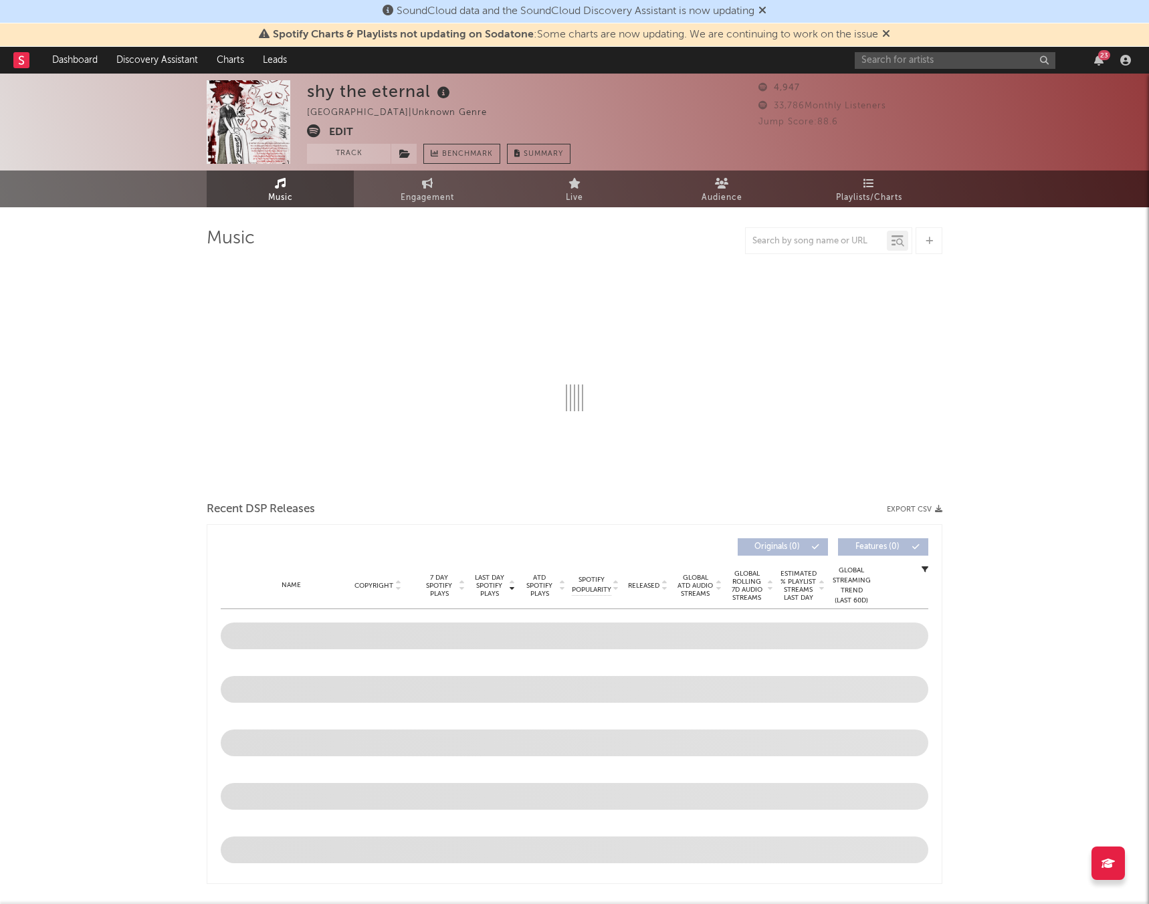
select select "1w"
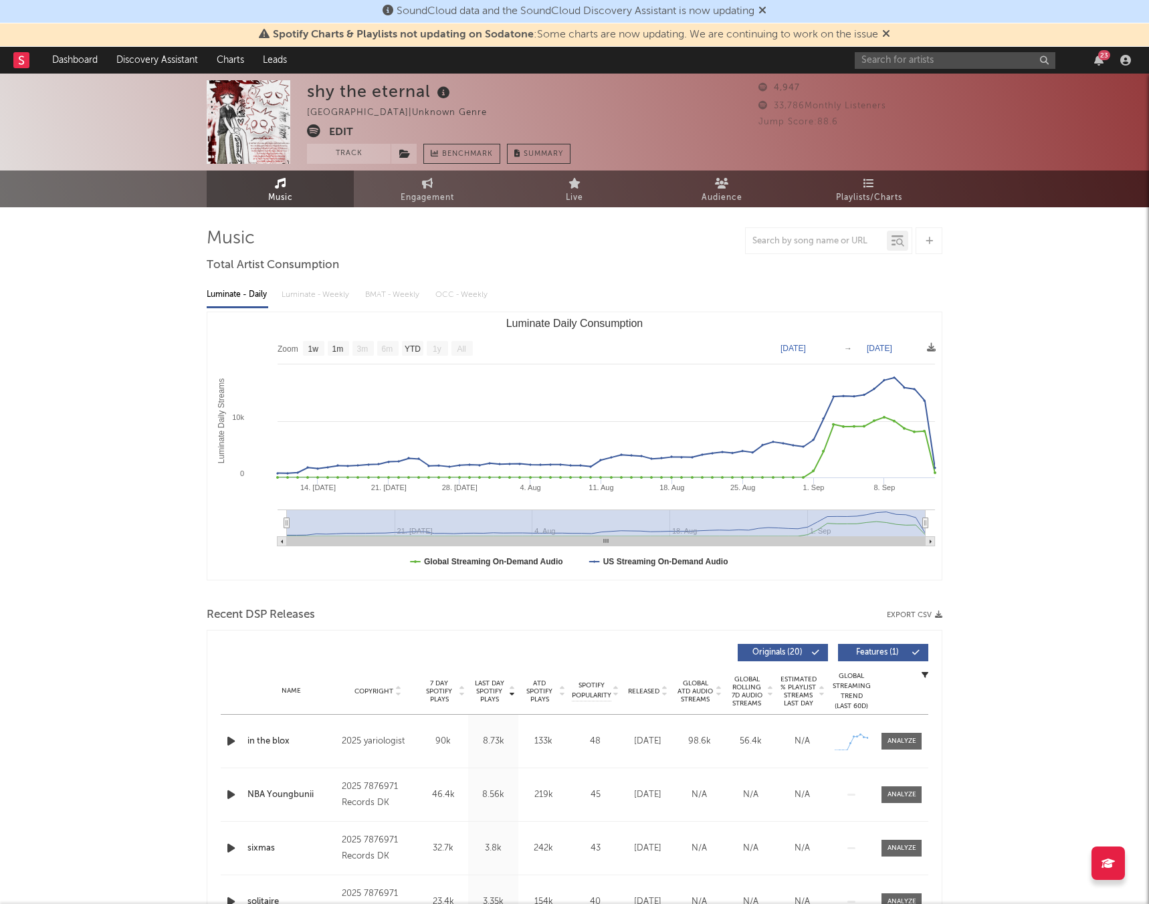
click at [312, 128] on icon at bounding box center [313, 130] width 13 height 13
drag, startPoint x: 314, startPoint y: 112, endPoint x: 304, endPoint y: 112, distance: 9.4
click at [304, 112] on div "shy the eternal United States | Unknown Genre Edit Track Benchmark Summary 4,94…" at bounding box center [574, 122] width 1149 height 97
click at [395, 128] on div "shy the eternal United States | Unknown Genre Edit Track Benchmark Summary" at bounding box center [438, 122] width 263 height 84
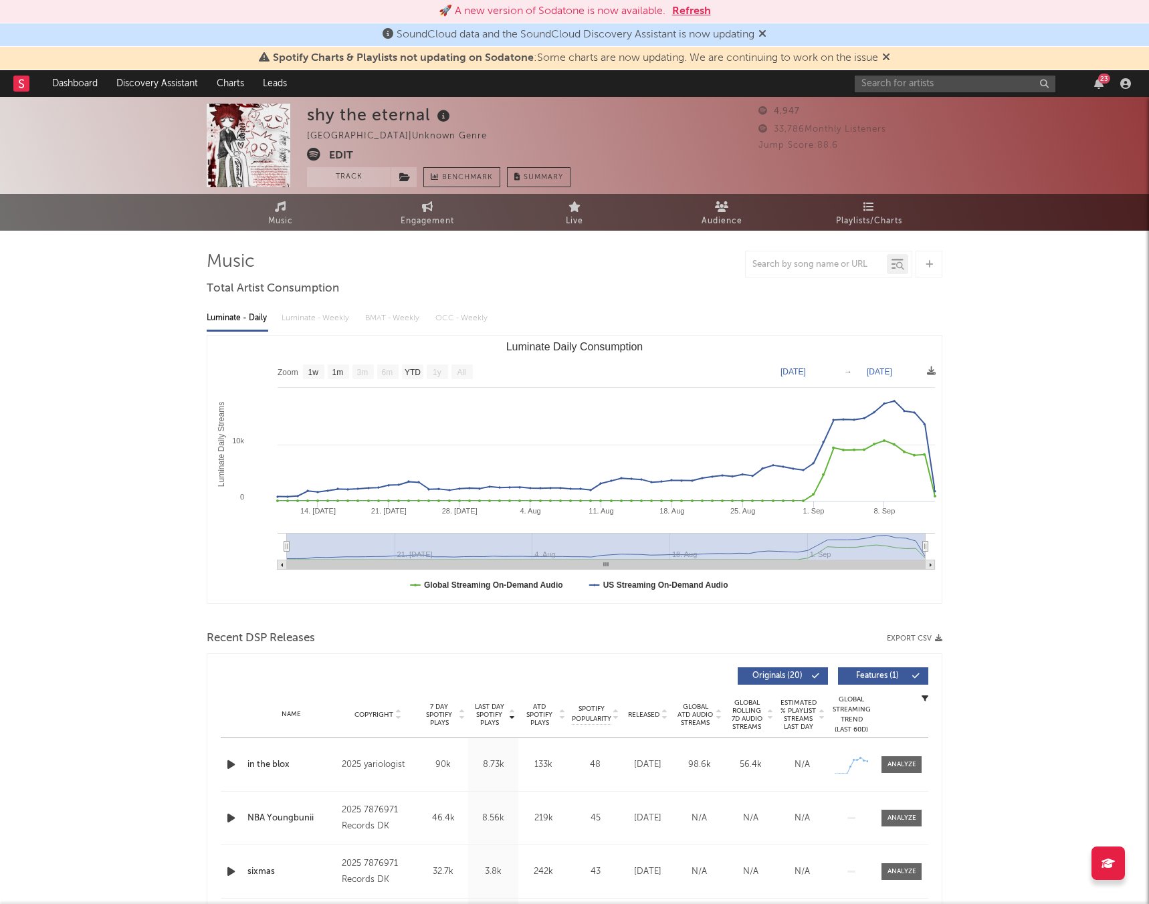
click at [3, 41] on div "SoundCloud data and the SoundCloud Discovery Assistant is now updating" at bounding box center [574, 34] width 1149 height 23
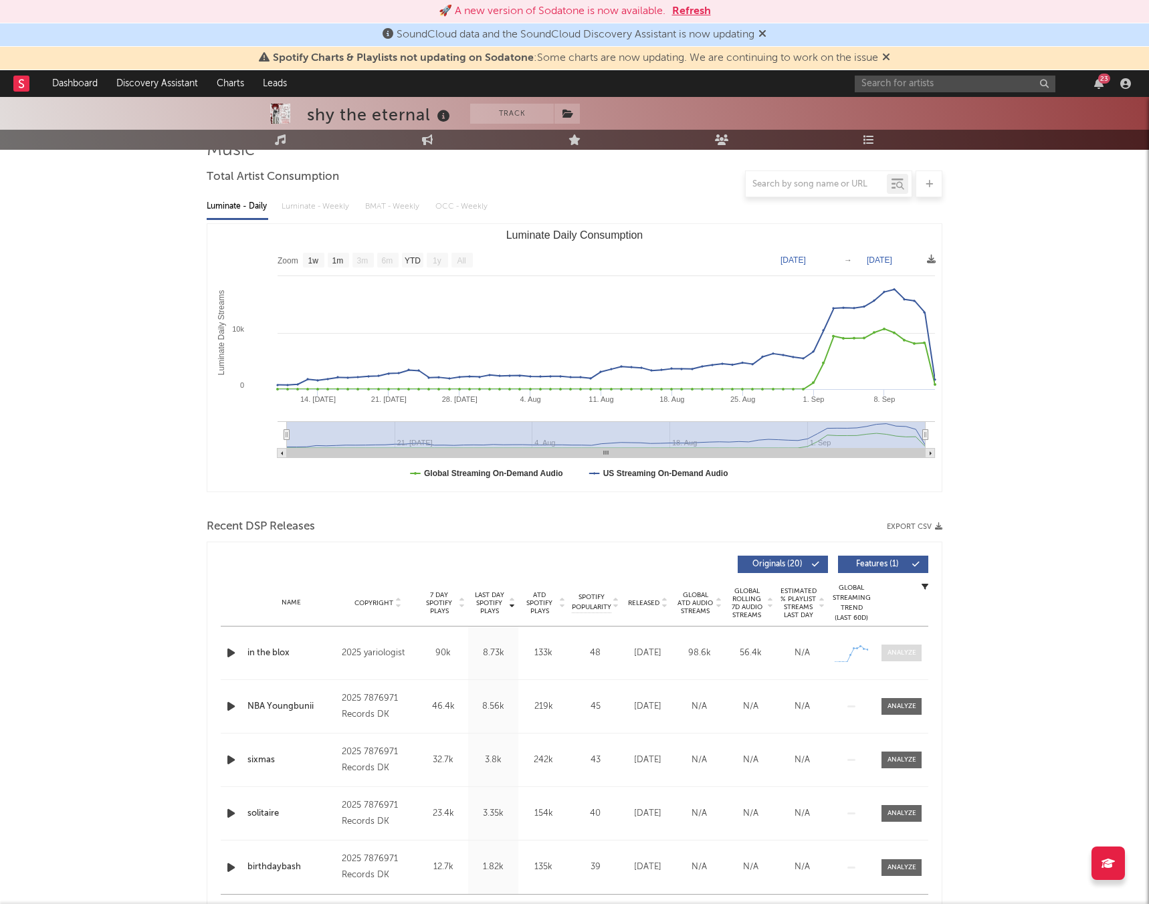
scroll to position [112, 0]
click at [800, 260] on text "Jul 10, 2025" at bounding box center [792, 259] width 25 height 9
type input "2025-09-10"
type input "[DATE]"
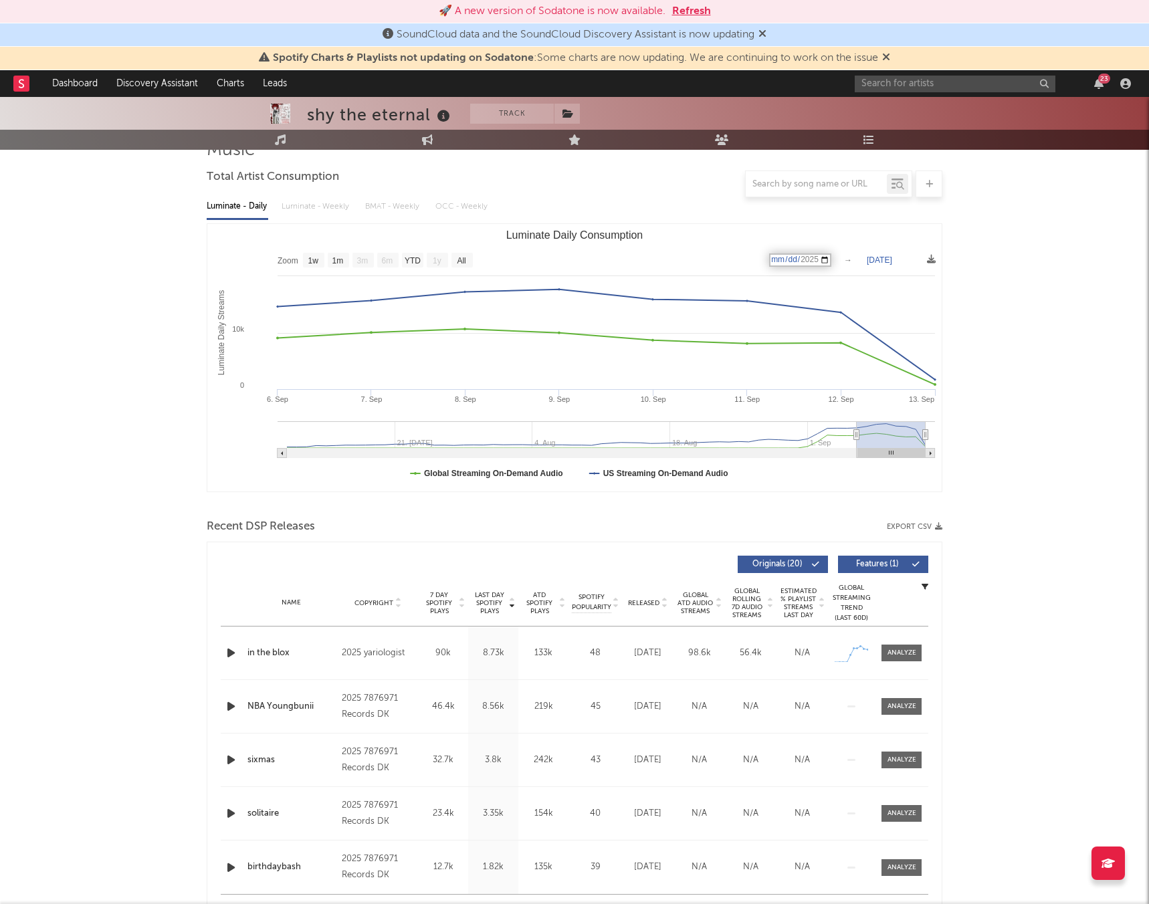
click at [886, 261] on text "[DATE]" at bounding box center [878, 259] width 25 height 9
type input "2025-09-12"
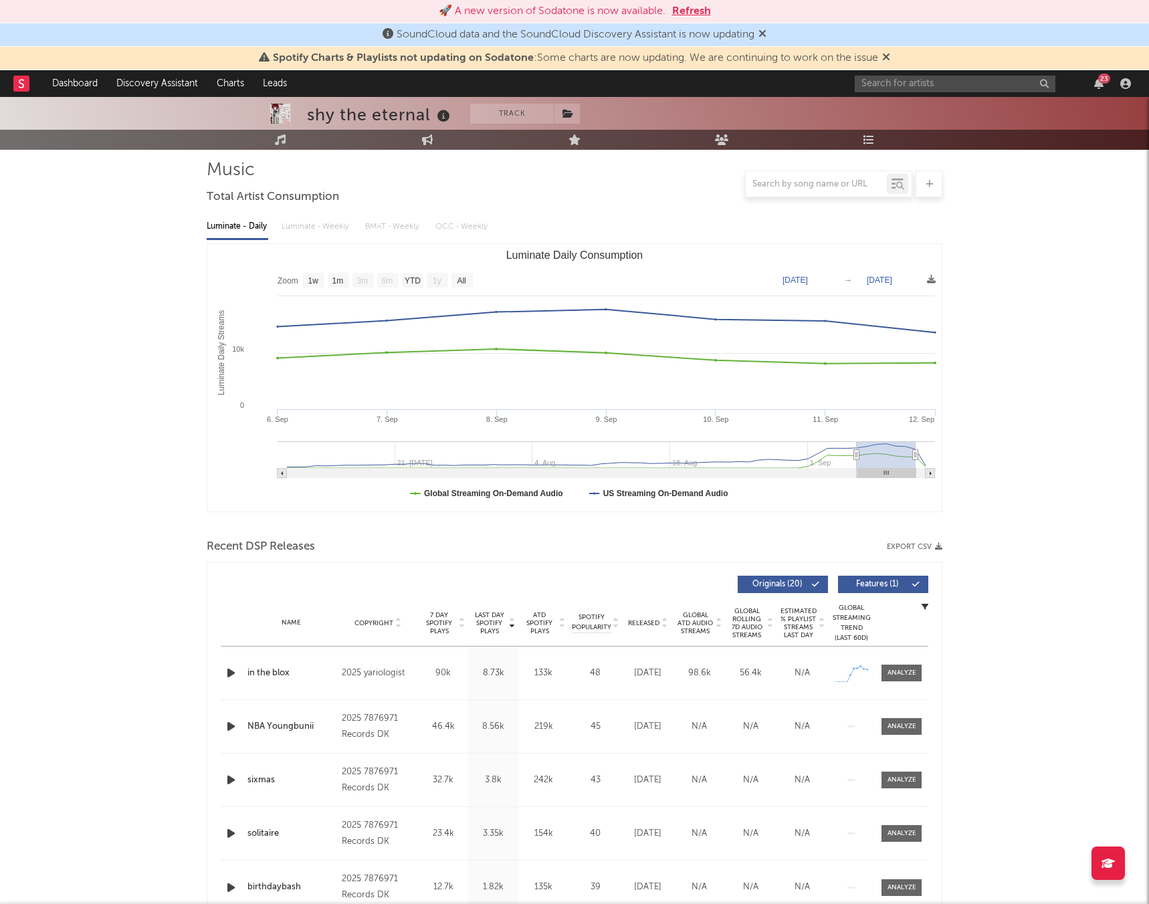
scroll to position [84, 0]
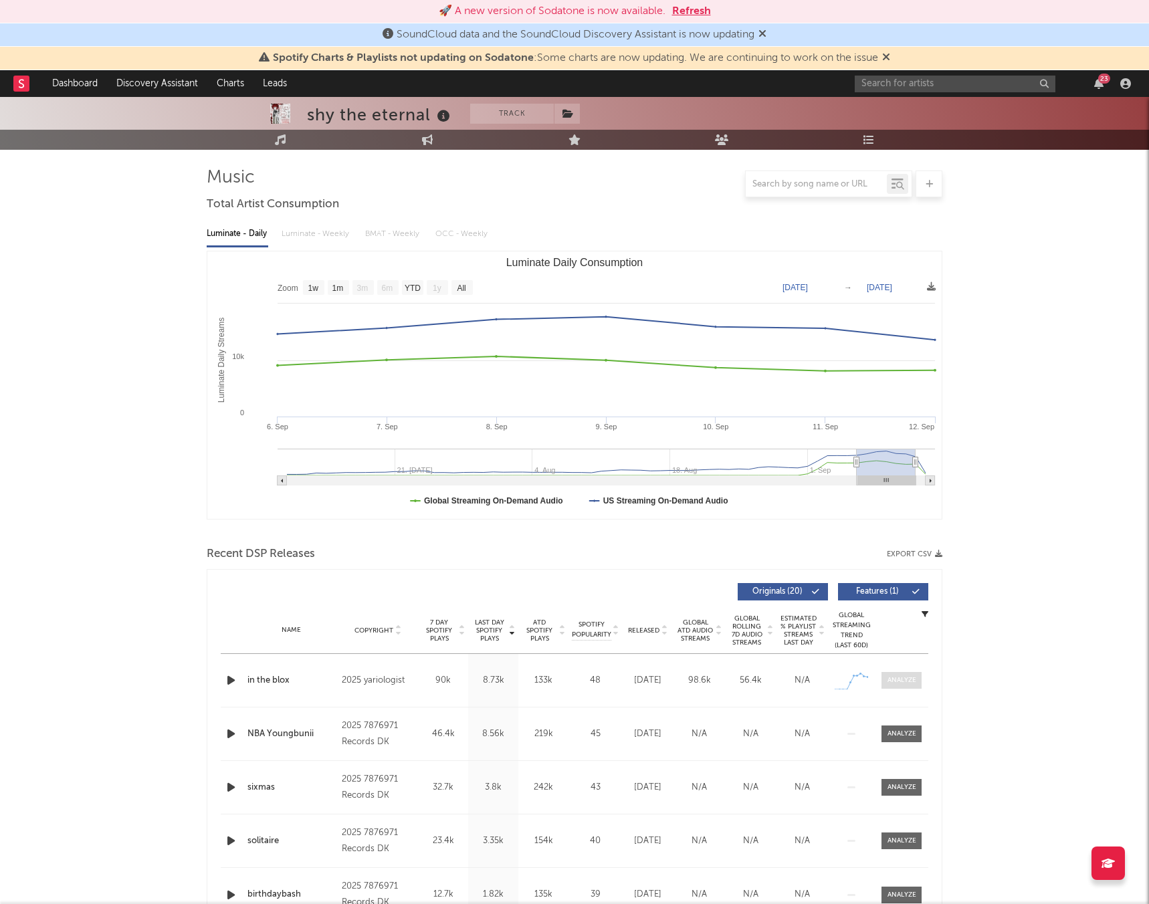
click at [898, 681] on div at bounding box center [901, 680] width 29 height 10
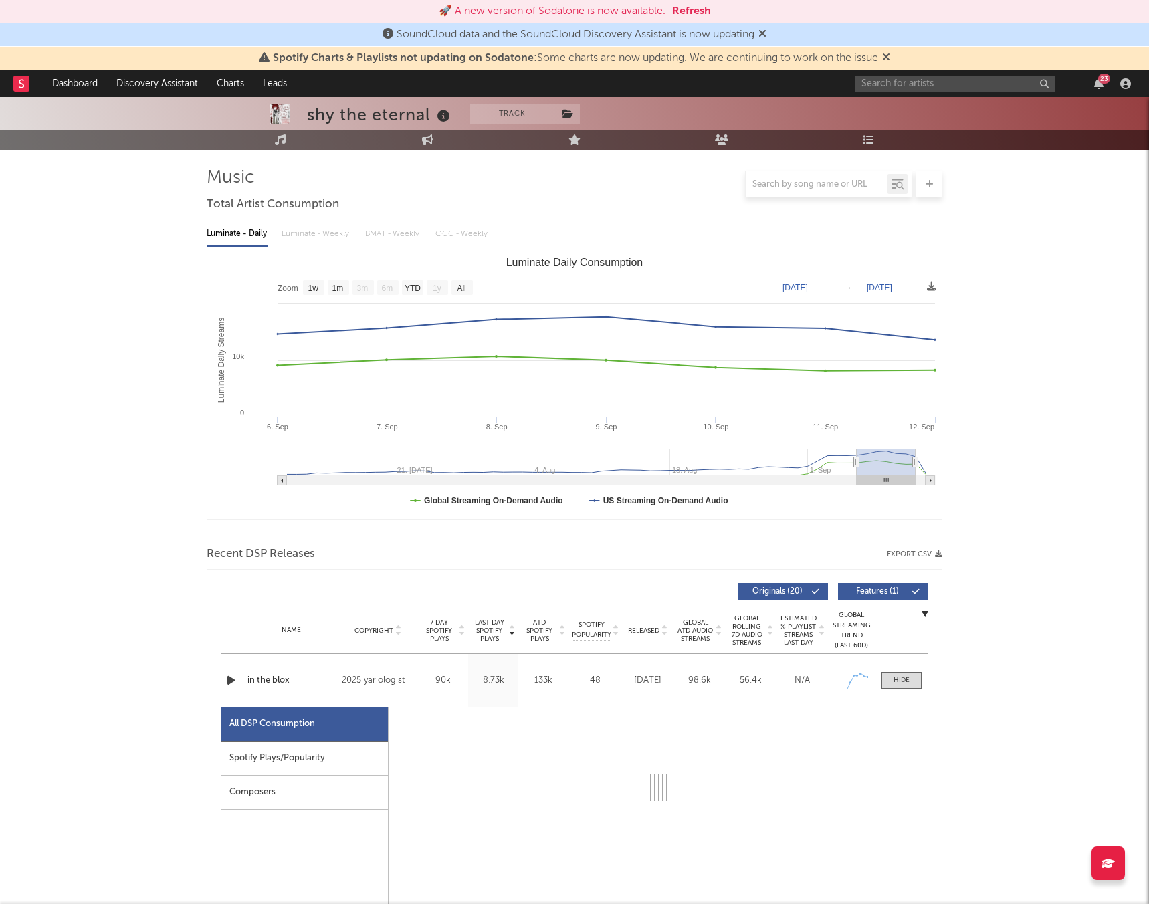
select select "1w"
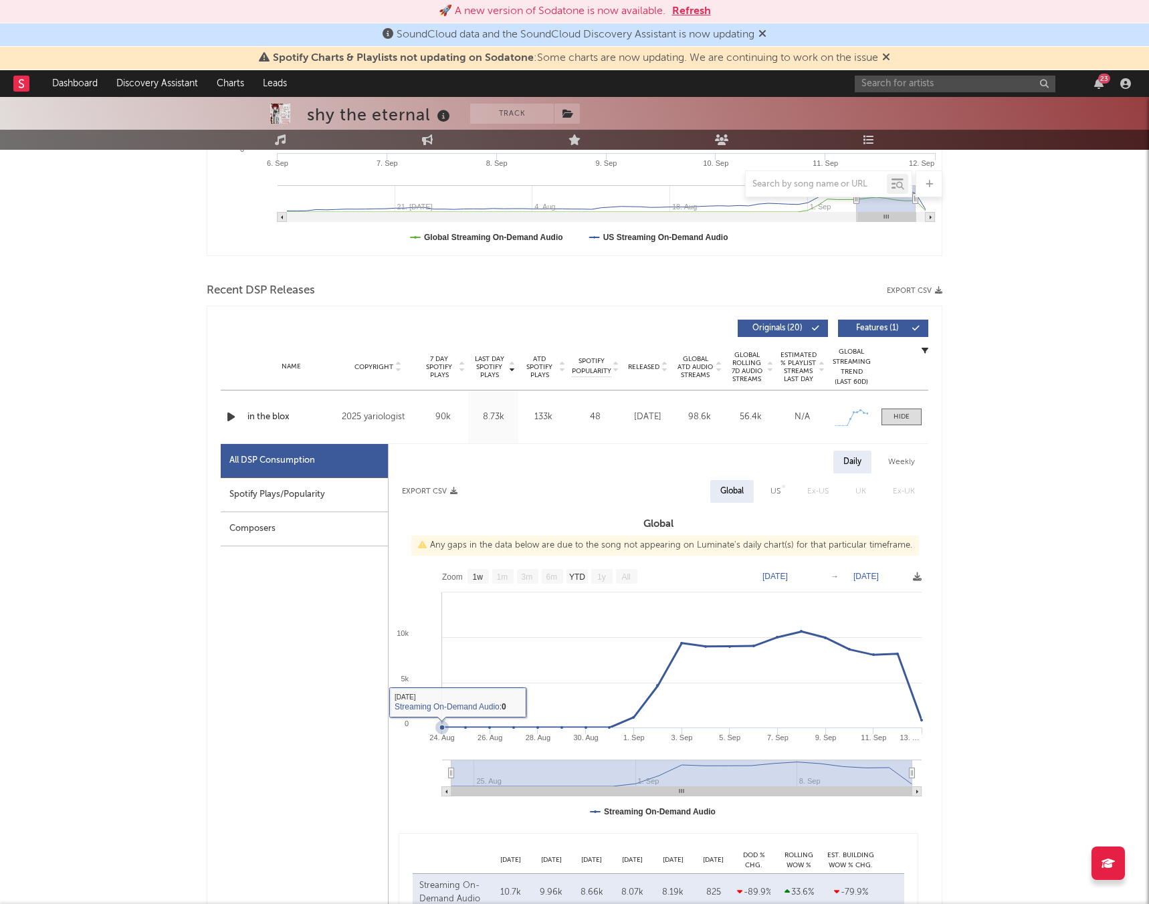
scroll to position [403, 0]
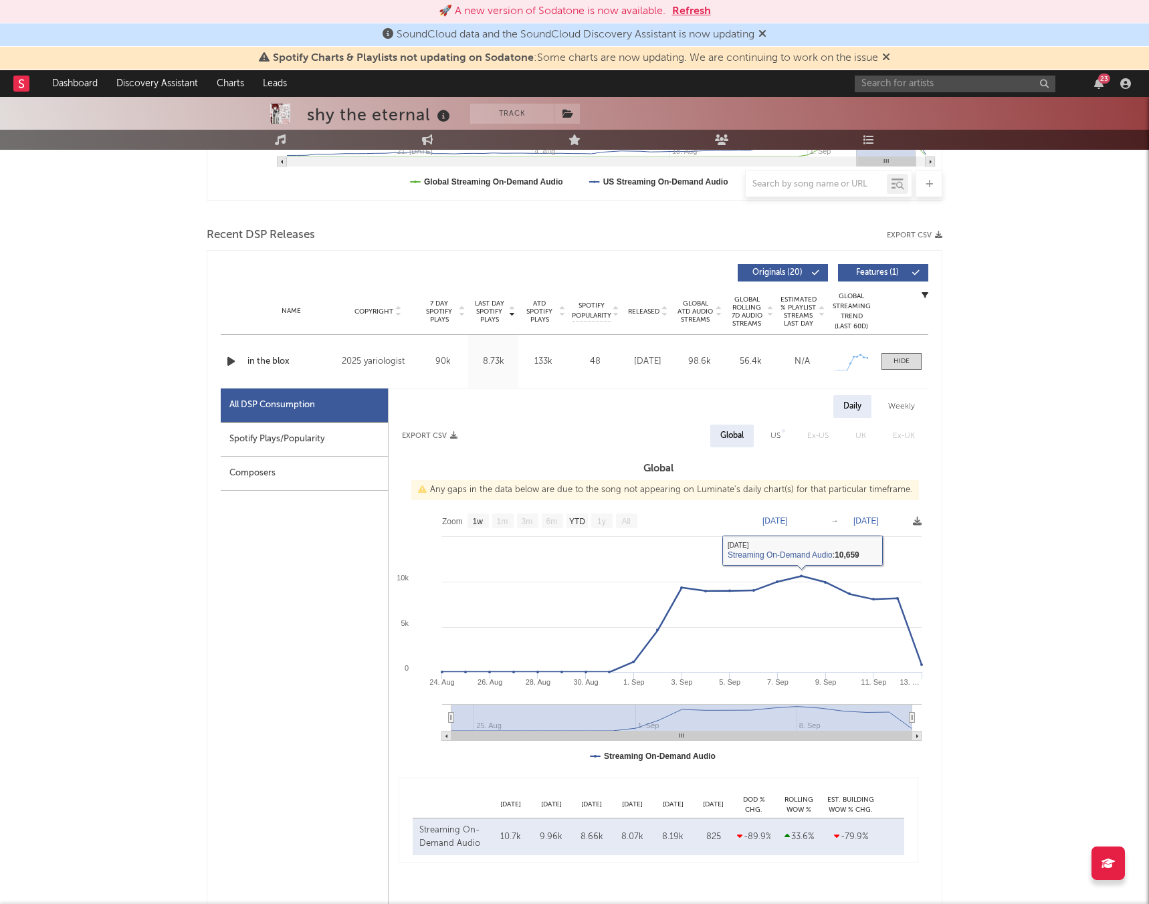
click at [786, 519] on text "Aug 24, 2025" at bounding box center [774, 520] width 25 height 9
type input "2025-09-24"
type input "[DATE]"
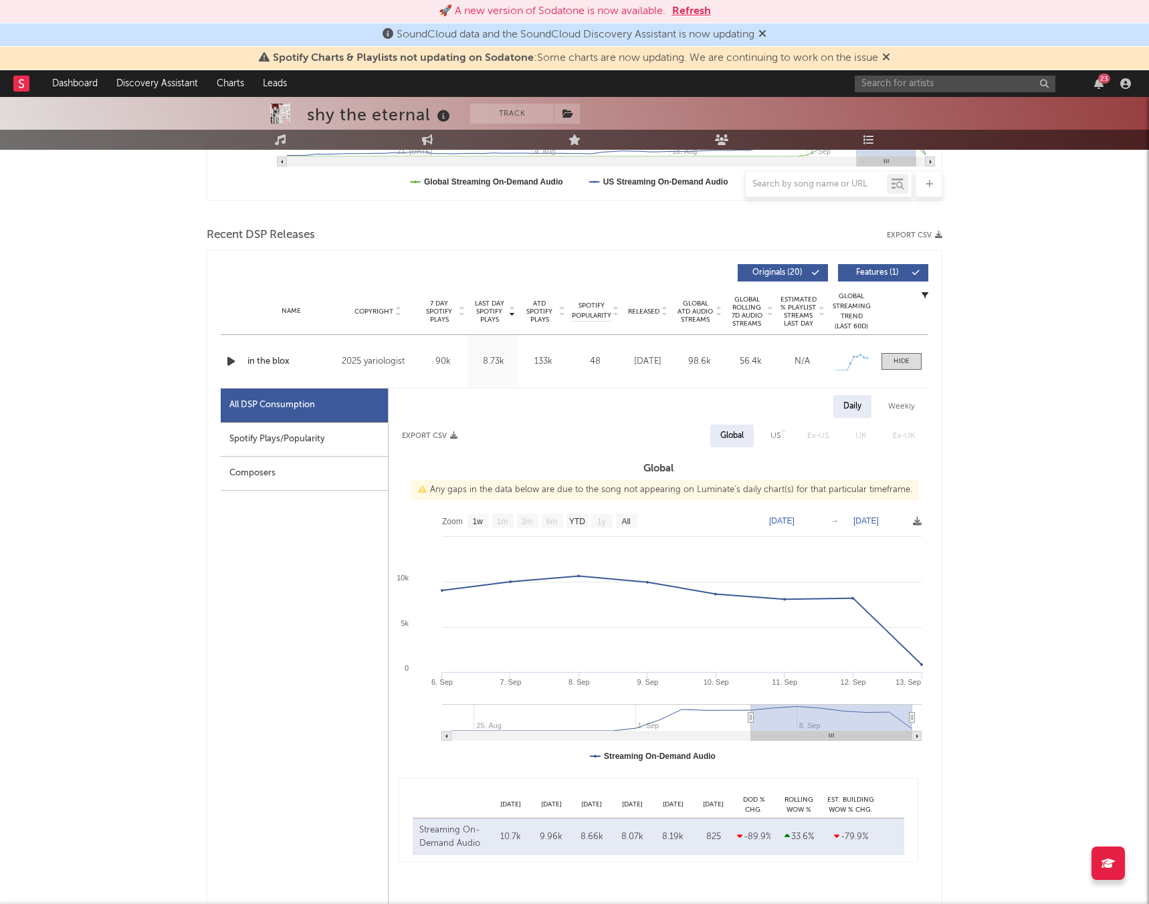
click at [870, 519] on text "[DATE]" at bounding box center [865, 520] width 25 height 9
type input "2025-09-12"
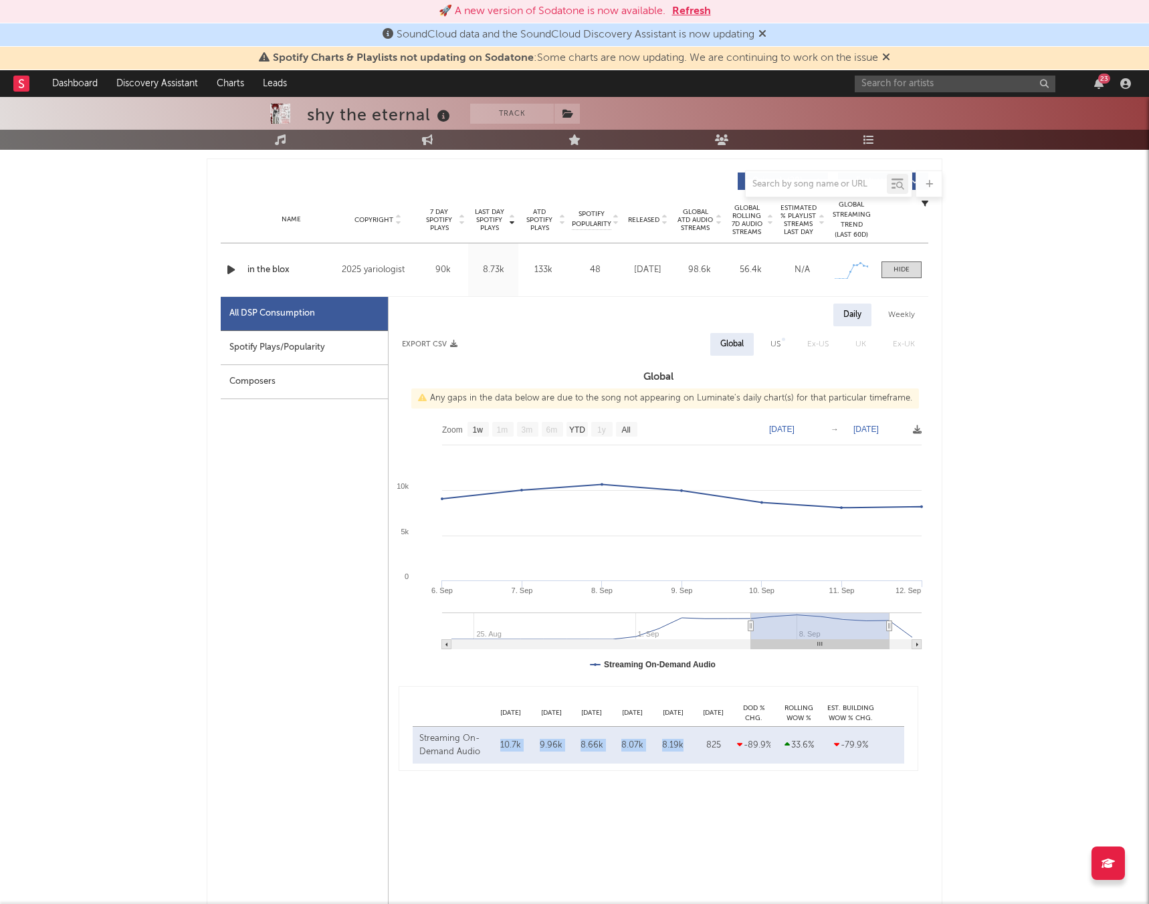
drag, startPoint x: 683, startPoint y: 744, endPoint x: 501, endPoint y: 741, distance: 182.5
click at [501, 741] on div "Streaming On-Demand Audio Sep 08 10.7k Sep 09 9.96k Sep 10 8.66k Sep 11 8.07k S…" at bounding box center [658, 745] width 491 height 37
copy div "10.7k Sep 09 9.96k Sep 10 8.66k Sep 11 8.07k Sep 12 8.19k"
click at [778, 341] on div "US" at bounding box center [775, 344] width 10 height 16
select select "1w"
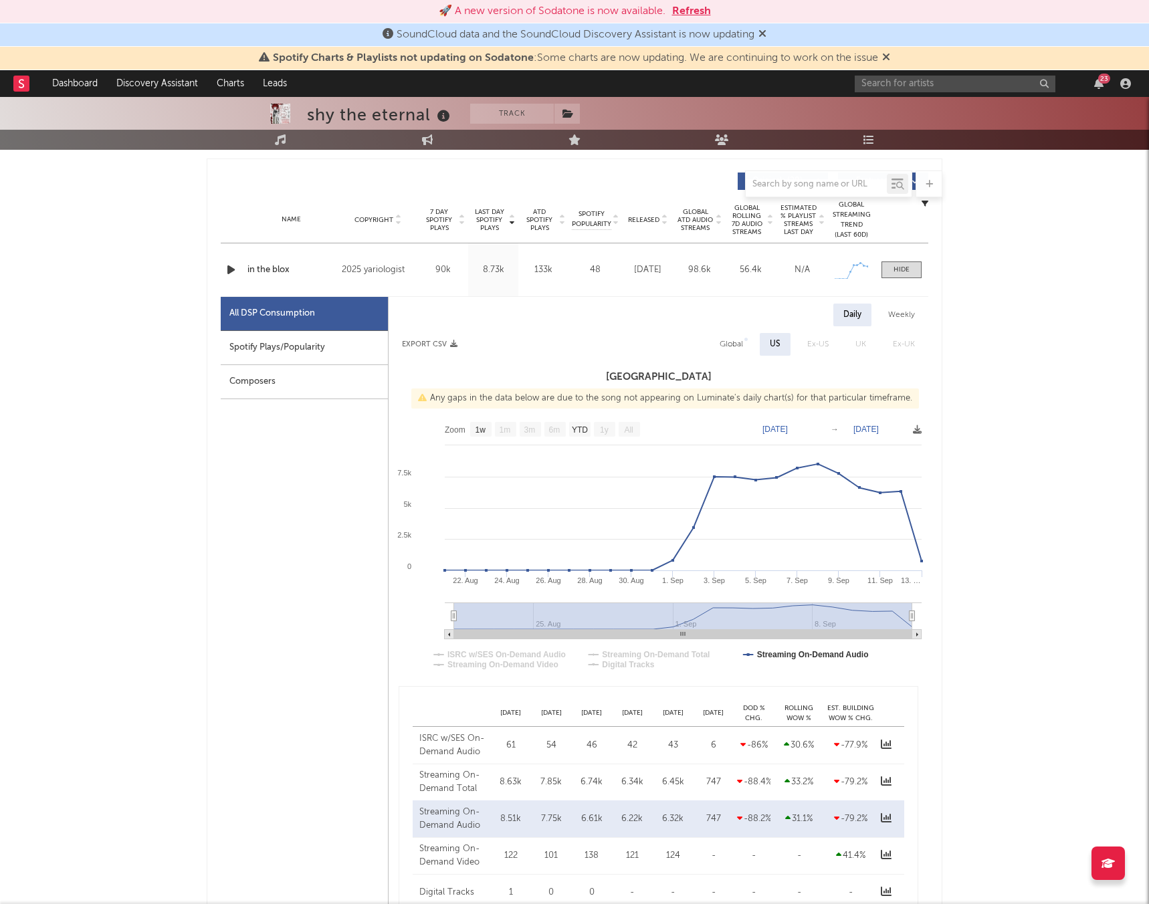
click at [783, 429] on text "Aug 21, 2025" at bounding box center [774, 429] width 25 height 9
type input "2025-09-21"
type input "[DATE]"
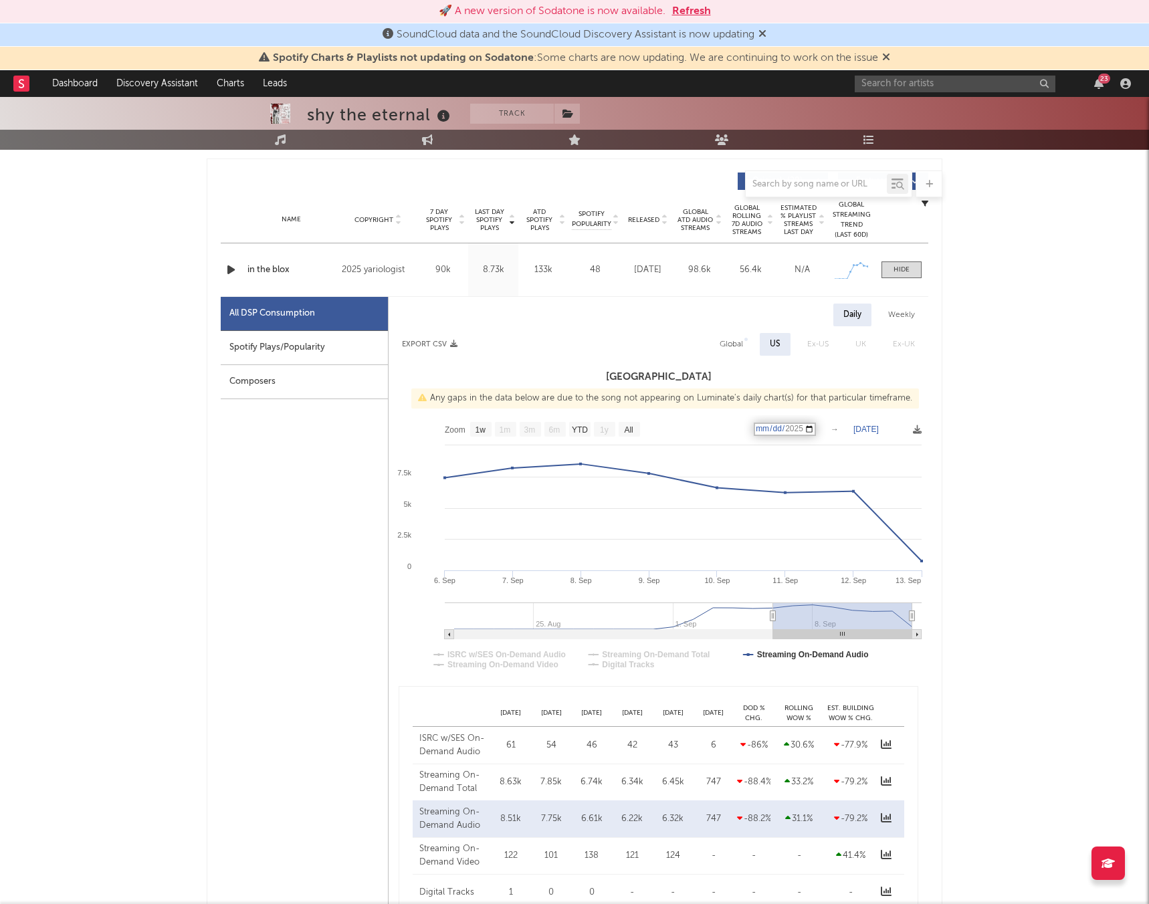
click at [873, 431] on text "[DATE]" at bounding box center [865, 429] width 25 height 9
type input "2025-09-12"
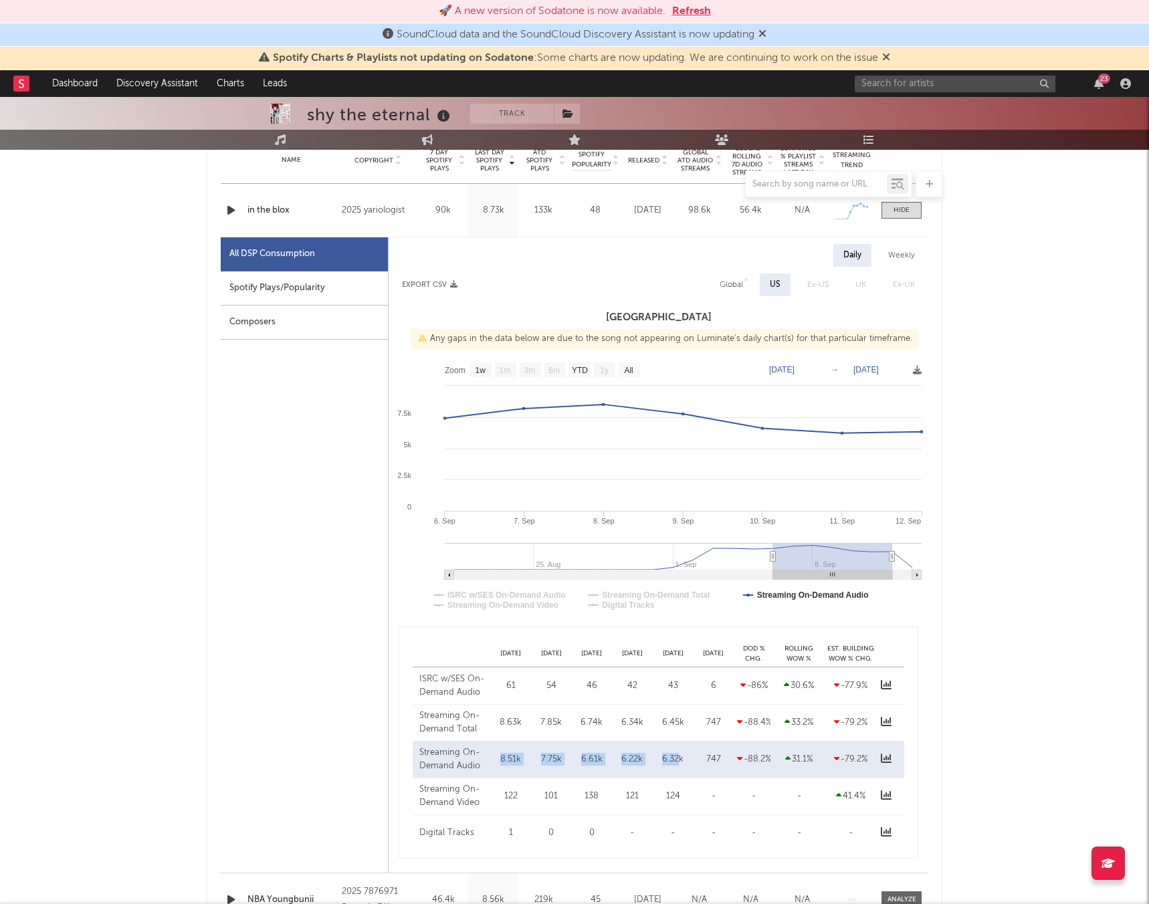
drag, startPoint x: 679, startPoint y: 753, endPoint x: 497, endPoint y: 753, distance: 181.9
click at [497, 753] on div "Streaming On-Demand Audio Sep 08 8.51k Sep 09 7.75k Sep 10 6.61k Sep 11 6.22k S…" at bounding box center [658, 759] width 491 height 37
copy div "8.51k Sep 09 7.75k Sep 10 6.61k Sep 11 6.22k Sep 12 6.32"
click at [880, 84] on input "text" at bounding box center [954, 84] width 201 height 17
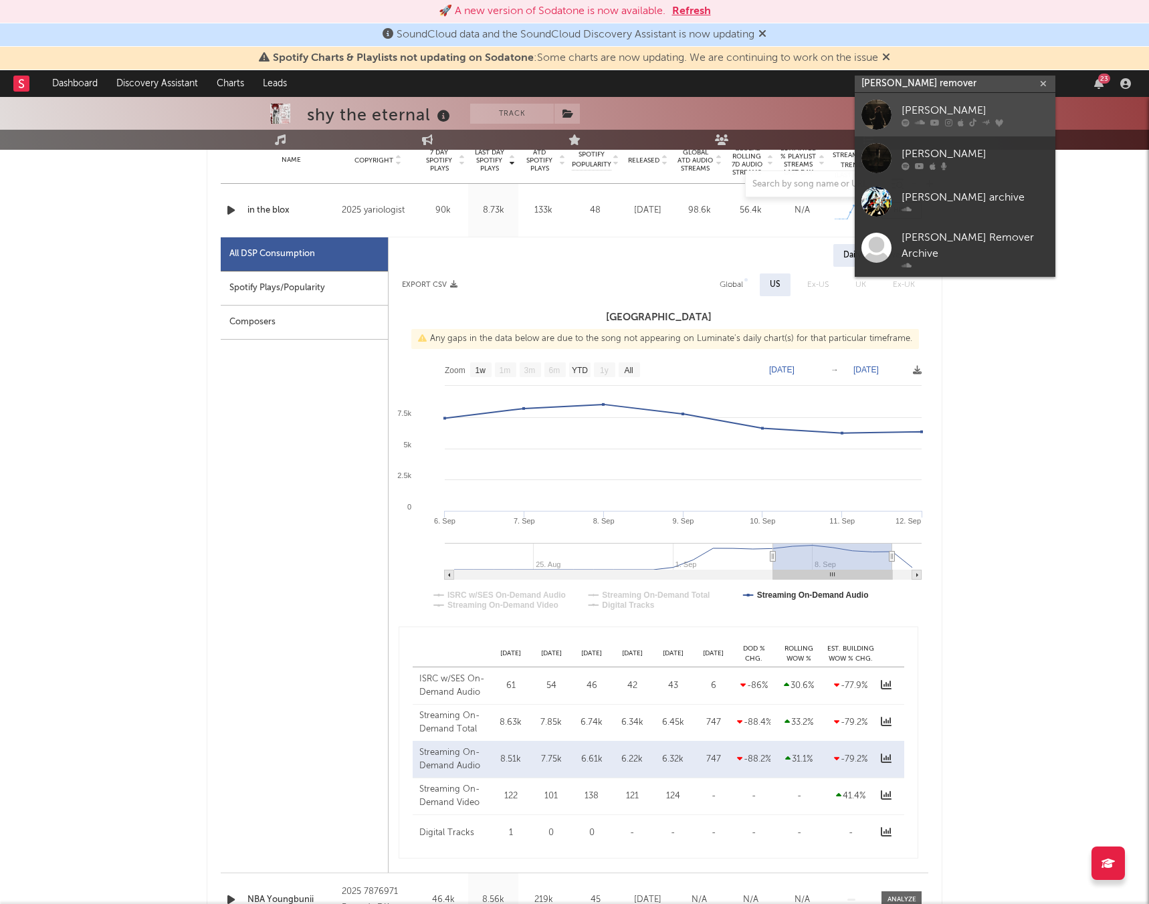
type input "jane remover"
click at [948, 114] on div "Jane Remover" at bounding box center [974, 110] width 147 height 16
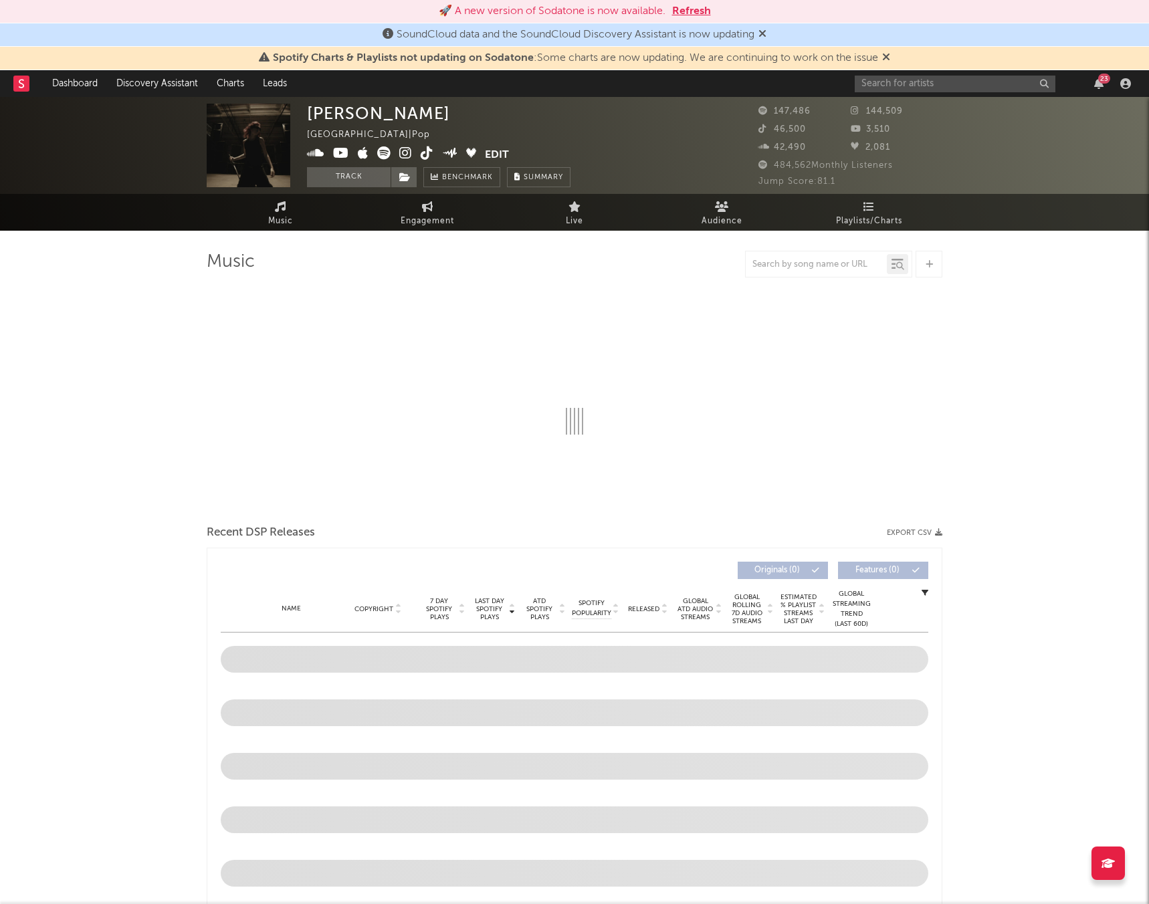
select select "6m"
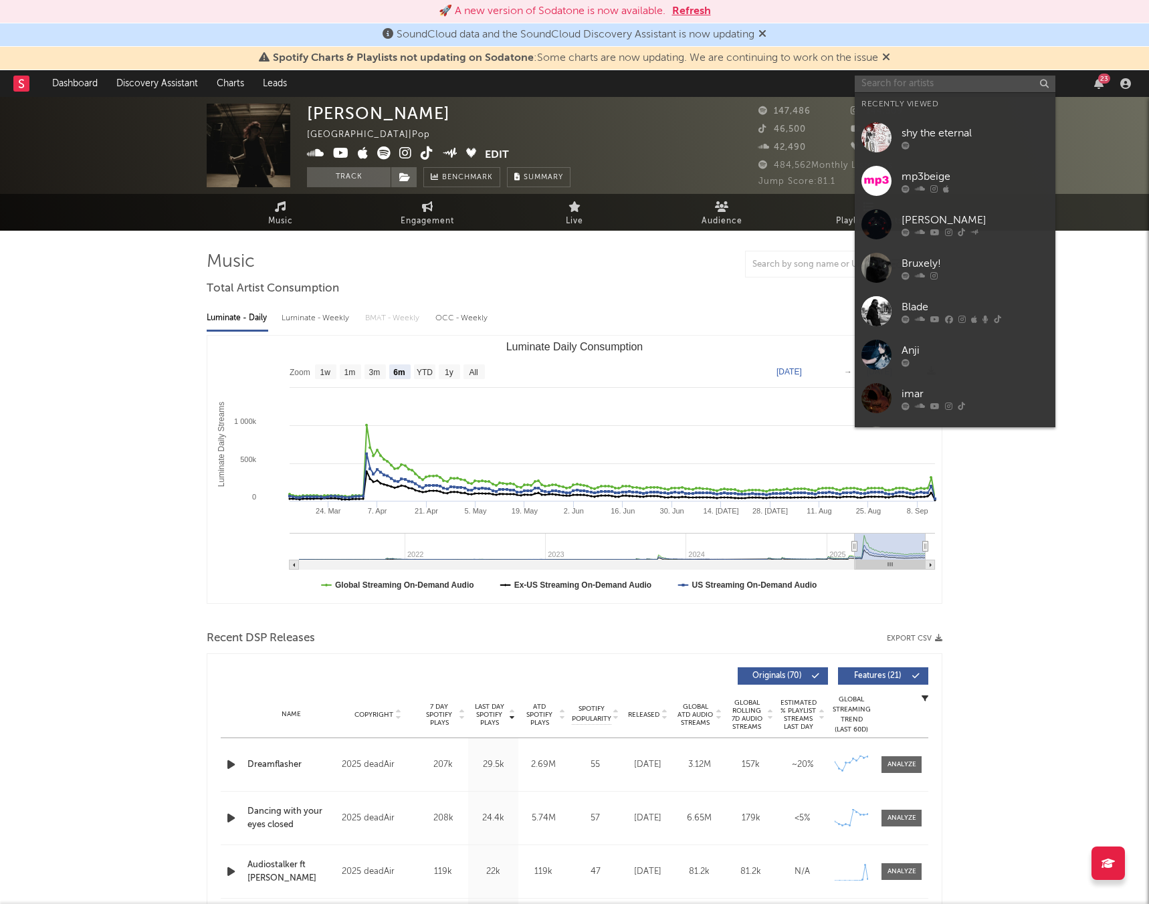
click at [873, 84] on input "text" at bounding box center [954, 84] width 201 height 17
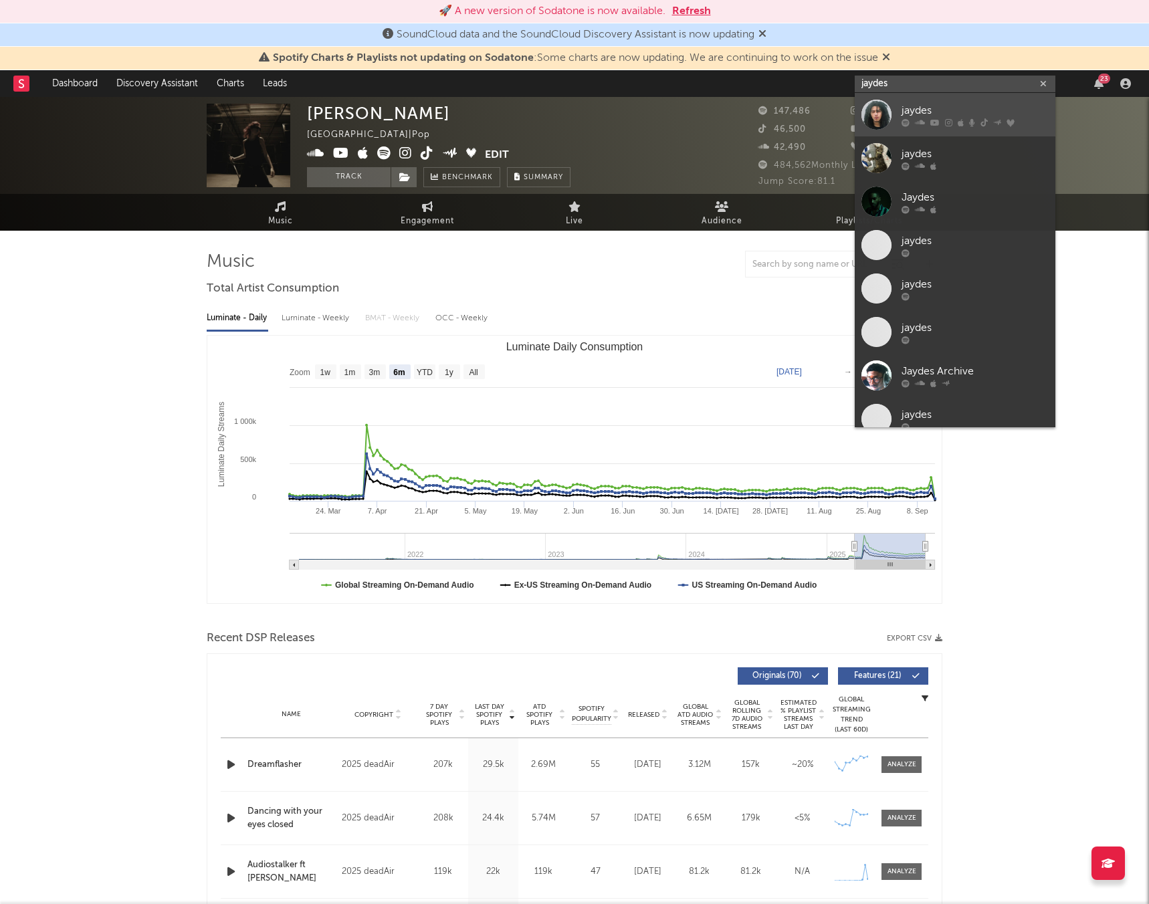
type input "jaydes"
click at [953, 109] on div "jaydes" at bounding box center [974, 110] width 147 height 16
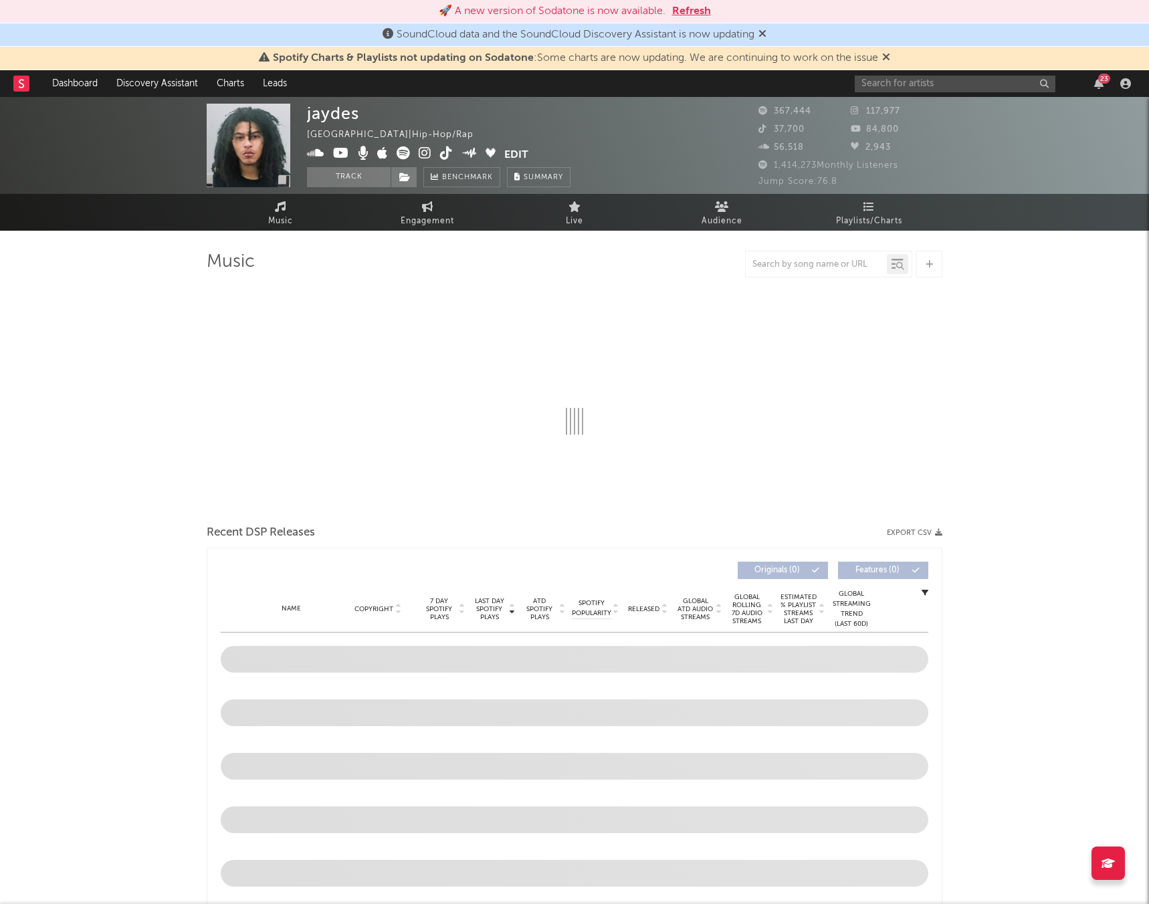
select select "6m"
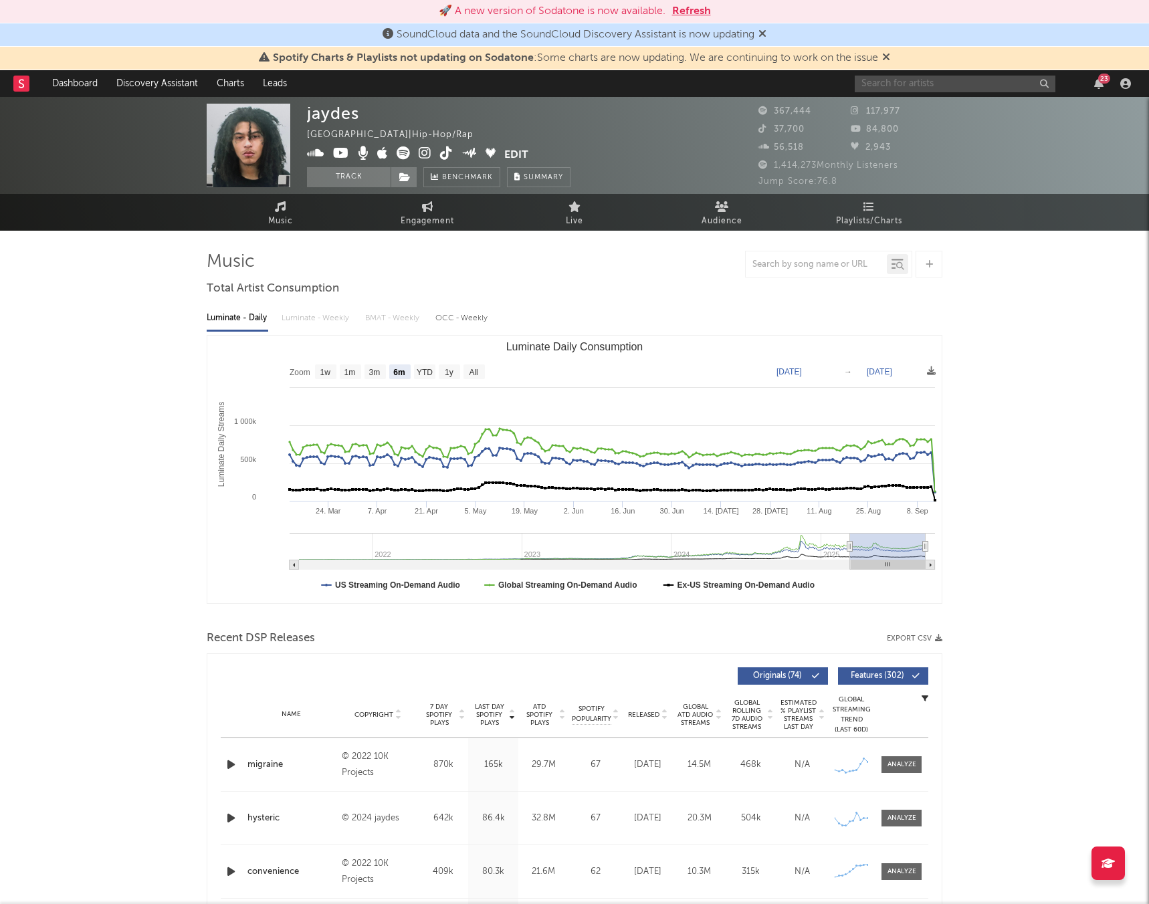
click at [919, 90] on input "text" at bounding box center [954, 84] width 201 height 17
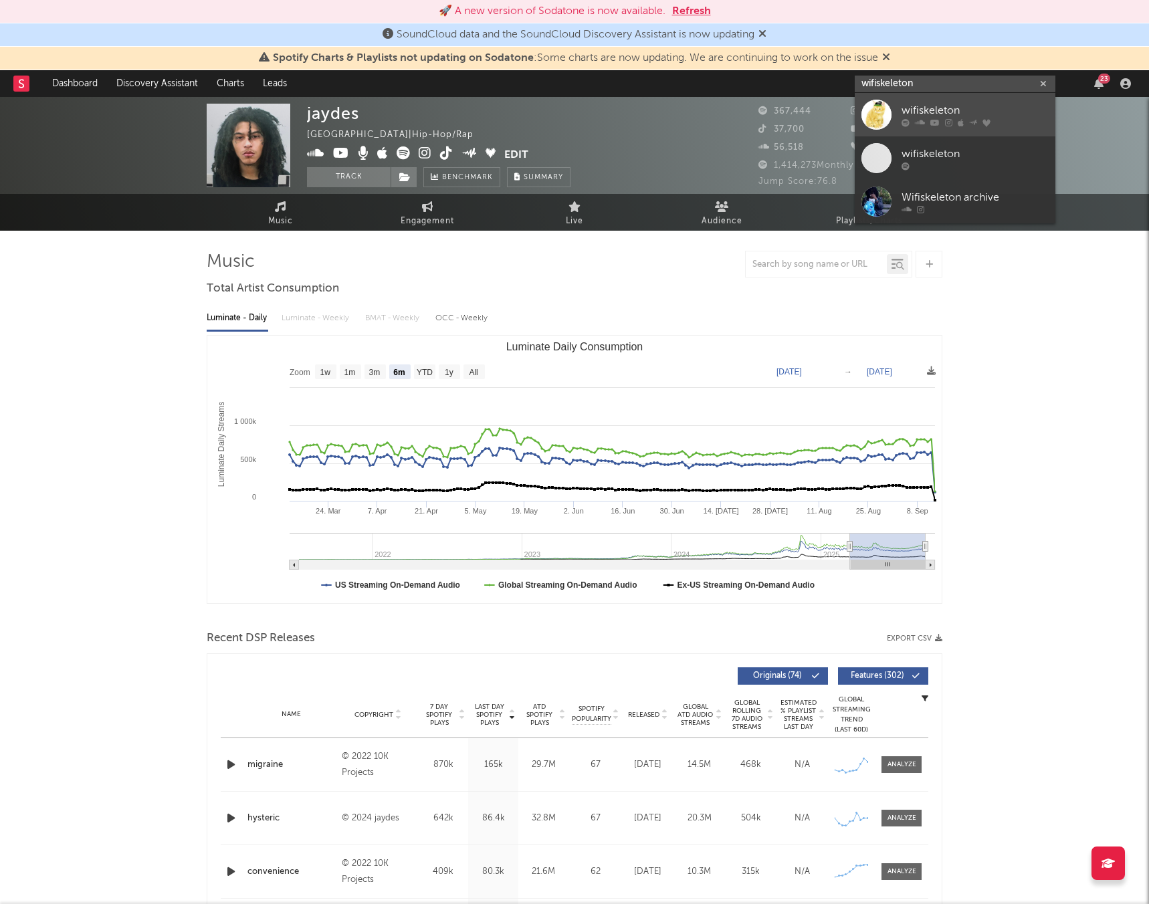
type input "wifiskeleton"
click at [979, 114] on div "wifiskeleton" at bounding box center [974, 110] width 147 height 16
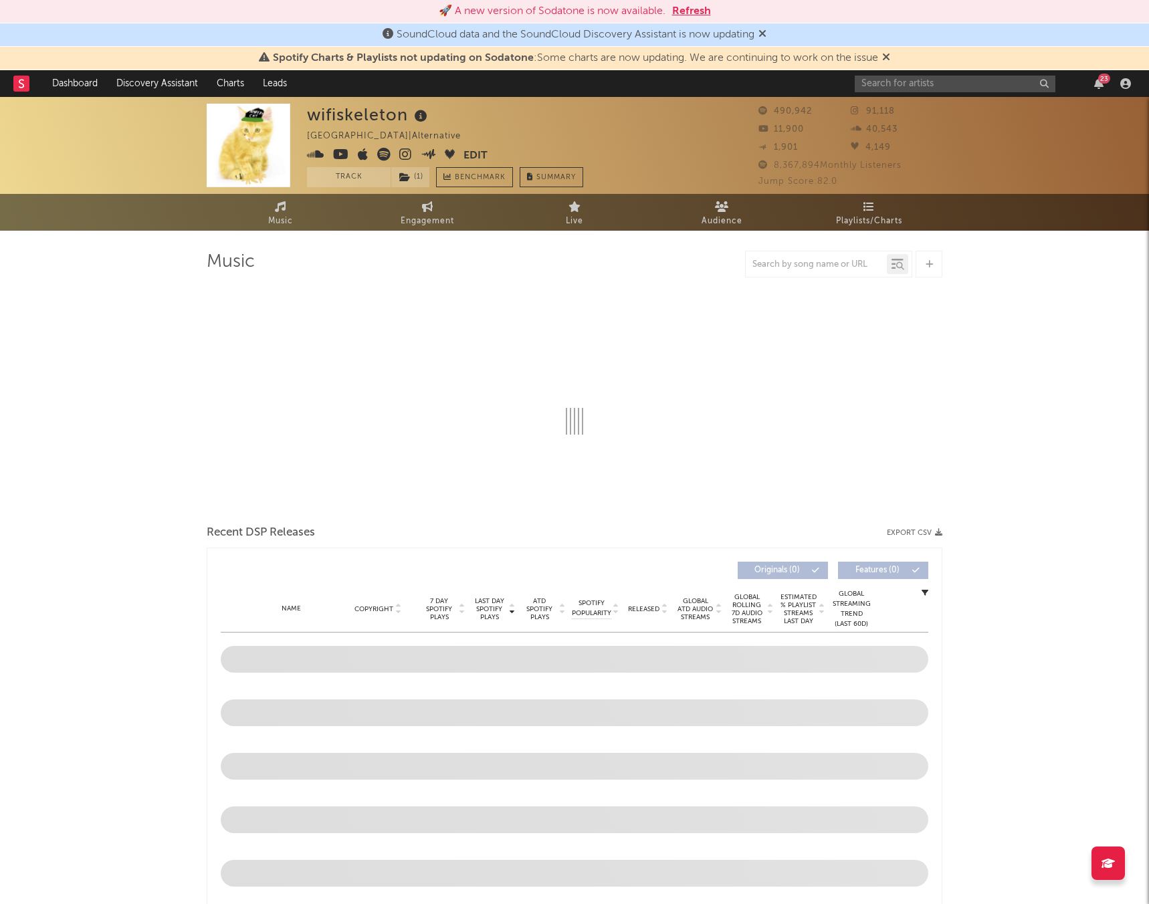
select select "6m"
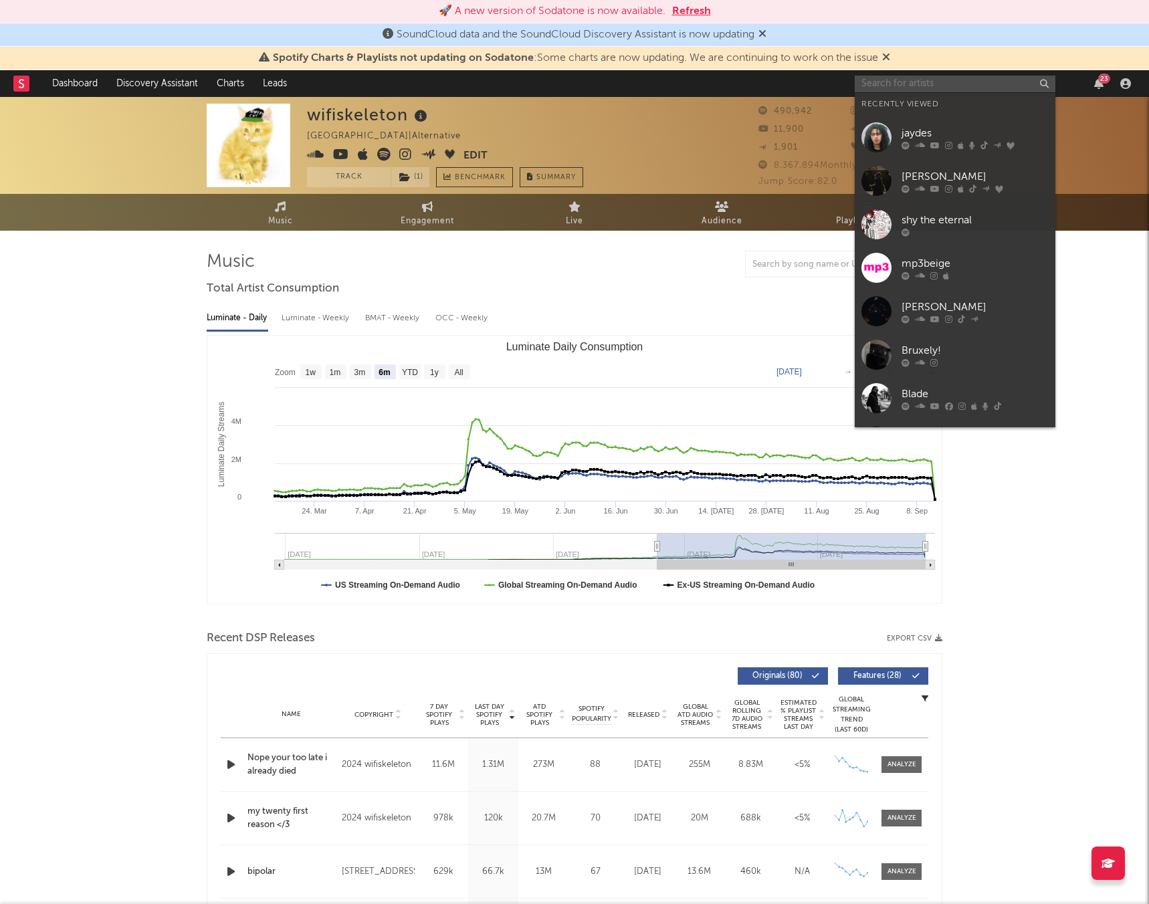
click at [941, 78] on input "text" at bounding box center [954, 84] width 201 height 17
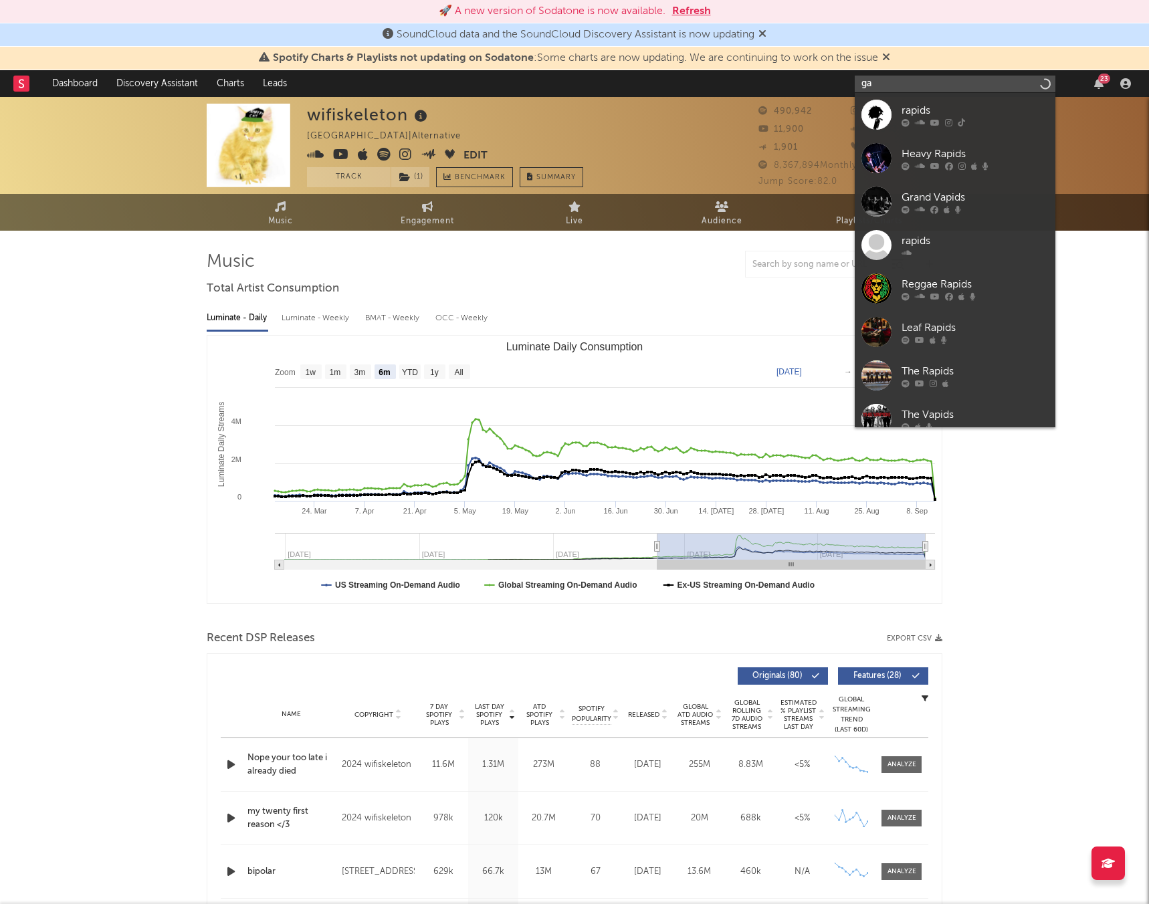
type input "g"
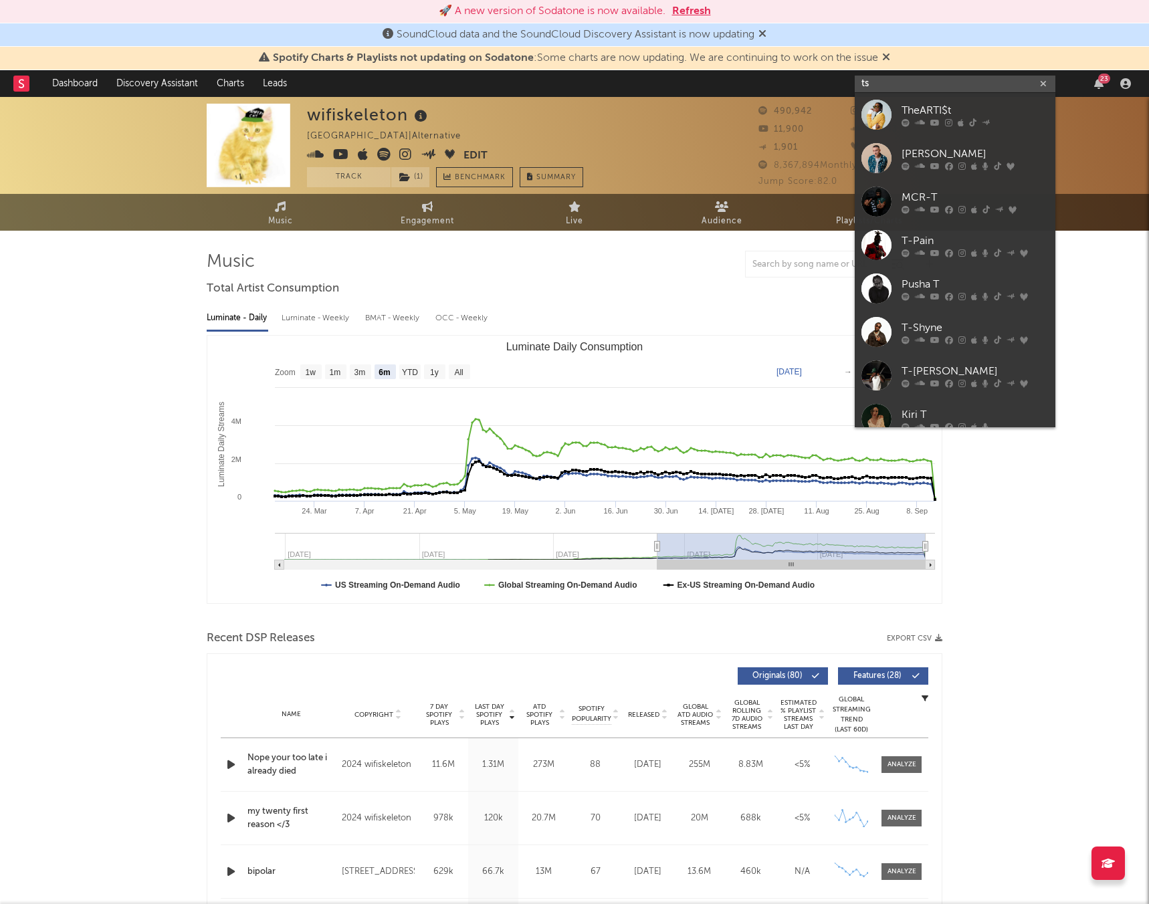
type input "t"
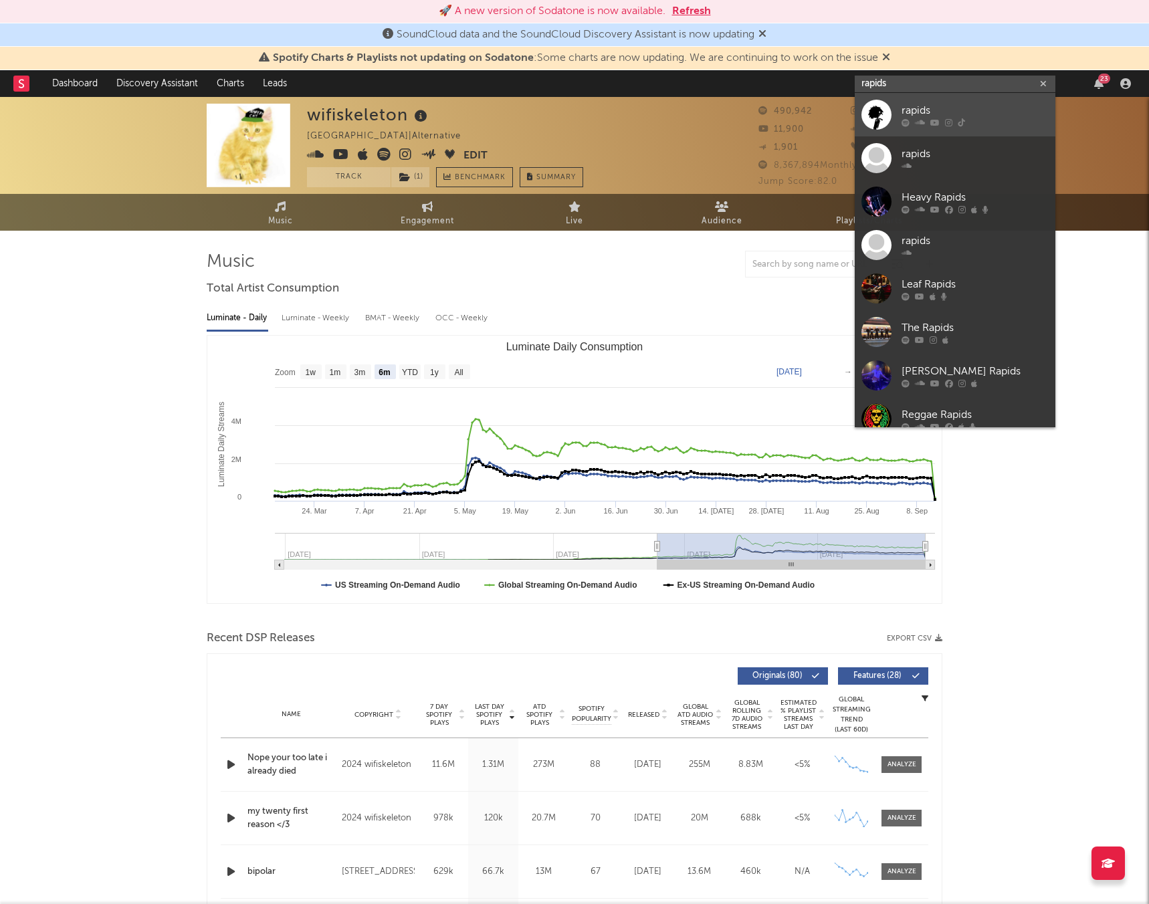
type input "rapids"
click at [953, 106] on div "rapids" at bounding box center [974, 110] width 147 height 16
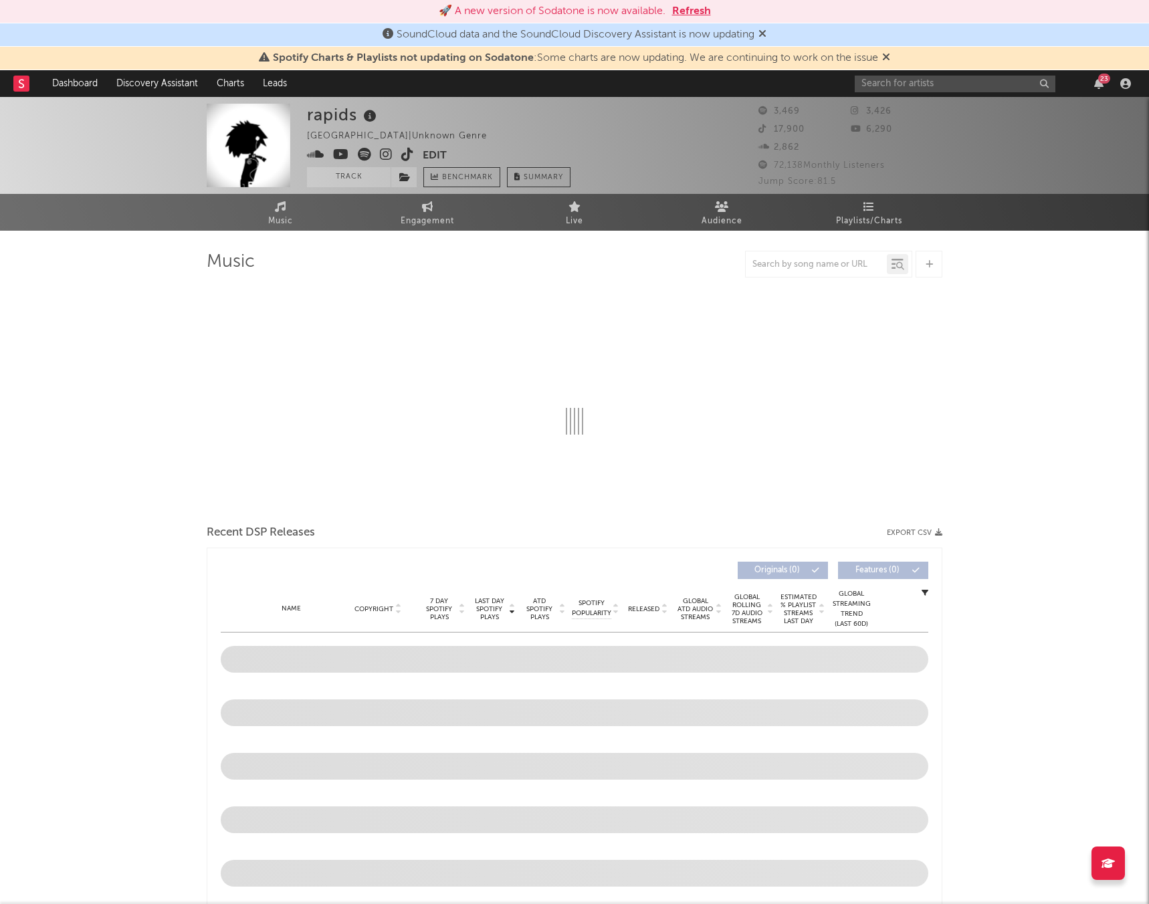
select select "1w"
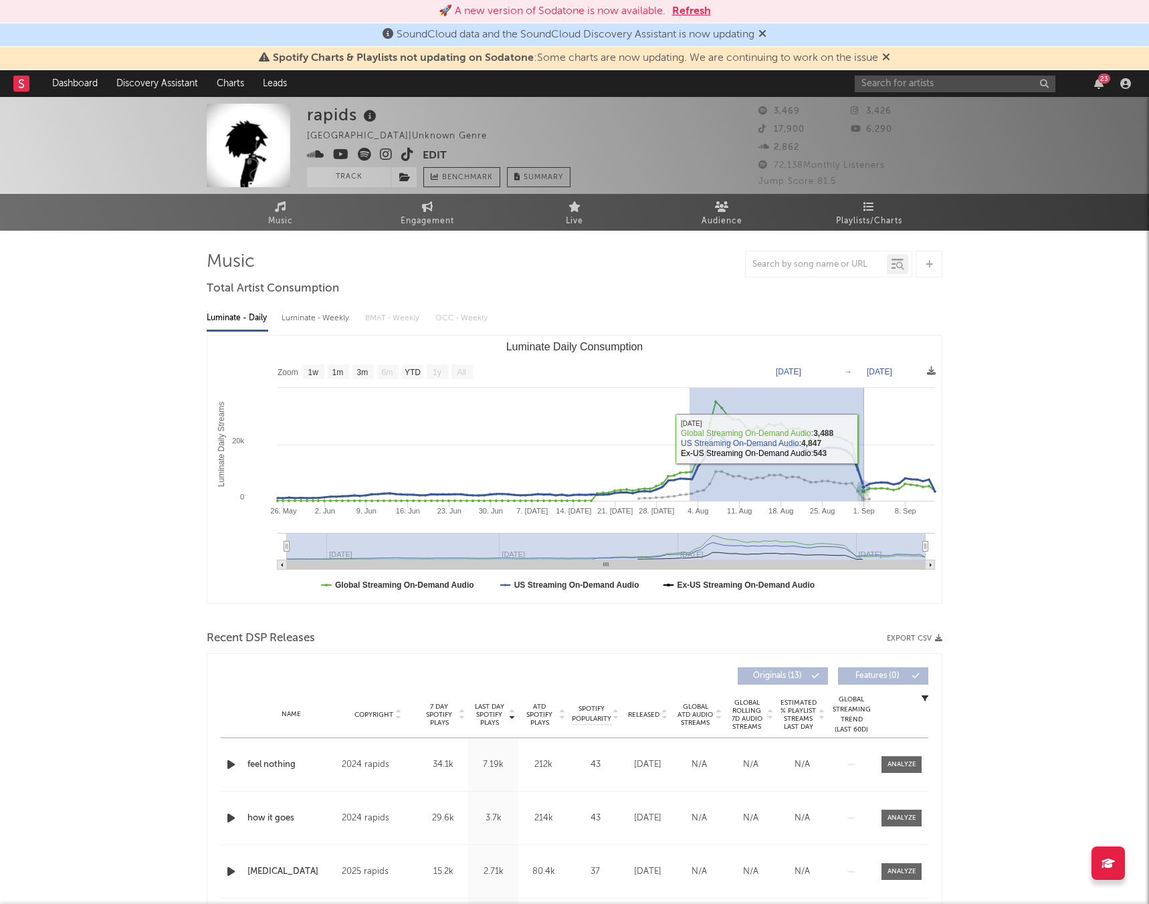
drag, startPoint x: 689, startPoint y: 471, endPoint x: 739, endPoint y: 409, distance: 79.5
click at [767, 413] on icon "Created with Highcharts 10.3.3 Luminate Daily Streams Luminate Daily Consumptio…" at bounding box center [574, 469] width 734 height 267
type input "2025-08-02"
type input "2025-08-15"
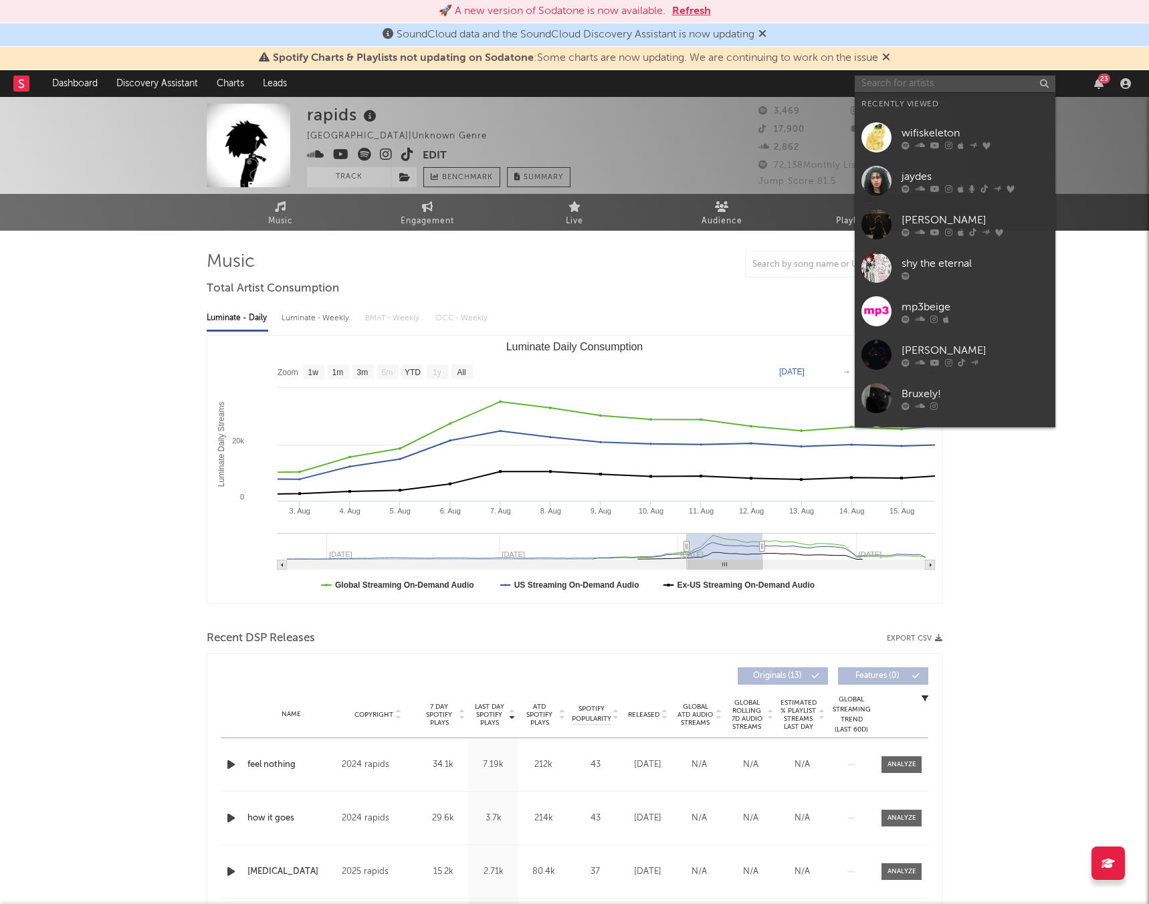
click at [883, 82] on input "text" at bounding box center [954, 84] width 201 height 17
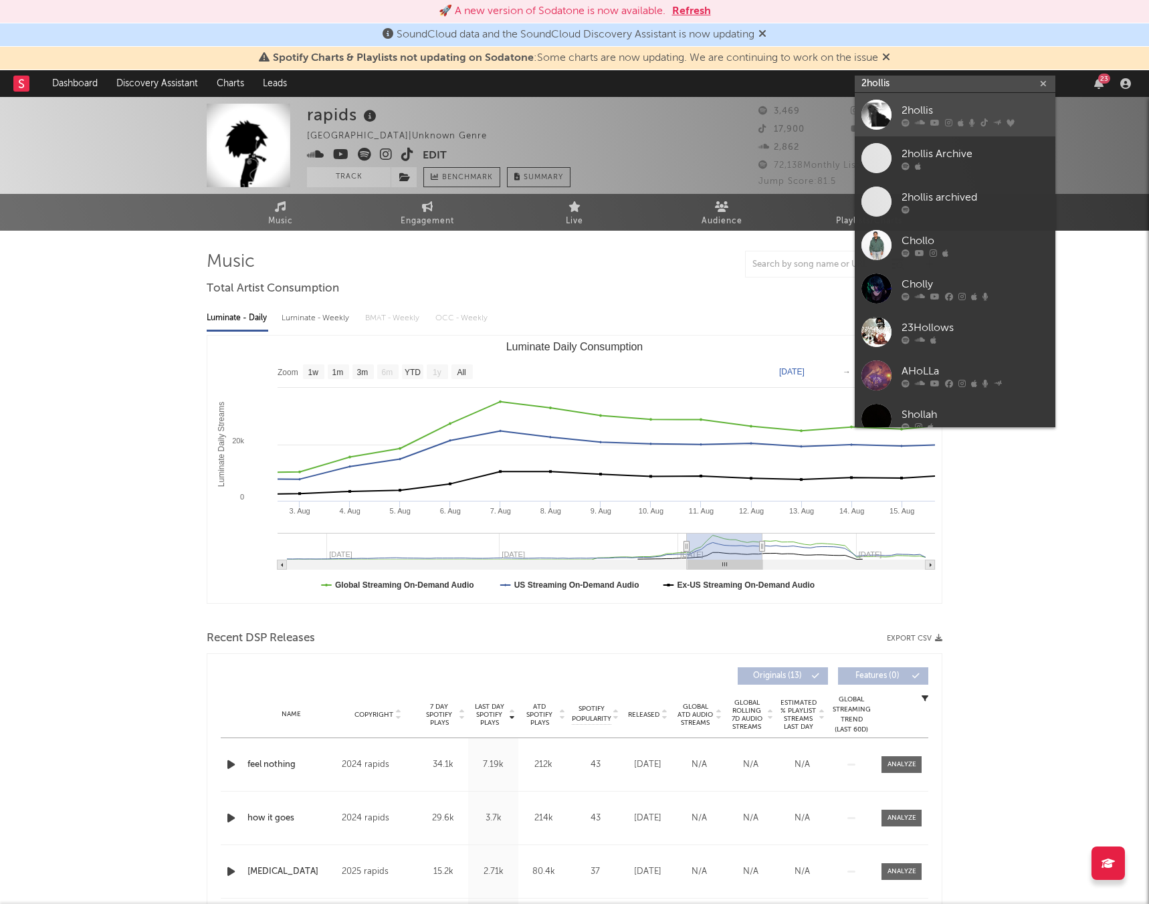
type input "2hollis"
click at [933, 110] on div "2hollis" at bounding box center [974, 110] width 147 height 16
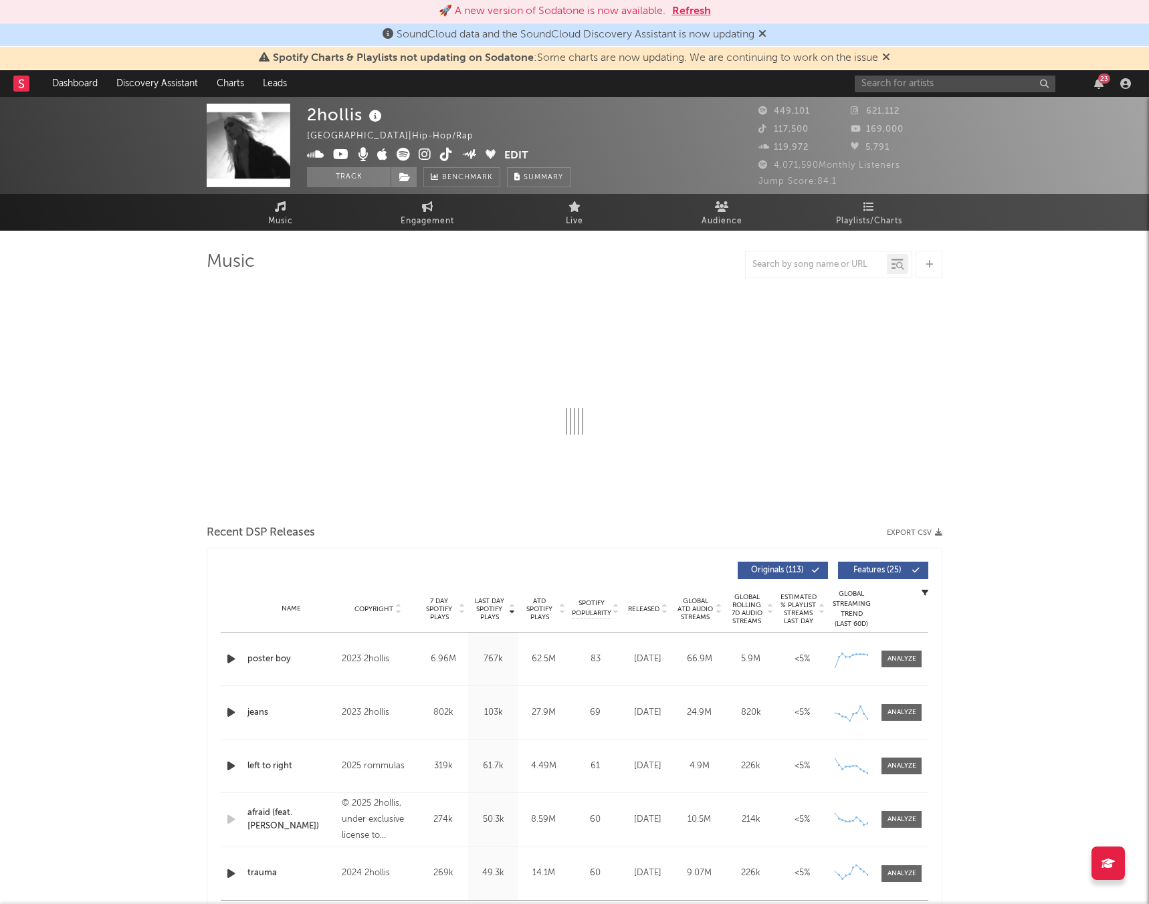
select select "6m"
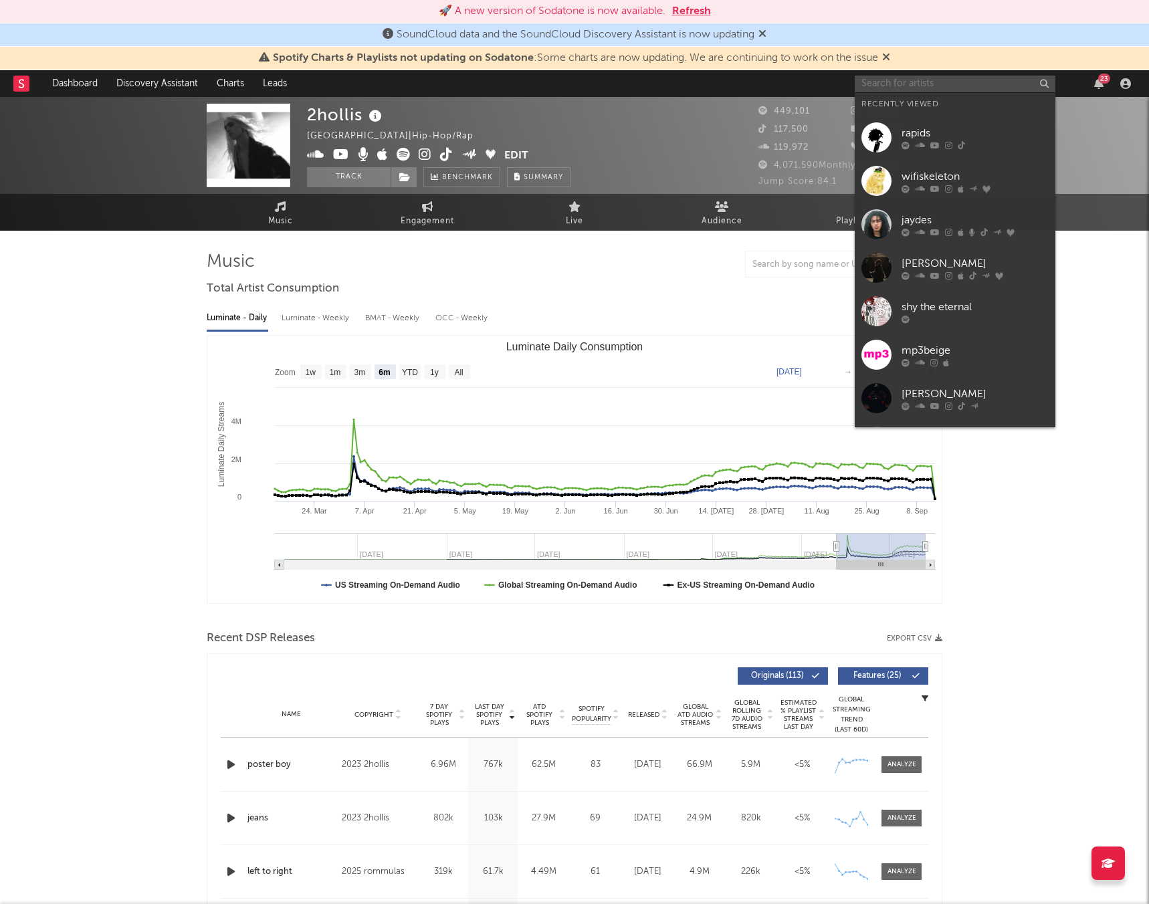
click at [889, 92] on div "23" at bounding box center [994, 83] width 281 height 27
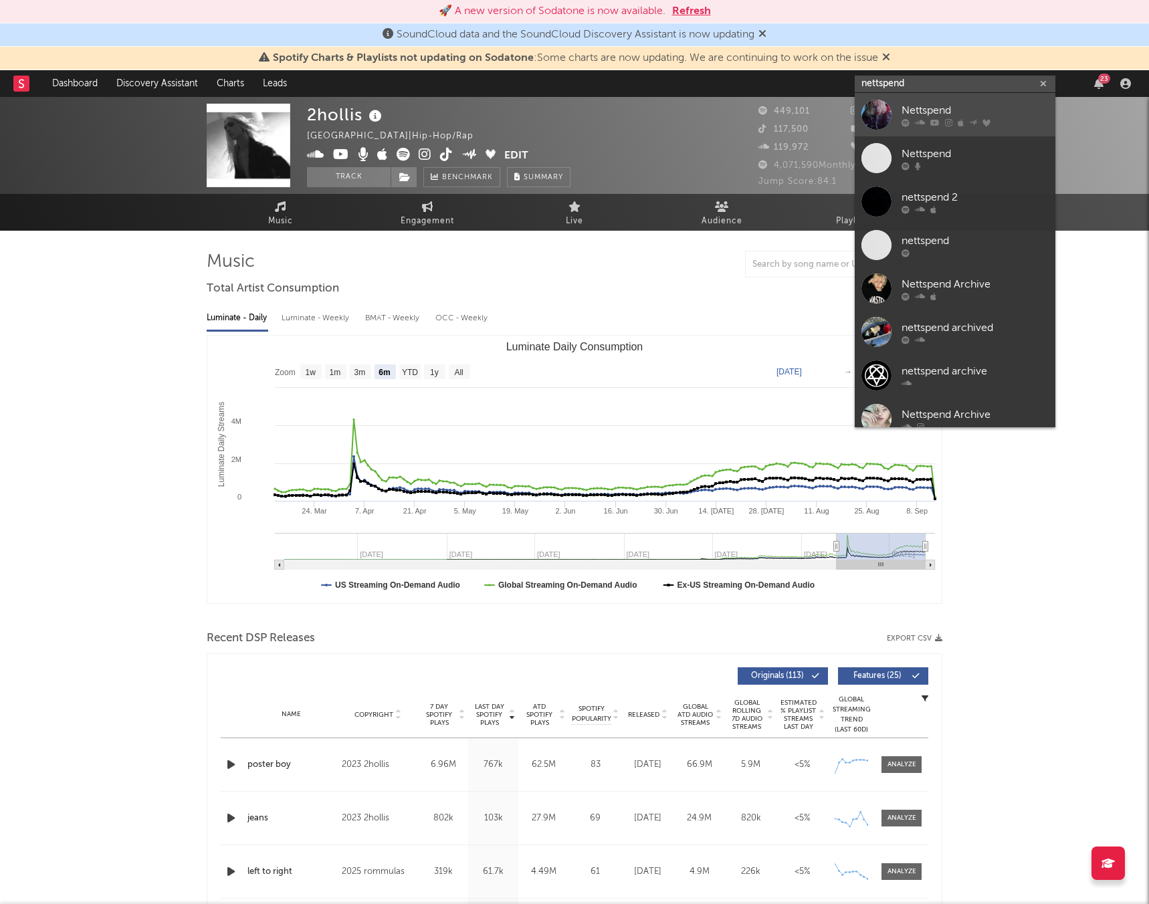
type input "nettspend"
click at [907, 108] on div "Nettspend" at bounding box center [974, 110] width 147 height 16
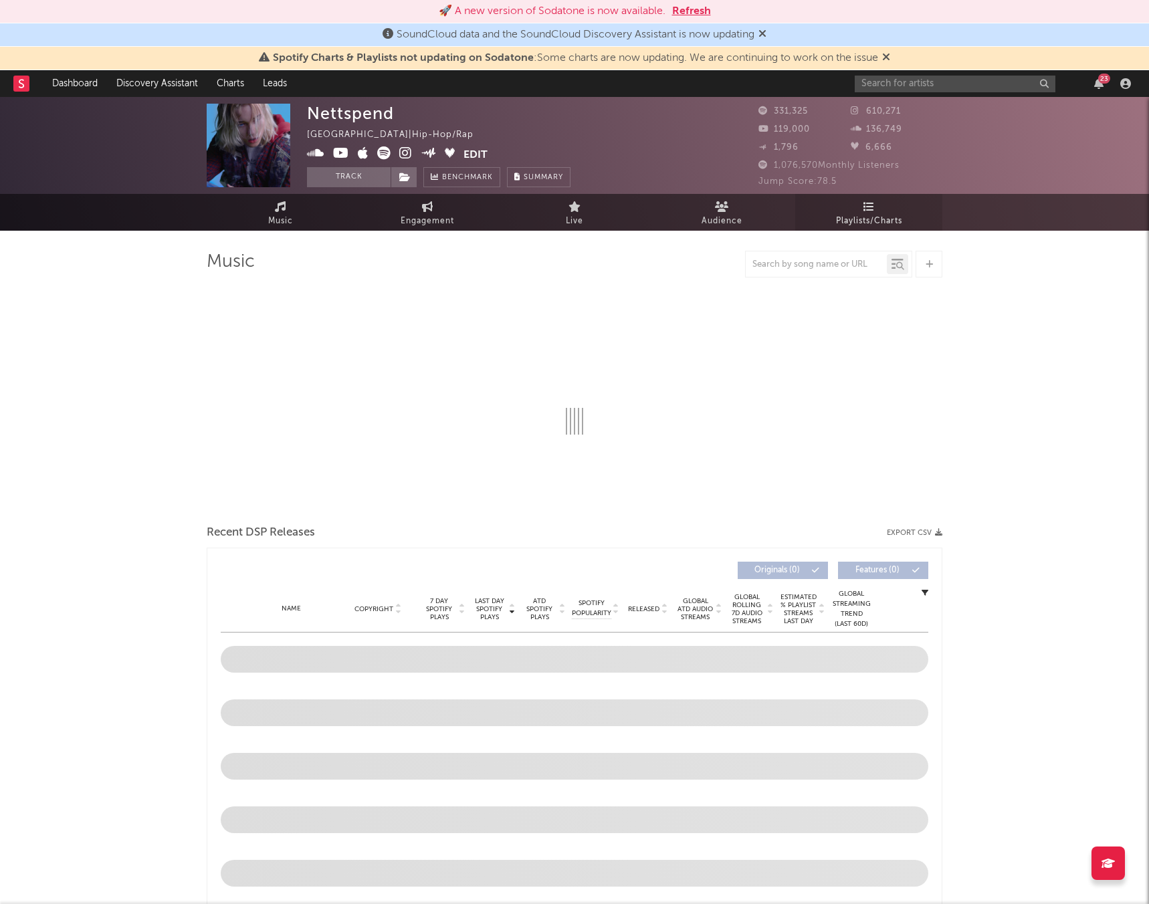
select select "6m"
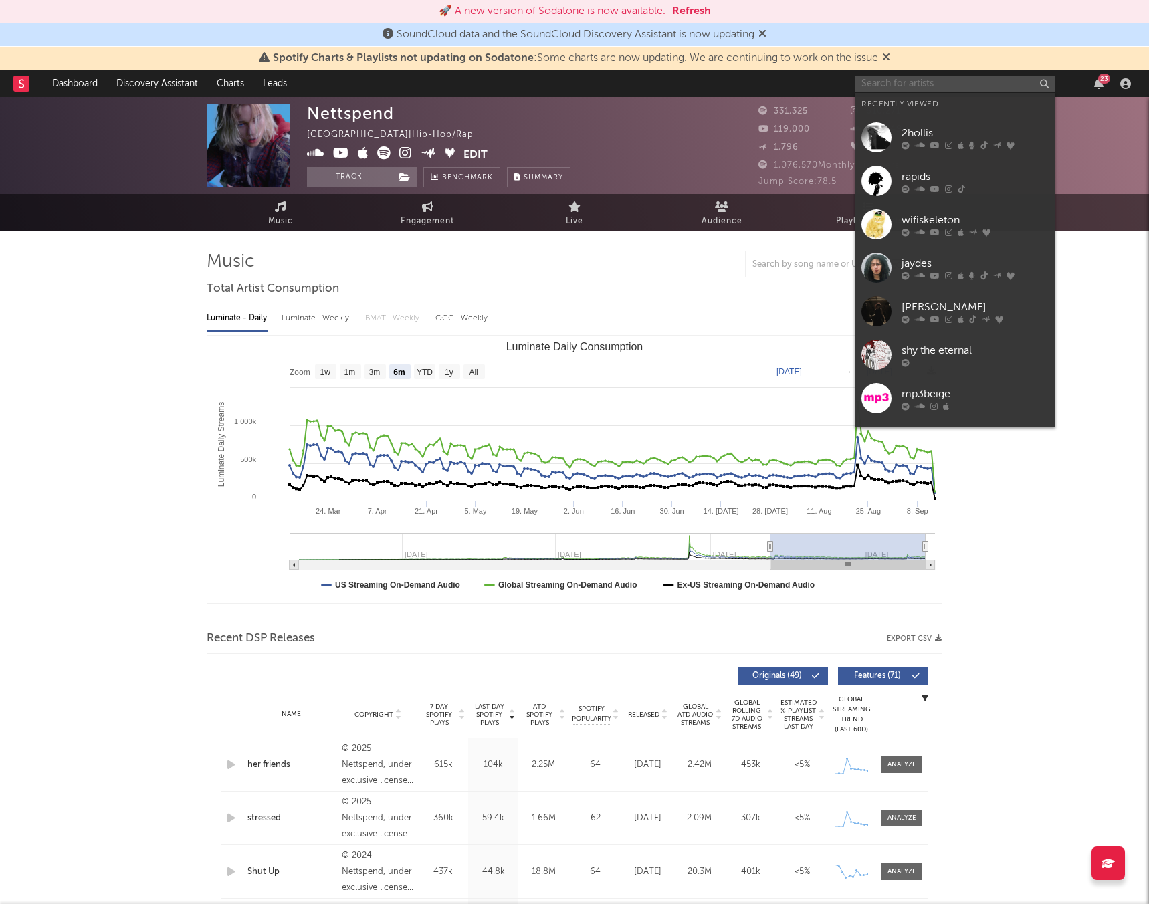
click at [878, 91] on input "text" at bounding box center [954, 84] width 201 height 17
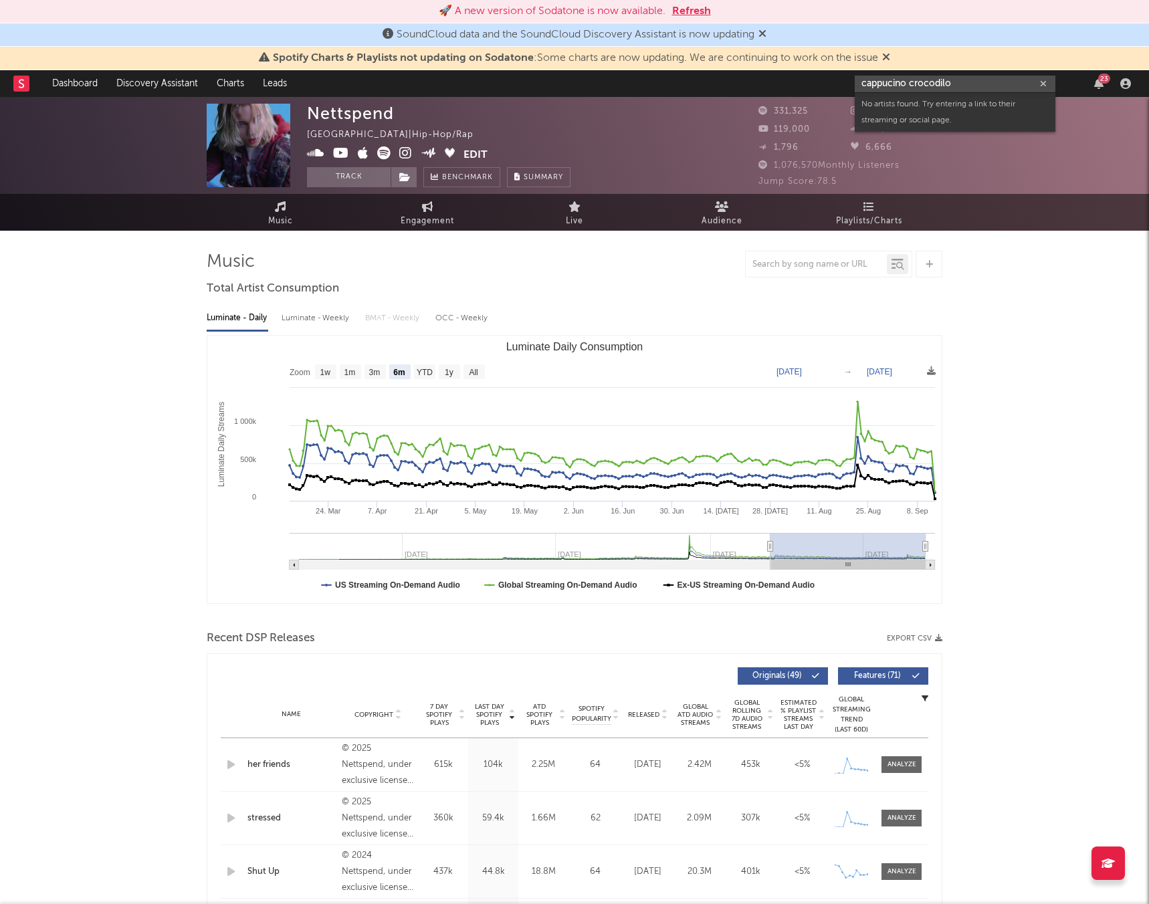
type input "cappucino crocodilo"
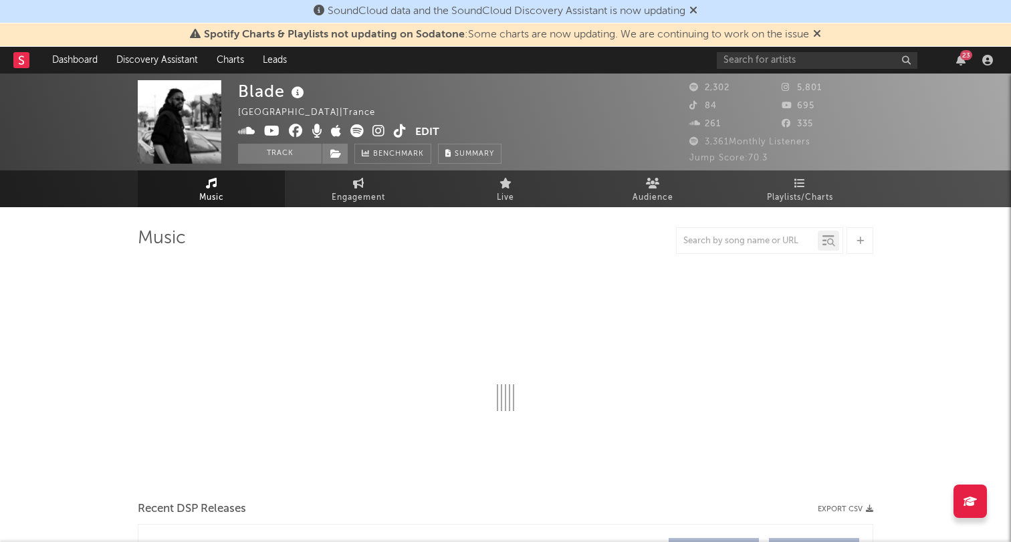
select select "1w"
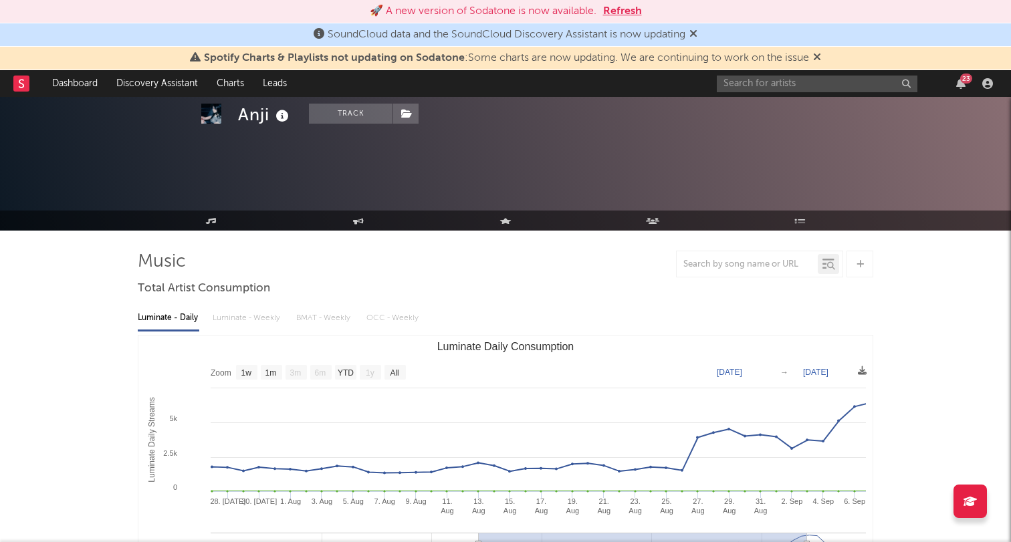
select select "1w"
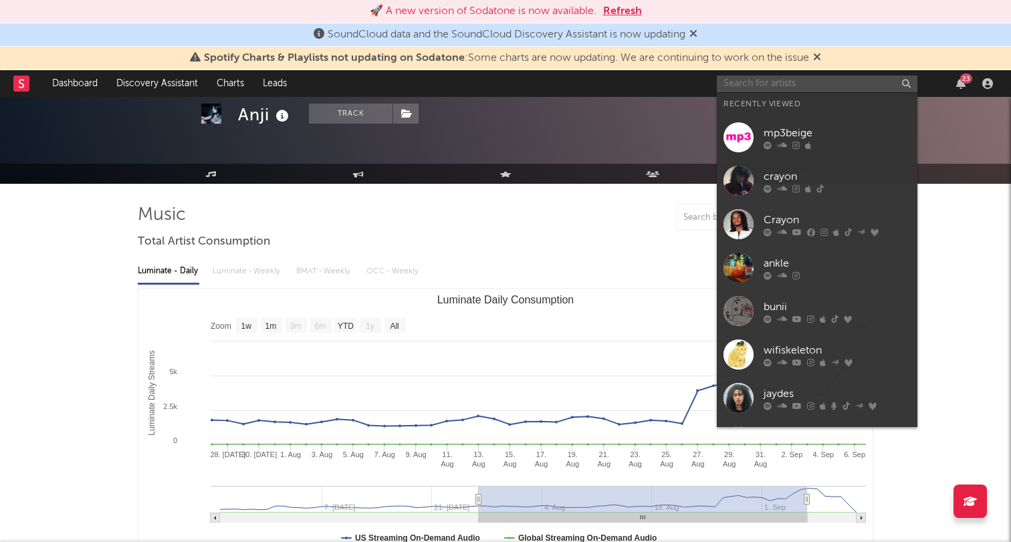
click at [773, 84] on input "text" at bounding box center [817, 84] width 201 height 17
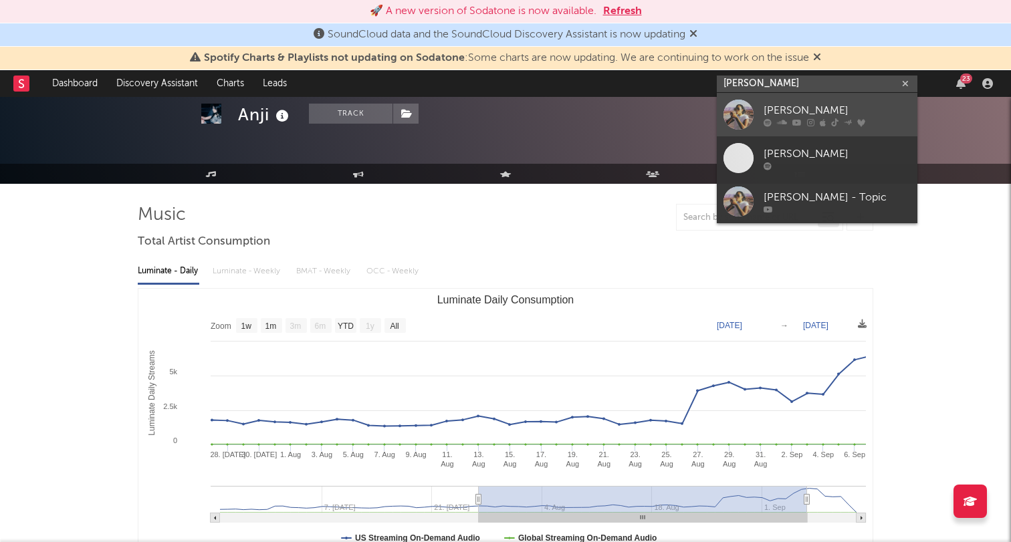
type input "[PERSON_NAME]"
click at [786, 108] on div "[PERSON_NAME]" at bounding box center [837, 110] width 147 height 16
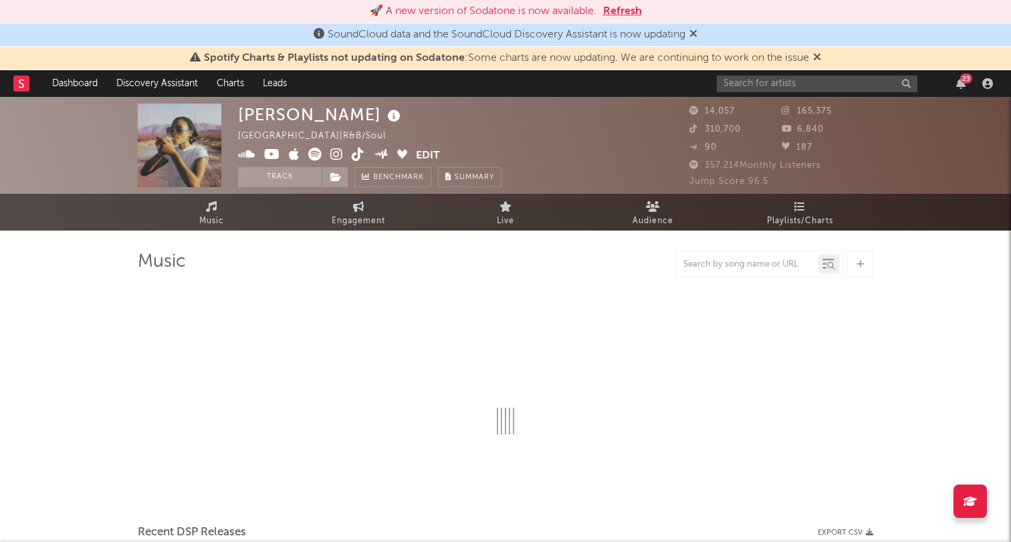
select select "6m"
